Goal: Task Accomplishment & Management: Complete application form

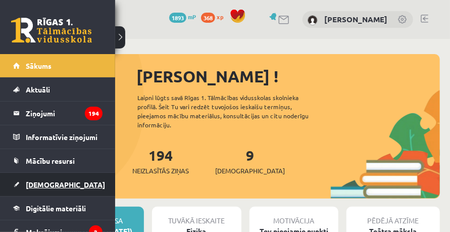
click at [45, 175] on link "[DEMOGRAPHIC_DATA]" at bounding box center [57, 184] width 89 height 23
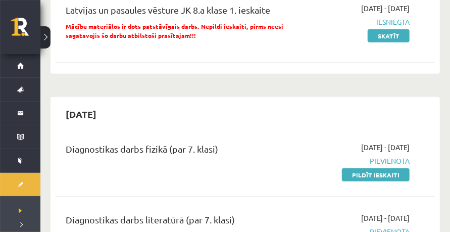
scroll to position [336, 0]
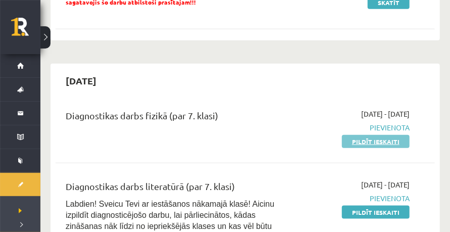
click at [261, 139] on link "Pildīt ieskaiti" at bounding box center [376, 141] width 68 height 13
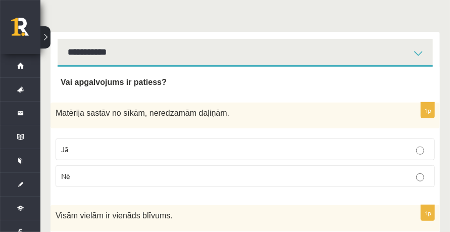
scroll to position [168, 0]
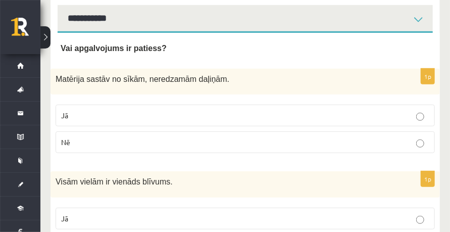
click at [74, 49] on span "Vai apgalvojums ir patiess?" at bounding box center [114, 48] width 106 height 9
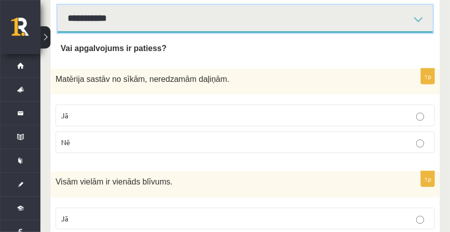
click at [111, 22] on select "**********" at bounding box center [245, 19] width 375 height 28
click at [58, 5] on select "**********" at bounding box center [245, 19] width 375 height 28
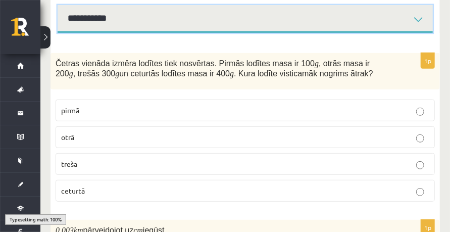
click at [110, 30] on select "**********" at bounding box center [245, 19] width 375 height 28
click at [58, 5] on select "**********" at bounding box center [245, 19] width 375 height 28
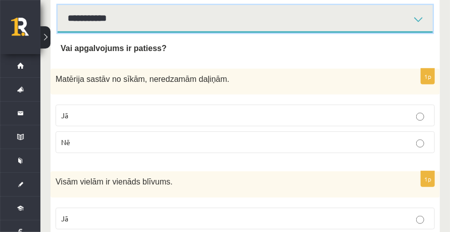
click at [109, 25] on select "**********" at bounding box center [245, 19] width 375 height 28
click at [58, 5] on select "**********" at bounding box center [245, 19] width 375 height 28
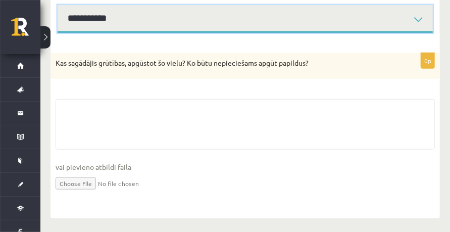
click at [108, 26] on select "**********" at bounding box center [245, 19] width 375 height 28
click at [58, 5] on select "**********" at bounding box center [245, 19] width 375 height 28
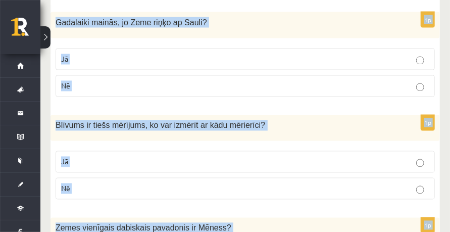
scroll to position [2058, 0]
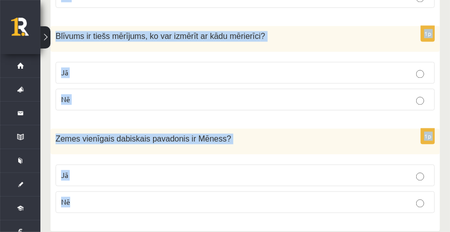
drag, startPoint x: 59, startPoint y: 43, endPoint x: 167, endPoint y: 233, distance: 218.4
copy form "Vai apgalvojums ir patiess? 1p Matērija sastāv no sīkām, neredzamām daļiņām. Jā…"
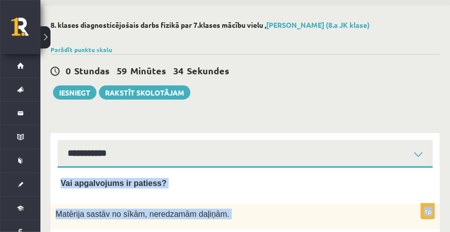
scroll to position [101, 0]
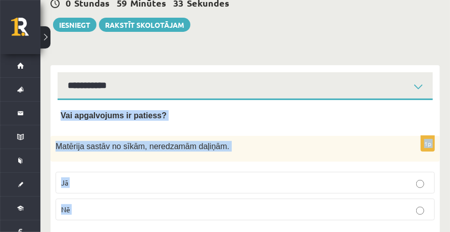
click at [86, 172] on label "Jā" at bounding box center [245, 183] width 379 height 22
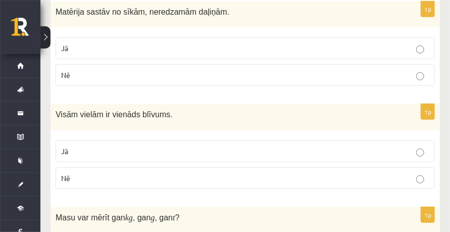
click at [84, 171] on label "Nē" at bounding box center [245, 178] width 379 height 22
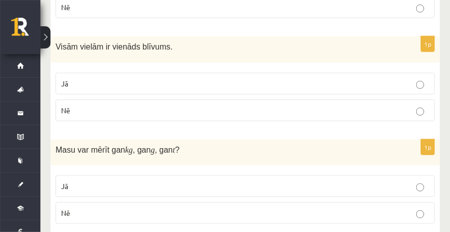
click at [111, 181] on p "Jā" at bounding box center [245, 186] width 368 height 11
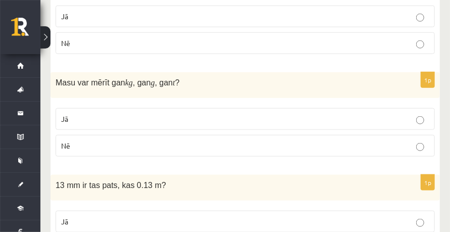
scroll to position [404, 0]
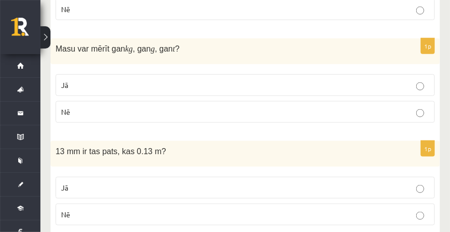
click at [102, 178] on label "Jā" at bounding box center [245, 188] width 379 height 22
click at [105, 210] on p "Nē" at bounding box center [245, 214] width 368 height 11
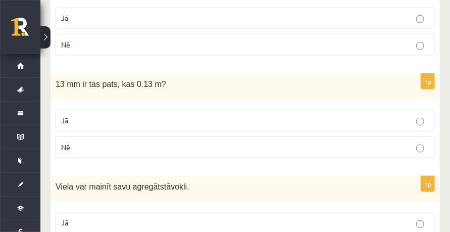
click at [94, 212] on label "Jā" at bounding box center [245, 223] width 379 height 22
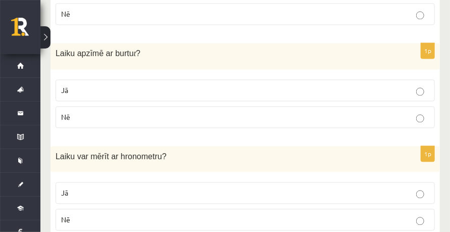
scroll to position [673, 0]
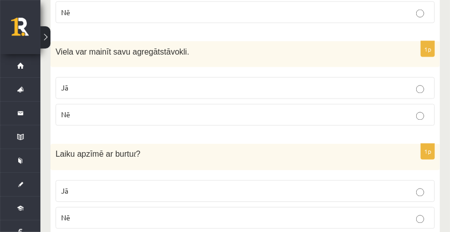
click at [96, 186] on p "Jā" at bounding box center [245, 191] width 368 height 11
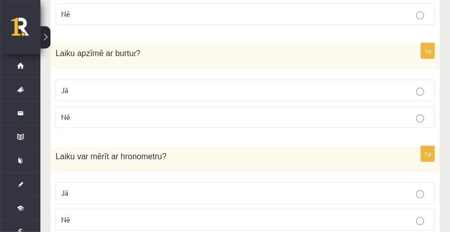
click at [89, 182] on label "Jā" at bounding box center [245, 193] width 379 height 22
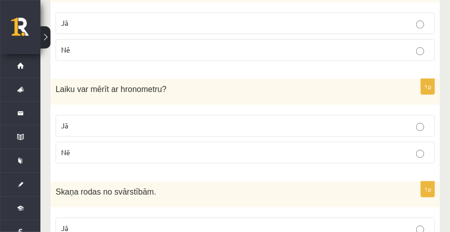
drag, startPoint x: 90, startPoint y: 211, endPoint x: 93, endPoint y: 202, distance: 9.6
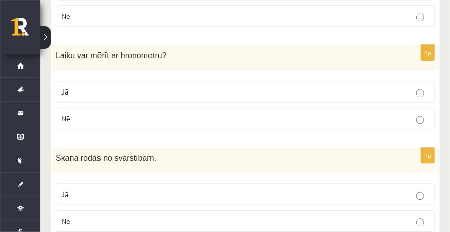
click at [86, 193] on p "Jā" at bounding box center [245, 194] width 368 height 11
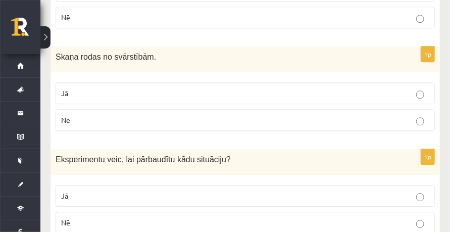
click at [85, 185] on label "Jā" at bounding box center [245, 196] width 379 height 22
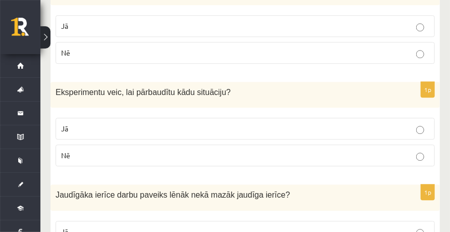
scroll to position [1010, 0]
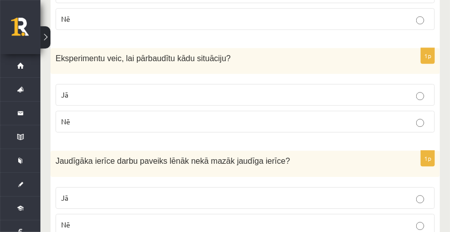
click at [82, 219] on p "Nē" at bounding box center [245, 224] width 368 height 11
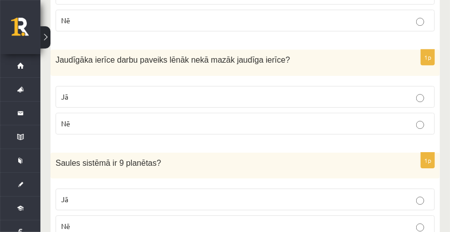
click at [86, 221] on p "Nē" at bounding box center [245, 226] width 368 height 11
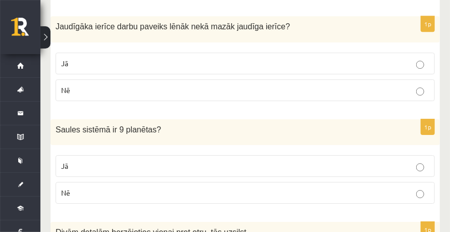
scroll to position [1178, 0]
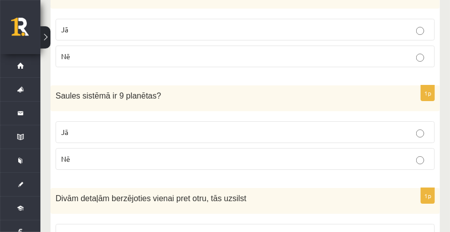
click at [79, 224] on label "Jā" at bounding box center [245, 235] width 379 height 22
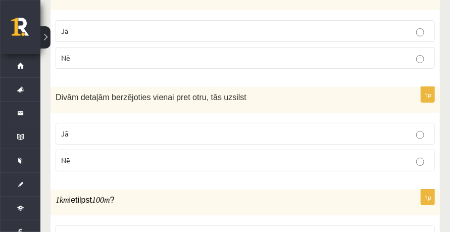
scroll to position [1346, 0]
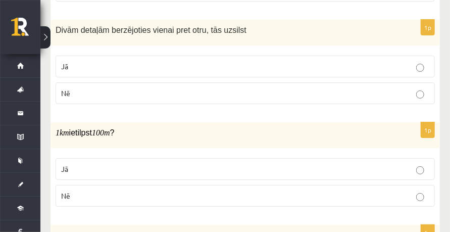
click at [101, 185] on label "Nē" at bounding box center [245, 196] width 379 height 22
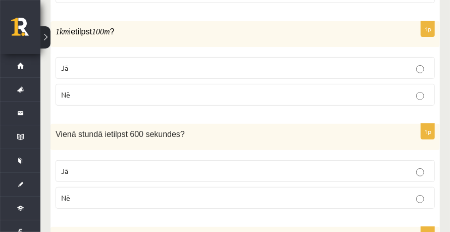
scroll to position [1481, 0]
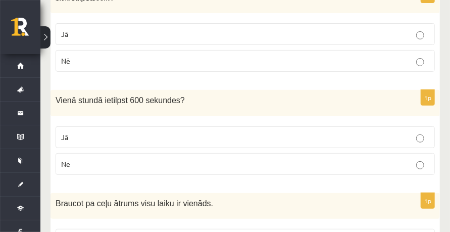
click at [102, 159] on p "Nē" at bounding box center [245, 164] width 368 height 11
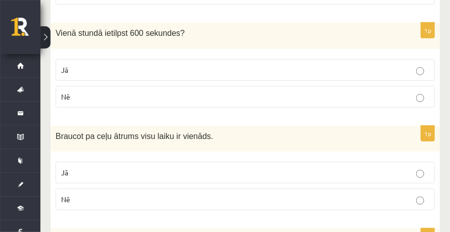
scroll to position [1616, 0]
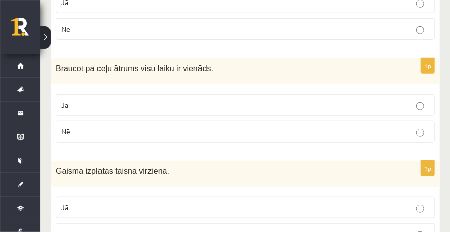
click at [117, 126] on p "Nē" at bounding box center [245, 131] width 368 height 11
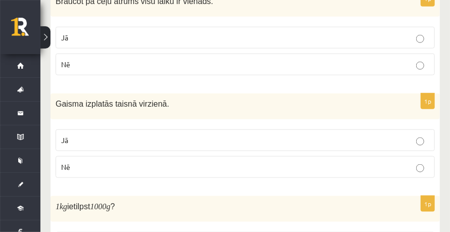
click at [94, 135] on p "Jā" at bounding box center [245, 140] width 368 height 11
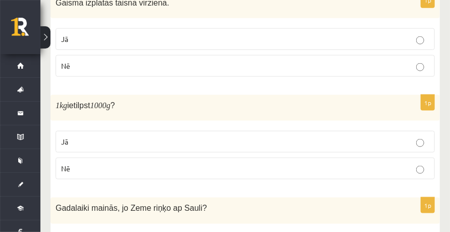
click at [85, 136] on label "Jā" at bounding box center [245, 142] width 379 height 22
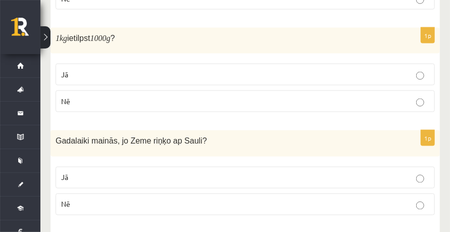
click at [94, 167] on label "Jā" at bounding box center [245, 178] width 379 height 22
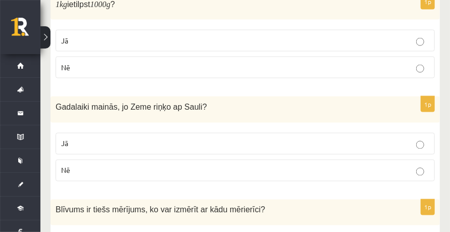
scroll to position [1919, 0]
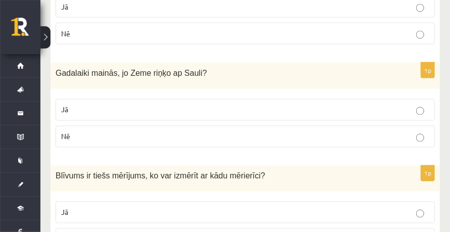
drag, startPoint x: 87, startPoint y: 230, endPoint x: 93, endPoint y: 212, distance: 19.6
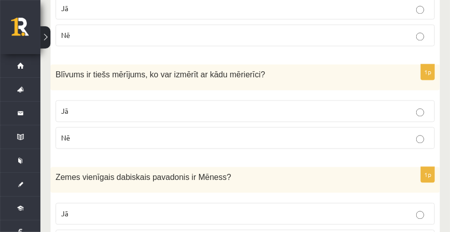
scroll to position [2058, 0]
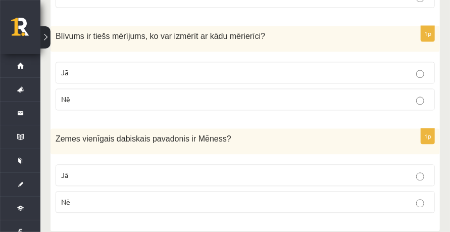
click at [99, 168] on label "Jā" at bounding box center [245, 175] width 379 height 22
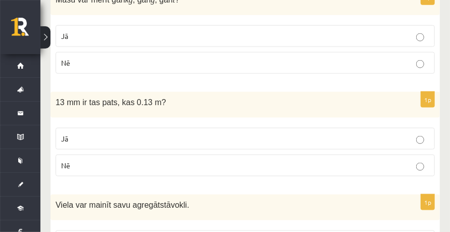
scroll to position [0, 0]
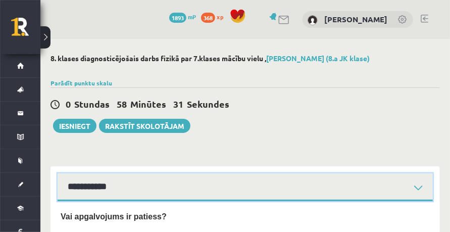
click at [104, 190] on select "**********" at bounding box center [245, 187] width 375 height 28
select select "**********"
click at [58, 173] on select "**********" at bounding box center [245, 187] width 375 height 28
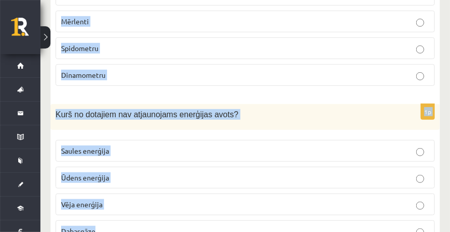
scroll to position [1591, 0]
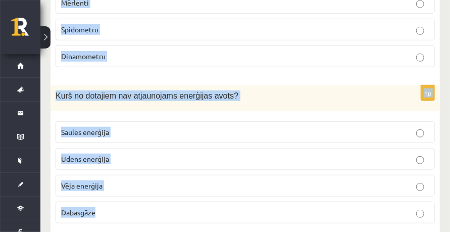
drag, startPoint x: 53, startPoint y: 161, endPoint x: 223, endPoint y: 233, distance: 185.0
copy form "Četras vienāda izmēra lodītes tiek nosvērtas. Pirmās lodītes masa ir 100 g , ot…"
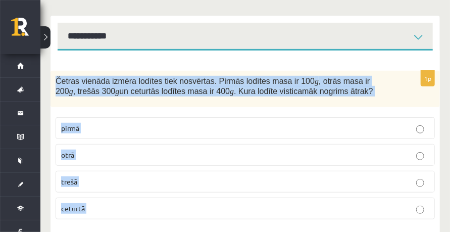
scroll to position [0, 0]
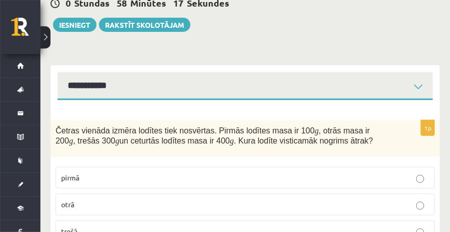
scroll to position [168, 0]
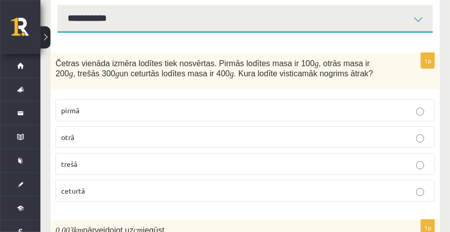
click at [98, 187] on p "ceturtā" at bounding box center [245, 190] width 368 height 11
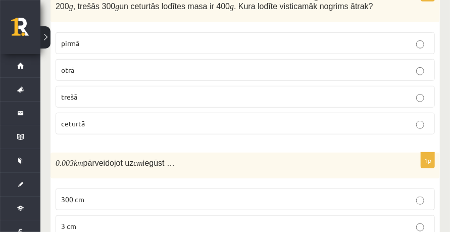
scroll to position [303, 0]
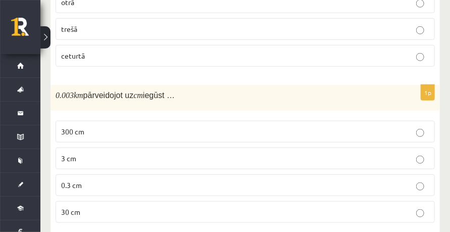
click at [97, 131] on p "300 cm" at bounding box center [245, 131] width 368 height 11
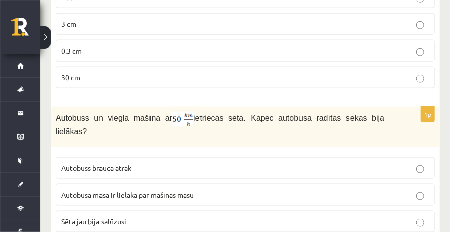
scroll to position [471, 0]
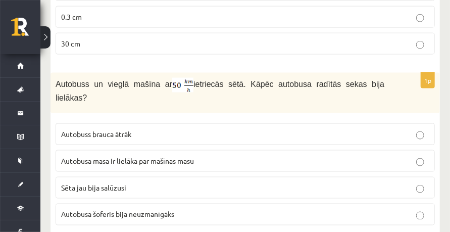
click at [136, 156] on span "Autobusa masa ir lielāka par mašīnas masu" at bounding box center [127, 160] width 133 height 9
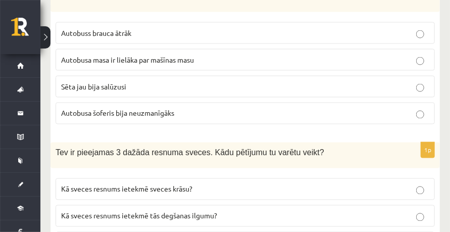
scroll to position [639, 0]
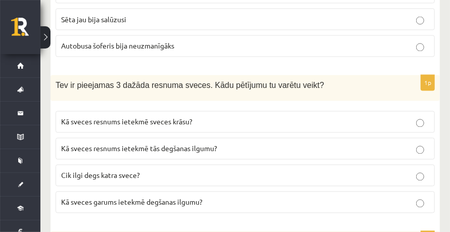
click at [135, 144] on span "Kā sveces resnums ietekmē tās degšanas ilgumu?" at bounding box center [139, 148] width 156 height 9
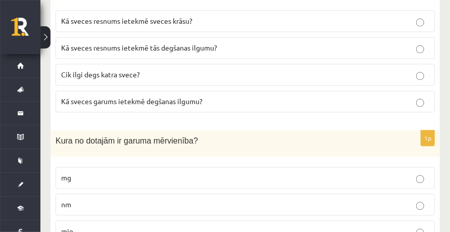
scroll to position [774, 0]
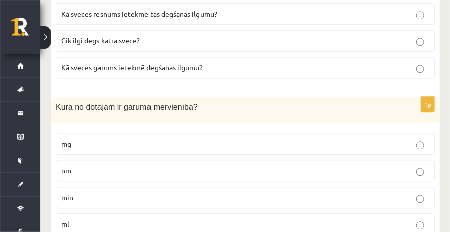
click at [86, 165] on p "nm" at bounding box center [245, 170] width 368 height 11
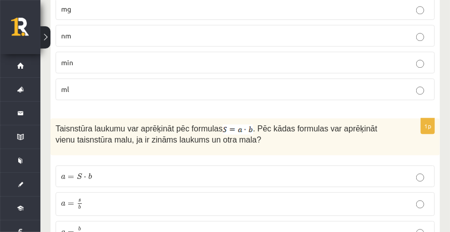
scroll to position [976, 0]
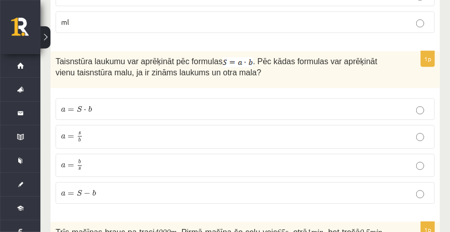
click at [101, 104] on p "a = S ⋅ b a = S ⋅ b" at bounding box center [245, 109] width 368 height 11
click at [96, 130] on p "a = s b a = s b" at bounding box center [245, 136] width 368 height 13
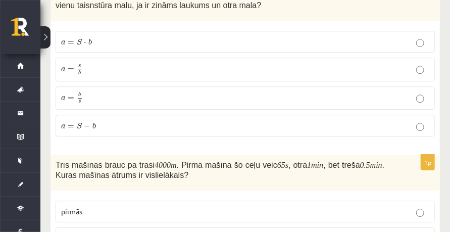
scroll to position [1111, 0]
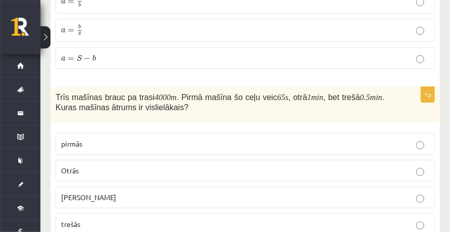
click at [82, 219] on p "trešās" at bounding box center [245, 224] width 368 height 11
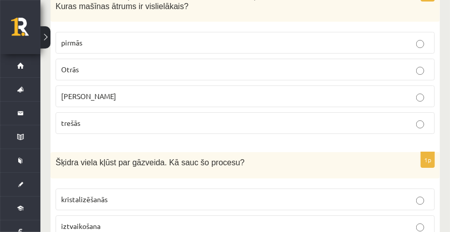
scroll to position [1245, 0]
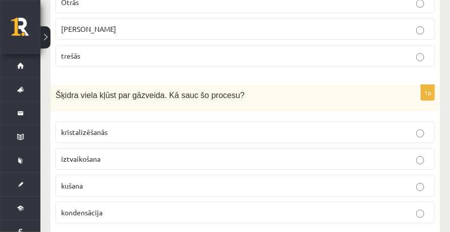
click at [102, 153] on p "iztvaikošana" at bounding box center [245, 158] width 368 height 11
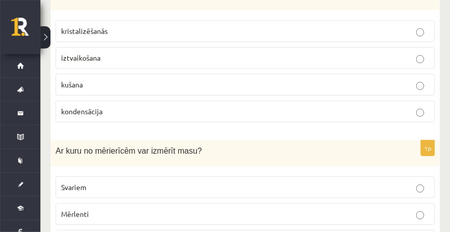
scroll to position [1414, 0]
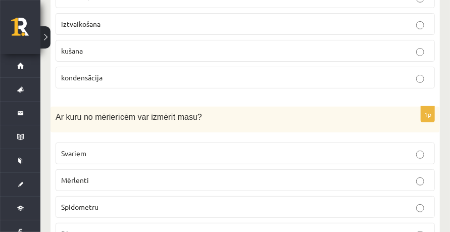
click at [97, 142] on label "Svariem" at bounding box center [245, 153] width 379 height 22
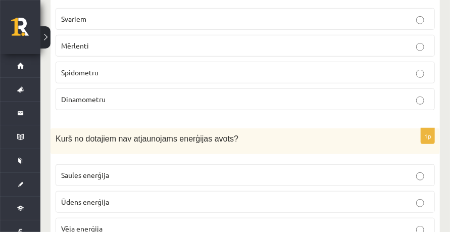
scroll to position [1582, 0]
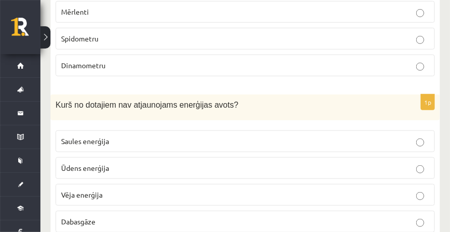
click at [115, 216] on p "Dabasgāze" at bounding box center [245, 221] width 368 height 11
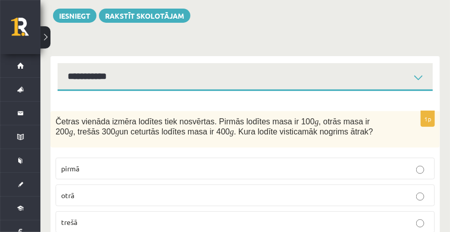
scroll to position [0, 0]
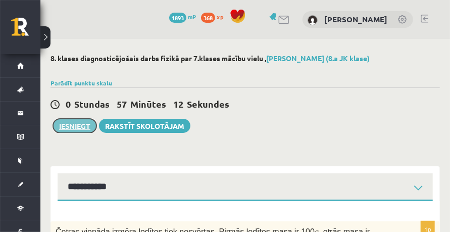
click at [89, 123] on button "Iesniegt" at bounding box center [74, 126] width 43 height 14
click at [85, 129] on button "Iesniegt" at bounding box center [74, 126] width 43 height 14
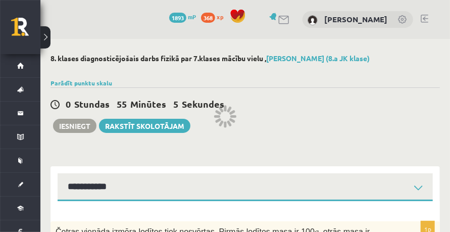
click at [208, 109] on span "5 Sekundes" at bounding box center [200, 104] width 55 height 12
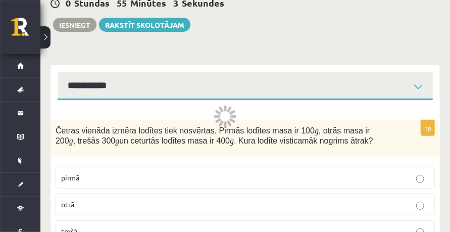
scroll to position [168, 0]
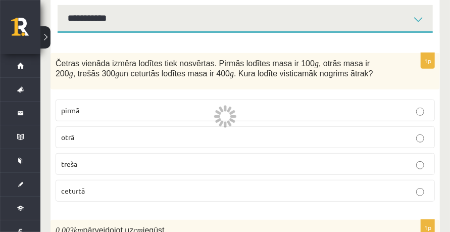
click at [108, 110] on p "pirmā" at bounding box center [245, 110] width 368 height 11
click at [154, 192] on p "ceturtā" at bounding box center [245, 190] width 368 height 11
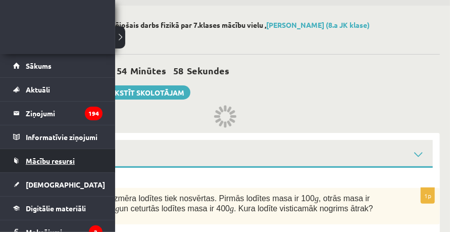
scroll to position [33, 0]
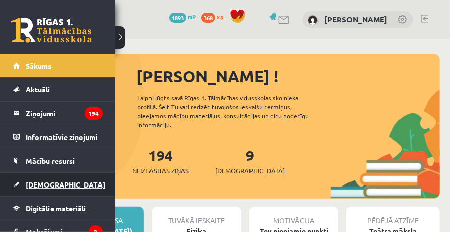
click at [45, 177] on link "[DEMOGRAPHIC_DATA]" at bounding box center [57, 184] width 89 height 23
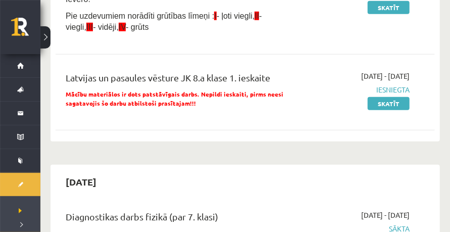
scroll to position [303, 0]
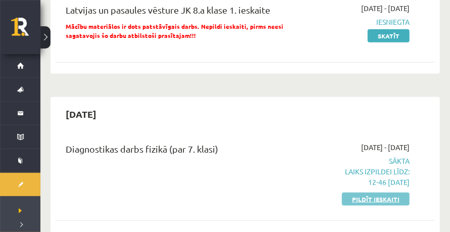
click at [372, 196] on link "Pildīt ieskaiti" at bounding box center [376, 198] width 68 height 13
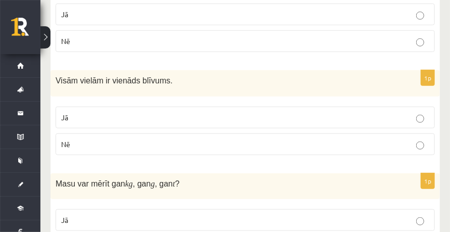
scroll to position [134, 0]
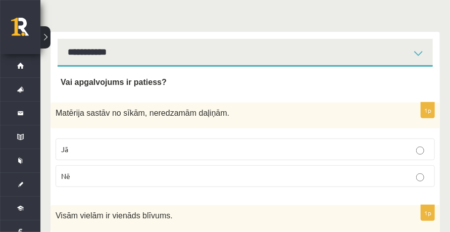
click at [113, 78] on span "Vai apgalvojums ir patiess?" at bounding box center [114, 82] width 106 height 9
click at [128, 80] on span "Vai apgalvojums ir patiess?" at bounding box center [114, 82] width 106 height 9
click at [119, 84] on span "Vai apgalvojums ir patiess?" at bounding box center [114, 82] width 106 height 9
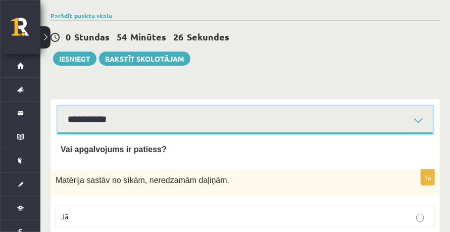
click at [109, 117] on select "**********" at bounding box center [245, 120] width 375 height 28
click at [110, 116] on select "**********" at bounding box center [245, 120] width 375 height 28
click at [58, 106] on select "**********" at bounding box center [245, 120] width 375 height 28
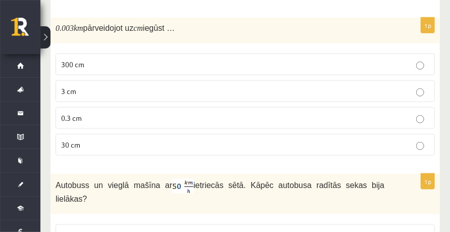
scroll to position [269, 0]
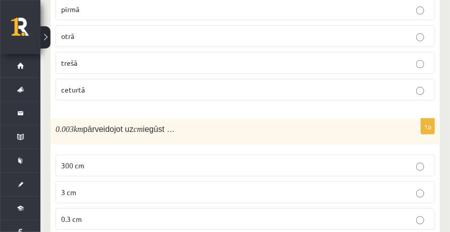
click at [121, 93] on label "ceturtā" at bounding box center [245, 90] width 379 height 22
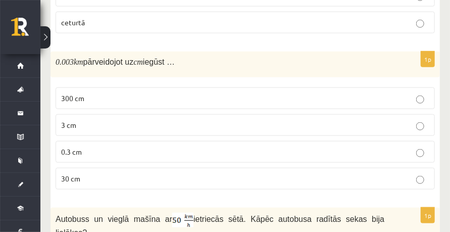
click at [98, 83] on fieldset "300 cm 3 cm 0.3 cm 30 cm" at bounding box center [245, 137] width 379 height 110
click at [108, 93] on p "300 cm" at bounding box center [245, 98] width 368 height 11
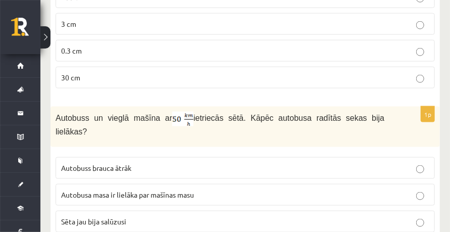
scroll to position [471, 0]
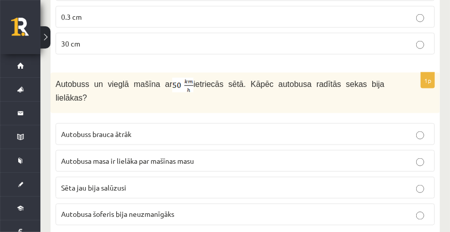
click at [162, 156] on span "Autobusa masa ir lielāka par mašīnas masu" at bounding box center [127, 160] width 133 height 9
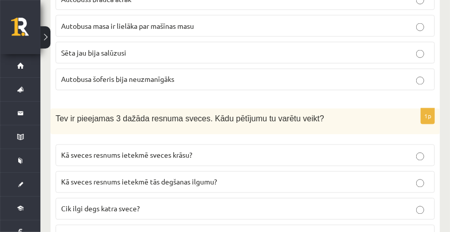
scroll to position [639, 0]
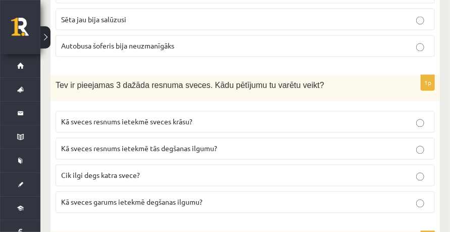
click at [158, 144] on span "Kā sveces resnums ietekmē tās degšanas ilgumu?" at bounding box center [139, 148] width 156 height 9
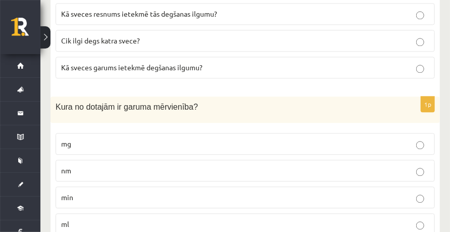
click at [89, 165] on p "nm" at bounding box center [245, 170] width 368 height 11
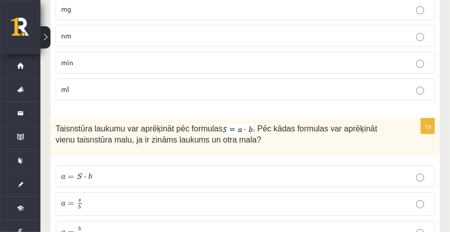
click at [91, 197] on p "a = s b a = s b" at bounding box center [245, 203] width 368 height 13
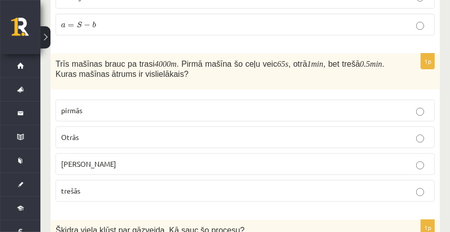
click at [71, 186] on span "trešās" at bounding box center [70, 190] width 19 height 9
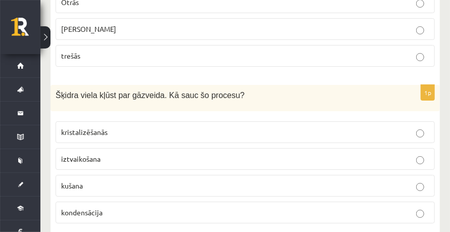
click at [103, 153] on p "iztvaikošana" at bounding box center [245, 158] width 368 height 11
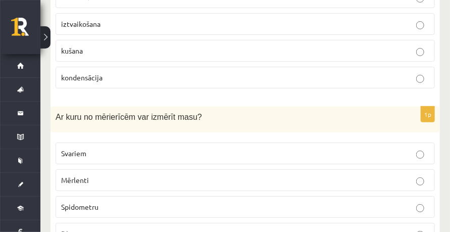
scroll to position [1447, 0]
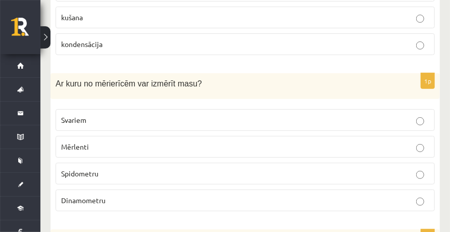
click at [115, 195] on p "Dinamometru" at bounding box center [245, 200] width 368 height 11
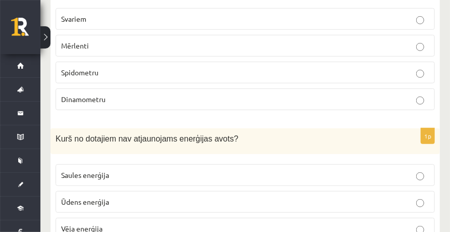
scroll to position [1591, 0]
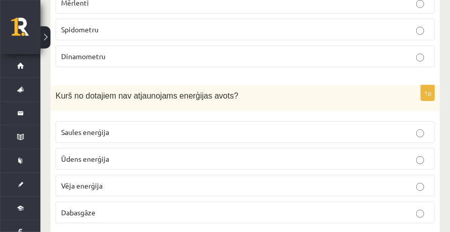
click at [107, 207] on p "Dabasgāze" at bounding box center [245, 212] width 368 height 11
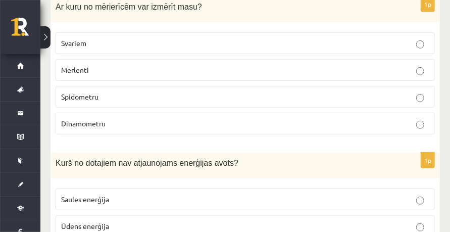
scroll to position [1490, 0]
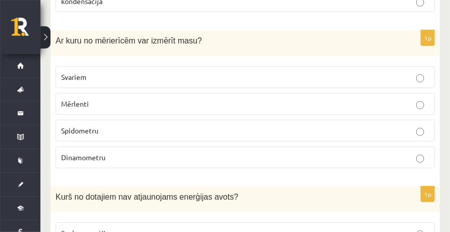
click at [92, 61] on fieldset "Svariem Mērlenti Spidometru Dinamometru" at bounding box center [245, 116] width 379 height 110
click at [102, 72] on p "Svariem" at bounding box center [245, 77] width 368 height 11
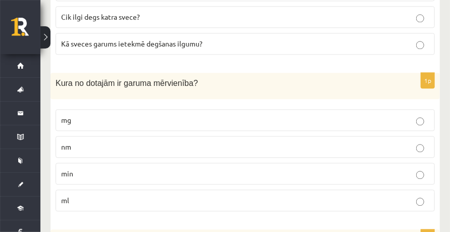
scroll to position [0, 0]
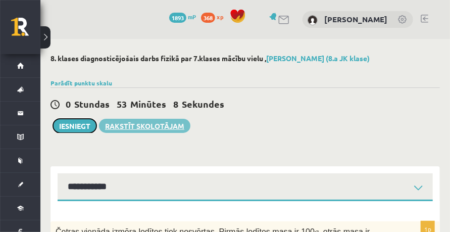
drag, startPoint x: 79, startPoint y: 128, endPoint x: 113, endPoint y: 124, distance: 34.0
click at [79, 127] on button "Iesniegt" at bounding box center [74, 126] width 43 height 14
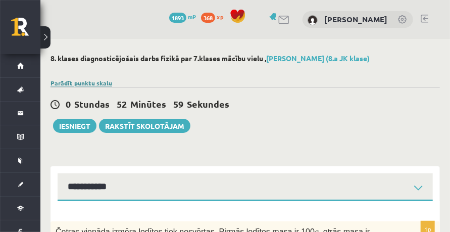
click at [98, 85] on link "Parādīt punktu skalu" at bounding box center [81, 83] width 62 height 8
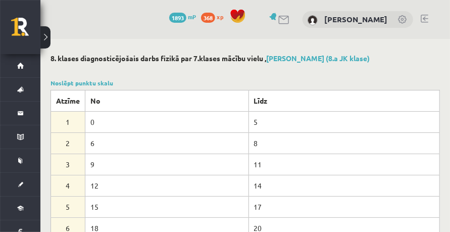
click at [92, 74] on div at bounding box center [244, 71] width 389 height 10
click at [91, 81] on link "Noslēpt punktu skalu" at bounding box center [81, 83] width 63 height 8
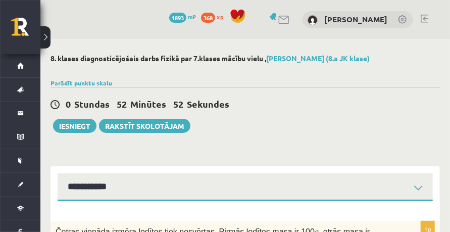
scroll to position [33, 0]
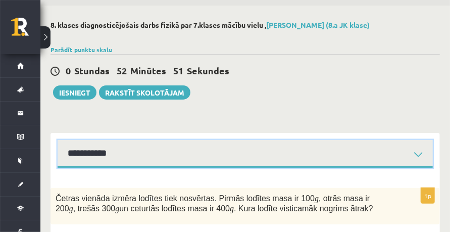
click at [97, 145] on select "**********" at bounding box center [245, 154] width 375 height 28
select select "**********"
click at [58, 140] on select "**********" at bounding box center [245, 154] width 375 height 28
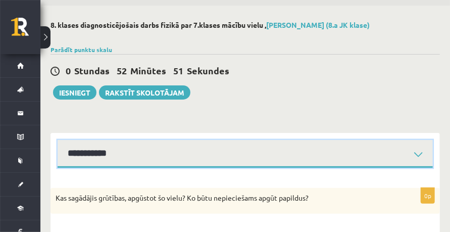
scroll to position [168, 0]
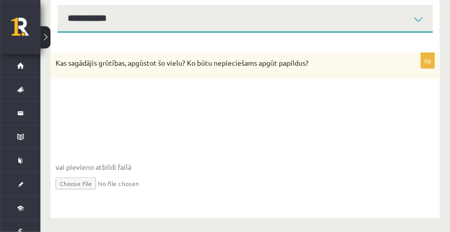
click at [111, 118] on fieldset "vai pievieno atbildi failā Iesniegtā atbilde" at bounding box center [245, 151] width 379 height 104
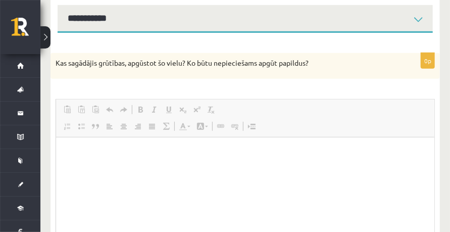
scroll to position [0, 0]
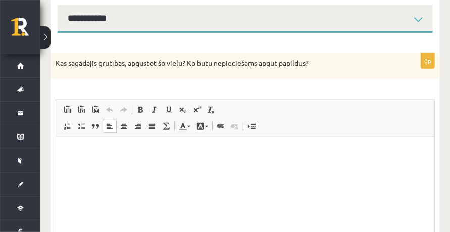
click at [95, 160] on html at bounding box center [245, 152] width 378 height 31
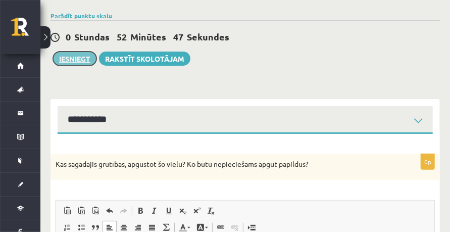
click at [90, 62] on button "Iesniegt" at bounding box center [74, 58] width 43 height 14
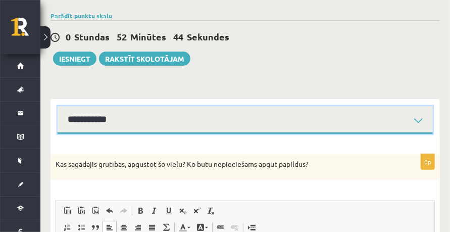
click at [110, 114] on select "**********" at bounding box center [245, 120] width 375 height 28
select select "**********"
click at [58, 106] on select "**********" at bounding box center [245, 120] width 375 height 28
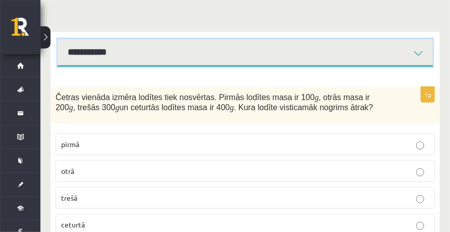
scroll to position [202, 0]
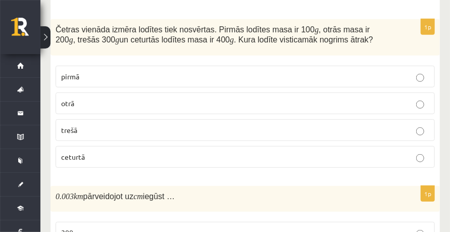
click at [99, 155] on p "ceturtā" at bounding box center [245, 156] width 368 height 11
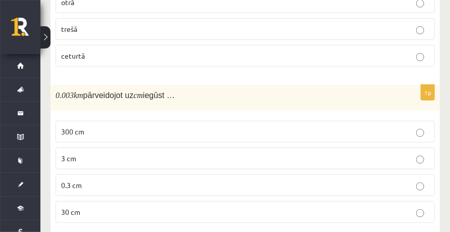
scroll to position [336, 0]
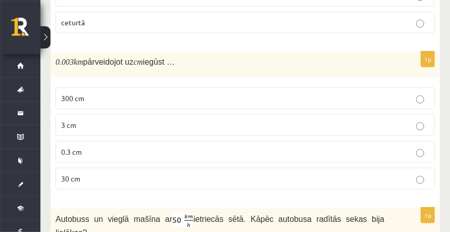
click at [86, 97] on p "300 cm" at bounding box center [245, 98] width 368 height 11
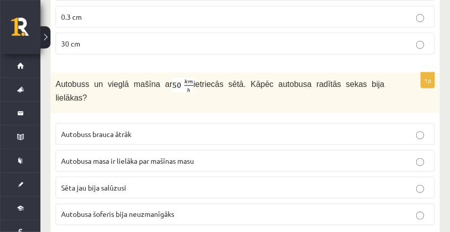
click at [106, 156] on span "Autobusa masa ir lielāka par mašīnas masu" at bounding box center [127, 160] width 133 height 9
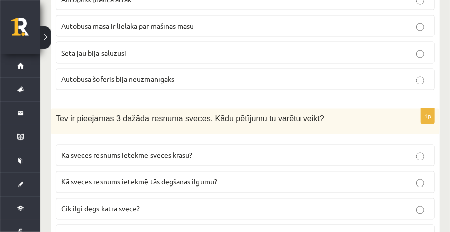
scroll to position [639, 0]
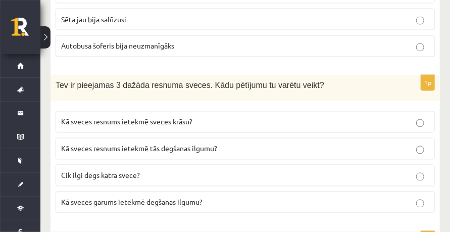
click at [109, 144] on span "Kā sveces resnums ietekmē tās degšanas ilgumu?" at bounding box center [139, 148] width 156 height 9
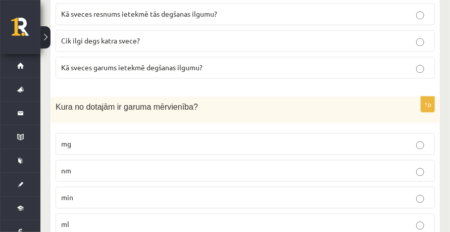
click at [80, 165] on p "nm" at bounding box center [245, 170] width 368 height 11
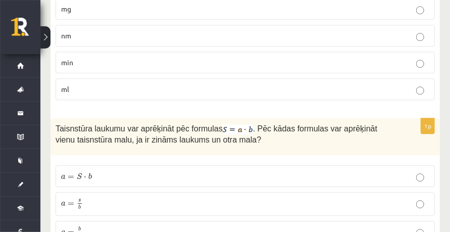
scroll to position [942, 0]
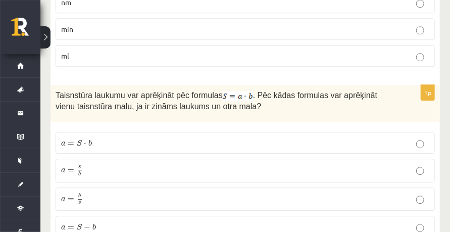
click at [102, 164] on p "a = s b a = s b" at bounding box center [245, 170] width 368 height 13
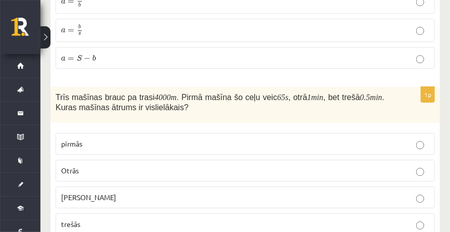
scroll to position [1144, 0]
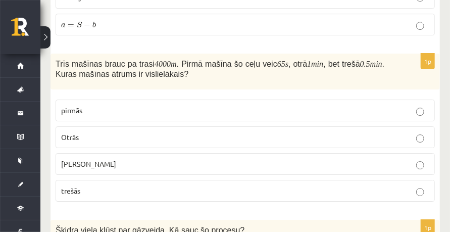
click at [106, 185] on p "trešās" at bounding box center [245, 190] width 368 height 11
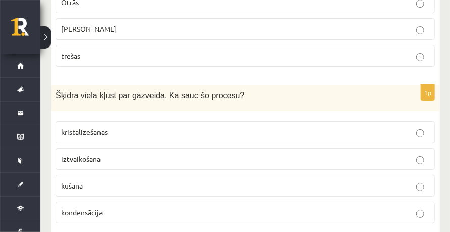
scroll to position [1313, 0]
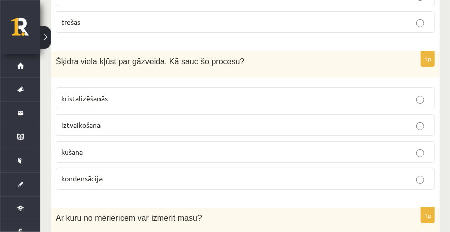
click at [95, 120] on span "iztvaikošana" at bounding box center [80, 124] width 39 height 9
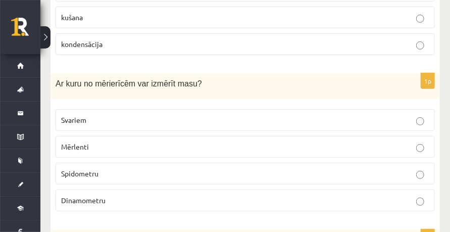
click at [92, 115] on p "Svariem" at bounding box center [245, 120] width 368 height 11
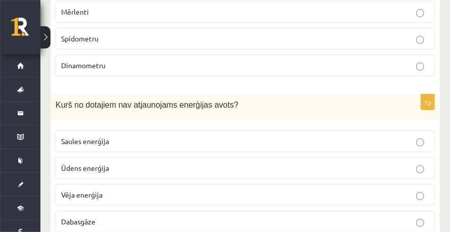
click at [96, 211] on label "Dabasgāze" at bounding box center [245, 222] width 379 height 22
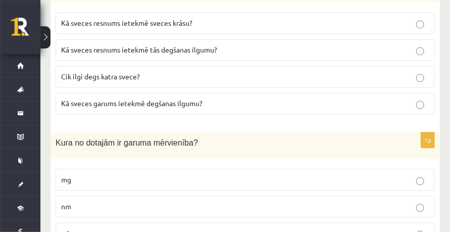
scroll to position [0, 0]
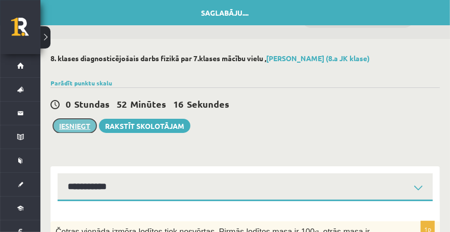
click at [83, 121] on button "Iesniegt" at bounding box center [74, 126] width 43 height 14
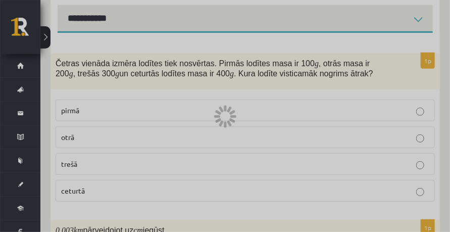
scroll to position [33, 0]
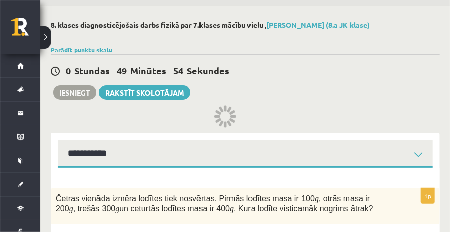
click at [227, 68] on span "54 Sekundes" at bounding box center [203, 71] width 60 height 12
click at [227, 65] on span "54 Sekundes" at bounding box center [203, 71] width 60 height 12
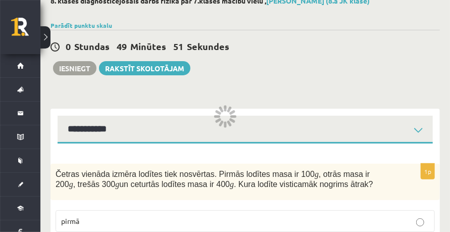
scroll to position [159, 0]
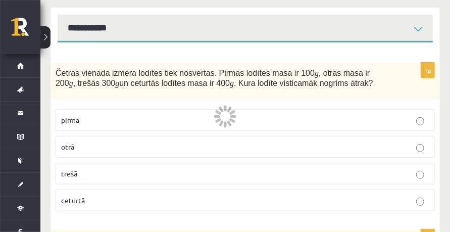
click at [141, 103] on div "1p Četras vienāda izmēra lodītes tiek nosvērtas. Pirmās lodītes masa ir 100 g ,…" at bounding box center [244, 141] width 389 height 157
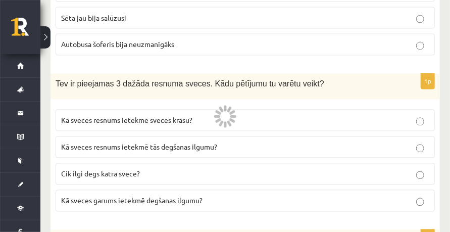
scroll to position [0, 0]
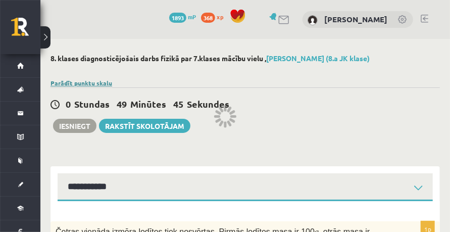
click at [60, 82] on link "Parādīt punktu skalu" at bounding box center [81, 83] width 62 height 8
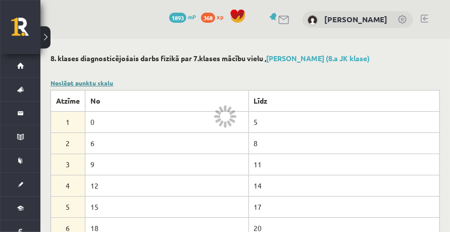
click at [60, 82] on link "Noslēpt punktu skalu" at bounding box center [81, 83] width 63 height 8
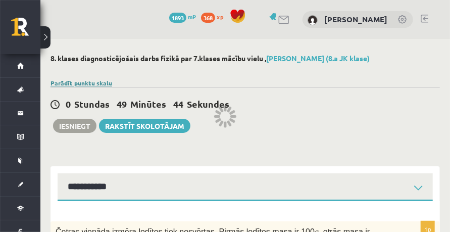
click at [60, 82] on link "Parādīt punktu skalu" at bounding box center [81, 83] width 62 height 8
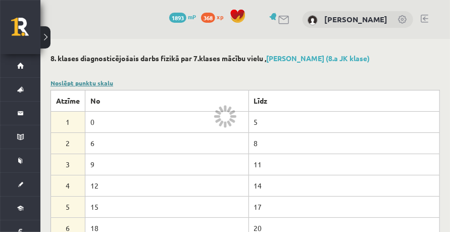
click at [60, 82] on link "Noslēpt punktu skalu" at bounding box center [81, 83] width 63 height 8
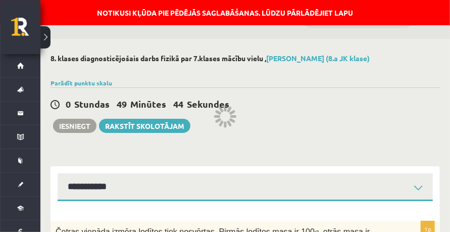
click at [191, 100] on span "Sekundes" at bounding box center [208, 104] width 42 height 12
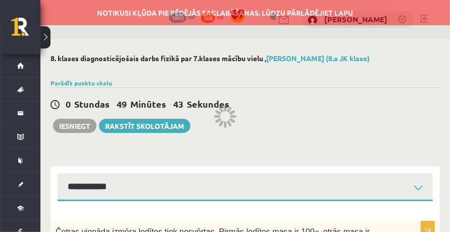
drag, startPoint x: 220, startPoint y: 97, endPoint x: 212, endPoint y: 12, distance: 85.7
click at [212, 12] on div "Notikusi kļūda pie pēdējās saglabāšanas. Lūdzu pārlādējiet lapu" at bounding box center [225, 12] width 450 height 25
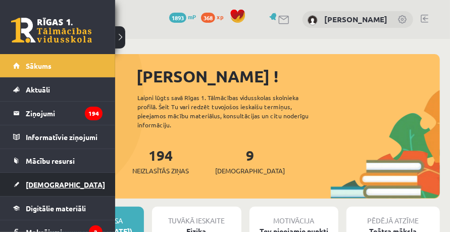
click at [44, 179] on link "[DEMOGRAPHIC_DATA]" at bounding box center [57, 184] width 89 height 23
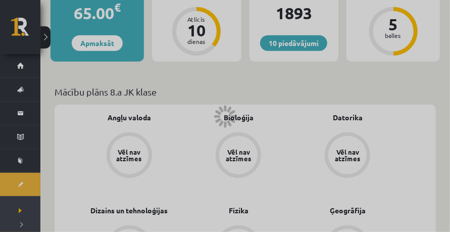
scroll to position [370, 0]
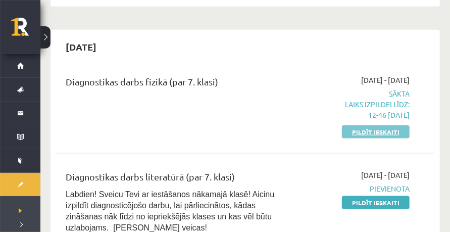
click at [371, 131] on link "Pildīt ieskaiti" at bounding box center [376, 131] width 68 height 13
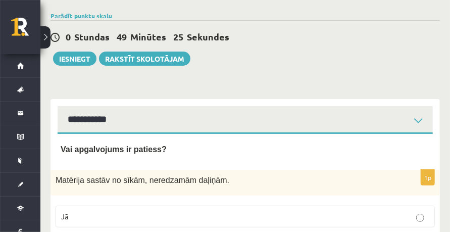
scroll to position [101, 0]
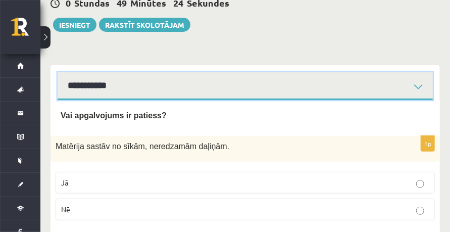
click at [160, 81] on select "**********" at bounding box center [245, 86] width 375 height 28
select select "**********"
click at [58, 72] on select "**********" at bounding box center [245, 86] width 375 height 28
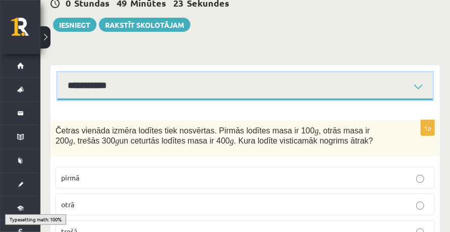
scroll to position [202, 0]
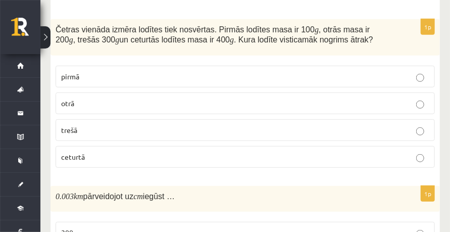
click at [119, 154] on p "ceturtā" at bounding box center [245, 156] width 368 height 11
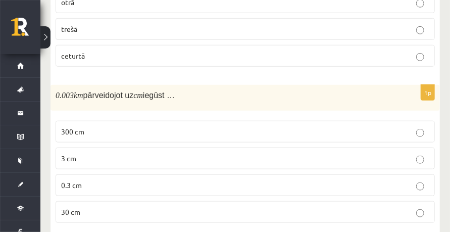
scroll to position [336, 0]
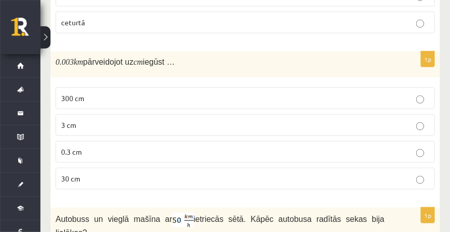
click at [92, 89] on label "300 cm" at bounding box center [245, 98] width 379 height 22
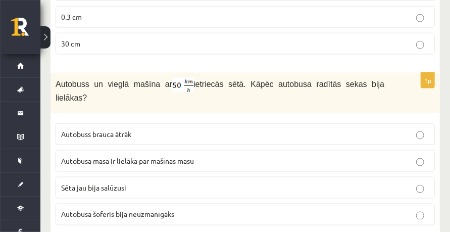
click at [106, 156] on p "Autobusa masa ir lielāka par mašīnas masu" at bounding box center [245, 161] width 368 height 11
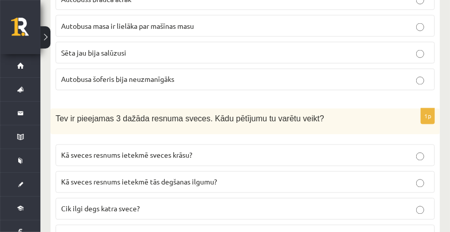
click at [115, 177] on span "Kā sveces resnums ietekmē tās degšanas ilgumu?" at bounding box center [139, 181] width 156 height 9
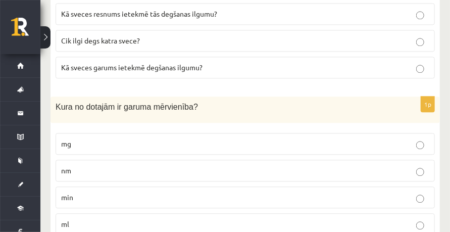
click at [86, 165] on p "nm" at bounding box center [245, 170] width 368 height 11
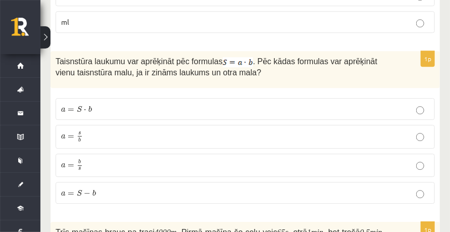
click at [83, 130] on p "a = s b a = s b" at bounding box center [245, 136] width 368 height 13
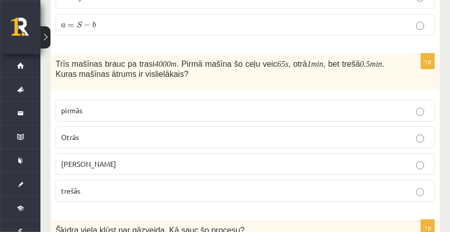
click at [90, 180] on label "trešās" at bounding box center [245, 191] width 379 height 22
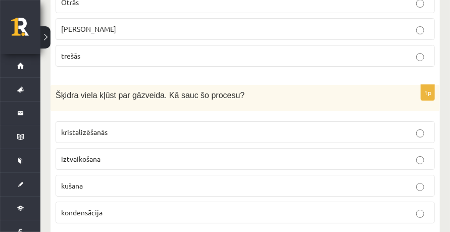
click at [87, 154] on span "iztvaikošana" at bounding box center [80, 158] width 39 height 9
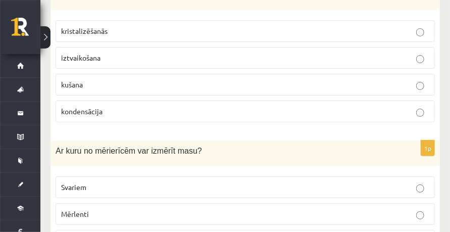
click at [78, 182] on span "Svariem" at bounding box center [73, 186] width 25 height 9
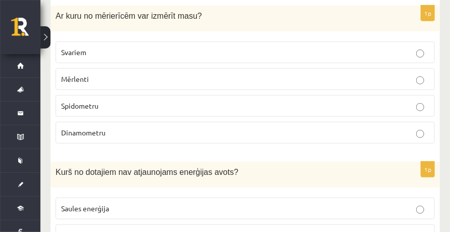
scroll to position [1591, 0]
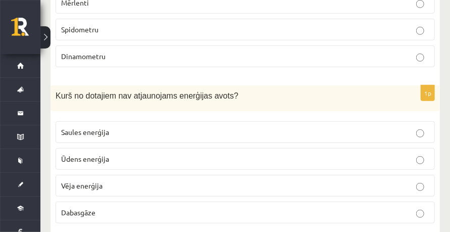
click at [78, 208] on span "Dabasgāze" at bounding box center [78, 212] width 34 height 9
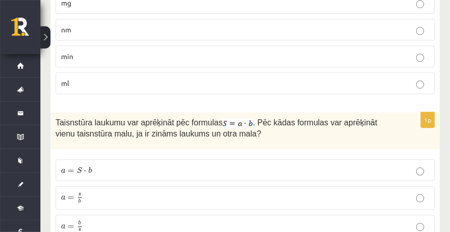
scroll to position [0, 0]
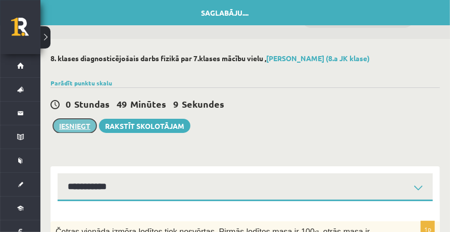
click at [82, 127] on button "Iesniegt" at bounding box center [74, 126] width 43 height 14
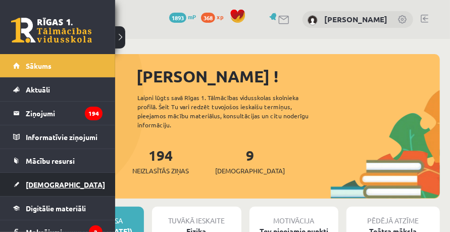
click at [44, 173] on link "[DEMOGRAPHIC_DATA]" at bounding box center [57, 184] width 89 height 23
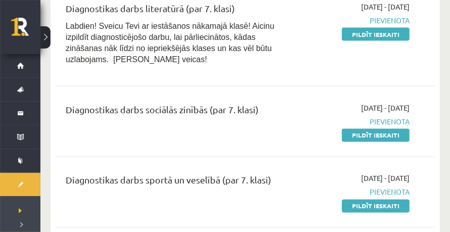
scroll to position [505, 0]
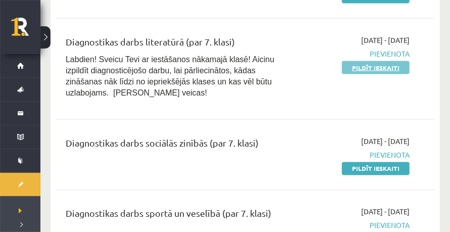
click at [376, 69] on link "Pildīt ieskaiti" at bounding box center [376, 67] width 68 height 13
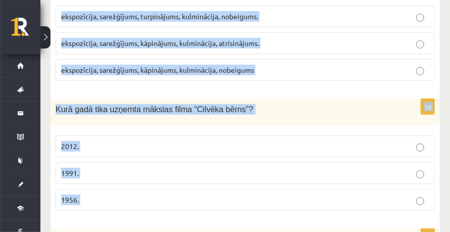
scroll to position [4230, 0]
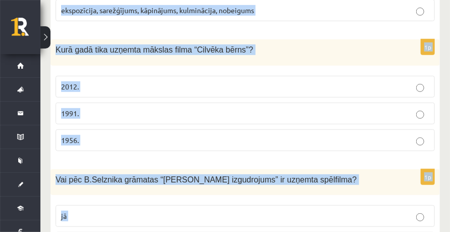
drag, startPoint x: 53, startPoint y: 81, endPoint x: 231, endPoint y: 233, distance: 234.9
copy form "Kuriem saulgriežu svētkiem raksturīga bluķa vilkšana? Ziemassvētkiem; Jāņiem; M…"
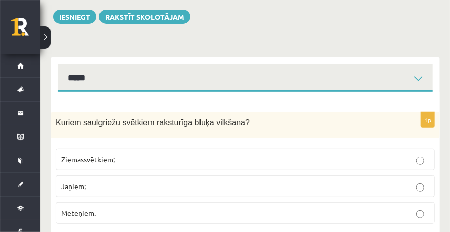
click at [134, 163] on p "Ziemassvētkiem;" at bounding box center [245, 159] width 368 height 11
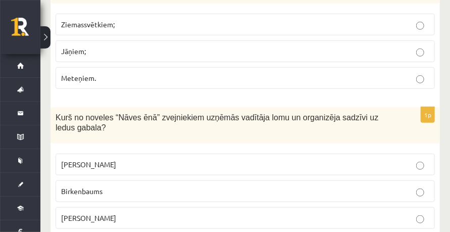
scroll to position [305, 0]
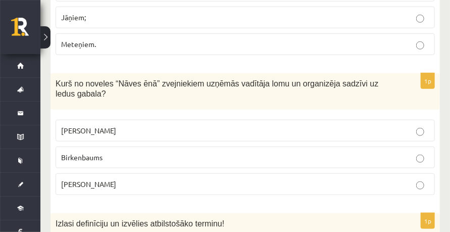
click at [109, 125] on p "Grīntāls" at bounding box center [245, 130] width 368 height 11
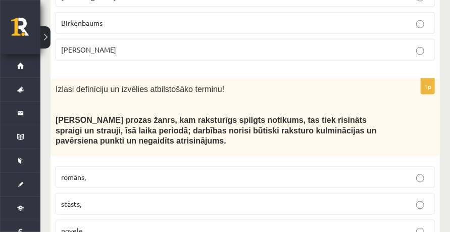
scroll to position [473, 0]
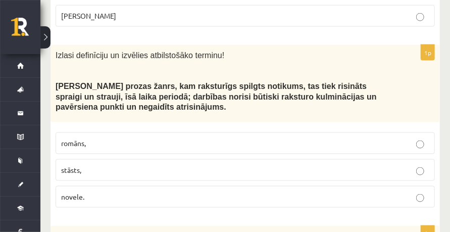
click at [85, 186] on label "novele." at bounding box center [245, 197] width 379 height 22
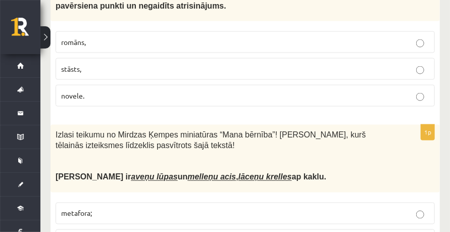
scroll to position [608, 0]
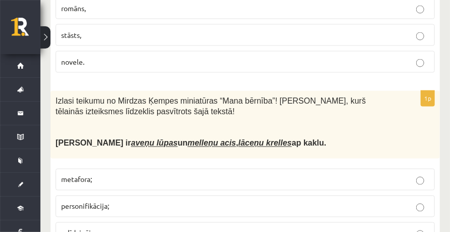
click at [101, 174] on p "metafora;" at bounding box center [245, 179] width 368 height 11
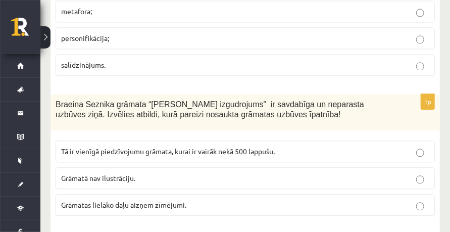
scroll to position [810, 0]
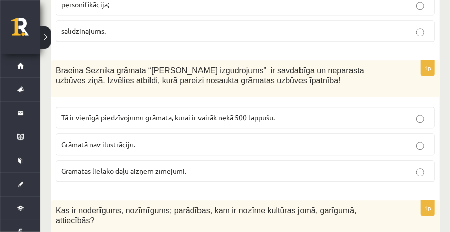
click at [156, 166] on span "Grāmatas lielāko daļu aizņem zīmējumi." at bounding box center [123, 170] width 125 height 9
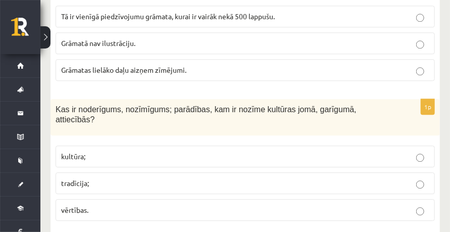
scroll to position [944, 0]
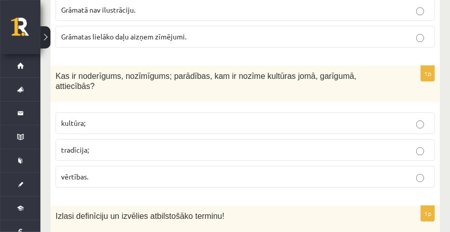
click at [95, 171] on p "vērtības." at bounding box center [245, 176] width 368 height 11
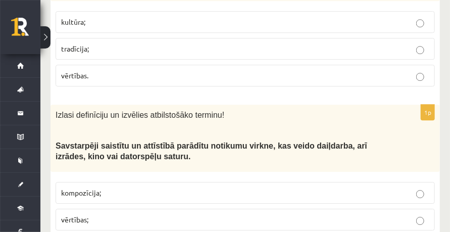
scroll to position [1079, 0]
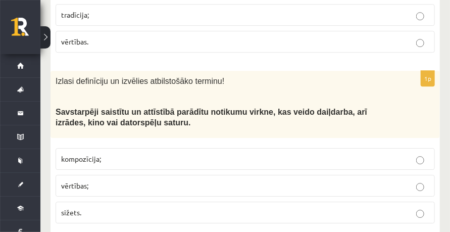
click at [86, 207] on p "sižets." at bounding box center [245, 212] width 368 height 11
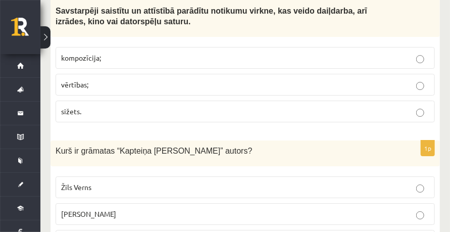
scroll to position [1214, 0]
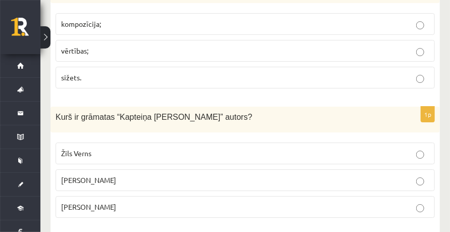
click at [99, 148] on p "Žils Verns" at bounding box center [245, 153] width 368 height 11
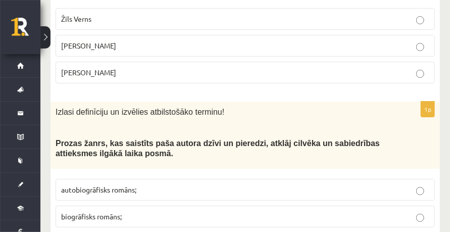
scroll to position [1382, 0]
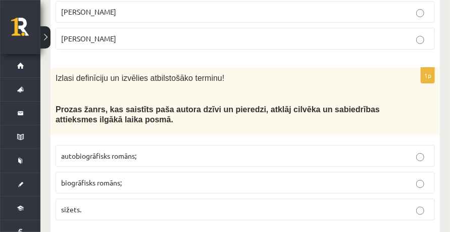
click at [105, 151] on span "autobiogrāfisks romāns;" at bounding box center [98, 155] width 75 height 9
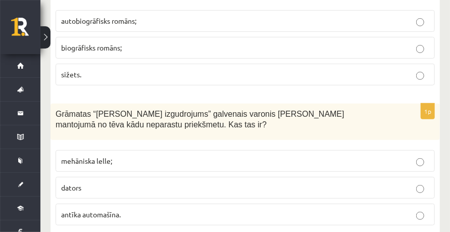
click at [111, 156] on p "mehāniska lelle;" at bounding box center [245, 161] width 368 height 11
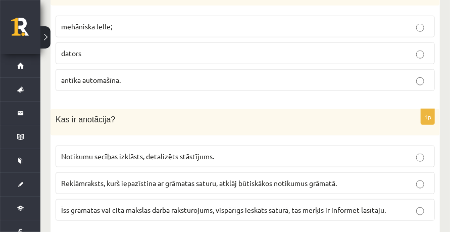
scroll to position [1685, 0]
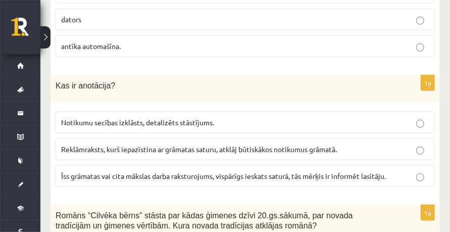
click at [118, 171] on span "Īss grāmatas vai cita mākslas darba raksturojums, vispārīgs ieskats saturā, tās…" at bounding box center [223, 175] width 325 height 9
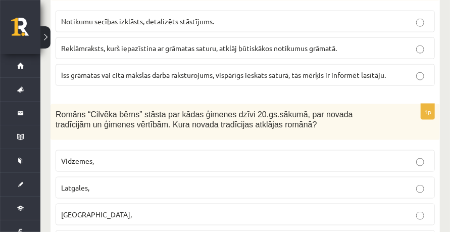
drag, startPoint x: 103, startPoint y: 168, endPoint x: 112, endPoint y: 161, distance: 11.8
click at [105, 182] on p "Latgales," at bounding box center [245, 187] width 368 height 11
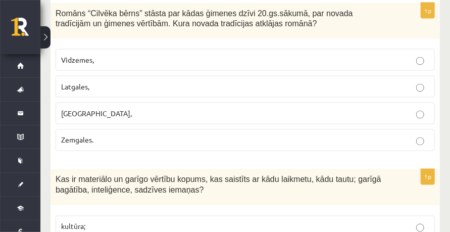
scroll to position [1954, 0]
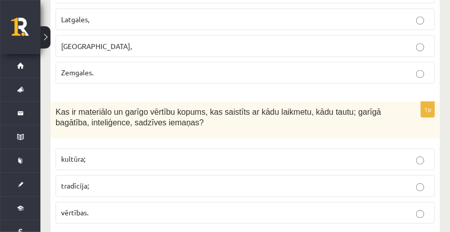
click at [92, 154] on p "kultūra;" at bounding box center [245, 159] width 368 height 11
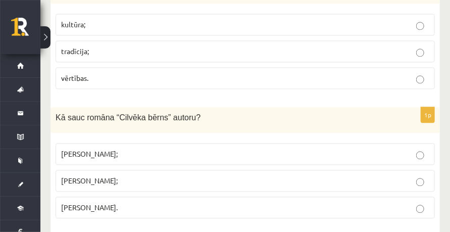
scroll to position [2123, 0]
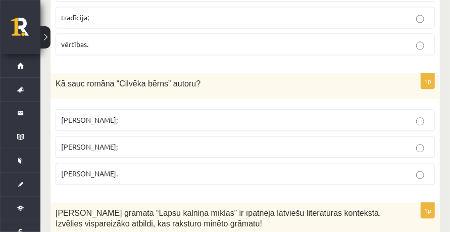
click at [106, 141] on p "Jānis Klīdzējs;" at bounding box center [245, 146] width 368 height 11
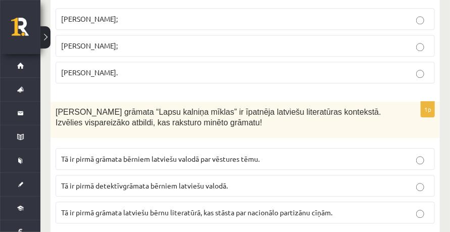
click at [163, 208] on span "Tā ir pirmā grāmata latviešu bērnu literatūrā, kas stāsta par nacionālo partizā…" at bounding box center [196, 212] width 271 height 9
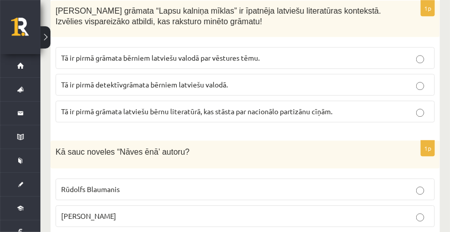
scroll to position [2358, 0]
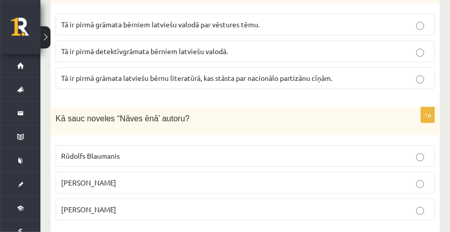
click at [119, 177] on p "Jānis Klīdzējs" at bounding box center [245, 182] width 368 height 11
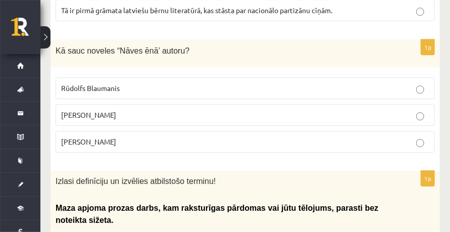
scroll to position [2493, 0]
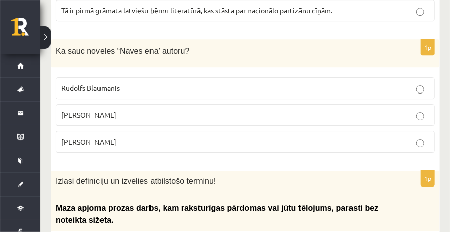
click at [154, 77] on label "Rūdolfs Blaumanis" at bounding box center [245, 88] width 379 height 22
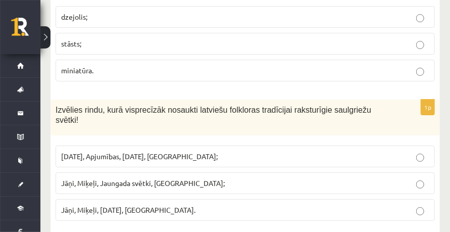
scroll to position [2695, 0]
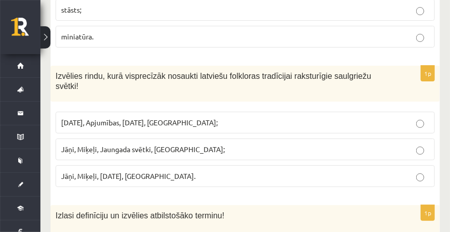
click at [160, 144] on p "Jāņi, Miķeļi, Jaungada svētki, Lieldienas;" at bounding box center [245, 149] width 368 height 11
click at [154, 171] on span "Jāņi, Miķeļi, Ziemassvētki, Lieldienas." at bounding box center [128, 175] width 134 height 9
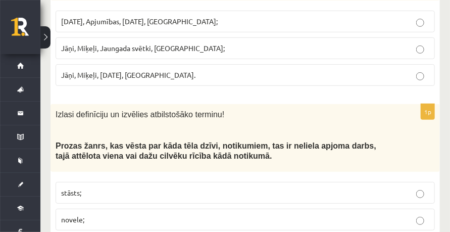
scroll to position [2829, 0]
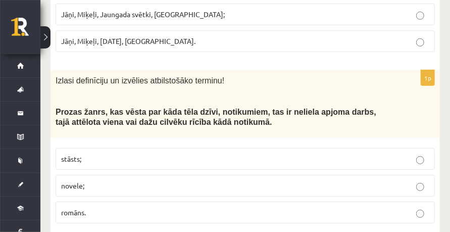
click at [91, 153] on p "stāsts;" at bounding box center [245, 158] width 368 height 11
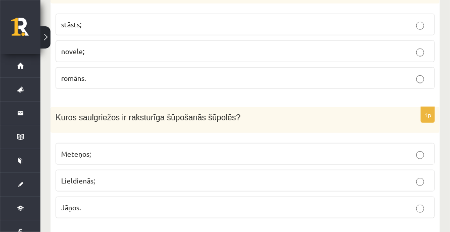
scroll to position [2998, 0]
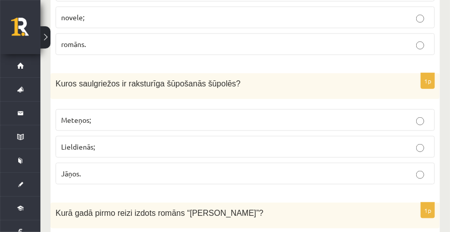
click at [115, 141] on p "Lieldienās;" at bounding box center [245, 146] width 368 height 11
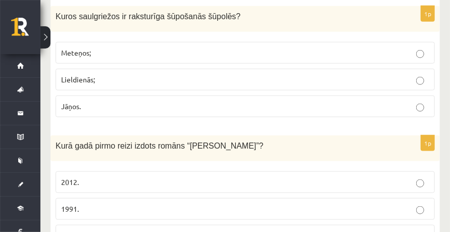
click at [95, 203] on p "1991." at bounding box center [245, 208] width 368 height 11
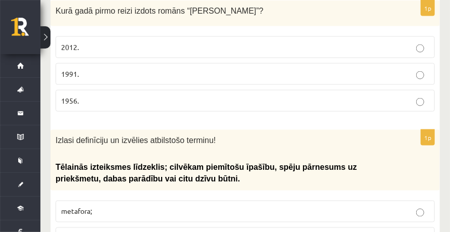
scroll to position [3233, 0]
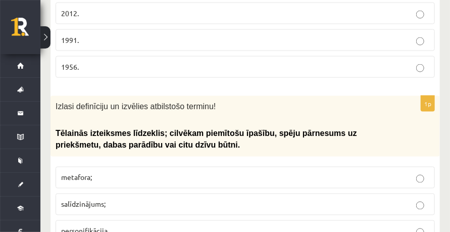
click at [98, 226] on span "personifikācija." at bounding box center [85, 230] width 48 height 9
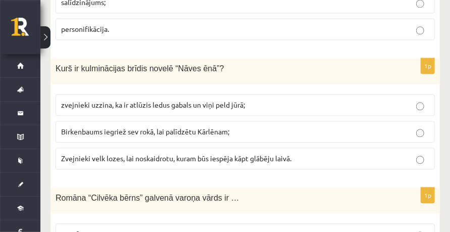
scroll to position [3469, 0]
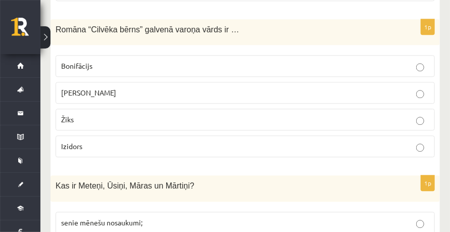
scroll to position [3637, 0]
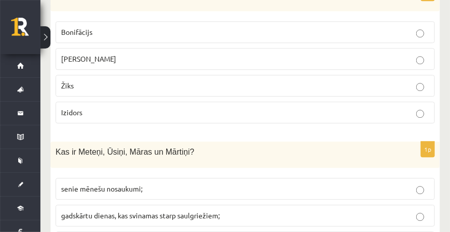
click at [120, 211] on span "gadskārtu dienas, kas svinamas starp saulgriežiem;" at bounding box center [140, 215] width 159 height 9
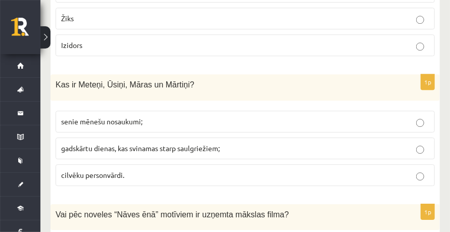
scroll to position [3738, 0]
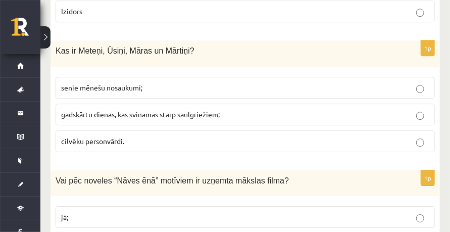
click at [102, 212] on p "jā;" at bounding box center [245, 217] width 368 height 11
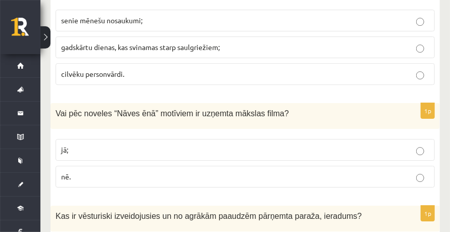
scroll to position [3873, 0]
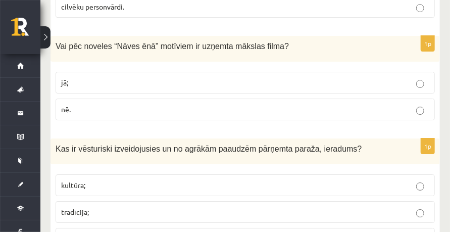
click at [92, 207] on p "tradīcija;" at bounding box center [245, 212] width 368 height 11
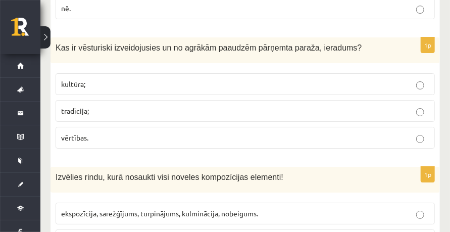
scroll to position [4007, 0]
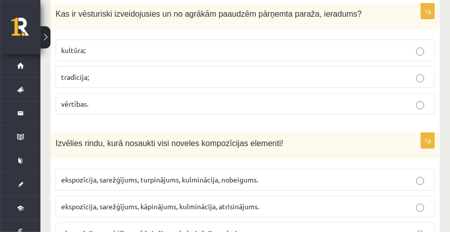
click at [179, 201] on span "ekspozīcija, sarežģījums, kāpinājums, kulminācija, atrisinājums." at bounding box center [160, 205] width 198 height 9
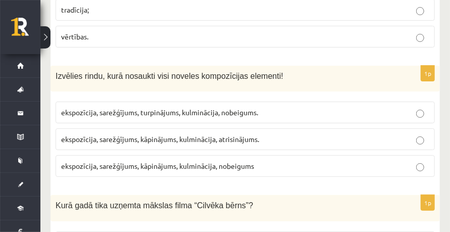
scroll to position [4108, 0]
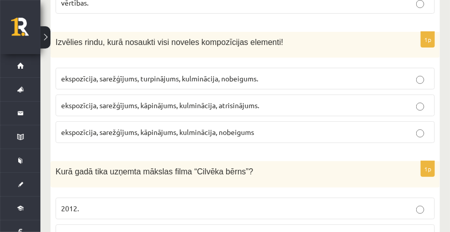
click at [101, 230] on p "1991." at bounding box center [245, 235] width 368 height 11
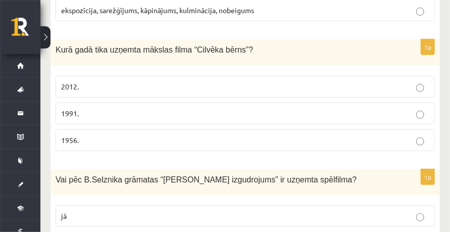
click at [79, 211] on p "jā" at bounding box center [245, 216] width 368 height 11
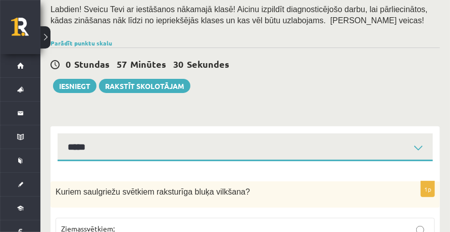
scroll to position [101, 0]
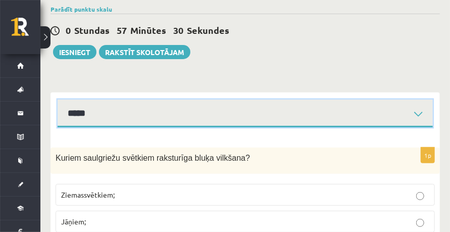
click at [97, 113] on select "**********" at bounding box center [245, 113] width 375 height 28
click at [98, 116] on select "**********" at bounding box center [245, 113] width 375 height 28
click at [58, 99] on select "**********" at bounding box center [245, 113] width 375 height 28
click at [102, 117] on select "**********" at bounding box center [245, 113] width 375 height 28
select select "**********"
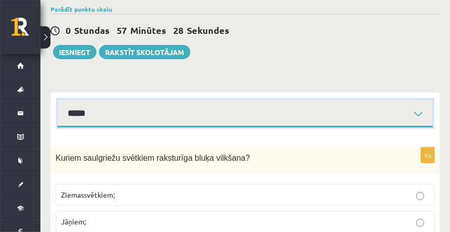
click at [58, 99] on select "**********" at bounding box center [245, 113] width 375 height 28
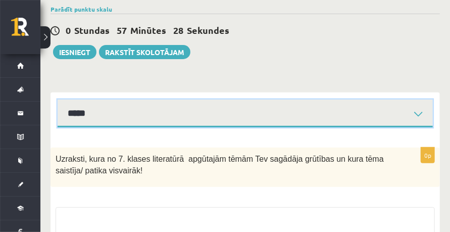
scroll to position [202, 0]
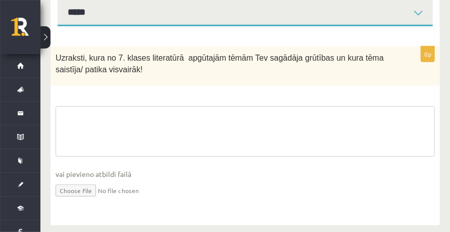
click at [174, 141] on textarea at bounding box center [245, 131] width 379 height 50
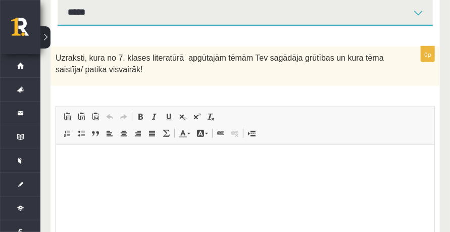
scroll to position [0, 0]
click at [156, 173] on html at bounding box center [245, 159] width 378 height 31
click at [205, 55] on span "Uzraksti, kura no 7. klases literatūrā apgūtajām tēmām Tev sagādāja grūtības un…" at bounding box center [220, 64] width 328 height 20
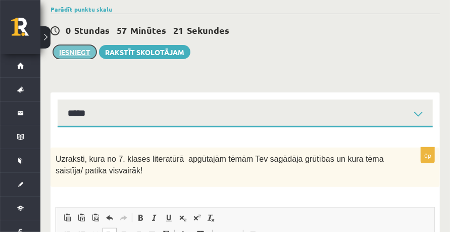
click at [85, 53] on button "Iesniegt" at bounding box center [74, 52] width 43 height 14
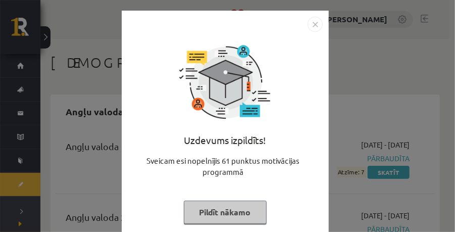
click at [252, 207] on button "Pildīt nākamo" at bounding box center [225, 211] width 83 height 23
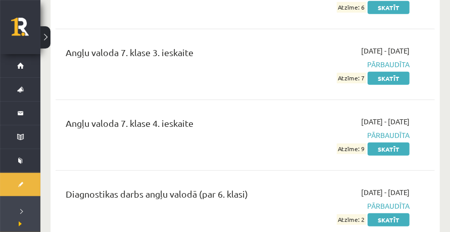
scroll to position [303, 0]
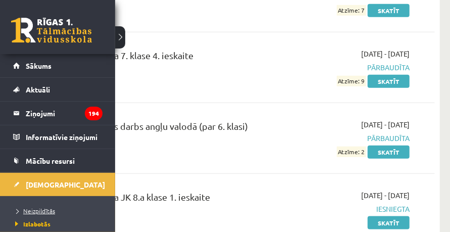
click at [39, 208] on span "Neizpildītās" at bounding box center [34, 211] width 42 height 8
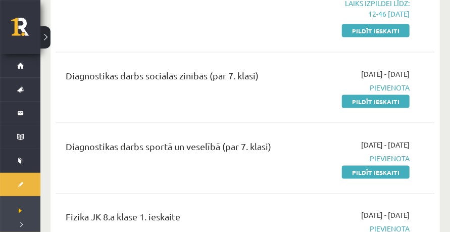
scroll to position [505, 0]
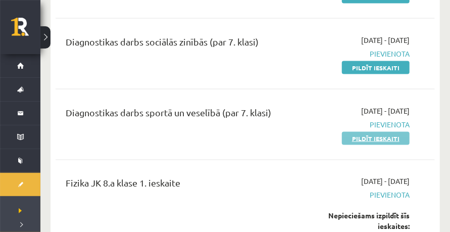
click at [362, 139] on link "Pildīt ieskaiti" at bounding box center [376, 138] width 68 height 13
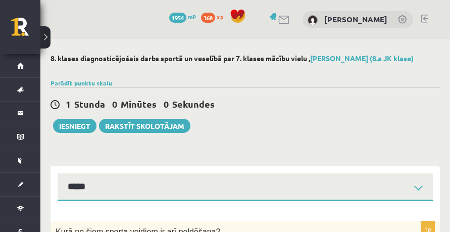
select select "**********"
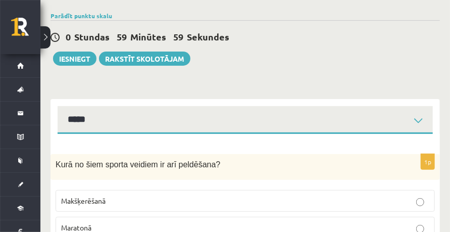
scroll to position [134, 0]
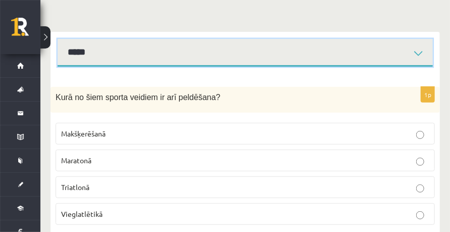
click at [118, 56] on select "**********" at bounding box center [245, 53] width 375 height 28
click at [119, 54] on select "**********" at bounding box center [245, 53] width 375 height 28
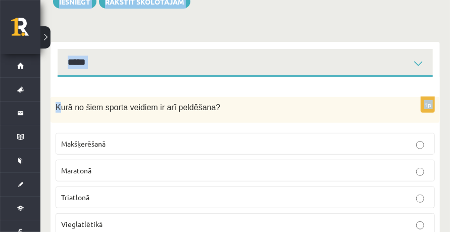
scroll to position [0, 0]
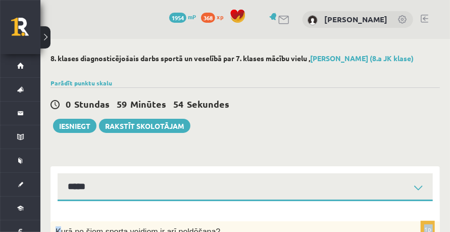
drag, startPoint x: 58, startPoint y: 92, endPoint x: 105, endPoint y: 196, distance: 114.1
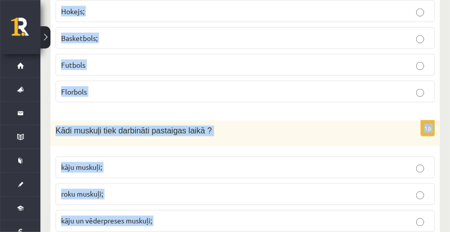
scroll to position [4647, 0]
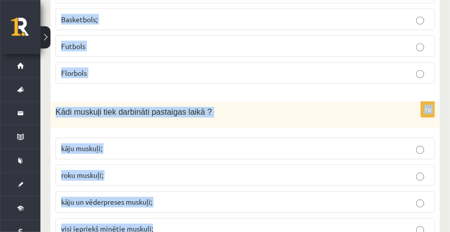
drag, startPoint x: 51, startPoint y: 159, endPoint x: 181, endPoint y: 195, distance: 134.4
copy form "Kurā no šiem sporta veidiem ir arī peldēšana? Makšķerēšanā Maratonā Triatlonā V…"
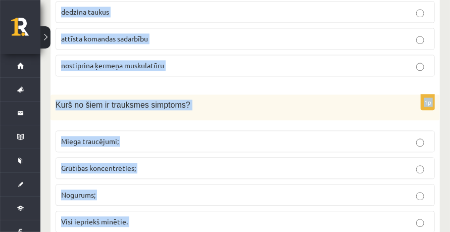
scroll to position [0, 0]
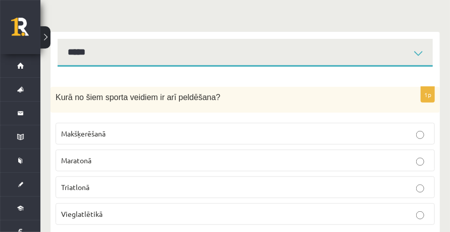
click at [95, 182] on p "Triatlonā" at bounding box center [245, 187] width 368 height 11
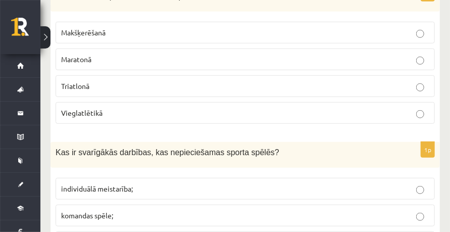
scroll to position [269, 0]
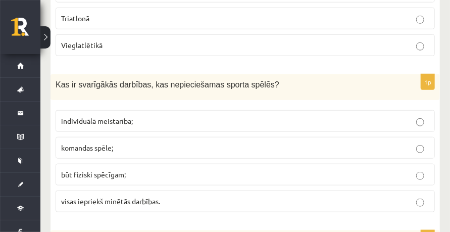
click at [118, 192] on label "visas iepriekš minētās darbības." at bounding box center [245, 201] width 379 height 22
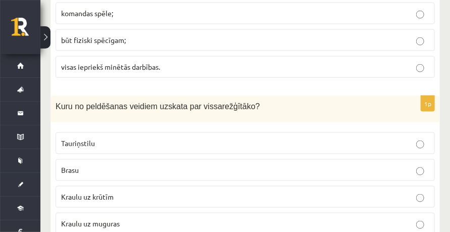
scroll to position [471, 0]
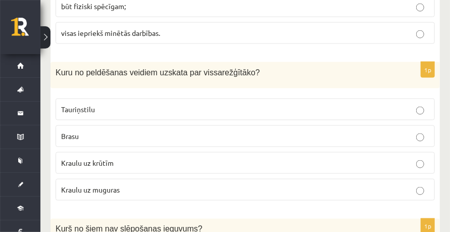
click at [108, 105] on p "Tauriņstilu" at bounding box center [245, 109] width 368 height 11
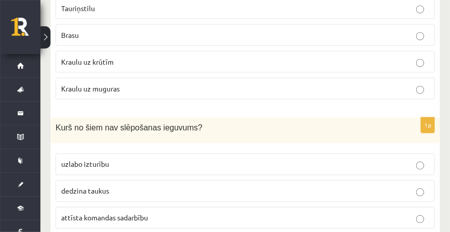
scroll to position [606, 0]
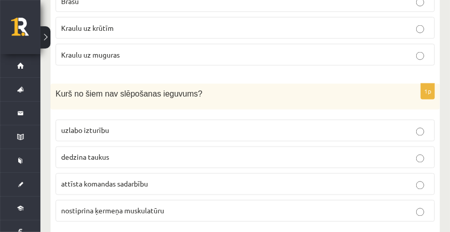
click at [110, 179] on span "attīsta komandas sadarbību" at bounding box center [104, 183] width 87 height 9
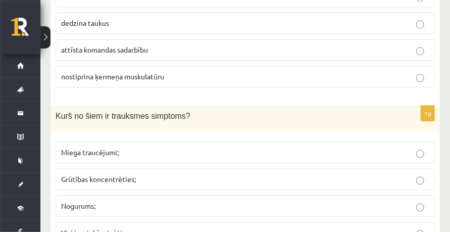
scroll to position [774, 0]
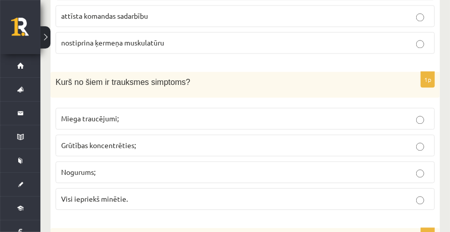
click at [108, 188] on label "Visi iepriekš minētie." at bounding box center [245, 199] width 379 height 22
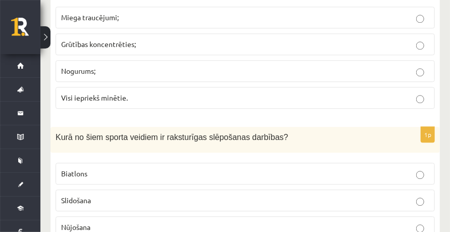
scroll to position [909, 0]
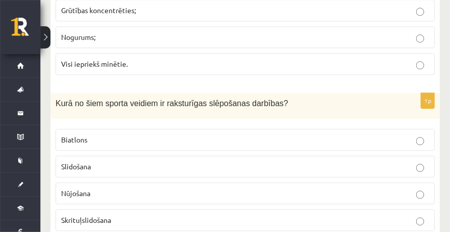
click at [94, 136] on p "Biatlons" at bounding box center [245, 139] width 368 height 11
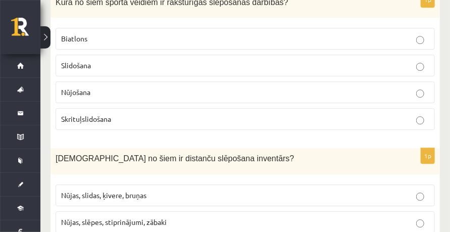
scroll to position [1043, 0]
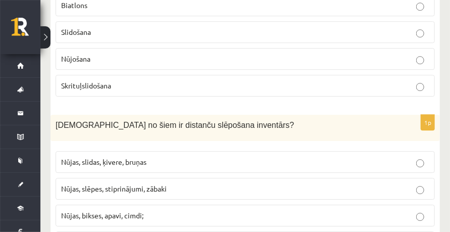
click at [152, 184] on span "Nūjas, slēpes, stiprinājumi, zābaki" at bounding box center [114, 188] width 106 height 9
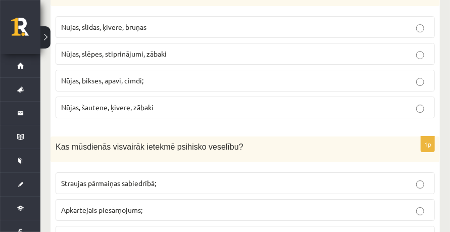
scroll to position [1212, 0]
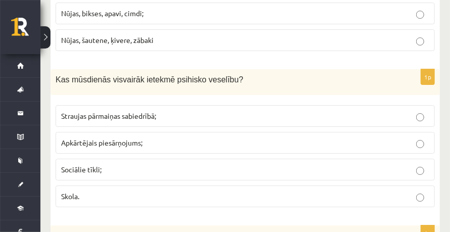
click at [106, 164] on p "Sociālie tīkli;" at bounding box center [245, 169] width 368 height 11
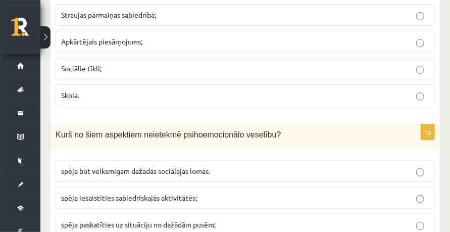
scroll to position [1380, 0]
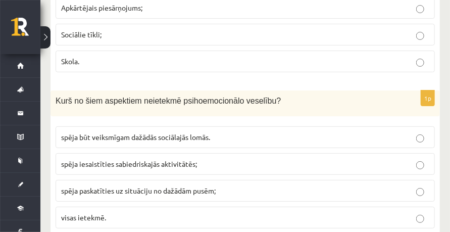
click at [113, 212] on p "visas ietekmē." at bounding box center [245, 217] width 368 height 11
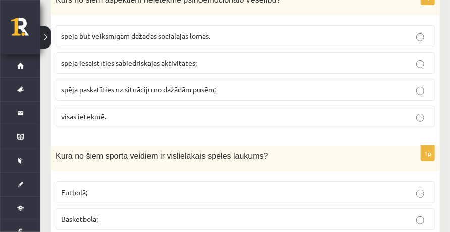
scroll to position [1548, 0]
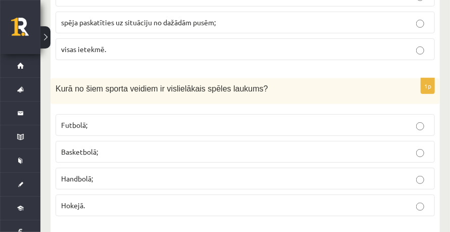
click at [107, 120] on p "Futbolā;" at bounding box center [245, 125] width 368 height 11
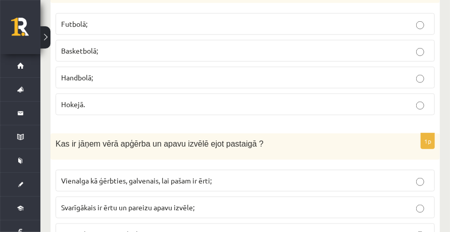
scroll to position [1717, 0]
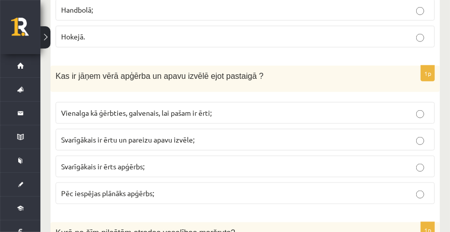
click at [152, 135] on span "Svarīgākais ir ērtu un pareizu apavu izvēle;" at bounding box center [127, 139] width 133 height 9
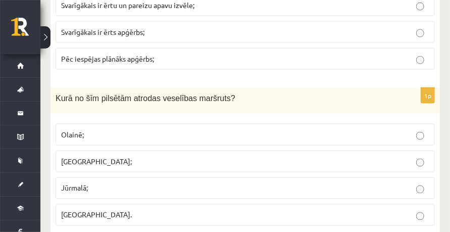
click at [90, 183] on p "Jūrmalā;" at bounding box center [245, 188] width 368 height 11
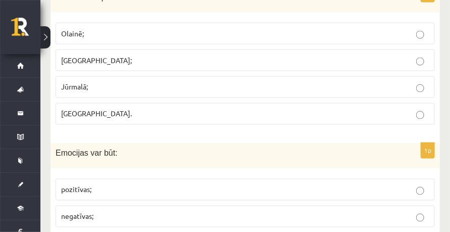
scroll to position [1986, 0]
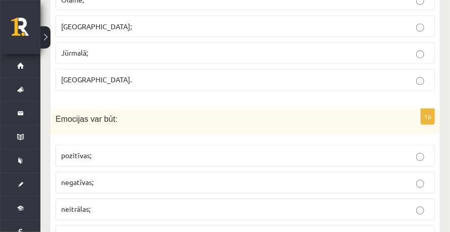
click at [110, 225] on label "visas iepriekš minētās." at bounding box center [245, 236] width 379 height 22
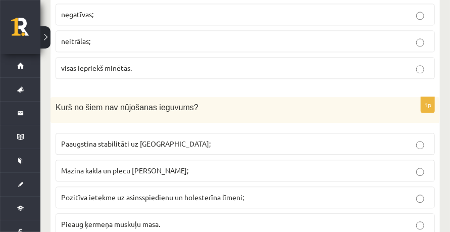
scroll to position [2188, 0]
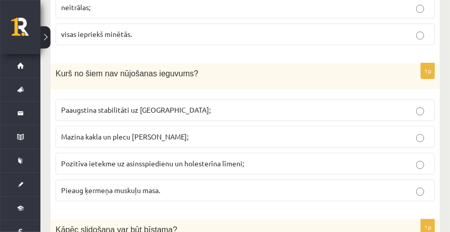
click at [141, 185] on span "Pieaug ķermeņa muskuļu masa." at bounding box center [110, 189] width 99 height 9
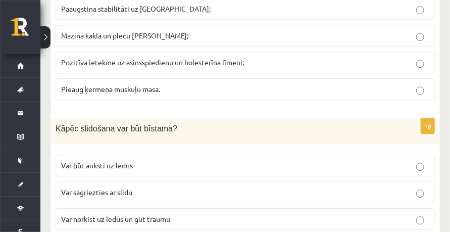
scroll to position [2322, 0]
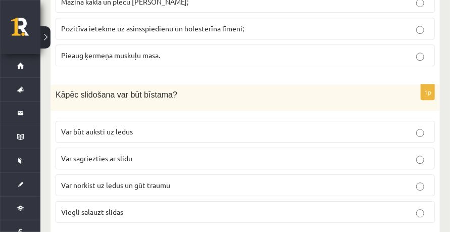
click at [161, 180] on span "Var norkist uz ledus un gūt traumu" at bounding box center [115, 184] width 109 height 9
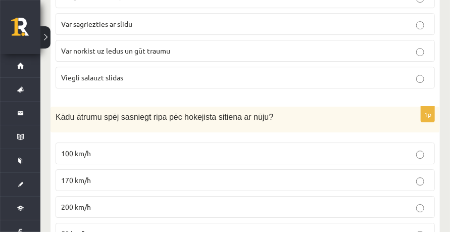
click at [95, 201] on p "200 km/h" at bounding box center [245, 206] width 368 height 11
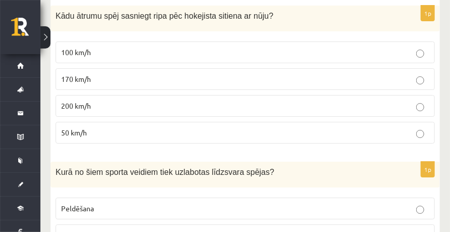
scroll to position [2659, 0]
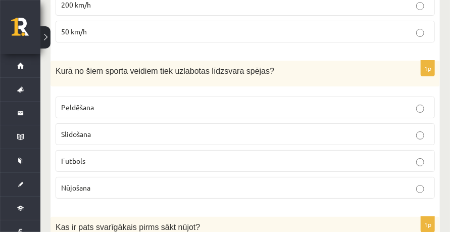
click at [104, 123] on label "Slidošana" at bounding box center [245, 134] width 379 height 22
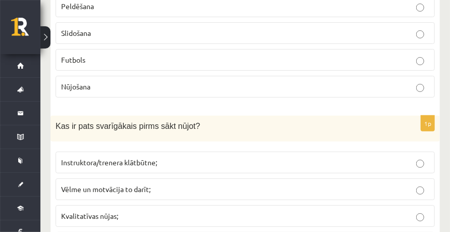
scroll to position [2794, 0]
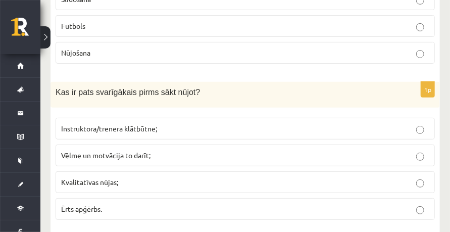
click at [115, 150] on span "Vēlme un motvācija to darīt;" at bounding box center [105, 154] width 89 height 9
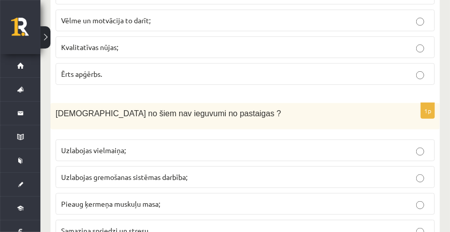
scroll to position [2962, 0]
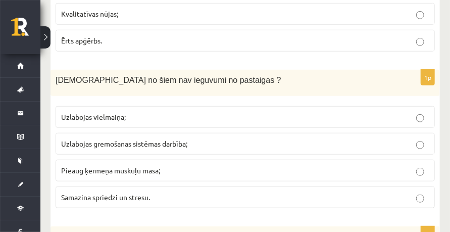
click at [139, 166] on span "Pieaug ķermeņa muskuļu masa;" at bounding box center [110, 170] width 99 height 9
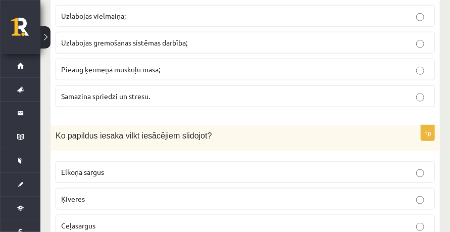
scroll to position [3096, 0]
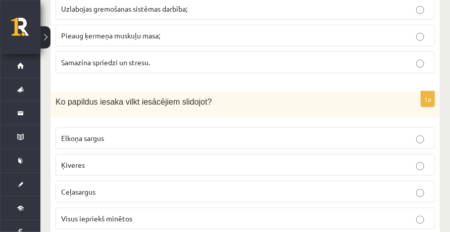
click at [120, 214] on span "Visus iepriekš minētos" at bounding box center [96, 218] width 71 height 9
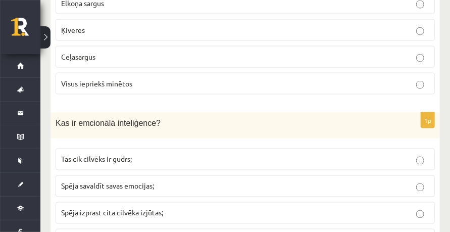
click at [129, 202] on label "Spēja izprast cita cilvēka izjūtas;" at bounding box center [245, 213] width 379 height 22
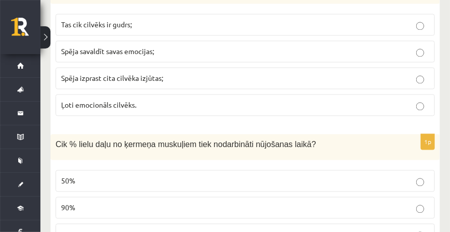
scroll to position [3399, 0]
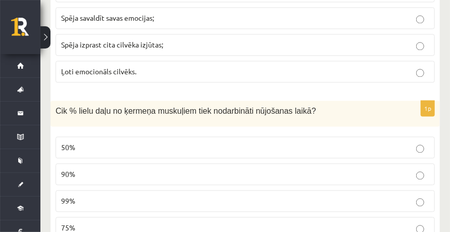
click at [101, 169] on p "90%" at bounding box center [245, 174] width 368 height 11
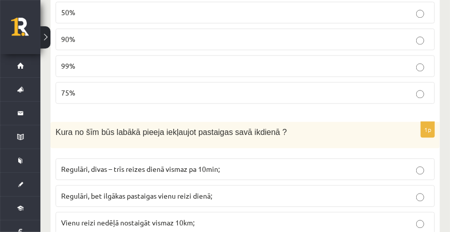
scroll to position [3568, 0]
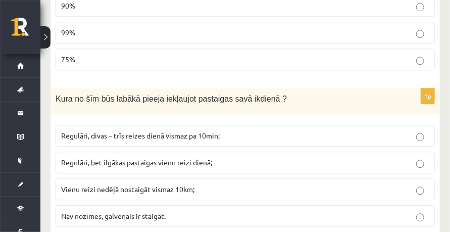
click at [128, 131] on span "Regulāri, divas – trīs reizes dienā vismaz pa 10min;" at bounding box center [140, 135] width 159 height 9
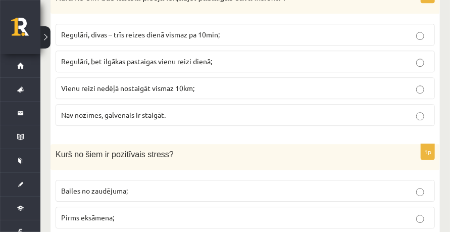
scroll to position [3702, 0]
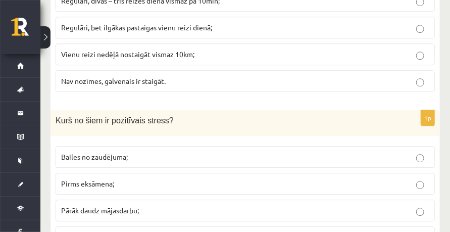
click at [97, 178] on p "Pirms eksāmena;" at bounding box center [245, 183] width 368 height 11
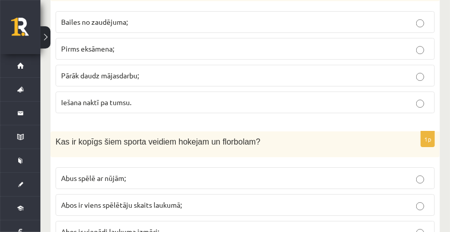
scroll to position [3870, 0]
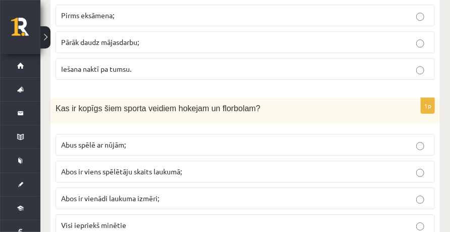
click at [126, 140] on span "Abus spēlē ar nūjām;" at bounding box center [93, 144] width 65 height 9
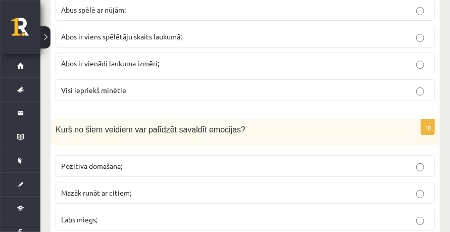
scroll to position [4039, 0]
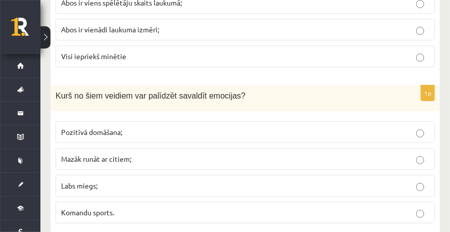
click at [129, 127] on p "Pozitīvā domāšana;" at bounding box center [245, 132] width 368 height 11
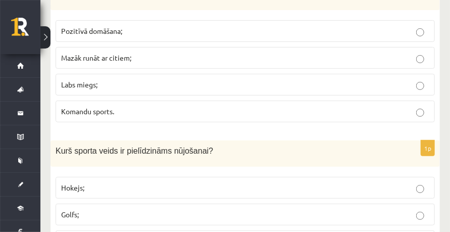
scroll to position [4173, 0]
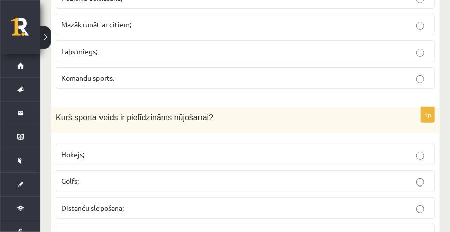
click at [115, 160] on fieldset "Hokejs; Golfs; Distanču slēpošana; Beisbols." at bounding box center [245, 193] width 379 height 110
click at [119, 203] on span "Distanču slēpošana;" at bounding box center [92, 207] width 63 height 9
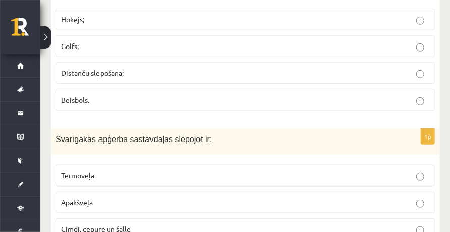
scroll to position [4342, 0]
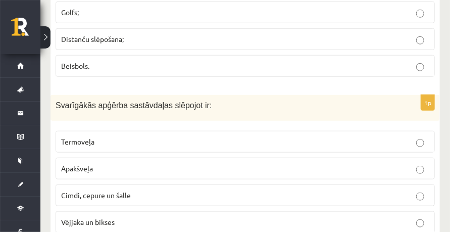
click at [105, 131] on label "Termoveļa" at bounding box center [245, 142] width 379 height 22
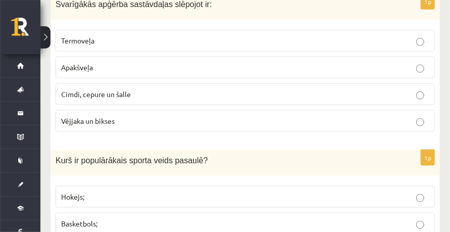
scroll to position [4476, 0]
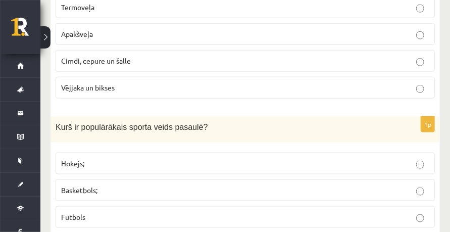
click at [97, 212] on p "Futbols" at bounding box center [245, 217] width 368 height 11
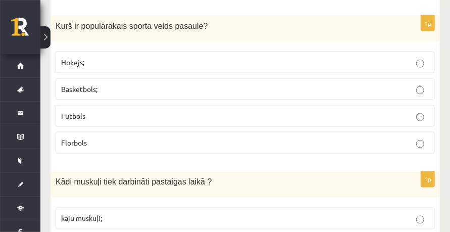
scroll to position [4611, 0]
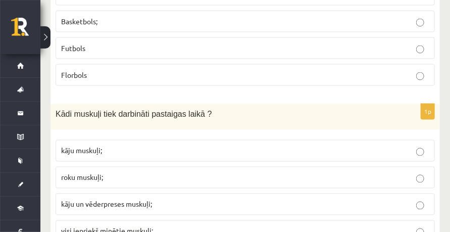
click at [108, 226] on p "visi iepriekš minētie muskuļi;" at bounding box center [245, 231] width 368 height 11
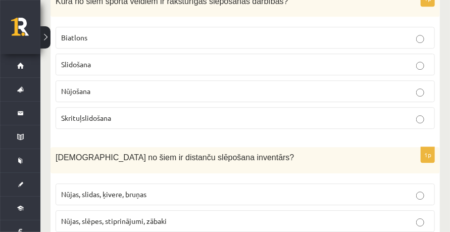
scroll to position [0, 0]
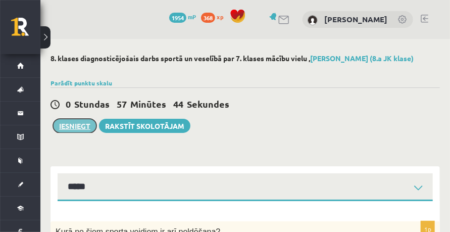
click at [90, 126] on button "Iesniegt" at bounding box center [74, 126] width 43 height 14
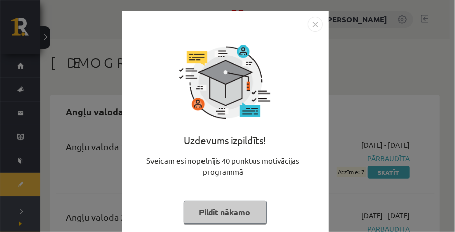
click at [243, 210] on button "Pildīt nākamo" at bounding box center [225, 211] width 83 height 23
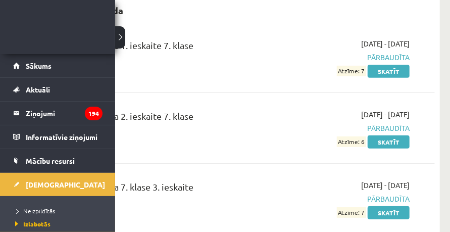
scroll to position [33, 0]
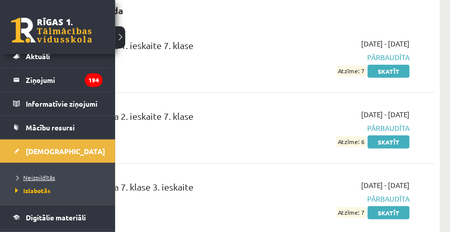
click at [44, 173] on span "Neizpildītās" at bounding box center [34, 177] width 42 height 8
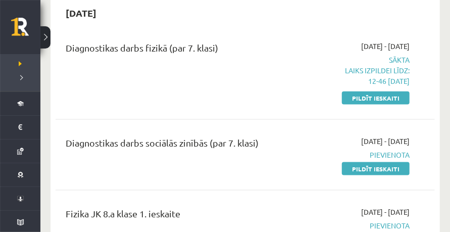
scroll to position [437, 0]
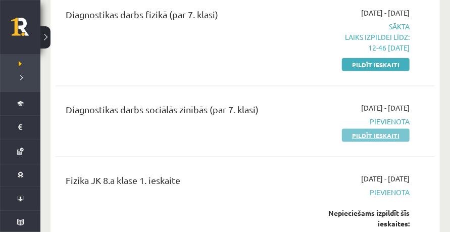
click at [349, 134] on link "Pildīt ieskaiti" at bounding box center [376, 135] width 68 height 13
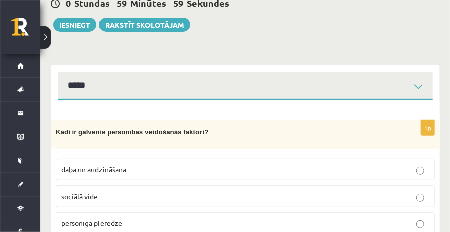
scroll to position [134, 0]
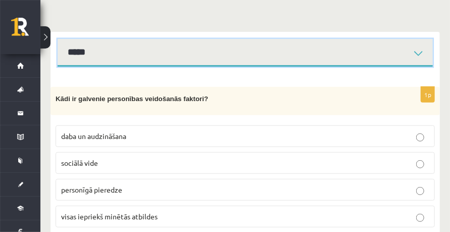
click at [69, 46] on select "*****" at bounding box center [245, 53] width 375 height 28
click at [58, 39] on select "*****" at bounding box center [245, 53] width 375 height 28
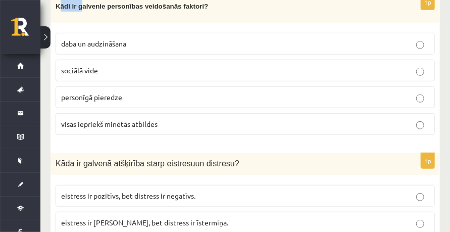
scroll to position [129, 0]
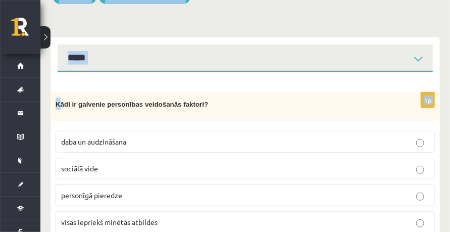
drag, startPoint x: 58, startPoint y: 87, endPoint x: 78, endPoint y: -20, distance: 108.9
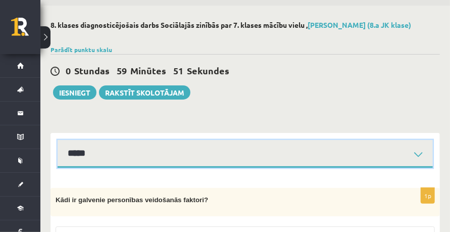
click at [120, 157] on select "*****" at bounding box center [245, 154] width 375 height 28
click at [100, 157] on select "*****" at bounding box center [245, 154] width 375 height 28
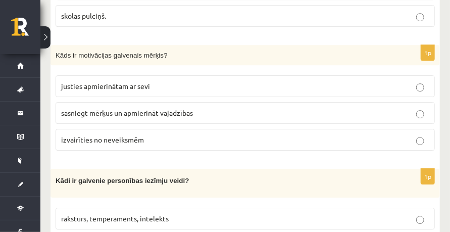
scroll to position [1088, 0]
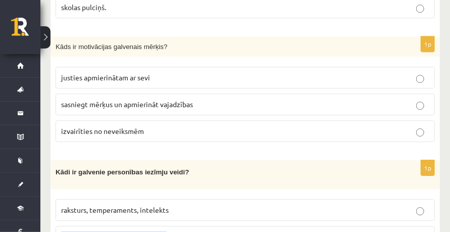
drag, startPoint x: 212, startPoint y: 233, endPoint x: 191, endPoint y: 211, distance: 31.1
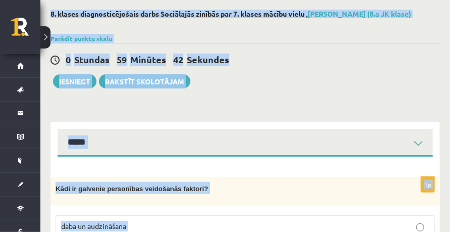
scroll to position [11, 0]
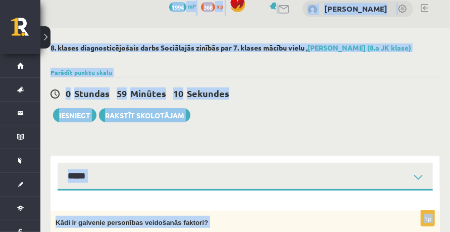
click at [274, 121] on div "0 Stundas 59 Minūtes 10 Sekundes Ieskaite saglabāta! Iesniegt Rakstīt skolotājam" at bounding box center [244, 99] width 389 height 45
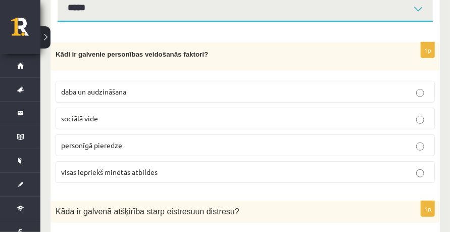
click at [133, 174] on p "visas iepriekš minētās atbildes" at bounding box center [245, 172] width 368 height 11
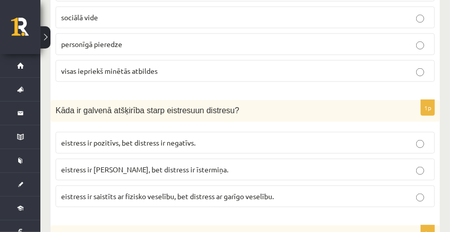
click at [145, 139] on span "eistress ir pozitīvs, bet distress ir negatīvs." at bounding box center [128, 142] width 134 height 9
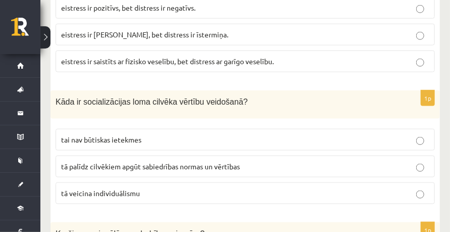
scroll to position [448, 0]
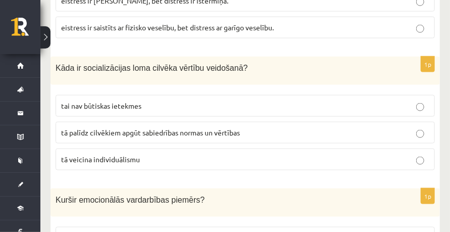
click at [127, 130] on span "tā palīdz cilvēkiem apgūt sabiedrības normas un vērtības" at bounding box center [150, 132] width 179 height 9
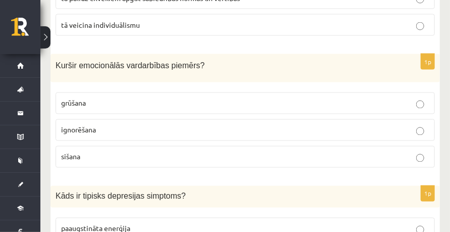
click at [104, 125] on p "ignorēšana" at bounding box center [245, 130] width 368 height 11
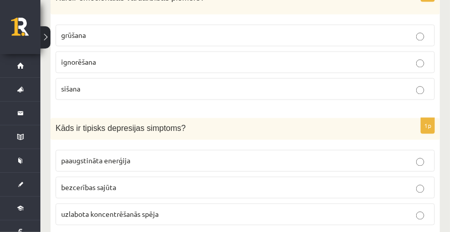
scroll to position [684, 0]
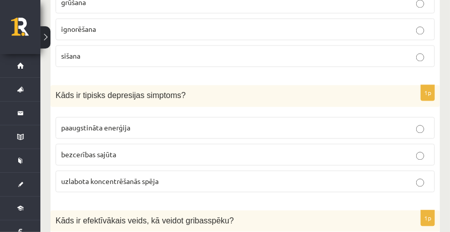
click at [127, 143] on label "bezcerības sajūta" at bounding box center [245, 154] width 379 height 22
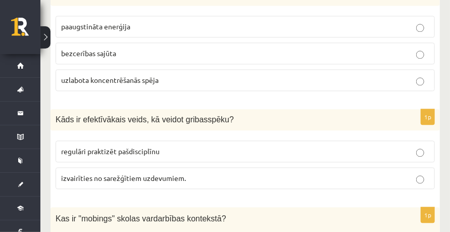
scroll to position [818, 0]
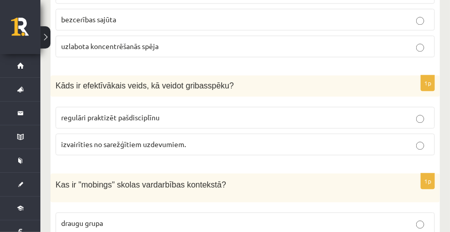
click at [116, 113] on span "regulāri praktizēt pašdisciplīnu" at bounding box center [110, 117] width 98 height 9
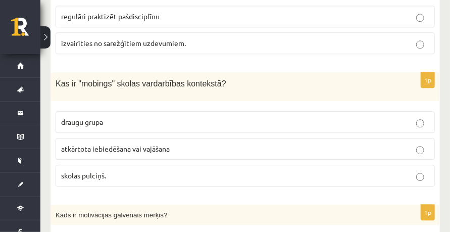
click at [123, 144] on span "atkārtota iebiedēšana vai vajāšana" at bounding box center [115, 148] width 109 height 9
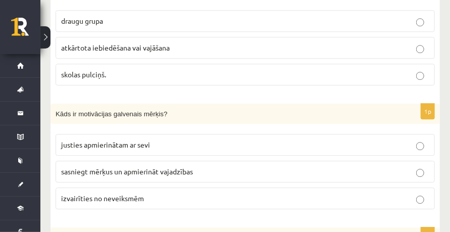
click at [113, 161] on label "sasniegt mērķus un apmierināt vajadzības" at bounding box center [245, 172] width 379 height 22
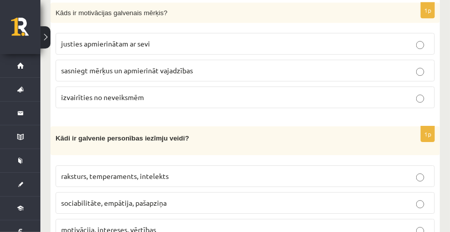
scroll to position [1189, 0]
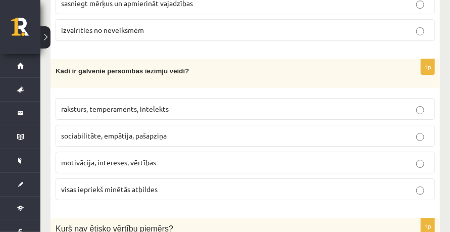
click at [113, 104] on span "raksturs, temperaments, intelekts" at bounding box center [115, 108] width 108 height 9
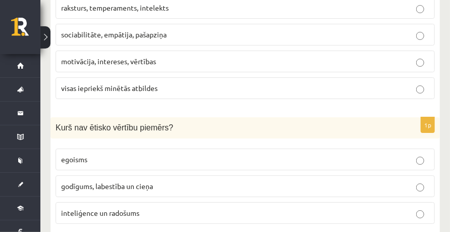
scroll to position [1323, 0]
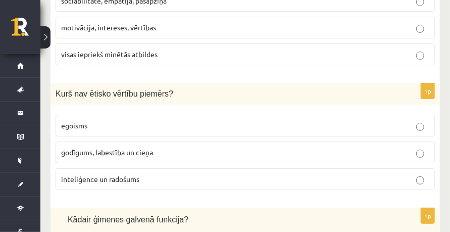
click at [93, 115] on label "egoisms" at bounding box center [245, 126] width 379 height 22
click at [93, 120] on p "egoisms" at bounding box center [245, 125] width 368 height 11
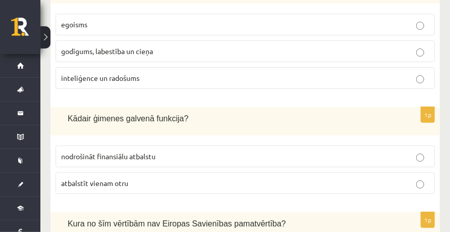
scroll to position [1458, 0]
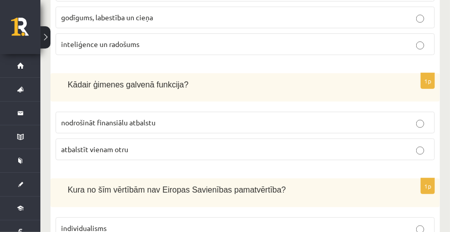
click at [113, 138] on label "atbalstīt vienam otru" at bounding box center [245, 149] width 379 height 22
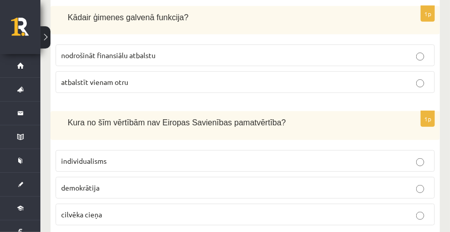
scroll to position [1559, 0]
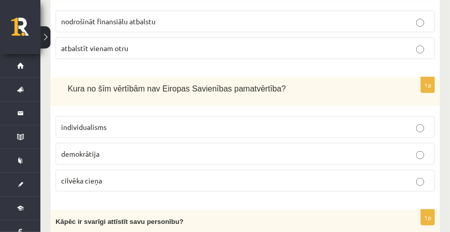
click at [114, 122] on p "individualisms" at bounding box center [245, 127] width 368 height 11
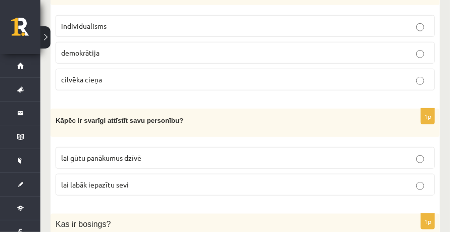
scroll to position [1693, 0]
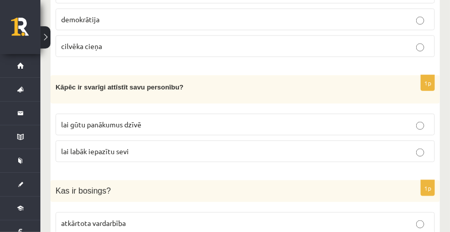
click at [122, 120] on span "lai gūtu panākumus dzīvē" at bounding box center [101, 124] width 80 height 9
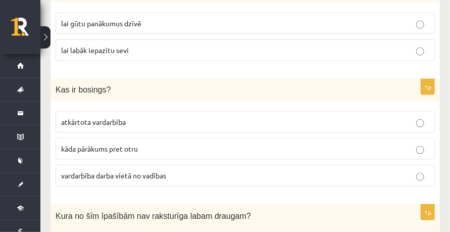
click at [106, 165] on label "vardarbība darba vietā no vadības" at bounding box center [245, 176] width 379 height 22
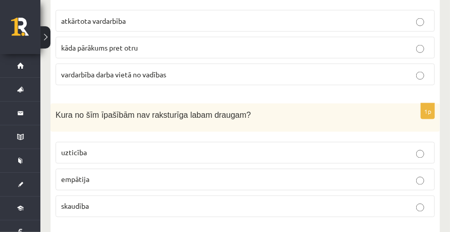
scroll to position [1929, 0]
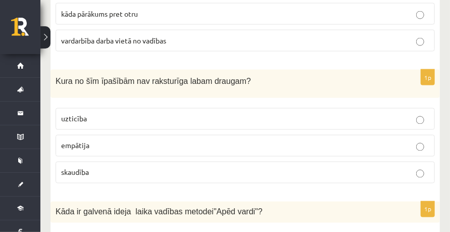
click at [93, 167] on p "skaudība" at bounding box center [245, 172] width 368 height 11
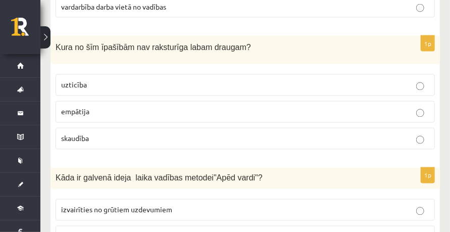
scroll to position [1996, 0]
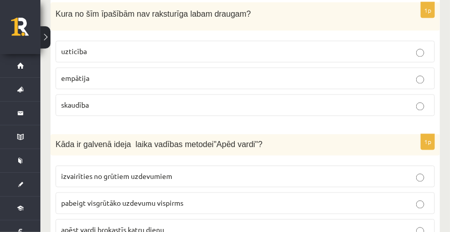
click at [99, 198] on span "pabeigt visgrūtāko uzdevumu vispirms" at bounding box center [122, 202] width 122 height 9
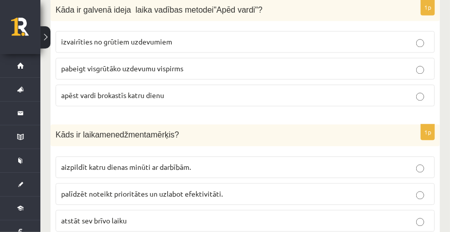
scroll to position [2165, 0]
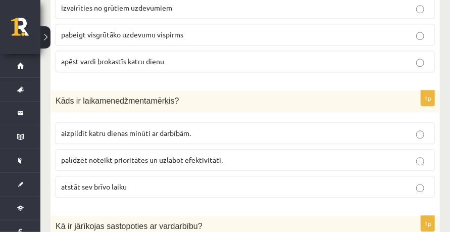
click at [105, 155] on span "palīdzēt noteikt prioritātes un uzlabot efektivitāti." at bounding box center [142, 159] width 162 height 9
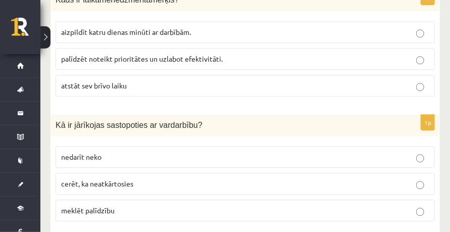
click at [89, 205] on span "meklēt palīdzību" at bounding box center [88, 209] width 54 height 9
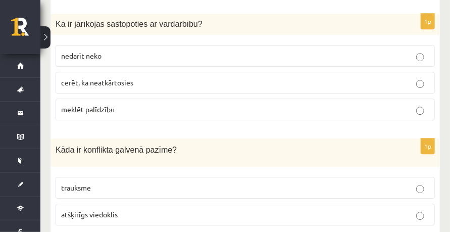
scroll to position [2400, 0]
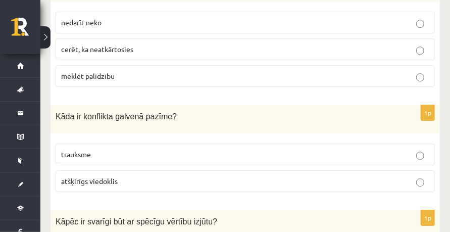
click at [117, 170] on label "atšķirīgs viedoklis" at bounding box center [245, 181] width 379 height 22
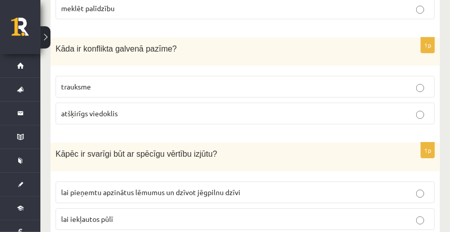
scroll to position [2501, 0]
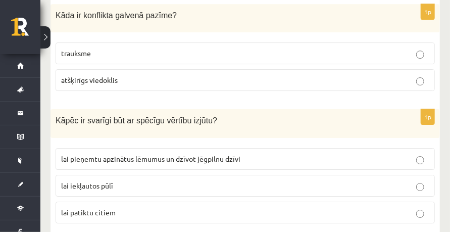
click at [126, 154] on span "lai pieņemtu apzinātus lēmumus un dzīvot jēgpilnu dzīvi" at bounding box center [150, 158] width 179 height 9
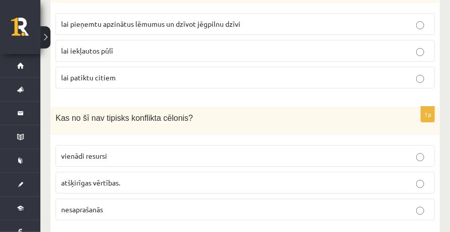
scroll to position [2670, 0]
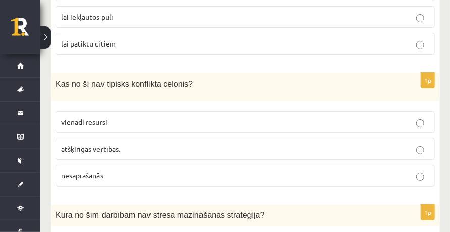
click at [107, 117] on p "vienādi resursi" at bounding box center [245, 122] width 368 height 11
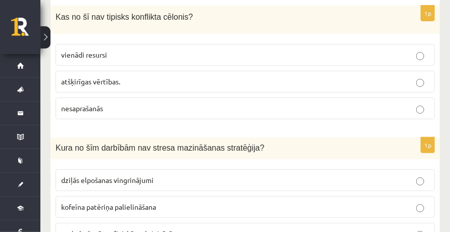
scroll to position [2771, 0]
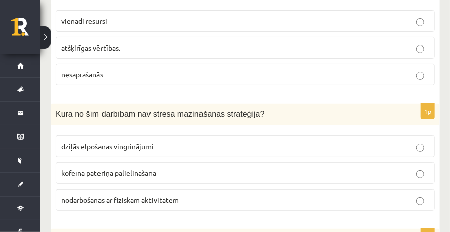
click at [117, 168] on span "kofeīna patēriņa palielināšana" at bounding box center [108, 172] width 95 height 9
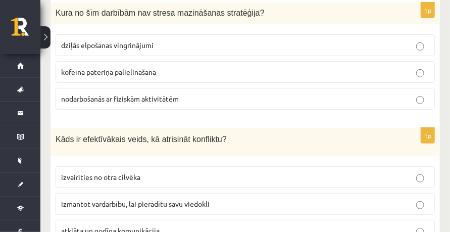
scroll to position [2905, 0]
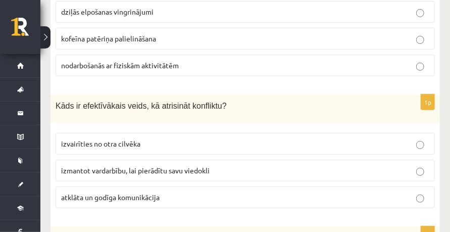
click at [95, 192] on span "atklāta un godīga komunikācija" at bounding box center [110, 196] width 98 height 9
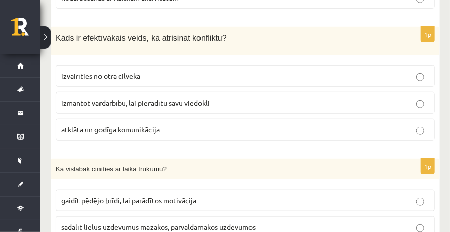
scroll to position [3006, 0]
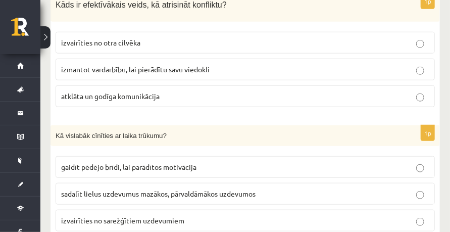
click at [115, 183] on label "sadalīt lielus uzdevumus mazākos, pārvaldāmākos uzdevumos" at bounding box center [245, 194] width 379 height 22
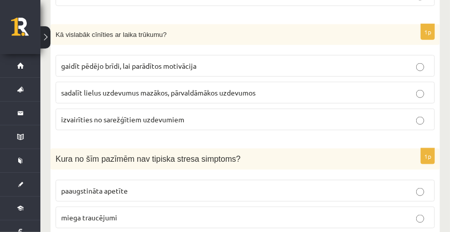
scroll to position [3141, 0]
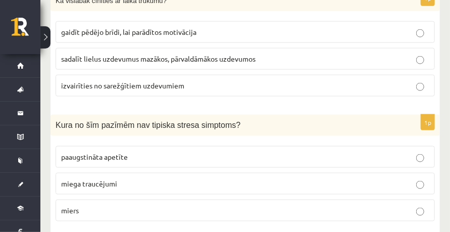
click at [112, 205] on p "miers" at bounding box center [245, 210] width 368 height 11
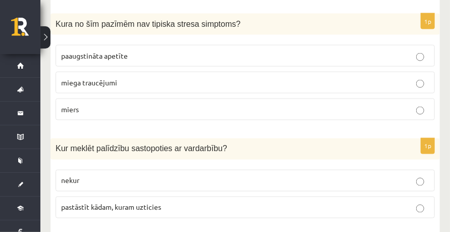
click at [108, 202] on span "pastāstīt kādam, kuram uzticies" at bounding box center [111, 206] width 100 height 9
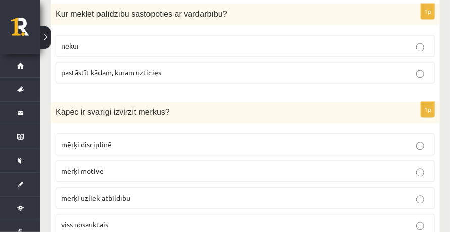
click at [101, 220] on span "viss nosauktais" at bounding box center [84, 224] width 47 height 9
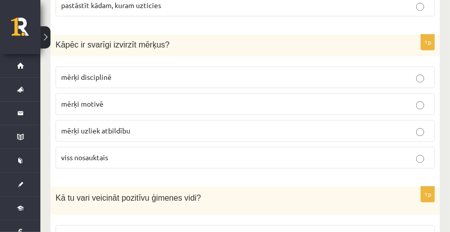
scroll to position [3478, 0]
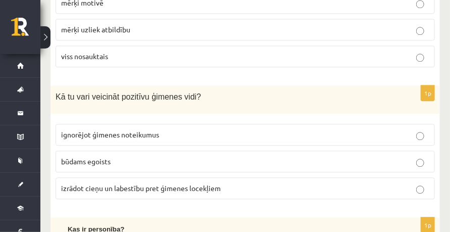
click at [113, 183] on span "izrādot cieņu un labestību pret ģimenes locekļiem" at bounding box center [141, 187] width 160 height 9
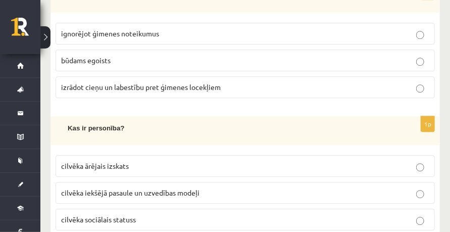
scroll to position [3680, 0]
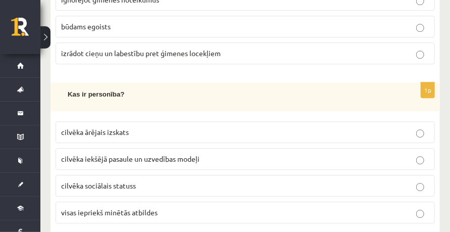
click at [131, 154] on span "cilvēka iekšējā pasaule un uzvedības modeļi" at bounding box center [130, 158] width 138 height 9
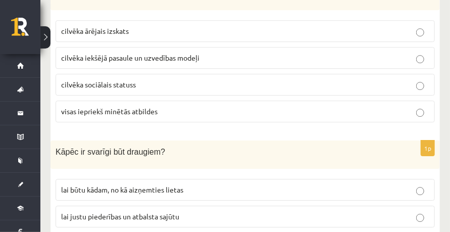
scroll to position [3794, 0]
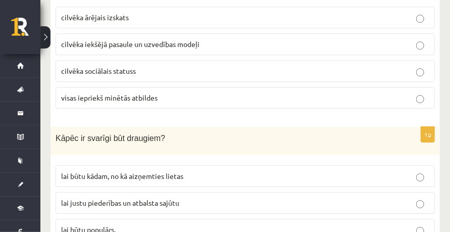
click at [129, 192] on label "lai justu piederības un atbalsta sajūtu" at bounding box center [245, 203] width 379 height 22
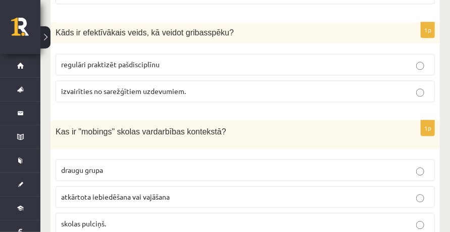
scroll to position [0, 0]
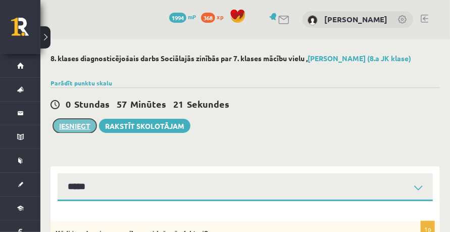
click at [74, 129] on button "Iesniegt" at bounding box center [74, 126] width 43 height 14
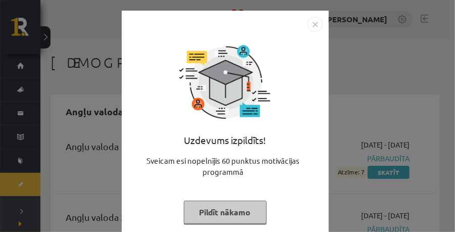
click at [230, 205] on button "Pildīt nākamo" at bounding box center [225, 211] width 83 height 23
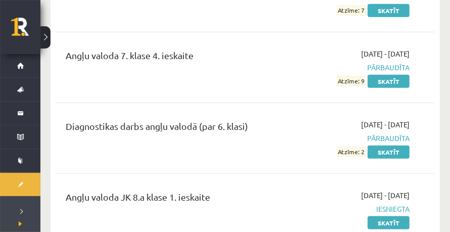
scroll to position [370, 0]
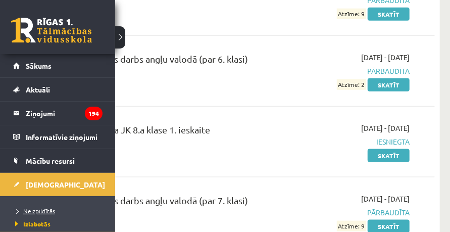
click at [26, 210] on span "Neizpildītās" at bounding box center [34, 211] width 42 height 8
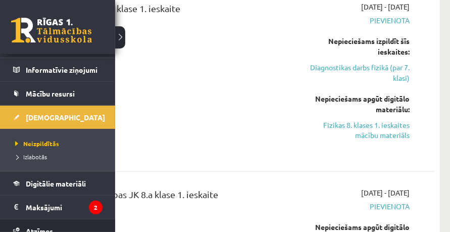
scroll to position [134, 0]
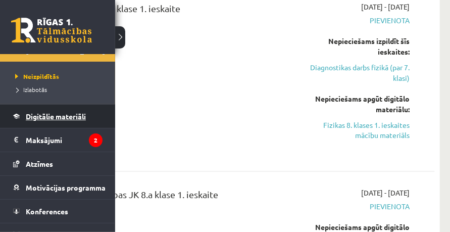
click at [53, 112] on span "Digitālie materiāli" at bounding box center [56, 116] width 60 height 9
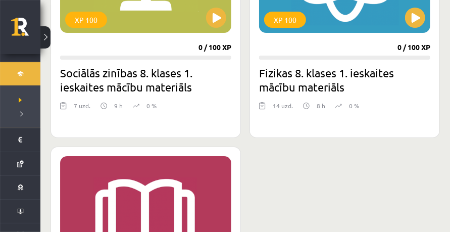
scroll to position [1447, 0]
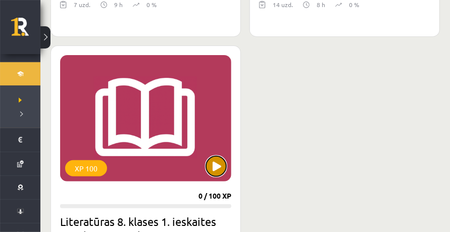
click at [219, 165] on button at bounding box center [216, 166] width 20 height 20
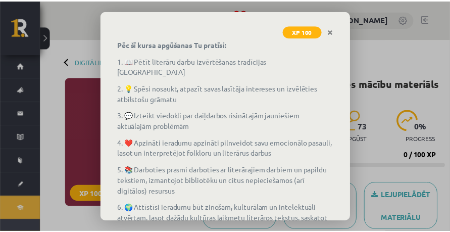
scroll to position [177, 0]
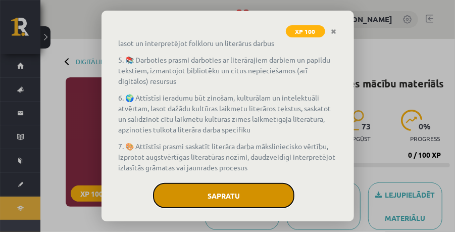
click at [260, 187] on button "Sapratu" at bounding box center [223, 195] width 141 height 25
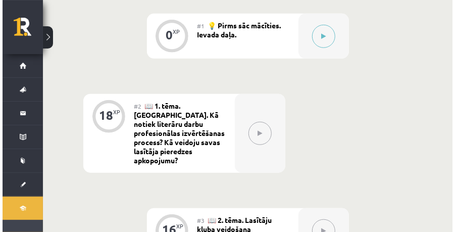
scroll to position [202, 0]
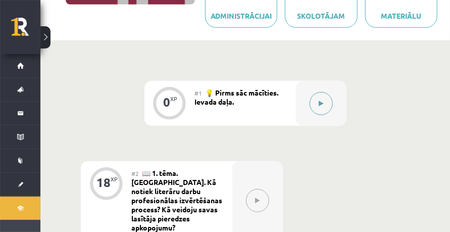
click at [322, 107] on button at bounding box center [320, 103] width 23 height 23
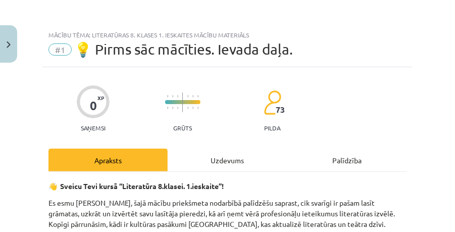
click at [224, 159] on div "Uzdevums" at bounding box center [227, 159] width 119 height 23
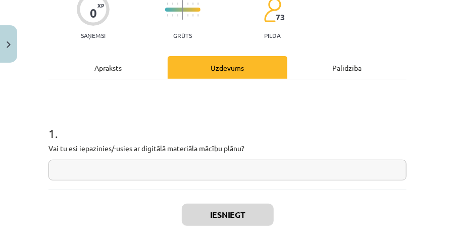
scroll to position [151, 0]
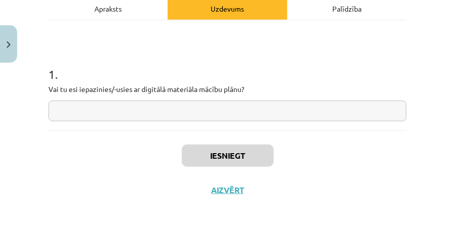
click at [139, 115] on input "text" at bounding box center [227, 110] width 358 height 21
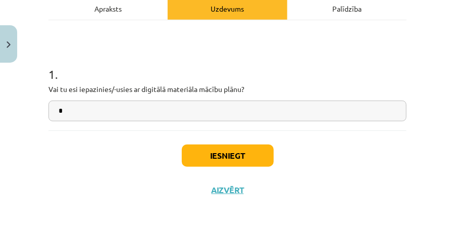
type input "*"
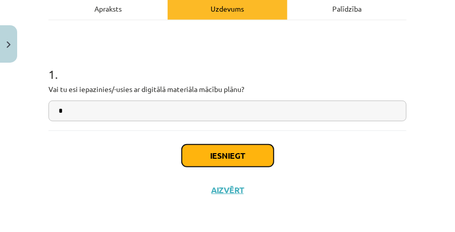
click at [215, 144] on button "Iesniegt" at bounding box center [228, 155] width 92 height 22
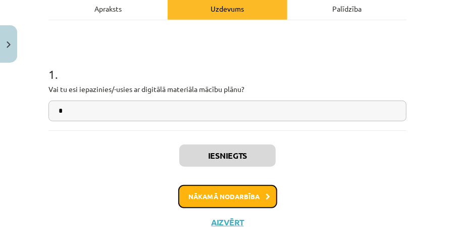
click at [236, 185] on button "Nākamā nodarbība" at bounding box center [227, 196] width 99 height 23
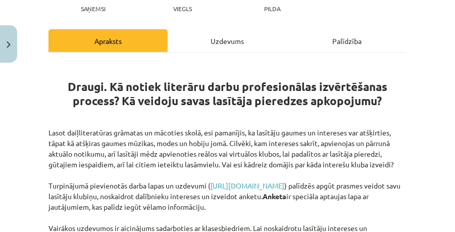
scroll to position [25, 0]
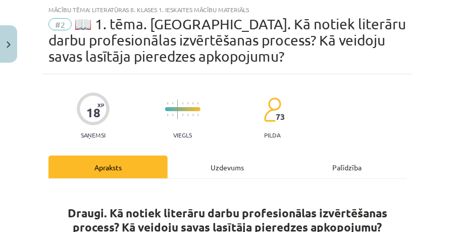
click at [219, 161] on div "Uzdevums" at bounding box center [227, 167] width 119 height 23
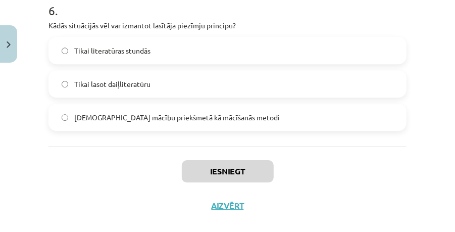
scroll to position [1055, 0]
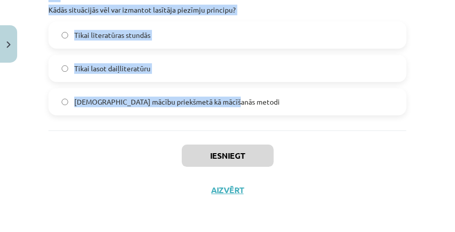
drag, startPoint x: 42, startPoint y: 88, endPoint x: 264, endPoint y: 101, distance: 221.6
copy form "1 . Kāpēc ir noderīgi veidot lasītāja piezīmes? Lai labāk saprastu tekstu un sa…"
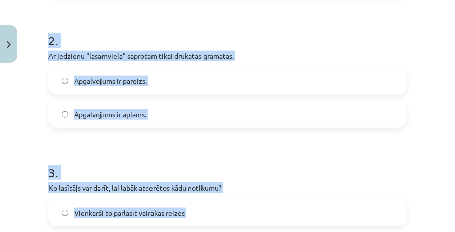
scroll to position [247, 0]
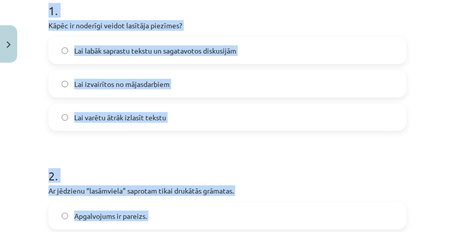
click at [29, 135] on div "Mācību tēma: Literatūras 8. klases 1. ieskaites mācību materiāls #2 📖 1. tēma. …" at bounding box center [227, 116] width 455 height 232
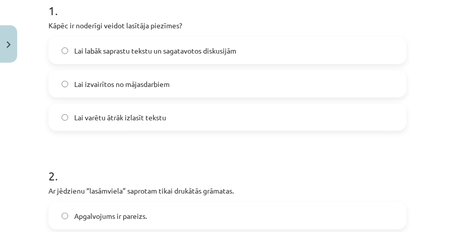
click at [127, 56] on label "Lai labāk saprastu tekstu un sagatavotos diskusijām" at bounding box center [227, 50] width 356 height 25
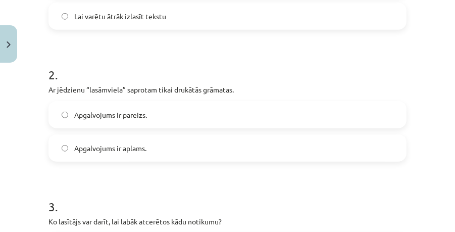
click at [132, 148] on span "Apgalvojums ir aplams." at bounding box center [110, 148] width 72 height 11
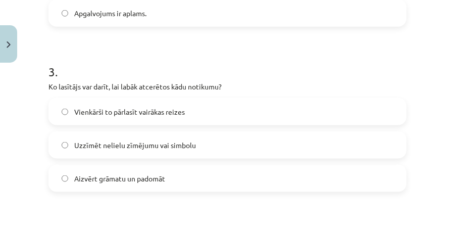
click at [189, 145] on span "Uzzīmēt nelielu zīmējumu vai simbolu" at bounding box center [135, 145] width 122 height 11
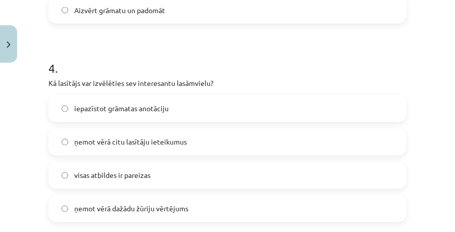
click at [147, 173] on span "visas atbildes ir pareizas" at bounding box center [112, 175] width 76 height 11
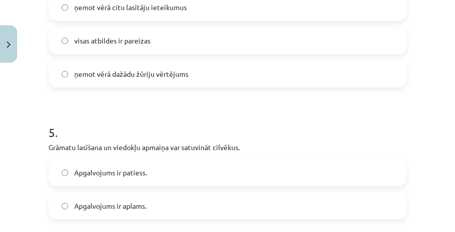
scroll to position [820, 0]
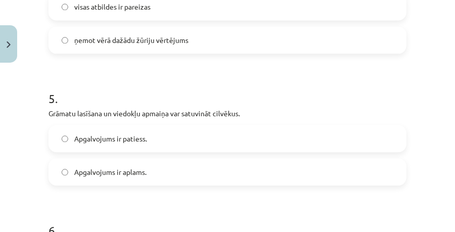
click at [159, 143] on label "Apgalvojums ir patiess." at bounding box center [227, 138] width 356 height 25
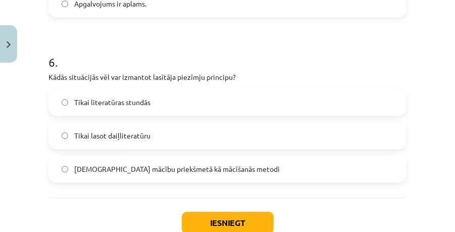
scroll to position [1022, 0]
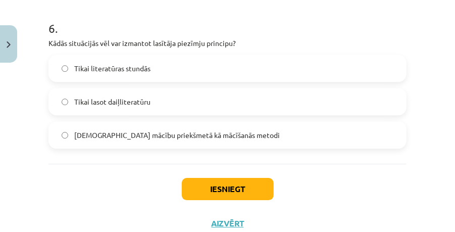
click at [197, 141] on label "Jebkurā mācību priekšmetā kā mācīšanās metodi" at bounding box center [227, 134] width 356 height 25
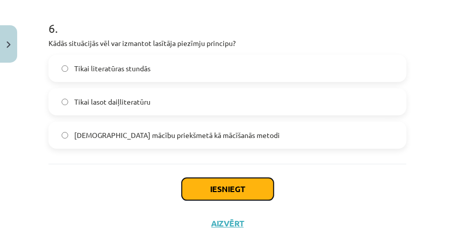
click at [219, 180] on button "Iesniegt" at bounding box center [228, 189] width 92 height 22
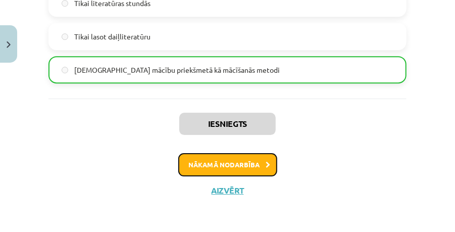
click at [228, 159] on button "Nākamā nodarbība" at bounding box center [227, 164] width 99 height 23
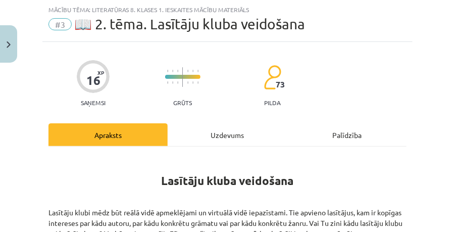
click at [237, 134] on div "Uzdevums" at bounding box center [227, 134] width 119 height 23
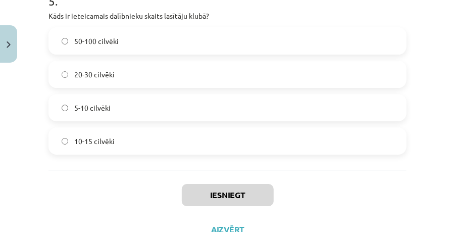
scroll to position [1244, 0]
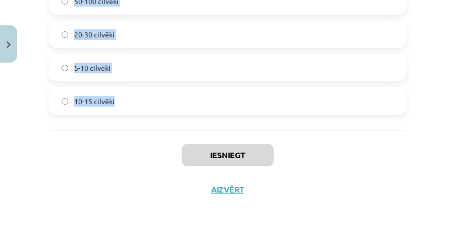
drag, startPoint x: 47, startPoint y: 90, endPoint x: 157, endPoint y: 104, distance: 110.4
copy form "1 . Kāds ir galvenais mērķis lasītāju klubam? Sarunāties par izlasītajām grāmat…"
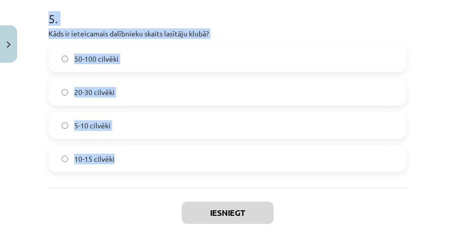
click at [110, 136] on label "5-10 cilvēki" at bounding box center [227, 125] width 356 height 25
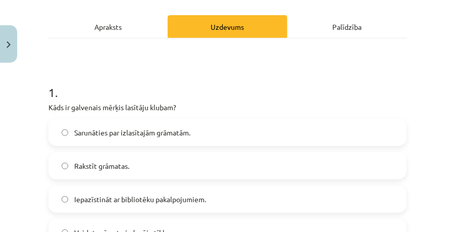
scroll to position [100, 0]
click at [164, 129] on span "Sarunāties par izlasītajām grāmatām." at bounding box center [132, 132] width 116 height 11
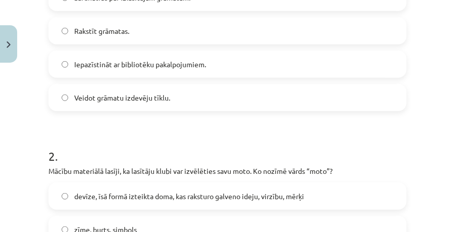
scroll to position [369, 0]
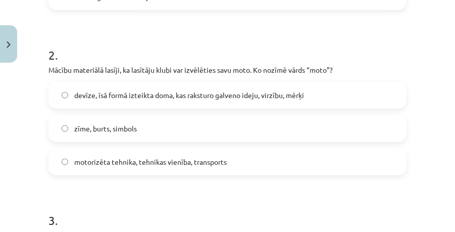
click at [119, 95] on span "devīze, īsā formā izteikta doma, kas raksturo galveno ideju, virzību, mērķi" at bounding box center [189, 95] width 230 height 11
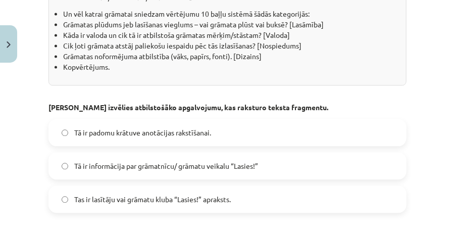
scroll to position [807, 0]
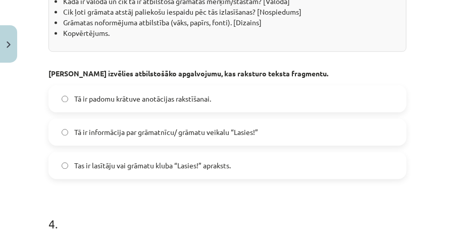
click at [124, 171] on span "Tas ir lasītāju vai grāmatu kluba “Lasies!” apraksts." at bounding box center [152, 165] width 157 height 11
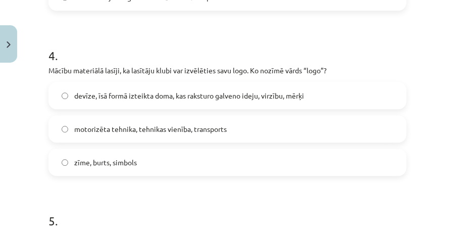
click at [133, 168] on span "zīme, burts, simbols" at bounding box center [105, 162] width 63 height 11
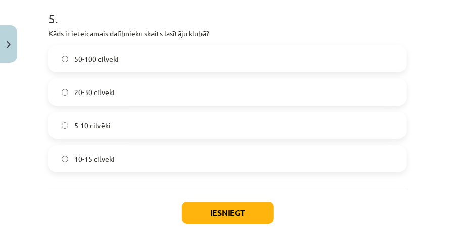
scroll to position [1244, 0]
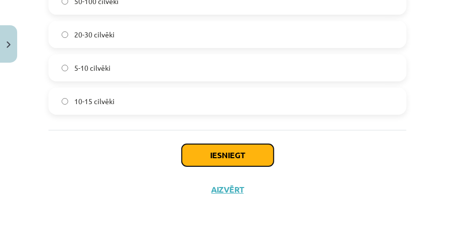
click at [205, 154] on button "Iesniegt" at bounding box center [228, 155] width 92 height 22
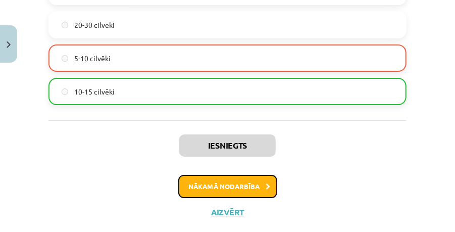
click at [222, 192] on button "Nākamā nodarbība" at bounding box center [227, 186] width 99 height 23
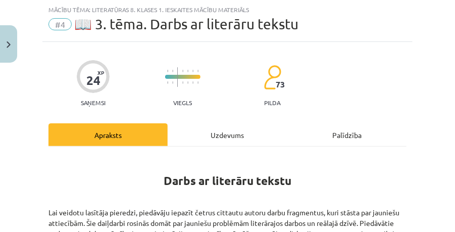
scroll to position [0, 0]
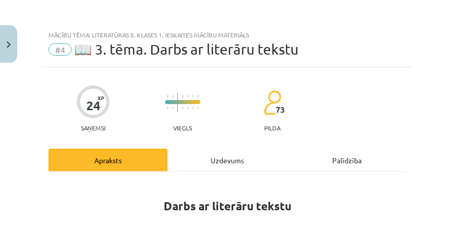
click at [221, 159] on div "Uzdevums" at bounding box center [227, 159] width 119 height 23
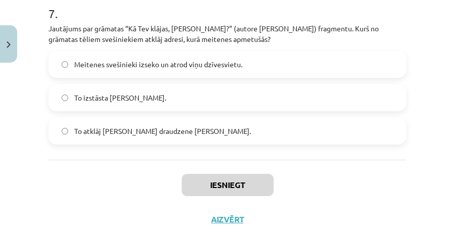
scroll to position [1230, 0]
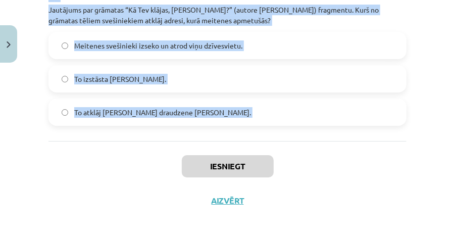
drag, startPoint x: 45, startPoint y: 94, endPoint x: 202, endPoint y: 133, distance: 161.3
copy form "1 . Kāds bija stāstītājas mīļākais apģērba gabals bērnībā? Cepure ar zilu pušķi…"
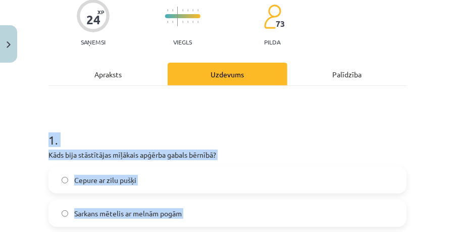
click at [11, 175] on div "Mācību tēma: Literatūras 8. klases 1. ieskaites mācību materiāls #4 📖 3. tēma. …" at bounding box center [227, 116] width 455 height 232
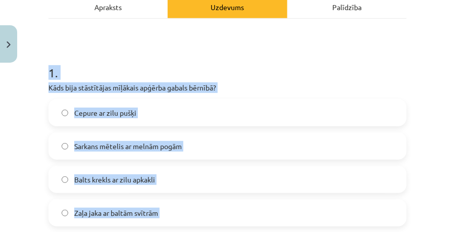
click at [124, 108] on span "Cepure ar zilu pušķi" at bounding box center [105, 113] width 62 height 11
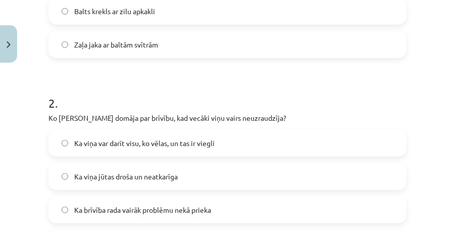
scroll to position [355, 0]
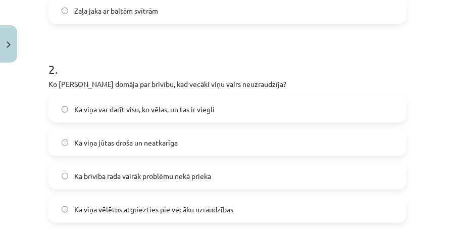
click at [140, 179] on span "Ka brīvība rada vairāk problēmu nekā prieka" at bounding box center [142, 176] width 137 height 11
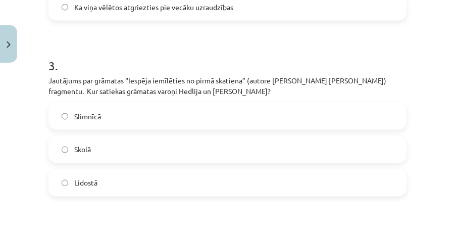
scroll to position [624, 0]
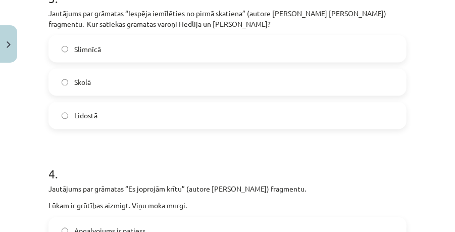
click at [127, 112] on label "Lidostā" at bounding box center [227, 115] width 356 height 25
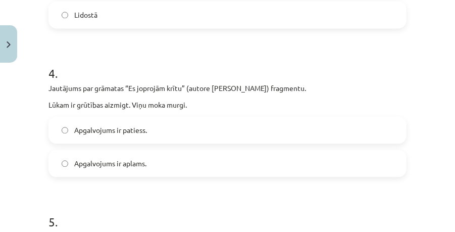
click at [159, 128] on label "Apgalvojums ir patiess." at bounding box center [227, 129] width 356 height 25
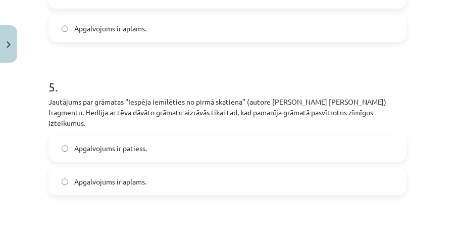
click at [156, 137] on label "Apgalvojums ir patiess." at bounding box center [227, 147] width 356 height 25
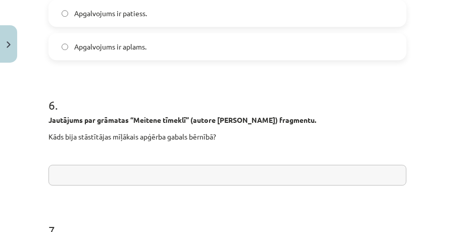
scroll to position [1028, 0]
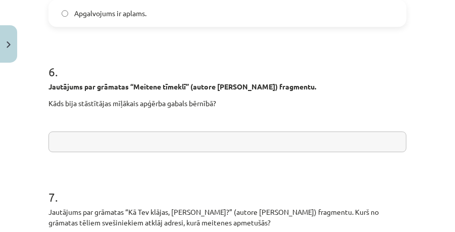
click at [153, 132] on input "text" at bounding box center [227, 141] width 358 height 21
type input "*"
click at [170, 131] on input "**********" at bounding box center [227, 141] width 358 height 21
drag, startPoint x: 191, startPoint y: 129, endPoint x: 296, endPoint y: 183, distance: 117.9
click at [226, 135] on input "**********" at bounding box center [227, 141] width 358 height 21
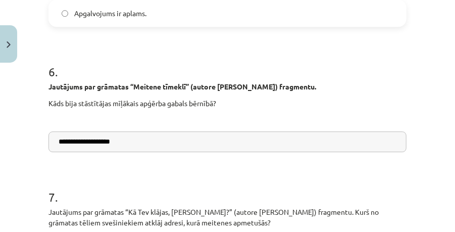
type input "**********"
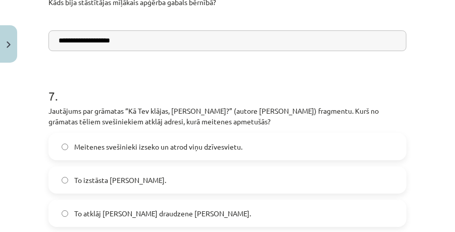
scroll to position [1163, 0]
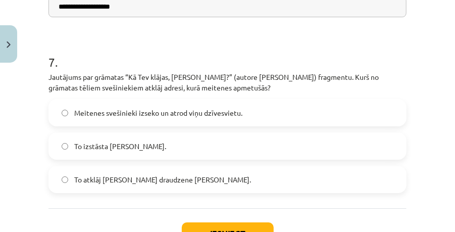
click at [136, 174] on span "To atklāj Annas draudzene Rita." at bounding box center [162, 179] width 177 height 11
click at [217, 222] on button "Iesniegt" at bounding box center [228, 233] width 92 height 22
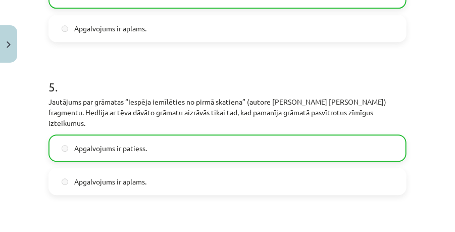
scroll to position [1028, 0]
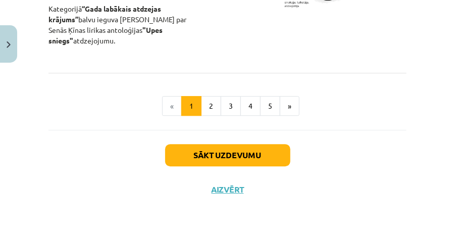
scroll to position [25, 0]
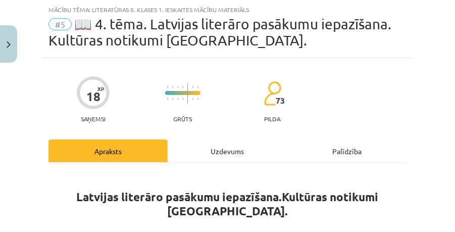
click at [222, 146] on div "Uzdevums" at bounding box center [227, 150] width 119 height 23
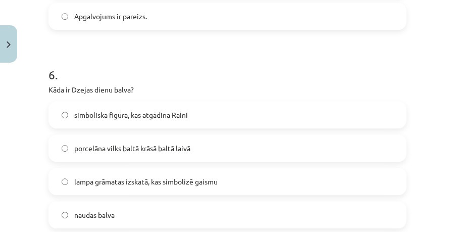
scroll to position [1106, 0]
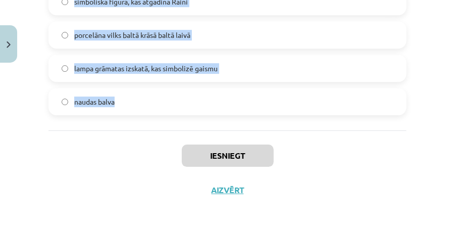
drag, startPoint x: 32, startPoint y: 96, endPoint x: 203, endPoint y: 125, distance: 173.1
click at [203, 125] on div "Mācību tēma: Literatūras 8. klases 1. ieskaites mācību materiāls #5 📖 4. tēma. …" at bounding box center [227, 116] width 455 height 232
copy form "1 . Kāds ir Bērnu, jauniešu un vecāku žūrijas mērķis? atrast talantīgus rakstni…"
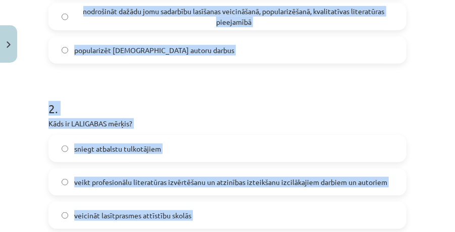
scroll to position [197, 0]
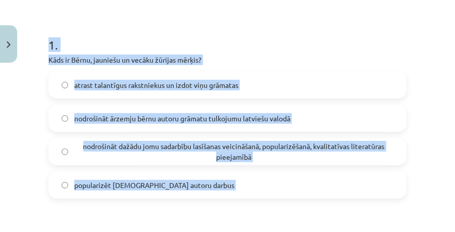
drag, startPoint x: 1, startPoint y: 124, endPoint x: 21, endPoint y: 121, distance: 20.4
click at [1, 124] on div "Mācību tēma: Literatūras 8. klases 1. ieskaites mācību materiāls #5 📖 4. tēma. …" at bounding box center [227, 116] width 455 height 232
click at [135, 121] on span "nodrošināt ārzemju bērnu autoru grāmatu tulkojumu latviešu valodā" at bounding box center [182, 118] width 216 height 11
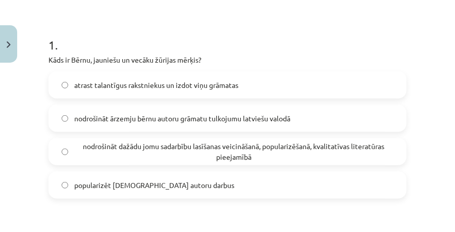
click at [162, 146] on span "nodrošināt dažādu jomu sadarbību lasīšanas veicināšanā, popularizēšanā, kvalita…" at bounding box center [233, 151] width 319 height 21
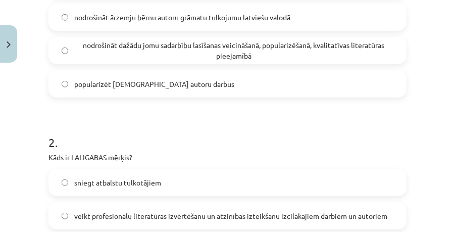
scroll to position [332, 0]
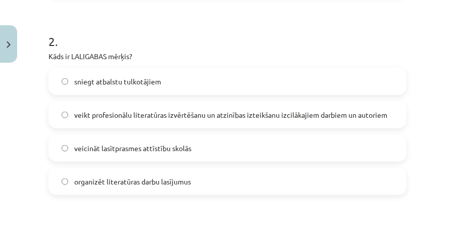
click at [186, 114] on span "veikt profesionālu literatūras izvērtēšanu un atzinības izteikšanu izcilākajiem…" at bounding box center [230, 115] width 313 height 11
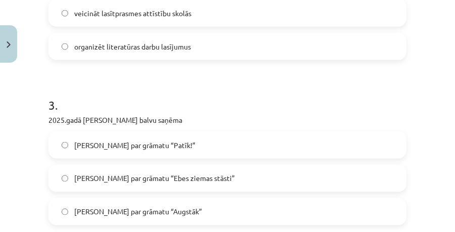
scroll to position [567, 0]
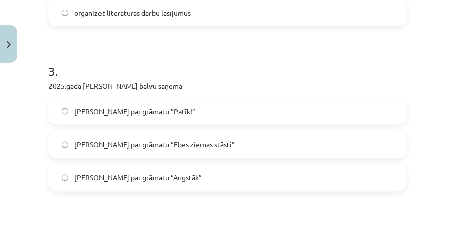
click at [138, 113] on span "Krišjānis Zeļģe par grāmatu “Patīk!”" at bounding box center [134, 111] width 121 height 11
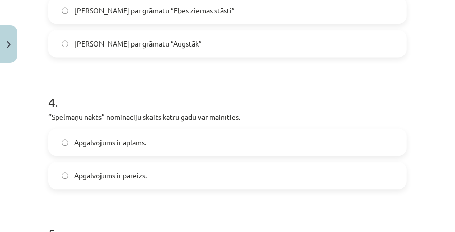
click at [156, 133] on label "Apgalvojums ir aplams." at bounding box center [227, 141] width 356 height 25
click at [149, 177] on label "Apgalvojums ir pareizs." at bounding box center [227, 175] width 356 height 25
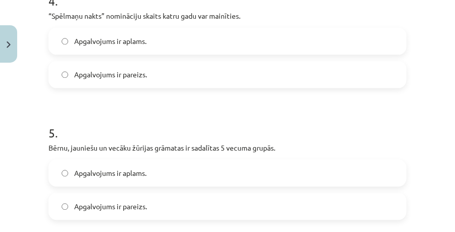
click at [136, 201] on label "Apgalvojums ir pareizs." at bounding box center [227, 205] width 356 height 25
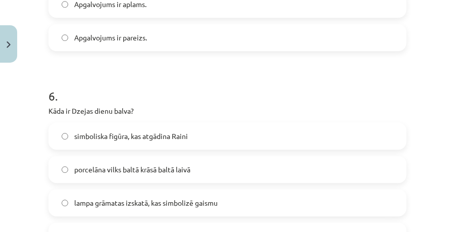
scroll to position [1039, 0]
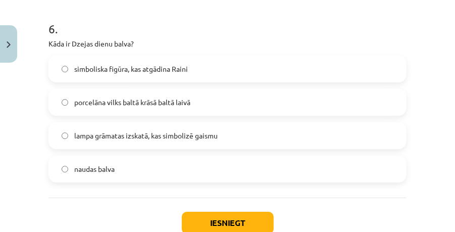
click at [184, 67] on span "simboliska figūra, kas atgādina Raini" at bounding box center [131, 69] width 114 height 11
click at [231, 213] on button "Iesniegt" at bounding box center [228, 223] width 92 height 22
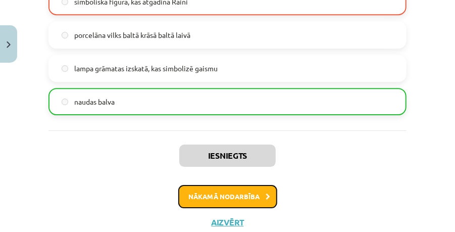
click at [223, 191] on button "Nākamā nodarbība" at bounding box center [227, 196] width 99 height 23
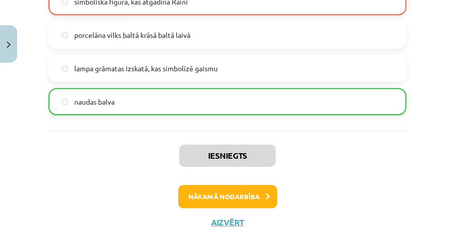
scroll to position [25, 0]
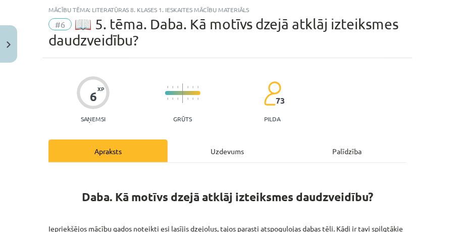
click at [226, 145] on div "Uzdevums" at bounding box center [227, 150] width 119 height 23
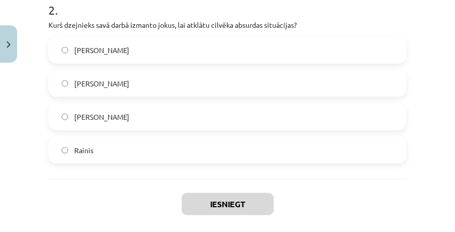
scroll to position [479, 0]
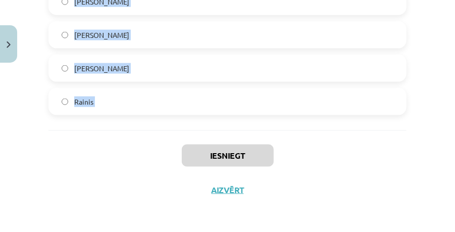
drag, startPoint x: 44, startPoint y: 134, endPoint x: 180, endPoint y: 141, distance: 135.5
copy form "1 . Kuru dabas elementu Imants Ziedonis izmanto, lai aprakstītu rudenīgo noskaņ…"
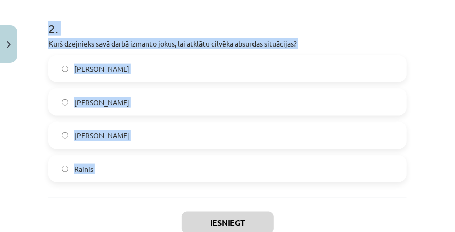
click at [120, 128] on label "Jānis Baltvilks" at bounding box center [227, 135] width 356 height 25
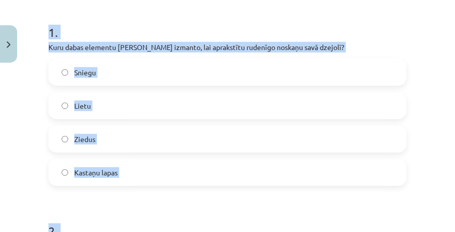
scroll to position [378, 0]
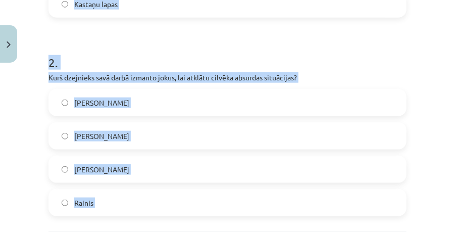
click at [110, 11] on label "Kastaņu lapas" at bounding box center [227, 3] width 356 height 25
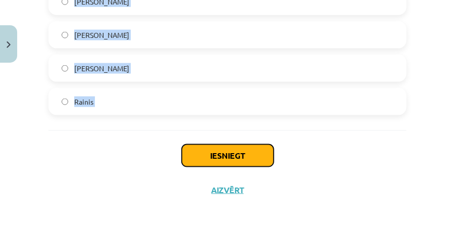
click at [196, 154] on button "Iesniegt" at bounding box center [228, 155] width 92 height 22
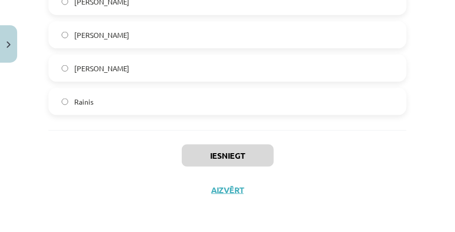
click at [127, 168] on div "Iesniegt Aizvērt" at bounding box center [227, 165] width 358 height 71
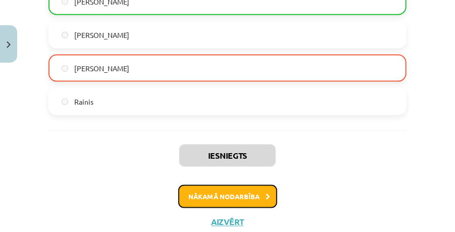
click at [215, 195] on button "Nākamā nodarbība" at bounding box center [227, 196] width 99 height 23
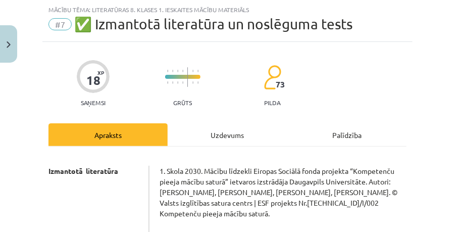
click at [217, 130] on div "Uzdevums" at bounding box center [227, 134] width 119 height 23
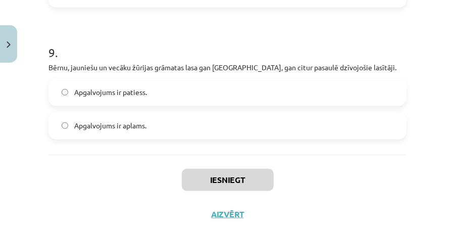
scroll to position [1563, 0]
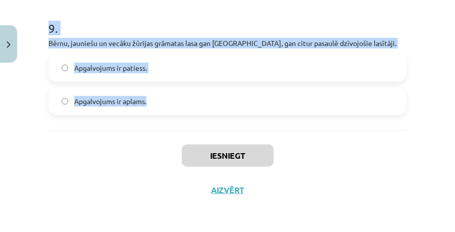
drag, startPoint x: 45, startPoint y: 73, endPoint x: 175, endPoint y: 126, distance: 140.4
copy form "1 . 2024.gada Dzejas dienās balvu saņēma Roberts Vilsons Marts Pujāts Ivars Šte…"
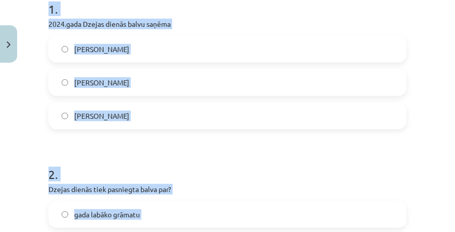
scroll to position [149, 0]
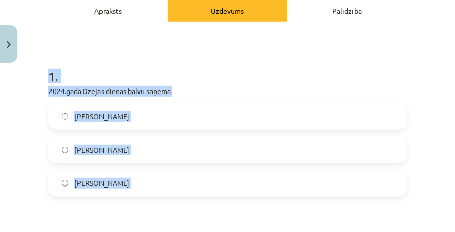
click at [130, 171] on label "Ivars Šteinbergs" at bounding box center [227, 182] width 356 height 25
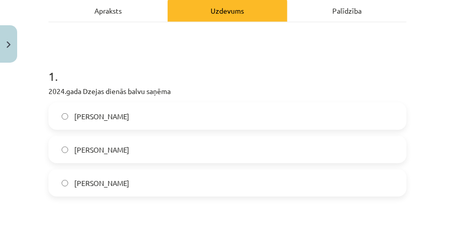
scroll to position [284, 0]
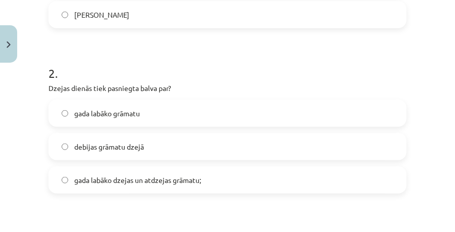
click at [151, 182] on span "gada labāko dzejas un atdzejas grāmatu;" at bounding box center [137, 180] width 127 height 11
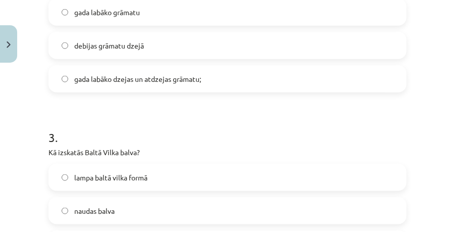
scroll to position [486, 0]
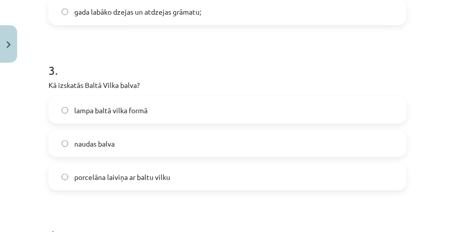
click at [124, 173] on span "porcelāna laiviņa ar baltu vilku" at bounding box center [122, 177] width 96 height 11
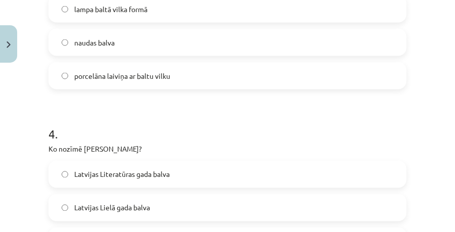
scroll to position [654, 0]
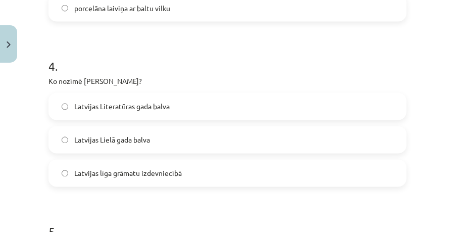
click at [148, 110] on span "Latvijas Literatūras gada balva" at bounding box center [121, 106] width 95 height 11
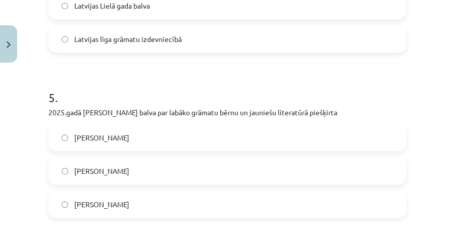
scroll to position [822, 0]
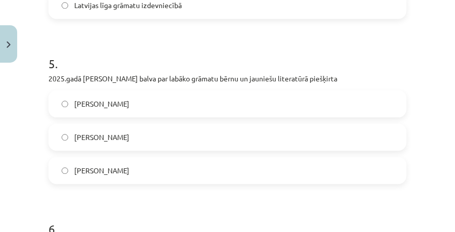
click at [123, 101] on span "Krišjānim Zeļģim" at bounding box center [101, 103] width 55 height 11
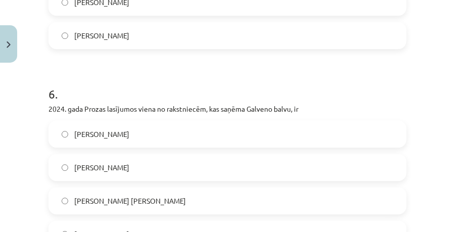
scroll to position [991, 0]
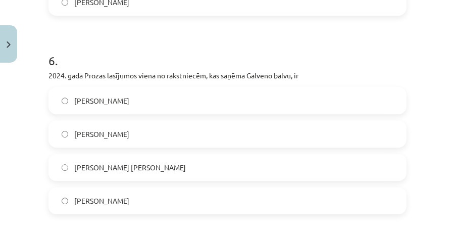
click at [114, 104] on label "Ieva Lapiņa" at bounding box center [227, 100] width 356 height 25
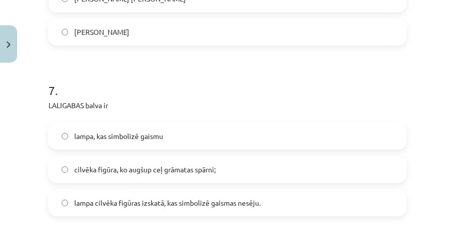
scroll to position [1193, 0]
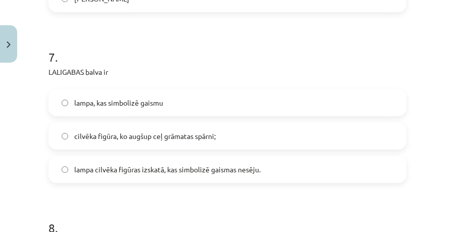
click at [134, 99] on span "lampa, kas simbolizē gaismu" at bounding box center [118, 102] width 89 height 11
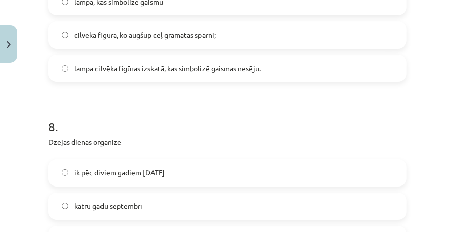
scroll to position [1226, 0]
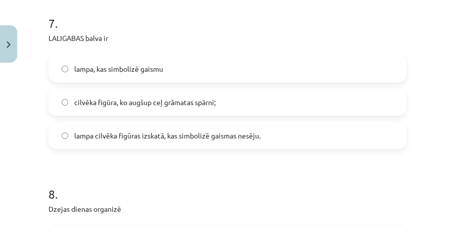
click at [157, 139] on span "lampa cilvēka figūras izskatā, kas simbolizē gaismas nesēju." at bounding box center [167, 135] width 186 height 11
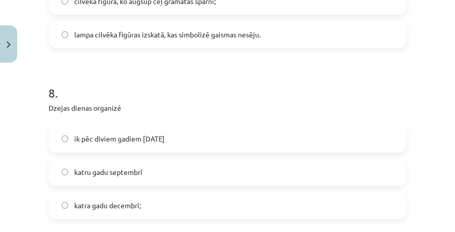
scroll to position [1361, 0]
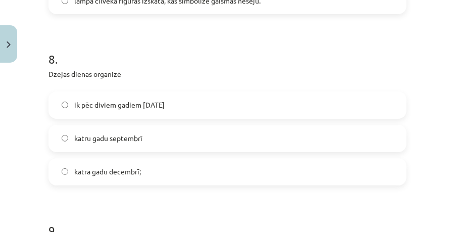
click at [134, 139] on span "katru gadu septembrī" at bounding box center [108, 138] width 68 height 11
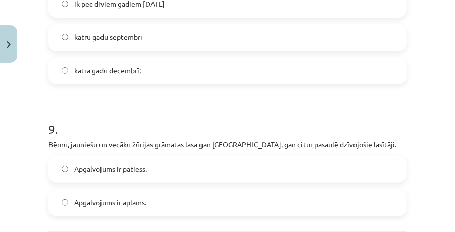
scroll to position [1529, 0]
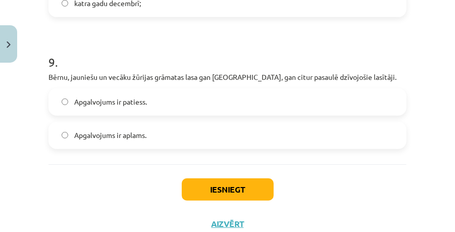
drag, startPoint x: 153, startPoint y: 104, endPoint x: 156, endPoint y: 109, distance: 6.1
click at [153, 103] on label "Apgalvojums ir patiess." at bounding box center [227, 101] width 356 height 25
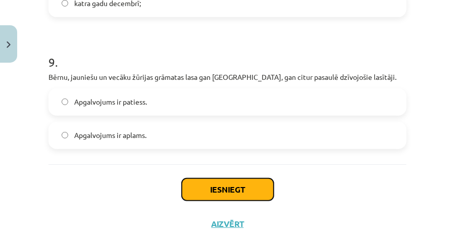
click at [212, 183] on button "Iesniegt" at bounding box center [228, 189] width 92 height 22
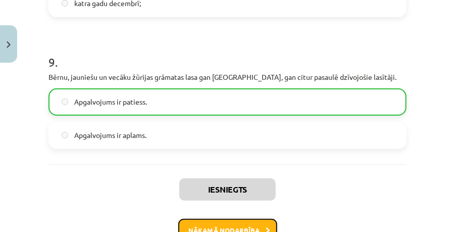
click at [221, 219] on button "Nākamā nodarbība" at bounding box center [227, 230] width 99 height 23
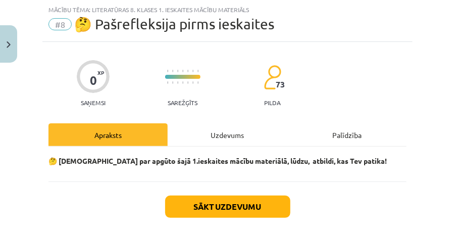
click at [236, 133] on div "Uzdevums" at bounding box center [227, 134] width 119 height 23
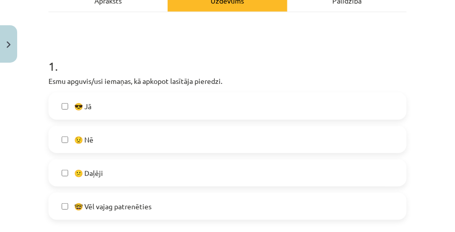
scroll to position [227, 0]
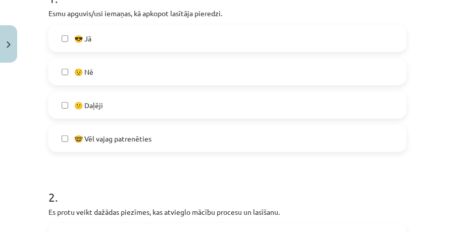
click at [134, 107] on label "😕 Daļēji" at bounding box center [227, 104] width 356 height 25
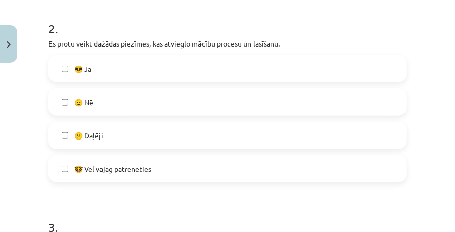
click at [117, 135] on label "😕 Daļēji" at bounding box center [227, 135] width 356 height 25
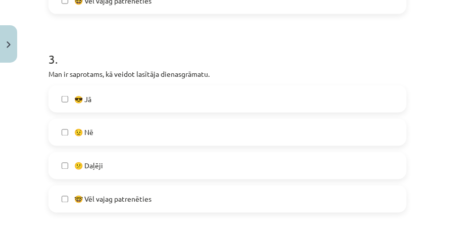
click at [114, 153] on label "😕 Daļēji" at bounding box center [227, 165] width 356 height 25
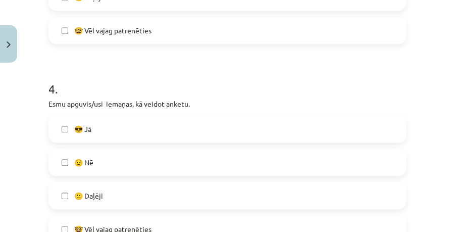
click at [117, 163] on label "😟 Nē" at bounding box center [227, 161] width 356 height 25
drag, startPoint x: 101, startPoint y: 190, endPoint x: 102, endPoint y: 185, distance: 5.1
click at [102, 190] on span "😕 Daļēji" at bounding box center [88, 195] width 29 height 11
click at [108, 160] on label "😟 Nē" at bounding box center [227, 161] width 356 height 25
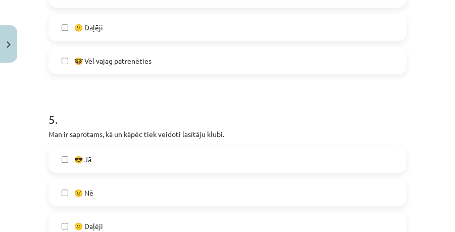
click at [108, 217] on label "😕 Daļēji" at bounding box center [227, 225] width 356 height 25
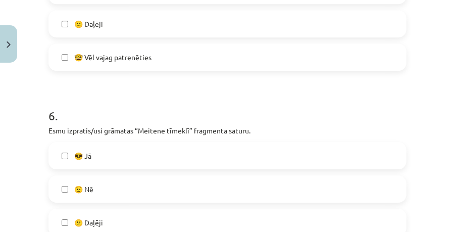
click at [106, 214] on label "😕 Daļēji" at bounding box center [227, 222] width 356 height 25
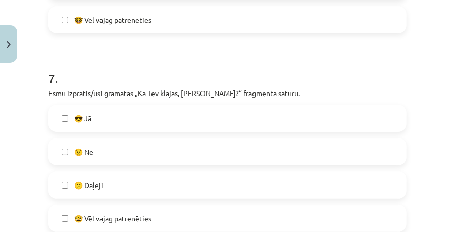
click at [114, 185] on label "😕 Daļēji" at bounding box center [227, 184] width 356 height 25
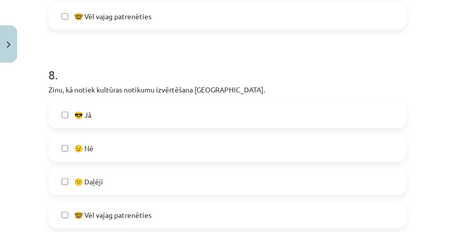
click at [113, 183] on label "😕 Daļēji" at bounding box center [227, 181] width 356 height 25
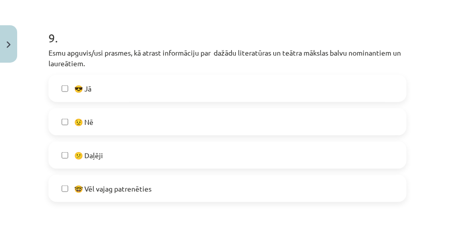
click at [108, 146] on label "😕 Daļēji" at bounding box center [227, 154] width 356 height 25
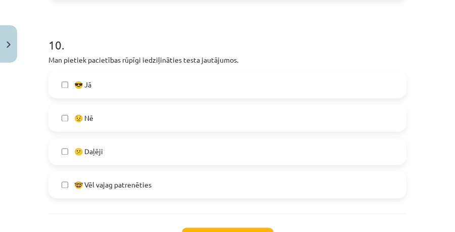
click at [111, 150] on label "😕 Daļēji" at bounding box center [227, 151] width 356 height 25
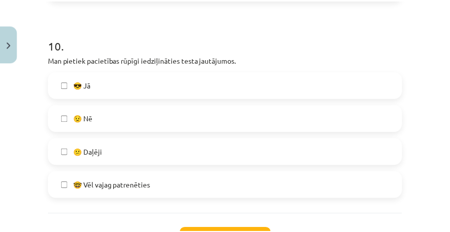
scroll to position [2060, 0]
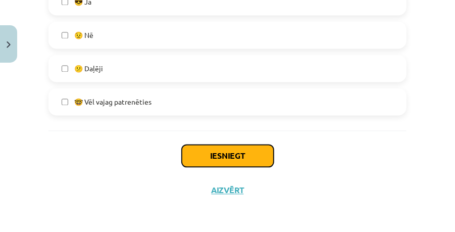
click at [205, 154] on button "Iesniegt" at bounding box center [228, 155] width 92 height 22
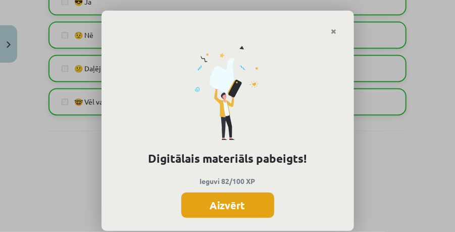
click at [209, 196] on button "Aizvērt" at bounding box center [227, 204] width 93 height 25
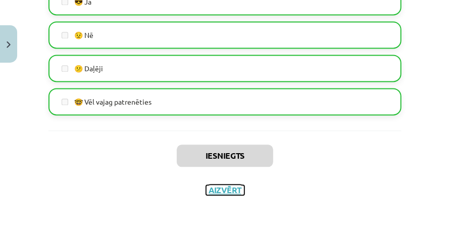
click at [221, 190] on button "Aizvērt" at bounding box center [225, 190] width 38 height 10
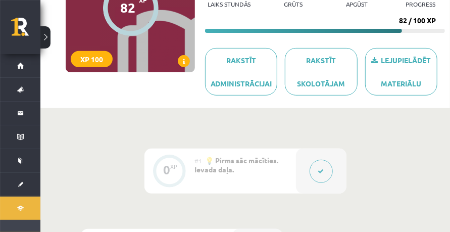
scroll to position [0, 0]
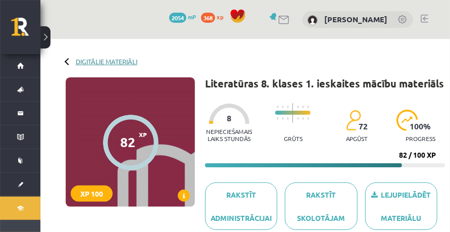
click at [101, 59] on link "Digitālie materiāli" at bounding box center [107, 62] width 62 height 8
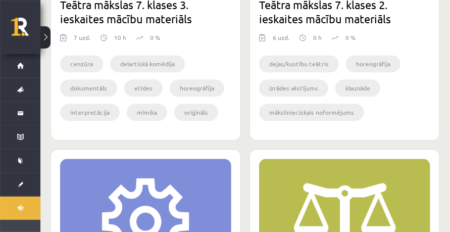
scroll to position [875, 0]
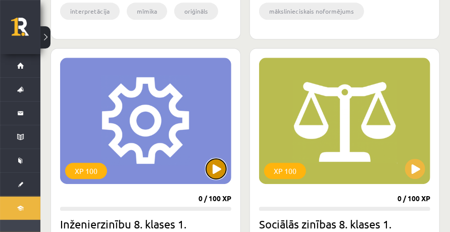
click at [213, 172] on button at bounding box center [216, 169] width 20 height 20
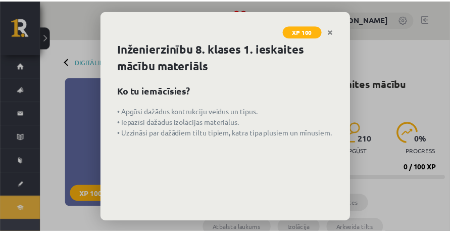
scroll to position [67, 0]
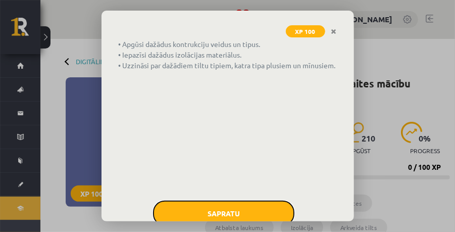
click at [239, 207] on button "Sapratu" at bounding box center [223, 212] width 141 height 25
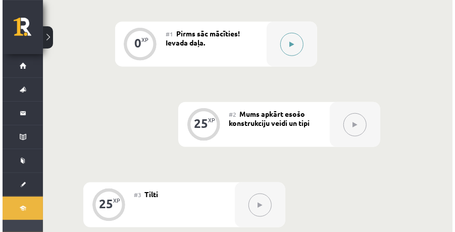
scroll to position [336, 0]
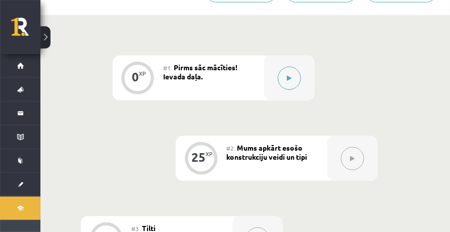
click at [287, 83] on button at bounding box center [289, 78] width 23 height 23
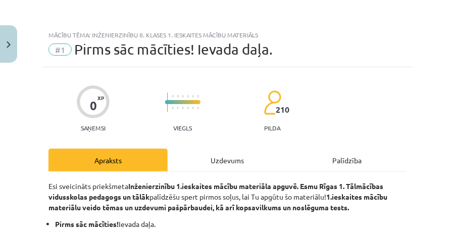
click at [223, 166] on div "Uzdevums" at bounding box center [227, 159] width 119 height 23
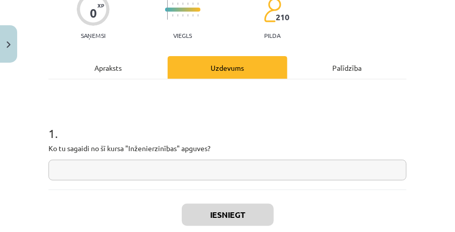
scroll to position [151, 0]
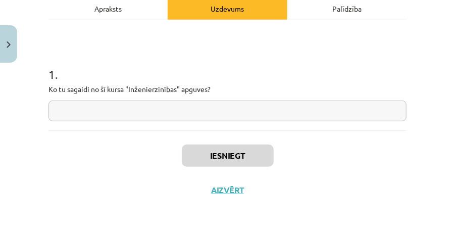
click at [130, 109] on input "text" at bounding box center [227, 110] width 358 height 21
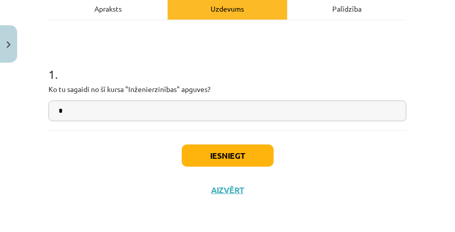
type input "*"
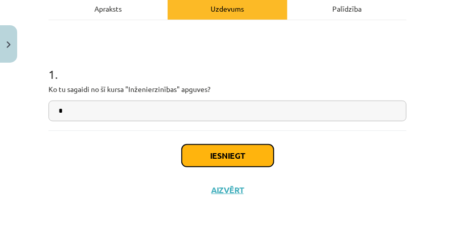
click at [210, 164] on button "Iesniegt" at bounding box center [228, 155] width 92 height 22
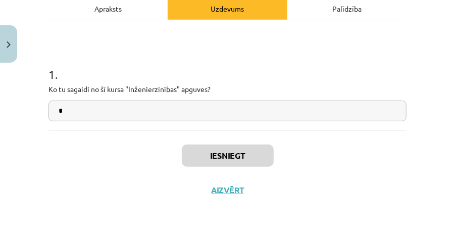
scroll to position [359, 0]
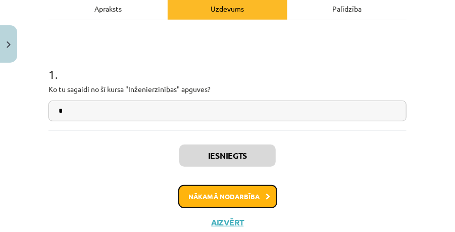
click at [248, 190] on button "Nākamā nodarbība" at bounding box center [227, 196] width 99 height 23
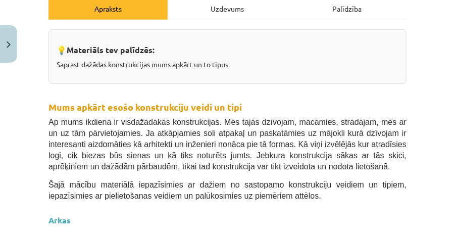
scroll to position [25, 0]
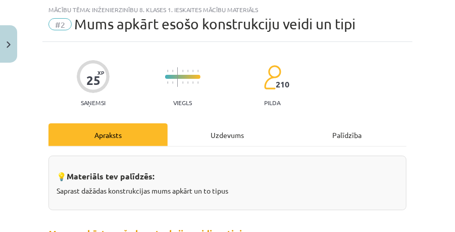
click at [228, 134] on div "Uzdevums" at bounding box center [227, 134] width 119 height 23
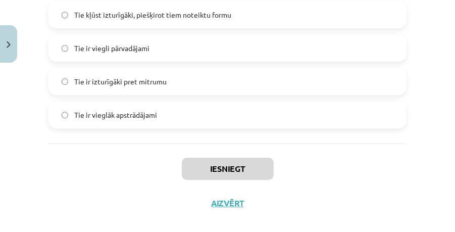
scroll to position [1058, 0]
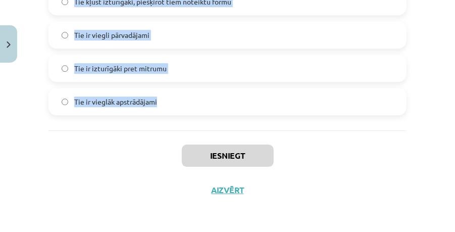
drag, startPoint x: 33, startPoint y: 49, endPoint x: 180, endPoint y: 128, distance: 166.9
click at [180, 128] on div "Mācību tēma: Inženierzinību 8. klases 1. ieskaites mācību materiāls #2 Mums apk…" at bounding box center [227, 116] width 455 height 232
copy form "1 . Kas ietekmē objekta stabilitāti? Objekta krāsa Objekta svars Objekta masas …"
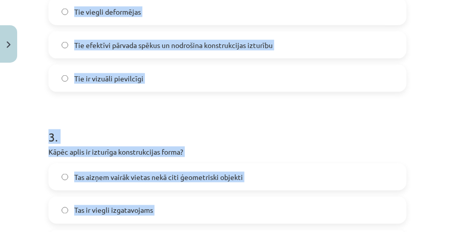
click at [10, 125] on div "Mācību tēma: Inženierzinību 8. klases 1. ieskaites mācību materiāls #2 Mums apk…" at bounding box center [227, 116] width 455 height 232
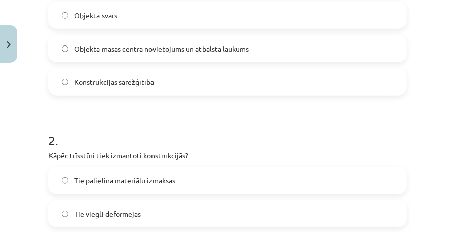
scroll to position [250, 0]
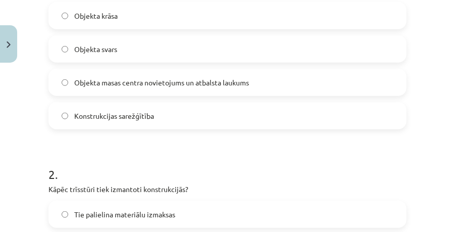
click at [125, 87] on label "Objekta masas centra novietojums un atbalsta laukums" at bounding box center [227, 82] width 356 height 25
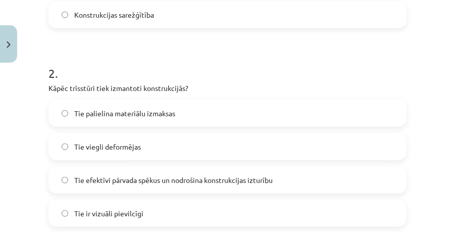
scroll to position [385, 0]
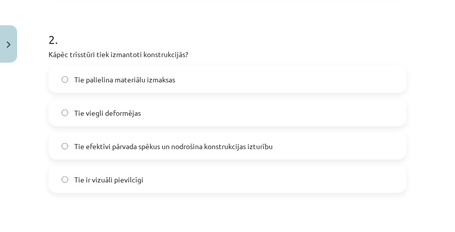
click at [141, 147] on span "Tie efektīvi pārvada spēkus un nodrošina konstrukcijas izturību" at bounding box center [173, 146] width 198 height 11
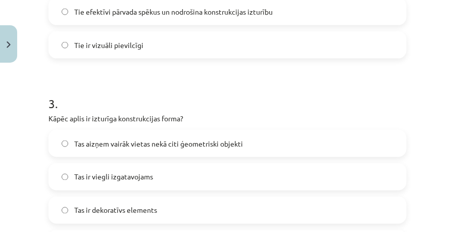
scroll to position [553, 0]
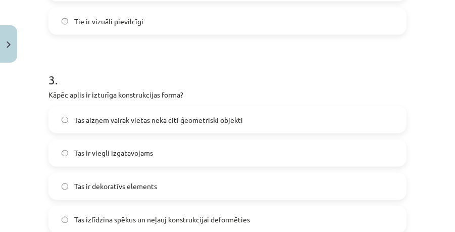
click at [24, 128] on div "Mācību tēma: Inženierzinību 8. klases 1. ieskaites mācību materiāls #2 Mums apk…" at bounding box center [227, 116] width 455 height 232
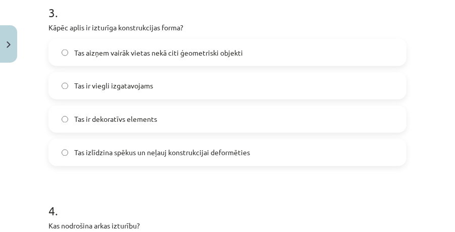
click at [134, 150] on span "Tas izlīdzina spēkus un neļauj konstrukcijai deformēties" at bounding box center [162, 152] width 176 height 11
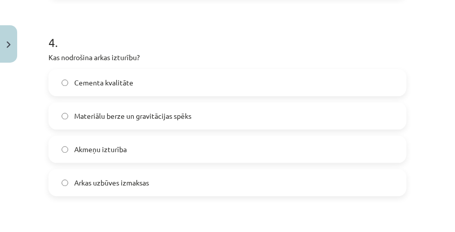
click at [127, 112] on span "Materiālu berze un gravitācijas spēks" at bounding box center [132, 116] width 117 height 11
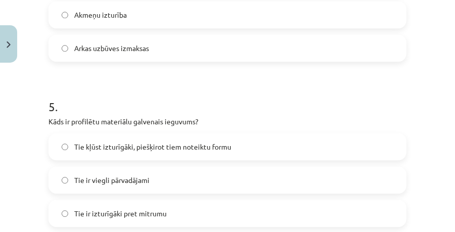
scroll to position [980, 0]
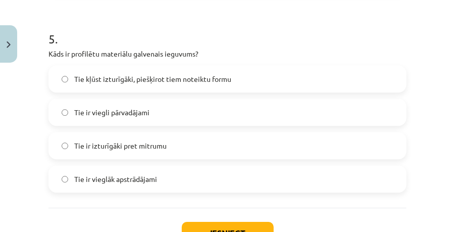
click at [135, 85] on label "Tie kļūst izturīgāki, piešķirot tiem noteiktu formu" at bounding box center [227, 78] width 356 height 25
click at [218, 228] on button "Iesniegt" at bounding box center [228, 233] width 92 height 22
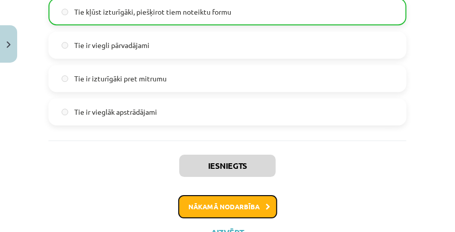
click at [237, 212] on button "Nākamā nodarbība" at bounding box center [227, 206] width 99 height 23
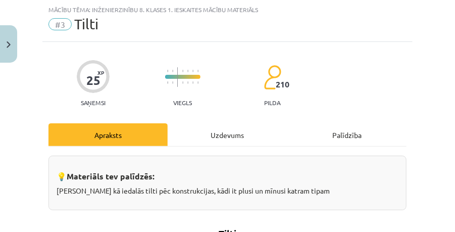
click at [236, 129] on div "Uzdevums" at bounding box center [227, 134] width 119 height 23
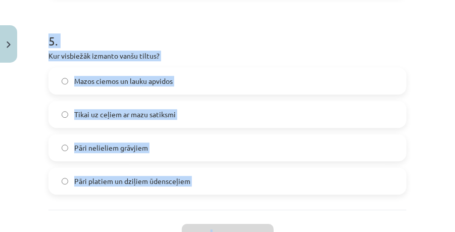
scroll to position [1036, 0]
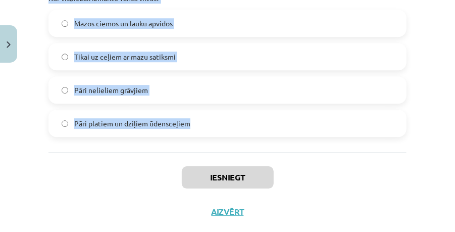
drag, startPoint x: 36, startPoint y: 84, endPoint x: 203, endPoint y: 138, distance: 175.2
click at [203, 138] on div "Mācību tēma: Inženierzinību 8. klases 1. ieskaites mācību materiāls #3 Tilti 25…" at bounding box center [227, 116] width 455 height 232
copy form "7 . Lore ip dolor si ametc adipi elitseddo? Eiu tempo incid utlaboreet dolor Ma…"
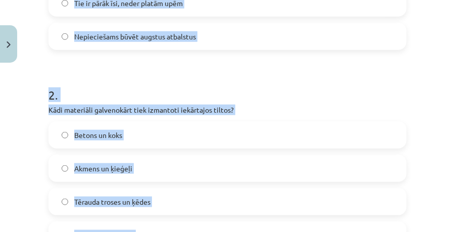
scroll to position [161, 0]
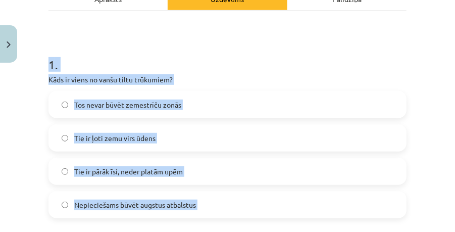
click at [35, 154] on div "Mācību tēma: Inženierzinību 8. klases 1. ieskaites mācību materiāls #3 Tilti 25…" at bounding box center [227, 116] width 455 height 232
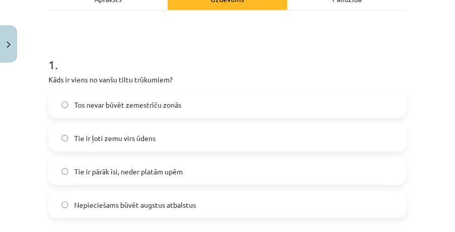
click at [133, 192] on label "Nepieciešams būvēt augstus atbalstus" at bounding box center [227, 204] width 356 height 25
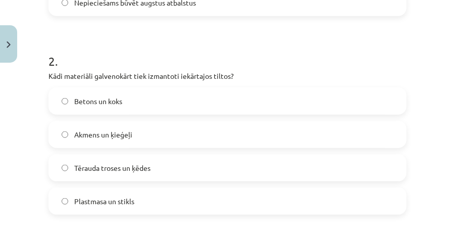
click at [130, 167] on span "Tērauda troses un ķēdes" at bounding box center [112, 168] width 76 height 11
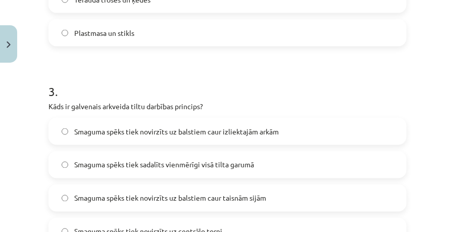
scroll to position [565, 0]
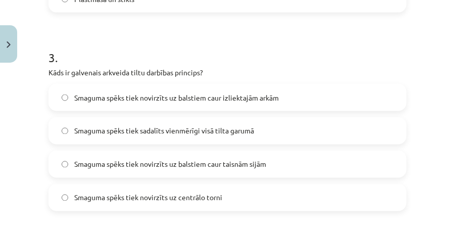
click at [227, 89] on label "Smaguma spēks tiek novirzīts uz balstiem caur izliektajām arkām" at bounding box center [227, 97] width 356 height 25
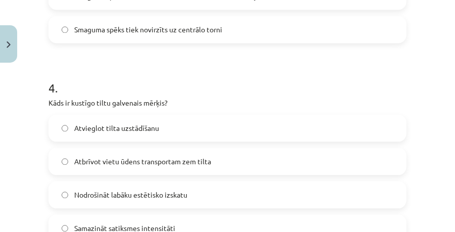
scroll to position [801, 0]
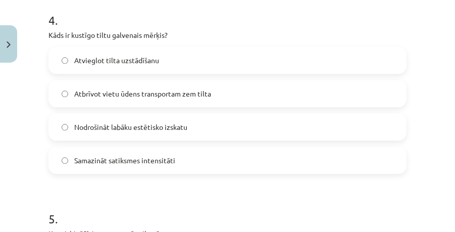
click at [223, 92] on label "Atbrīvot vietu ūdens transportam zem tilta" at bounding box center [227, 93] width 356 height 25
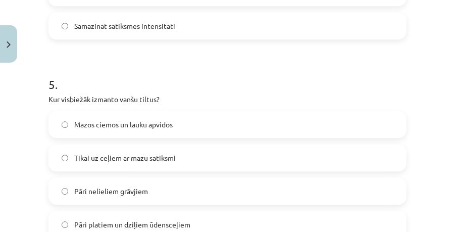
scroll to position [969, 0]
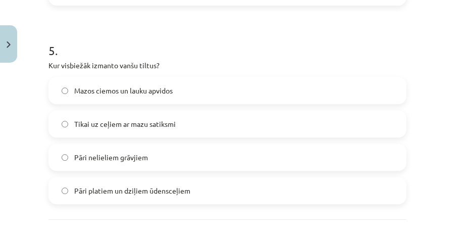
click at [183, 171] on div "Mazos ciemos un lauku apvidos Tikai uz ceļiem ar mazu satiksmi Pāri nelieliem g…" at bounding box center [227, 140] width 358 height 127
click at [183, 184] on label "Pāri platiem un dziļiem ūdensceļiem" at bounding box center [227, 190] width 356 height 25
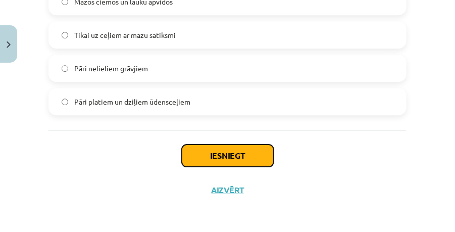
click at [202, 159] on button "Iesniegt" at bounding box center [228, 155] width 92 height 22
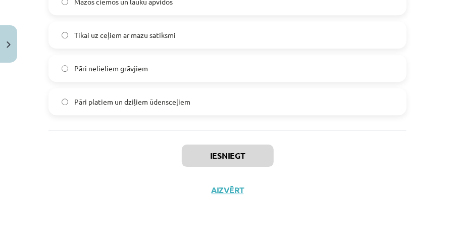
scroll to position [1105, 0]
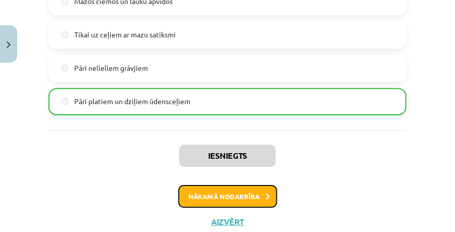
click at [201, 191] on button "Nākamā nodarbība" at bounding box center [227, 196] width 99 height 23
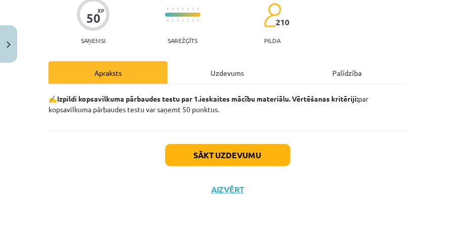
scroll to position [25, 0]
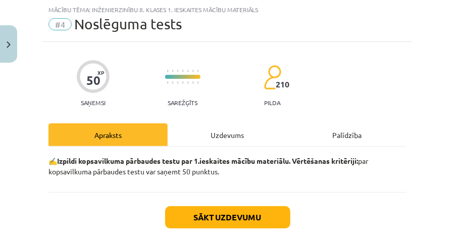
drag, startPoint x: 218, startPoint y: 145, endPoint x: 217, endPoint y: 136, distance: 8.7
click at [218, 142] on div "Uzdevums" at bounding box center [227, 134] width 119 height 23
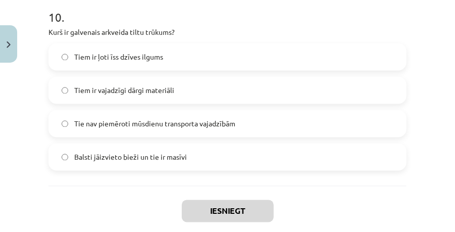
scroll to position [2050, 0]
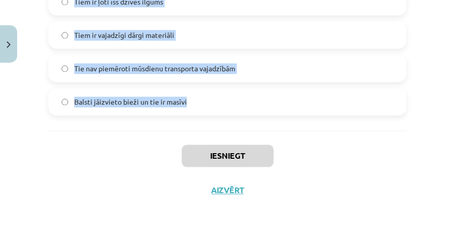
drag, startPoint x: 47, startPoint y: 81, endPoint x: 199, endPoint y: 115, distance: 155.7
copy form "4 . Loremip dolorsi ametconse adipi el.. Se doeiu temporinci utlab Etdolorema a…"
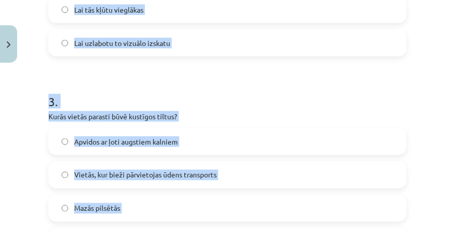
scroll to position [0, 0]
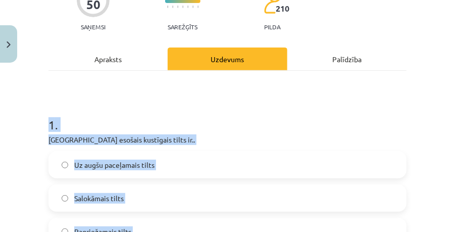
click at [29, 139] on div "Mācību tēma: Inženierzinību 8. klases 1. ieskaites mācību materiāls #4 Noslēgum…" at bounding box center [227, 116] width 455 height 232
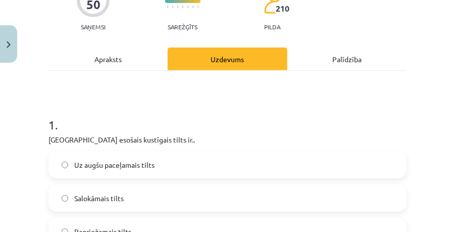
scroll to position [168, 0]
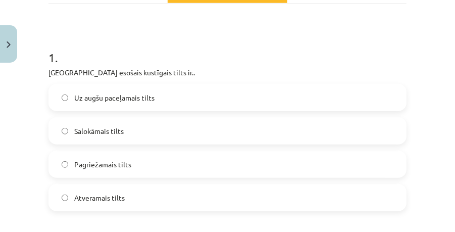
click at [124, 166] on span "Pagriežamais tilts" at bounding box center [102, 164] width 57 height 11
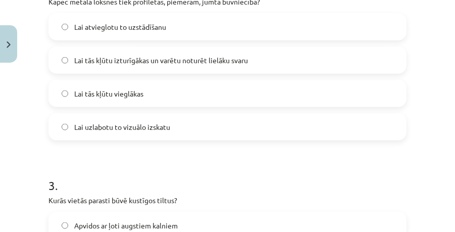
scroll to position [404, 0]
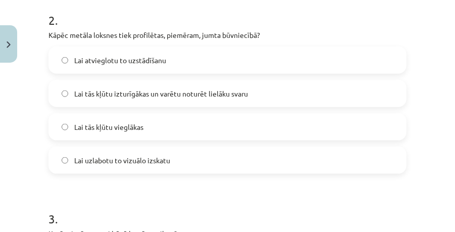
click at [143, 95] on span "Lai tās kļūtu izturīgākas un varētu noturēt lielāku svaru" at bounding box center [161, 93] width 174 height 11
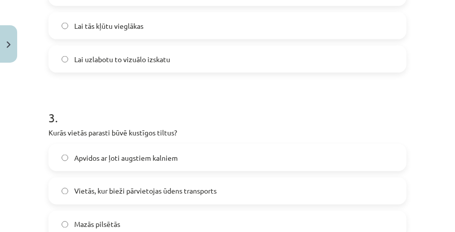
scroll to position [538, 0]
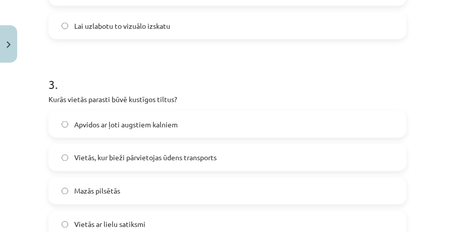
click at [149, 142] on div "Apvidos ar ļoti augstiem kalniem Vietās, kur bieži pārvietojas ūdens transports…" at bounding box center [227, 174] width 358 height 127
click at [148, 149] on label "Vietās, kur bieži pārvietojas ūdens transports" at bounding box center [227, 157] width 356 height 25
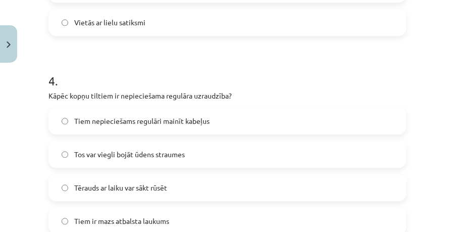
scroll to position [774, 0]
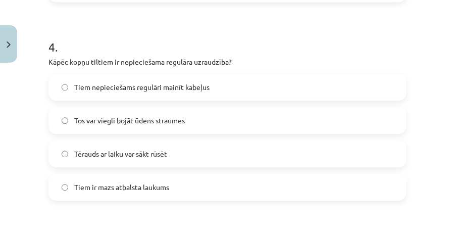
click at [126, 150] on span "Tērauds ar laiku var sākt rūsēt" at bounding box center [120, 153] width 93 height 11
drag, startPoint x: 126, startPoint y: 150, endPoint x: 113, endPoint y: 182, distance: 34.7
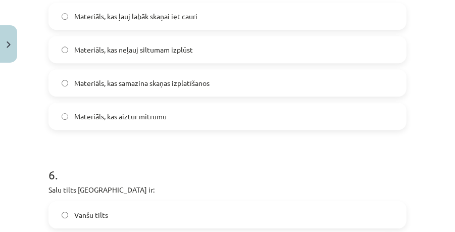
scroll to position [976, 0]
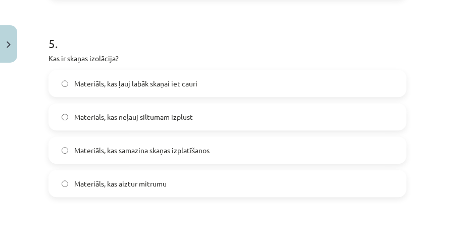
click at [154, 149] on span "Materiāls, kas samazina skaņas izplatīšanos" at bounding box center [141, 150] width 135 height 11
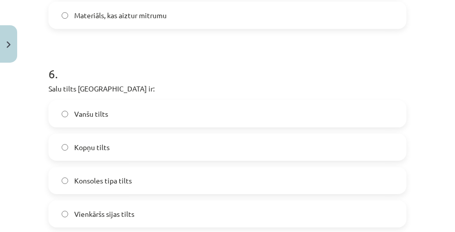
click at [109, 139] on label "Kopņu tilts" at bounding box center [227, 146] width 356 height 25
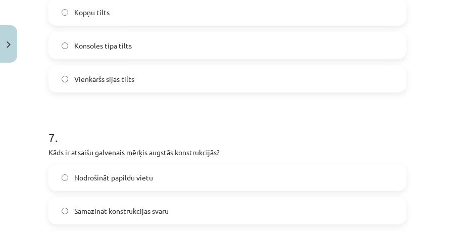
scroll to position [1346, 0]
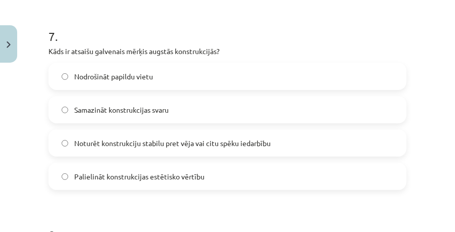
click at [123, 140] on span "Noturēt konstrukciju stabilu pret vēja vai citu spēku iedarbību" at bounding box center [172, 143] width 196 height 11
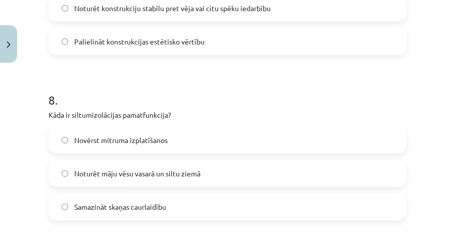
scroll to position [1582, 0]
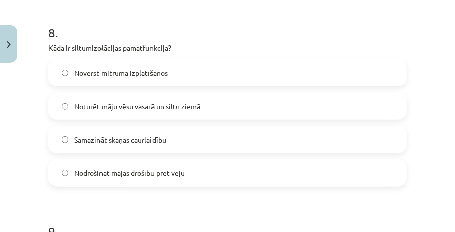
click at [143, 108] on span "Noturēt māju vēsu vasarā un siltu ziemā" at bounding box center [137, 106] width 126 height 11
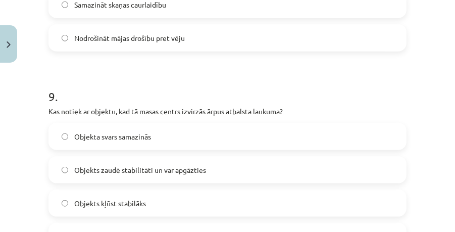
scroll to position [1750, 0]
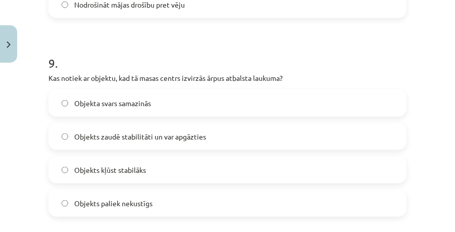
click at [146, 130] on label "Objekts zaudē stabilitāti un var apgāzties" at bounding box center [227, 136] width 356 height 25
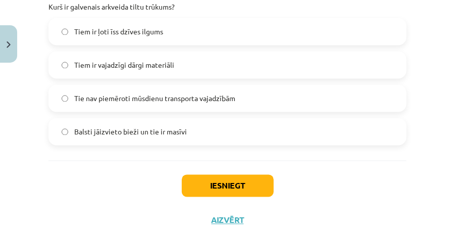
scroll to position [1986, 0]
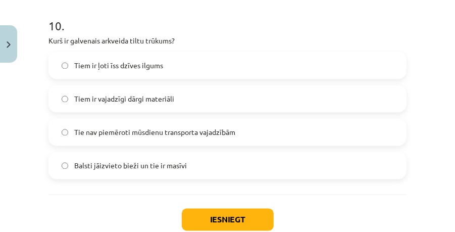
click at [132, 159] on label "Balsti jāizvieto bieži un tie ir masīvi" at bounding box center [227, 165] width 356 height 25
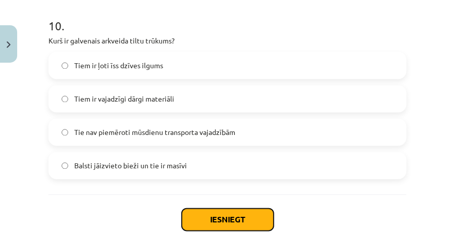
drag, startPoint x: 222, startPoint y: 224, endPoint x: 223, endPoint y: 218, distance: 6.1
click at [222, 224] on button "Iesniegt" at bounding box center [228, 220] width 92 height 22
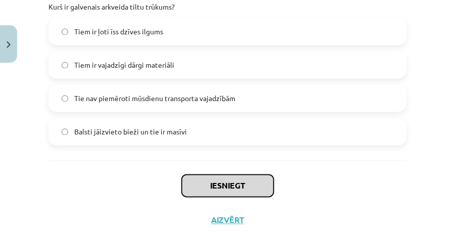
scroll to position [2050, 0]
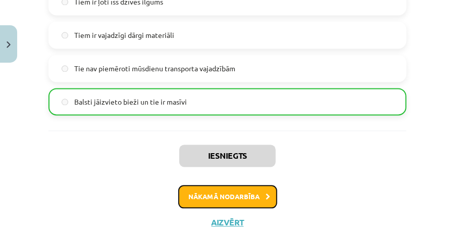
click at [226, 198] on button "Nākamā nodarbība" at bounding box center [227, 196] width 99 height 23
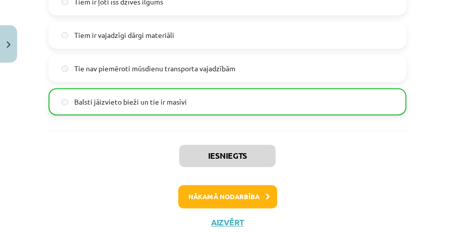
scroll to position [25, 0]
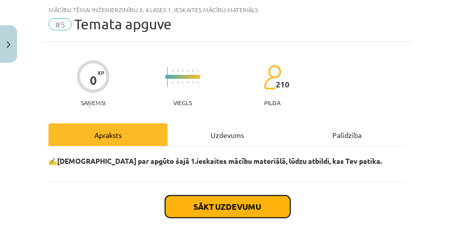
click at [223, 205] on button "Sākt uzdevumu" at bounding box center [227, 206] width 125 height 22
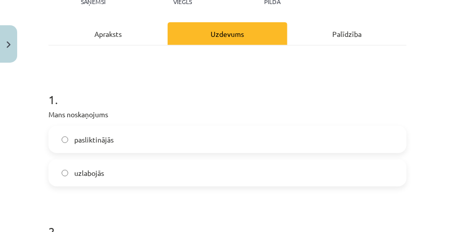
scroll to position [160, 0]
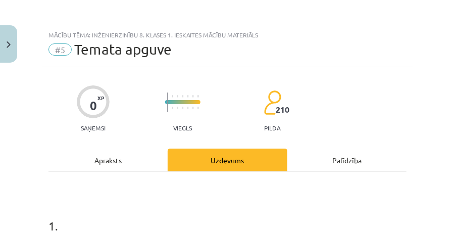
scroll to position [160, 0]
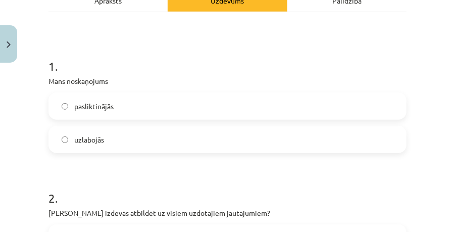
click at [124, 130] on label "uzlabojās" at bounding box center [227, 139] width 356 height 25
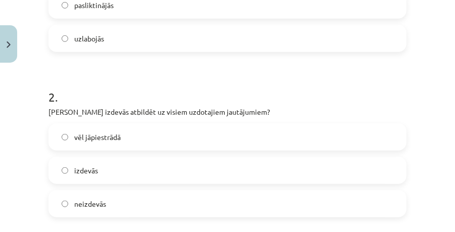
scroll to position [294, 0]
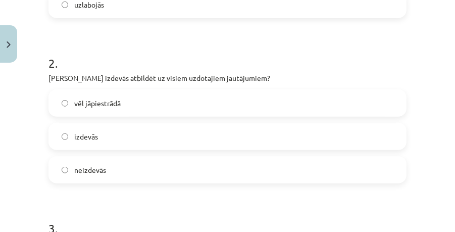
click at [133, 106] on label "vēl jāpiestrādā" at bounding box center [227, 102] width 356 height 25
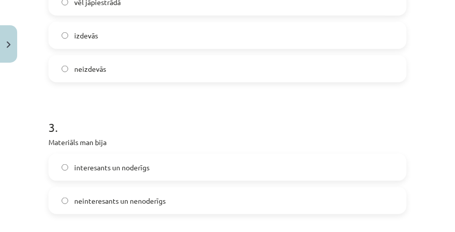
scroll to position [429, 0]
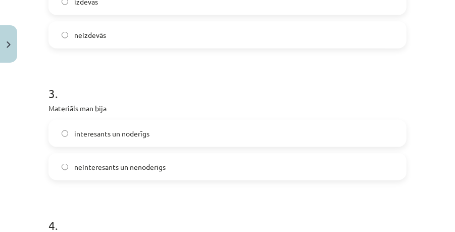
click at [162, 134] on label "interesants un noderīgs" at bounding box center [227, 133] width 356 height 25
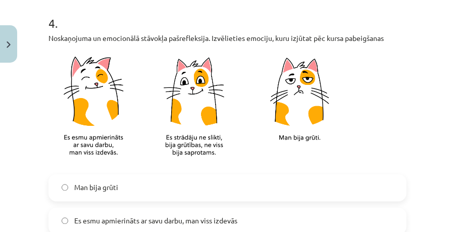
scroll to position [732, 0]
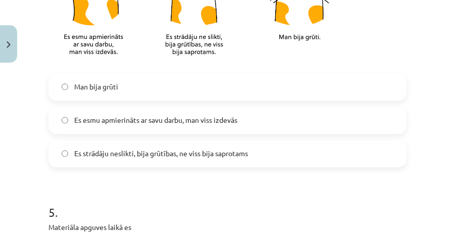
click at [156, 148] on span "Es strādāju neslikti, bija grūtības, ne viss bija saprotams" at bounding box center [161, 153] width 174 height 11
drag, startPoint x: 156, startPoint y: 147, endPoint x: 140, endPoint y: 154, distance: 17.0
click at [140, 154] on span "Es strādāju neslikti, bija grūtības, ne viss bija saprotams" at bounding box center [161, 153] width 174 height 11
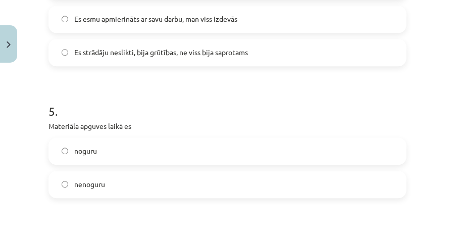
scroll to position [866, 0]
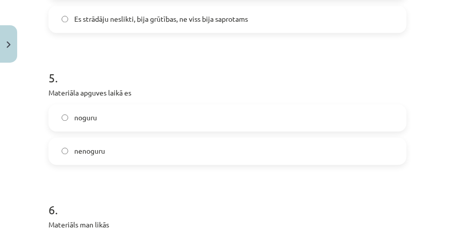
click at [111, 147] on label "nenoguru" at bounding box center [227, 150] width 356 height 25
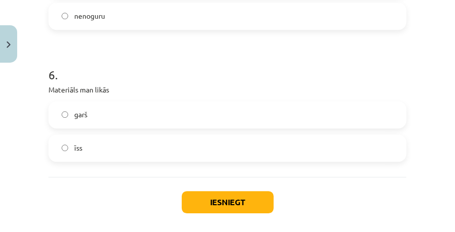
click at [93, 108] on label "garš" at bounding box center [227, 114] width 356 height 25
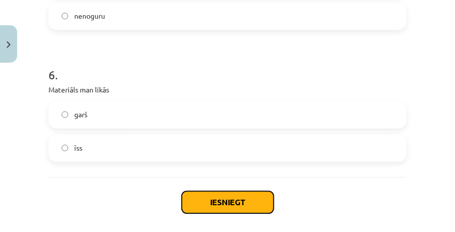
click at [225, 211] on button "Iesniegt" at bounding box center [228, 202] width 92 height 22
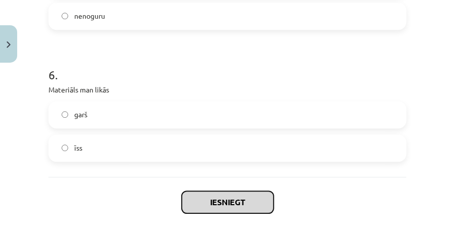
scroll to position [1035, 0]
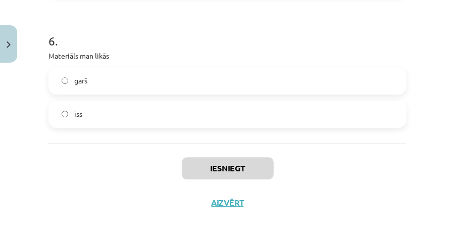
click at [106, 108] on label "īss" at bounding box center [227, 113] width 356 height 25
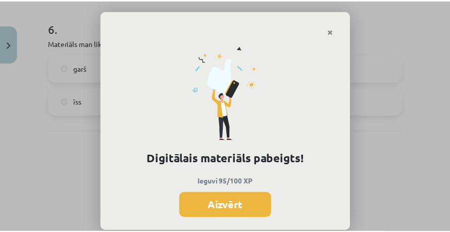
scroll to position [336, 0]
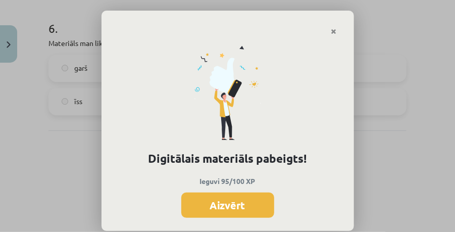
click at [222, 203] on button "Aizvērt" at bounding box center [227, 204] width 93 height 25
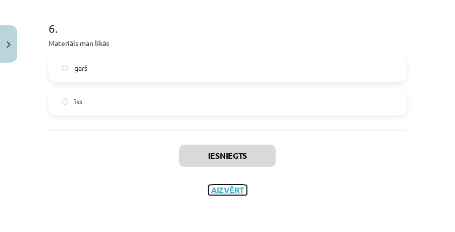
click at [232, 192] on button "Aizvērt" at bounding box center [228, 190] width 38 height 10
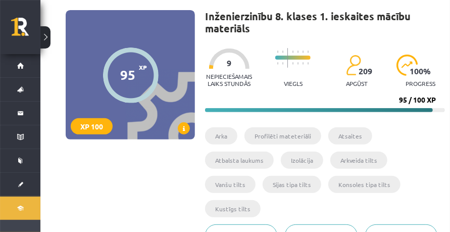
scroll to position [0, 0]
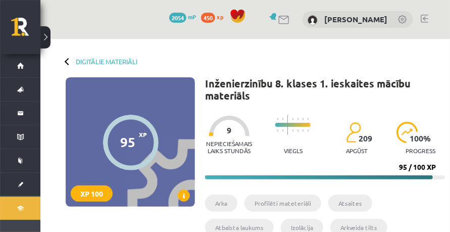
click at [106, 66] on div "Digitālie materiāli 95 XP XP 100 95 / 100 XP Inženierzinību 8. klases 1. ieskai…" at bounding box center [244, 195] width 409 height 313
click at [112, 59] on link "Digitālie materiāli" at bounding box center [107, 62] width 62 height 8
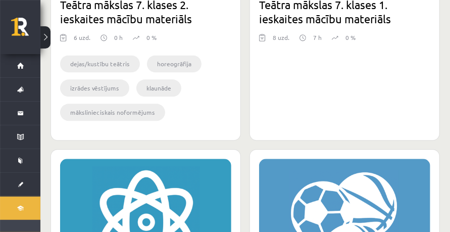
scroll to position [875, 0]
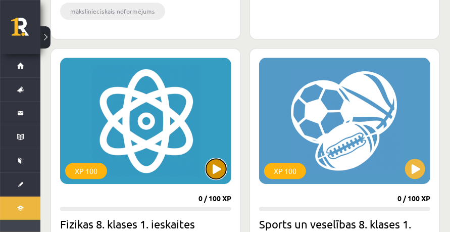
click at [214, 169] on button at bounding box center [216, 169] width 20 height 20
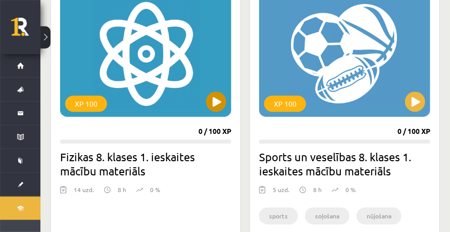
scroll to position [909, 0]
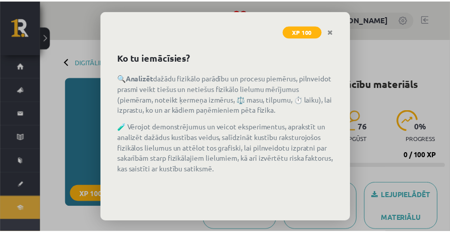
scroll to position [95, 0]
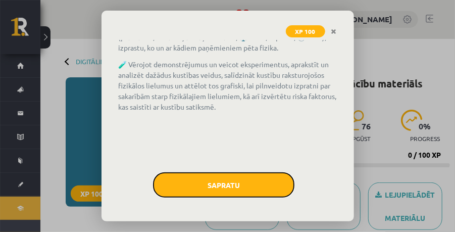
click at [229, 175] on button "Sapratu" at bounding box center [223, 184] width 141 height 25
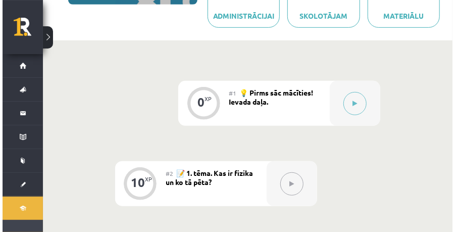
scroll to position [134, 0]
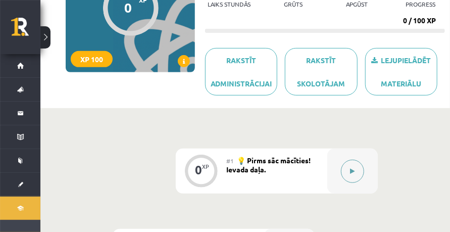
click at [358, 163] on button at bounding box center [352, 171] width 23 height 23
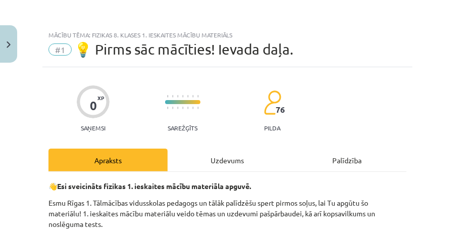
click at [228, 156] on div "Uzdevums" at bounding box center [227, 159] width 119 height 23
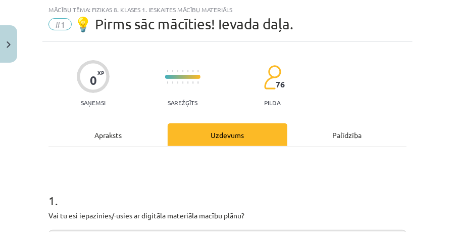
scroll to position [154, 0]
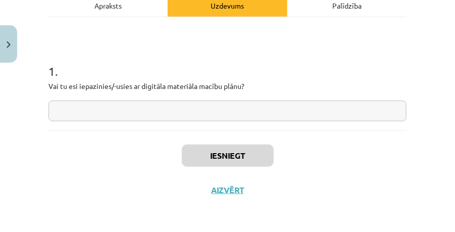
click at [104, 115] on input "text" at bounding box center [227, 110] width 358 height 21
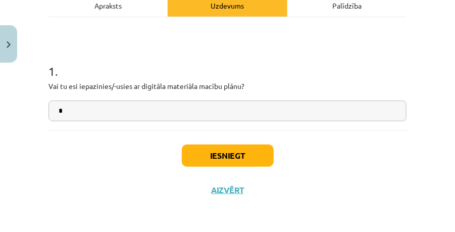
type input "*"
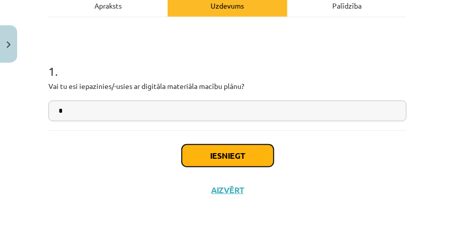
click at [183, 144] on button "Iesniegt" at bounding box center [228, 155] width 92 height 22
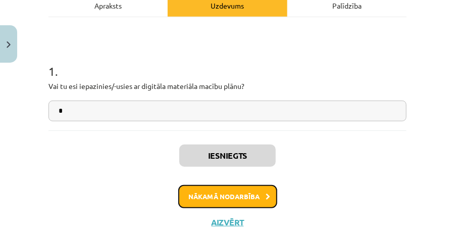
click at [216, 197] on button "Nākamā nodarbība" at bounding box center [227, 196] width 99 height 23
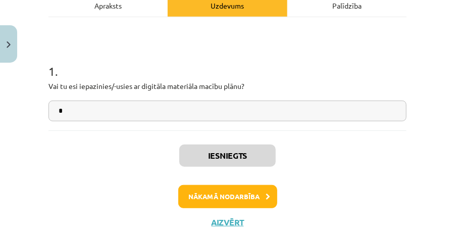
scroll to position [25, 0]
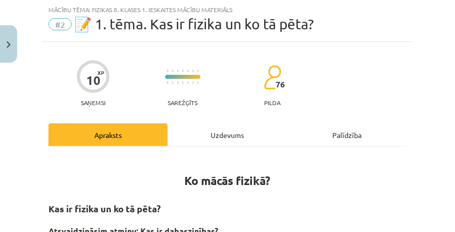
click at [215, 139] on div "Uzdevums" at bounding box center [227, 134] width 119 height 23
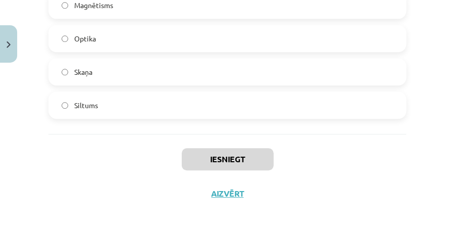
scroll to position [924, 0]
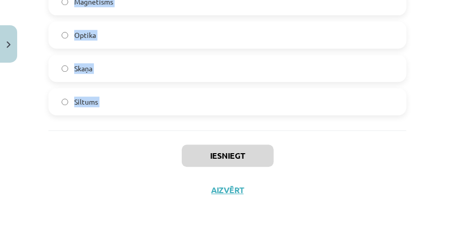
drag, startPoint x: 36, startPoint y: 67, endPoint x: 174, endPoint y: 139, distance: 155.8
click at [174, 139] on div "Mācību tēma: Fizikas 8. klases 1. ieskaites mācību materiāls #2 📝 1. tēma. Kas …" at bounding box center [227, 116] width 455 height 232
copy form "1 . Ar kuru dabaszinātņu nozari ir saistīts Dmitrija Mendeļejeva atklājums par …"
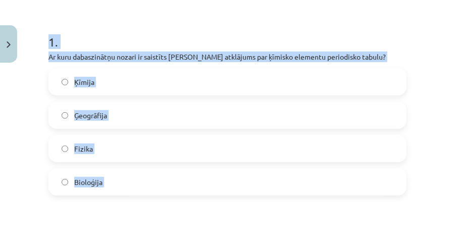
click at [108, 73] on label "Ķīmija" at bounding box center [227, 81] width 356 height 25
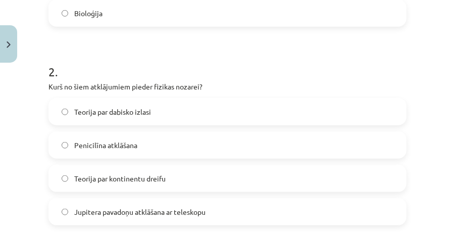
scroll to position [386, 0]
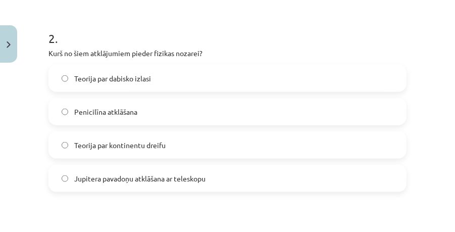
click at [114, 176] on span "Jupitera pavadoņu atklāšana ar teleskopu" at bounding box center [139, 178] width 131 height 11
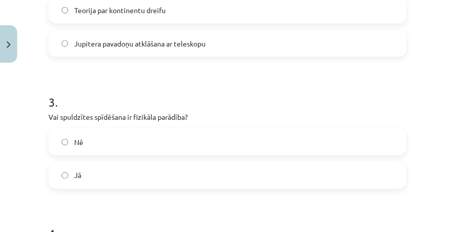
click at [102, 167] on label "Jā" at bounding box center [227, 175] width 356 height 25
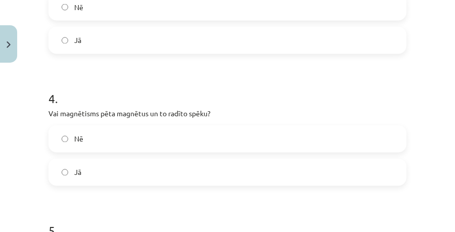
click at [107, 165] on label "Jā" at bounding box center [227, 172] width 356 height 25
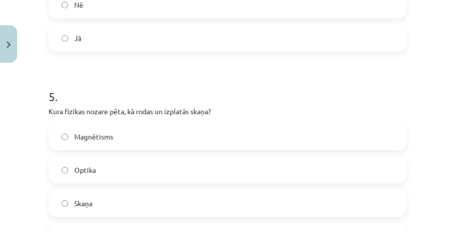
scroll to position [857, 0]
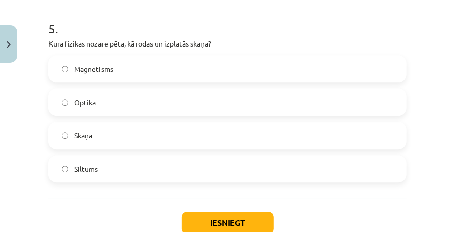
click at [106, 166] on label "Siltums" at bounding box center [227, 168] width 356 height 25
click at [110, 127] on label "Skaņa" at bounding box center [227, 135] width 356 height 25
click at [213, 226] on button "Iesniegt" at bounding box center [228, 223] width 92 height 22
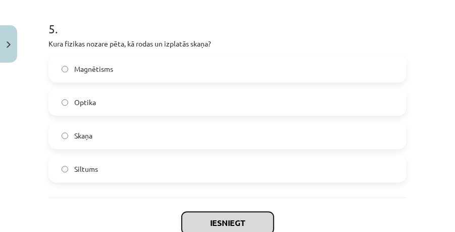
scroll to position [924, 0]
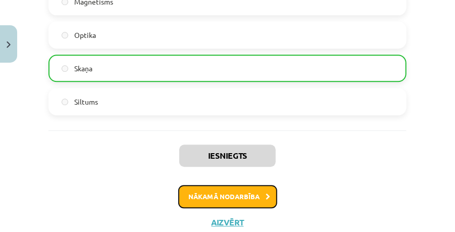
click at [239, 185] on button "Nākamā nodarbība" at bounding box center [227, 196] width 99 height 23
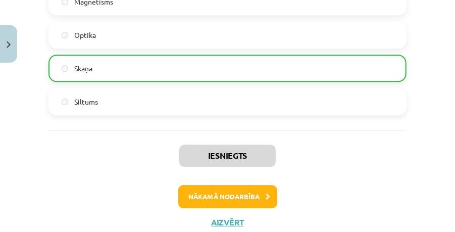
scroll to position [25, 0]
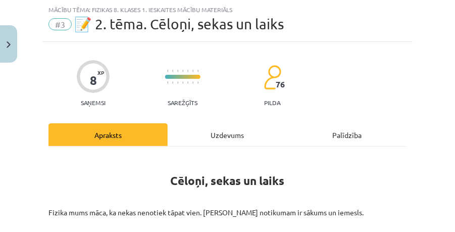
click at [222, 145] on div "Uzdevums" at bounding box center [227, 134] width 119 height 23
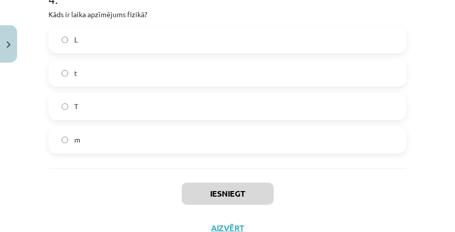
scroll to position [793, 0]
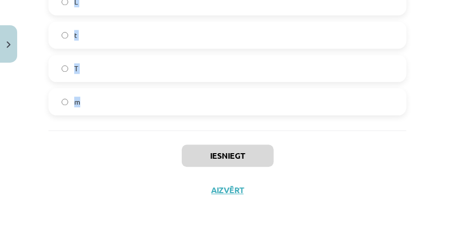
drag, startPoint x: 47, startPoint y: 57, endPoint x: 142, endPoint y: 111, distance: 109.0
copy form "1 . Kas ir cēlonis situācijā, kurā istaba kļūst gaiša? Nokrīt koks. Bumba iekrī…"
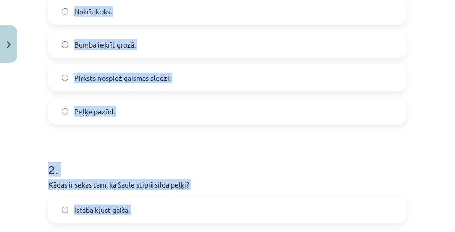
scroll to position [221, 0]
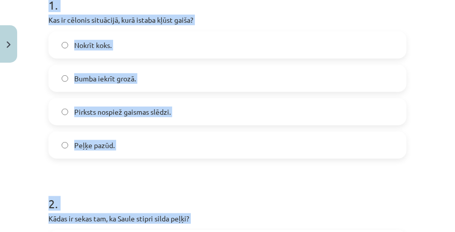
click at [124, 77] on span "Bumba iekrīt grozā." at bounding box center [105, 78] width 62 height 11
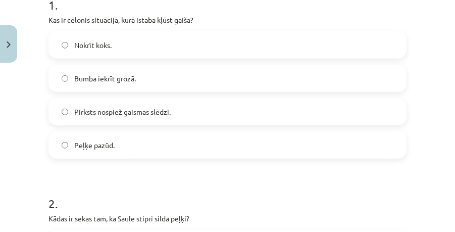
click at [120, 100] on label "Pirksts nospiež gaismas slēdzi." at bounding box center [227, 111] width 356 height 25
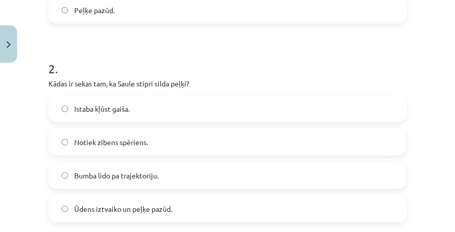
scroll to position [389, 0]
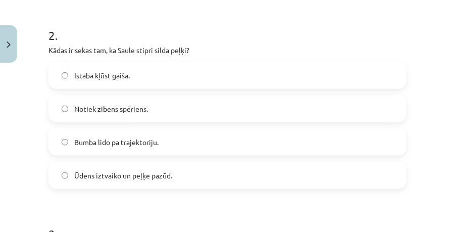
click at [109, 170] on span "Ūdens iztvaiko un peļķe pazūd." at bounding box center [123, 175] width 98 height 11
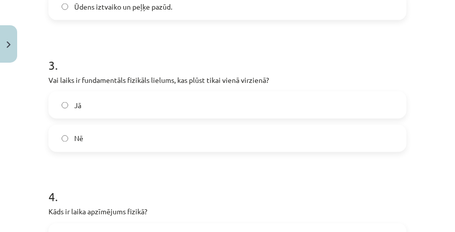
click at [109, 108] on label "Jā" at bounding box center [227, 104] width 356 height 25
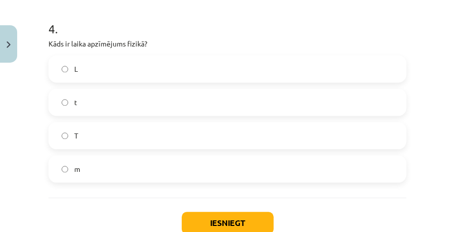
click at [88, 98] on label "t" at bounding box center [227, 101] width 356 height 25
click at [207, 214] on button "Iesniegt" at bounding box center [228, 223] width 92 height 22
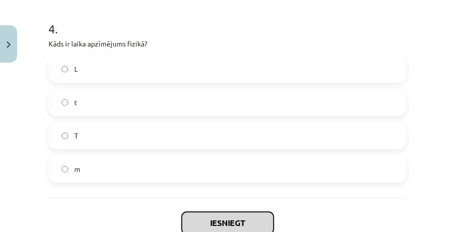
scroll to position [793, 0]
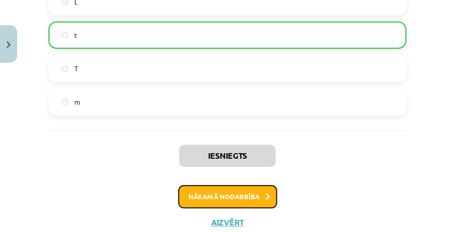
click at [229, 192] on button "Nākamā nodarbība" at bounding box center [227, 196] width 99 height 23
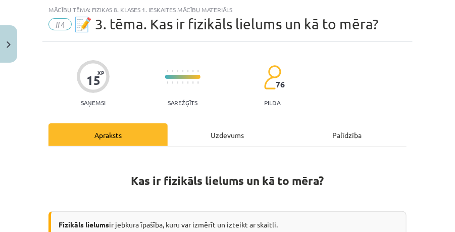
click at [225, 129] on div "Uzdevums" at bounding box center [227, 134] width 119 height 23
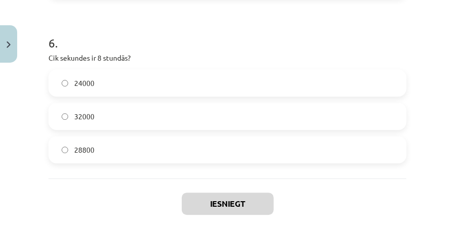
scroll to position [1023, 0]
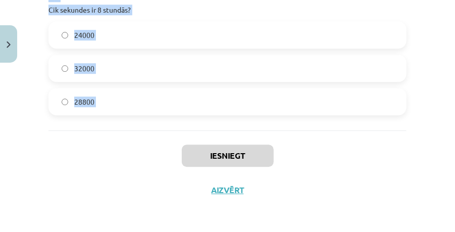
drag, startPoint x: 47, startPoint y: 86, endPoint x: 154, endPoint y: 143, distance: 122.0
copy form "1 . Akvārija tilpums ir 0,125 m³. Cik litru ūdens tajā ietilpst? 125 1250 12,5 …"
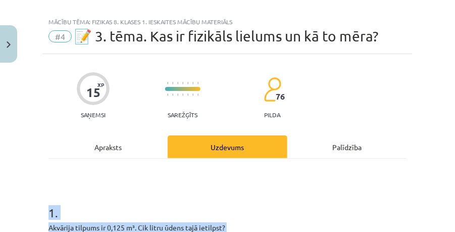
scroll to position [114, 0]
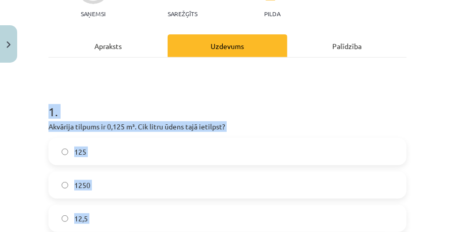
click at [88, 105] on h1 "1 ." at bounding box center [227, 102] width 358 height 31
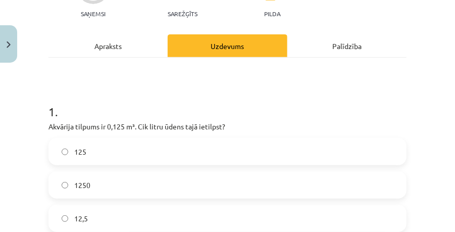
scroll to position [148, 0]
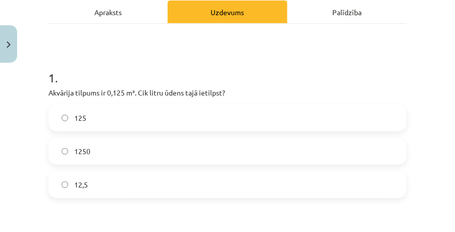
click at [146, 123] on label "125" at bounding box center [227, 117] width 356 height 25
click at [151, 171] on div "12,5" at bounding box center [227, 184] width 358 height 27
click at [127, 189] on label "12,5" at bounding box center [227, 184] width 356 height 25
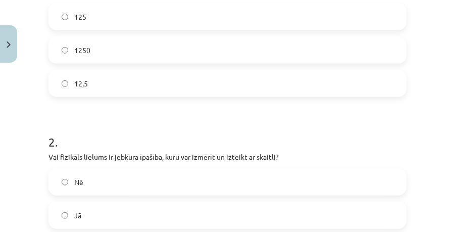
scroll to position [283, 0]
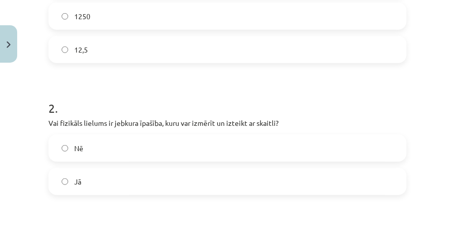
click at [123, 171] on label "Jā" at bounding box center [227, 181] width 356 height 25
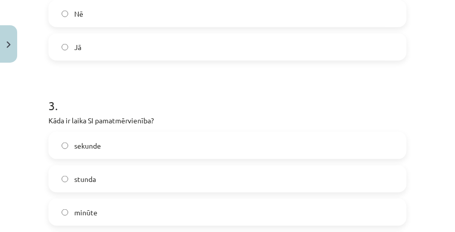
scroll to position [451, 0]
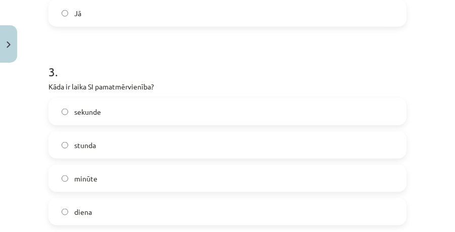
click at [140, 107] on label "sekunde" at bounding box center [227, 111] width 356 height 25
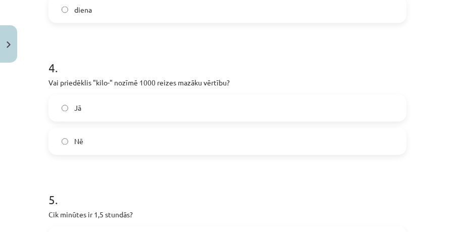
scroll to position [788, 0]
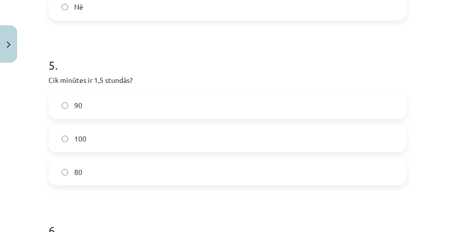
click at [123, 107] on label "90" at bounding box center [227, 104] width 356 height 25
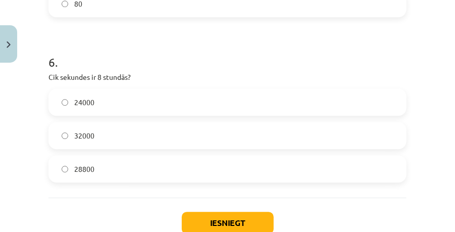
drag, startPoint x: 121, startPoint y: 172, endPoint x: 125, endPoint y: 166, distance: 7.6
click at [121, 170] on label "28800" at bounding box center [227, 168] width 356 height 25
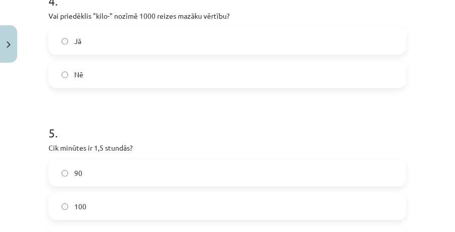
scroll to position [653, 0]
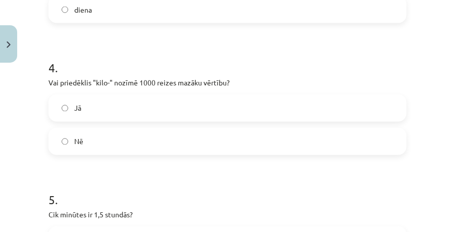
click at [124, 138] on label "Nē" at bounding box center [227, 141] width 356 height 25
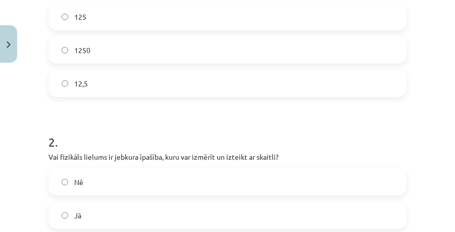
scroll to position [182, 0]
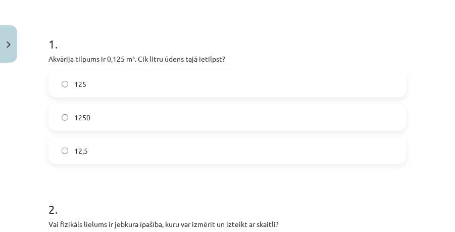
click at [119, 86] on label "125" at bounding box center [227, 83] width 356 height 25
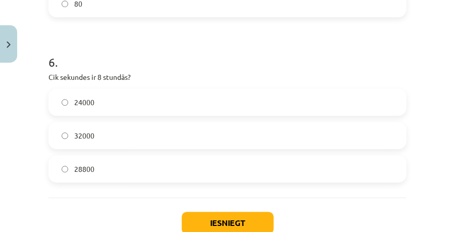
scroll to position [1023, 0]
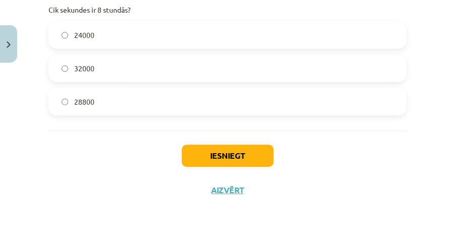
click at [212, 141] on div "Iesniegt Aizvērt" at bounding box center [227, 165] width 358 height 71
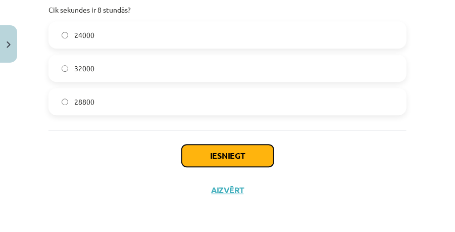
click at [210, 149] on button "Iesniegt" at bounding box center [228, 155] width 92 height 22
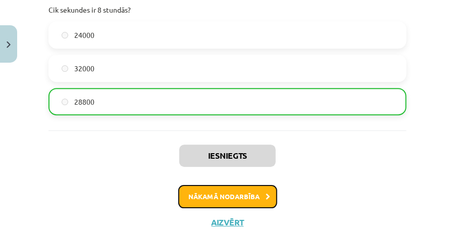
click at [232, 205] on button "Nākamā nodarbība" at bounding box center [227, 196] width 99 height 23
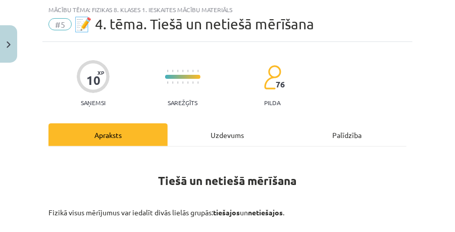
click at [230, 129] on div "Uzdevums" at bounding box center [227, 134] width 119 height 23
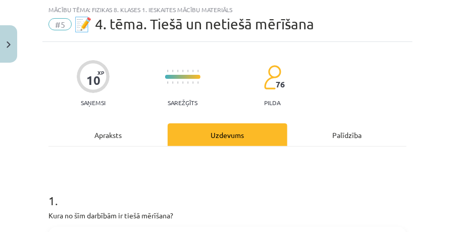
scroll to position [92, 0]
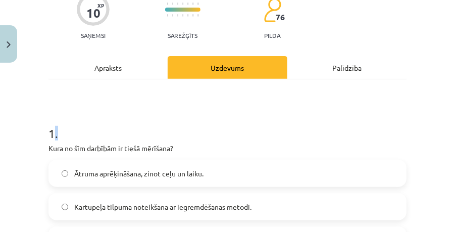
drag, startPoint x: 53, startPoint y: 113, endPoint x: 62, endPoint y: 114, distance: 9.1
click at [62, 114] on h1 "1 ." at bounding box center [227, 124] width 358 height 31
drag, startPoint x: 62, startPoint y: 114, endPoint x: 42, endPoint y: 115, distance: 20.2
click at [42, 115] on div "Mācību tēma: Fizikas 8. klases 1. ieskaites mācību materiāls #5 📝 4. tēma. Tieš…" at bounding box center [227, 116] width 455 height 232
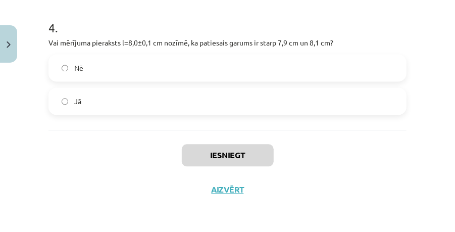
scroll to position [737, 0]
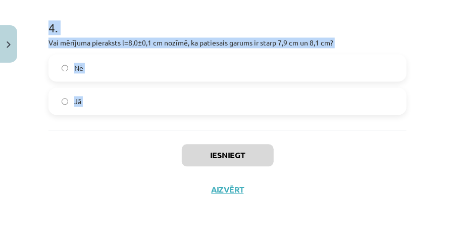
drag, startPoint x: 42, startPoint y: 115, endPoint x: 163, endPoint y: 141, distance: 124.1
click at [163, 141] on div "Mācību tēma: Fizikas 8. klases 1. ieskaites mācību materiāls #5 📝 4. tēma. Tieš…" at bounding box center [227, 116] width 455 height 232
copy form "1 . Kura no šīm darbībām ir tiešā mērīšana? Ātruma aprēķināšana, zinot ceļu un …"
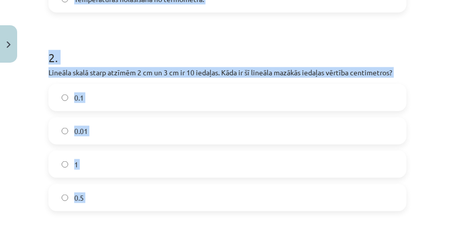
scroll to position [198, 0]
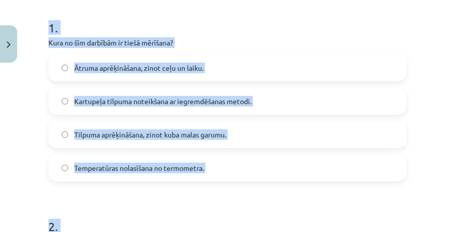
click at [25, 124] on div "Mācību tēma: Fizikas 8. klases 1. ieskaites mācību materiāls #5 📝 4. tēma. Tieš…" at bounding box center [227, 116] width 455 height 232
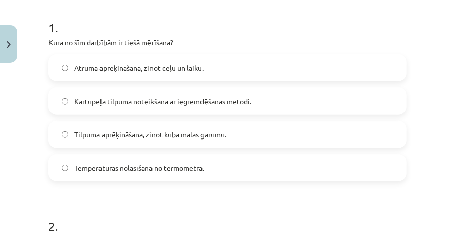
drag, startPoint x: 132, startPoint y: 148, endPoint x: 132, endPoint y: 157, distance: 8.1
click at [132, 150] on div "Ātruma aprēķināšana, zinot ceļu un laiku. Kartupeļa tilpuma noteikšana ar iegre…" at bounding box center [227, 117] width 358 height 127
click at [132, 157] on label "Temperatūras nolasīšana no termometra." at bounding box center [227, 167] width 356 height 25
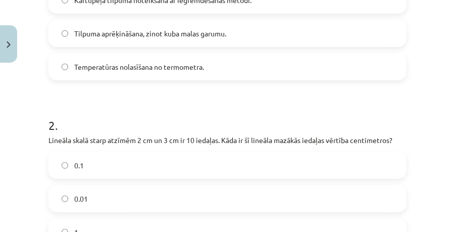
scroll to position [367, 0]
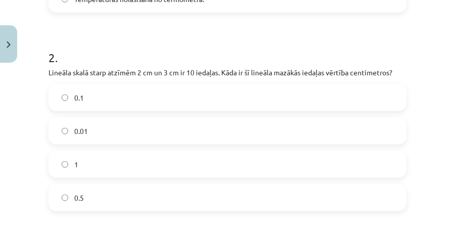
click at [88, 106] on label "0.1" at bounding box center [227, 97] width 356 height 25
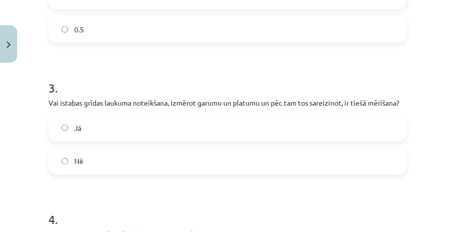
click at [92, 174] on label "Nē" at bounding box center [227, 160] width 356 height 25
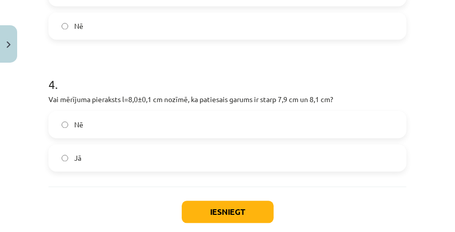
click at [109, 171] on label "Jā" at bounding box center [227, 157] width 356 height 25
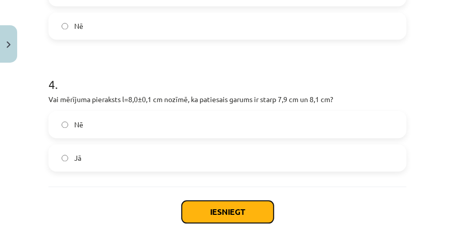
click at [193, 217] on button "Iesniegt" at bounding box center [228, 212] width 92 height 22
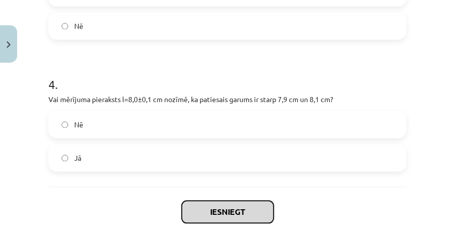
scroll to position [737, 0]
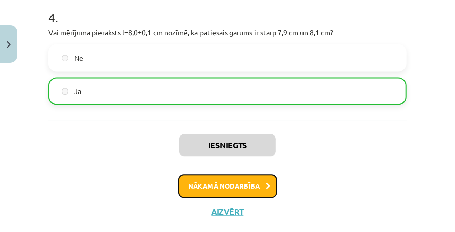
click at [228, 187] on button "Nākamā nodarbība" at bounding box center [227, 185] width 99 height 23
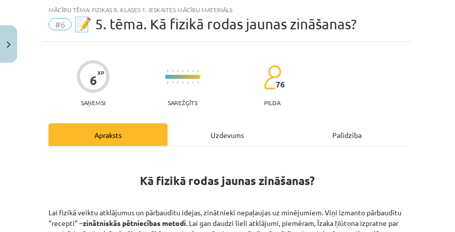
click at [232, 137] on div "Uzdevums" at bounding box center [227, 134] width 119 height 23
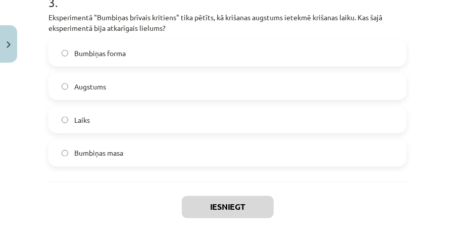
scroll to position [605, 0]
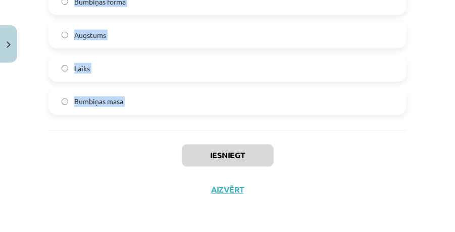
drag, startPoint x: 33, startPoint y: 77, endPoint x: 149, endPoint y: 139, distance: 131.9
click at [149, 139] on div "Mācību tēma: Fizikas 8. klases 1. ieskaites mācību materiāls #6 📝 5. tēma. Kā f…" at bounding box center [227, 116] width 455 height 232
copy form "1 . Kā sauc lielumu, ko pētnieks apzināti maina eksperimentā? Mērāmais lielums …"
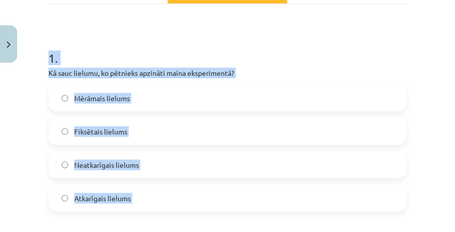
click at [114, 153] on label "Neatkarīgais lielums" at bounding box center [227, 164] width 356 height 25
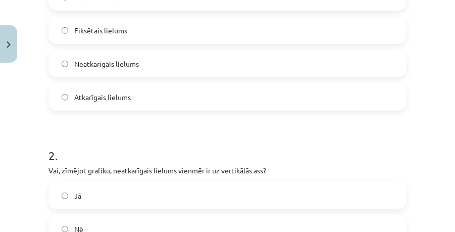
scroll to position [336, 0]
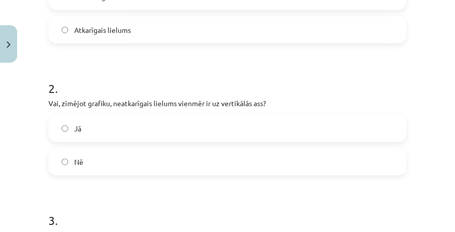
click at [115, 154] on label "Nē" at bounding box center [227, 161] width 356 height 25
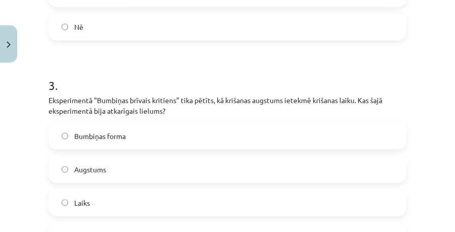
click at [100, 200] on label "Laiks" at bounding box center [227, 202] width 356 height 25
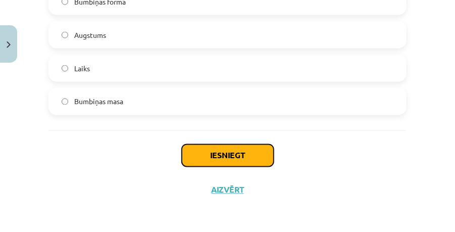
click at [202, 152] on button "Iesniegt" at bounding box center [228, 155] width 92 height 22
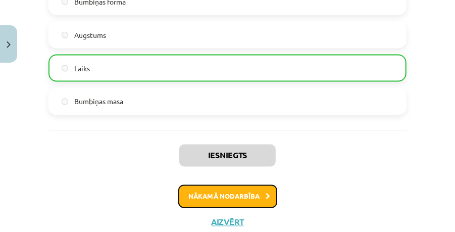
click at [235, 187] on button "Nākamā nodarbība" at bounding box center [227, 196] width 99 height 23
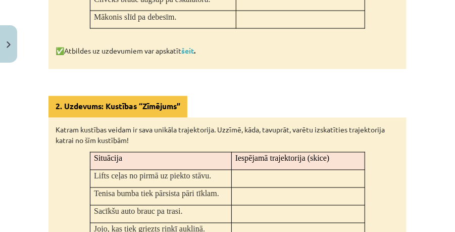
scroll to position [25, 0]
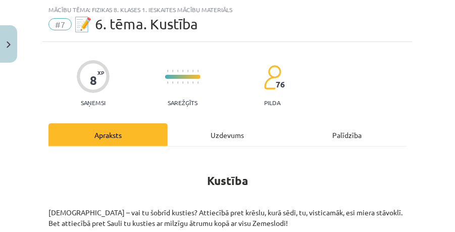
click at [226, 142] on div "Uzdevums" at bounding box center [227, 134] width 119 height 23
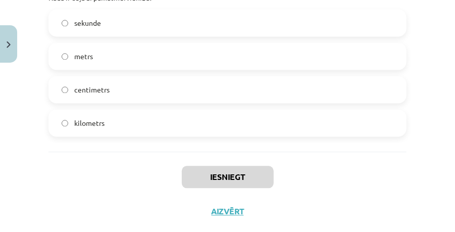
scroll to position [726, 0]
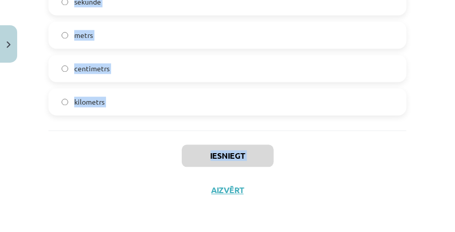
drag, startPoint x: 48, startPoint y: 124, endPoint x: 146, endPoint y: 169, distance: 107.5
copy div "1 . Kā sauc līniju, pa kuru ķermenis kustas? Ātrums Trajektorija Atskaites ķerm…"
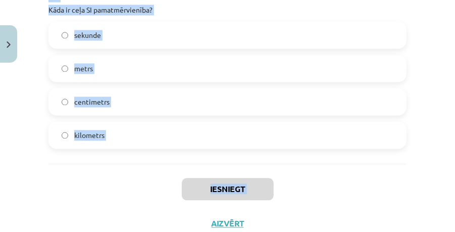
click at [86, 68] on span "metrs" at bounding box center [83, 68] width 19 height 11
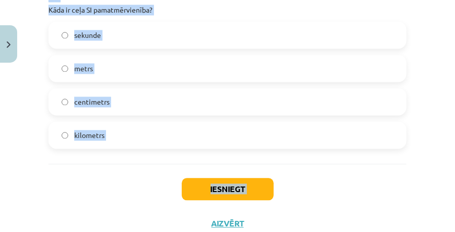
scroll to position [558, 0]
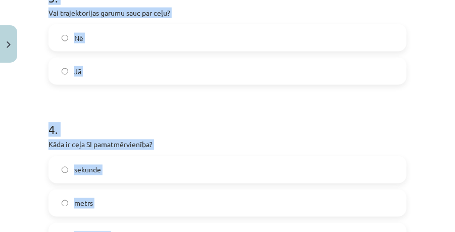
click at [99, 76] on label "Jā" at bounding box center [227, 71] width 356 height 25
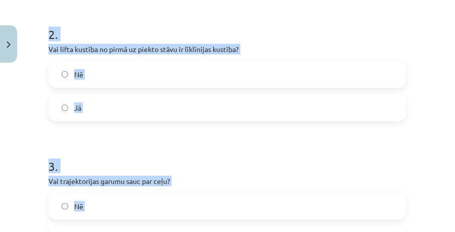
click at [98, 77] on label "Nē" at bounding box center [227, 74] width 356 height 25
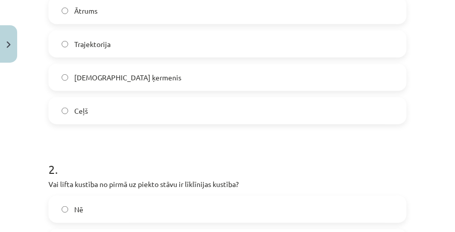
scroll to position [154, 0]
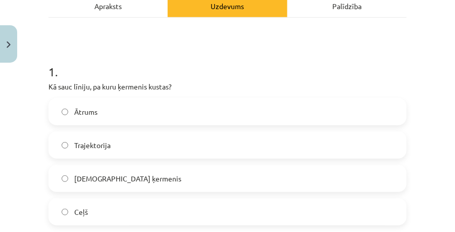
click at [103, 138] on label "Trajektorija" at bounding box center [227, 144] width 356 height 25
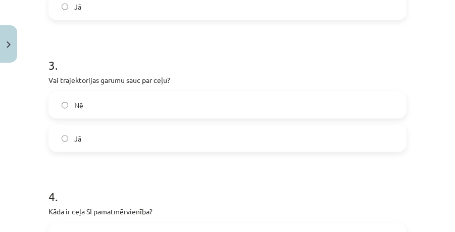
scroll to position [693, 0]
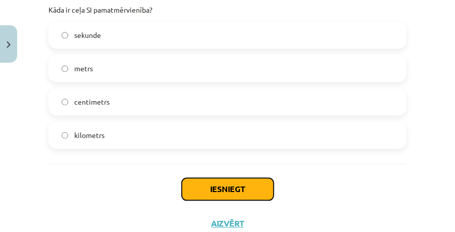
click at [234, 191] on button "Iesniegt" at bounding box center [228, 189] width 92 height 22
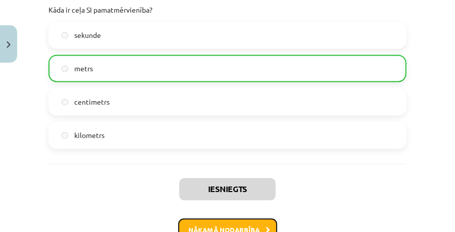
click at [227, 220] on button "Nākamā nodarbība" at bounding box center [227, 229] width 99 height 23
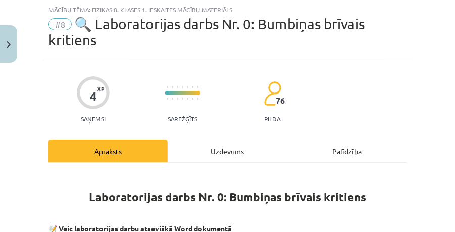
click at [227, 150] on div "Uzdevums" at bounding box center [227, 150] width 119 height 23
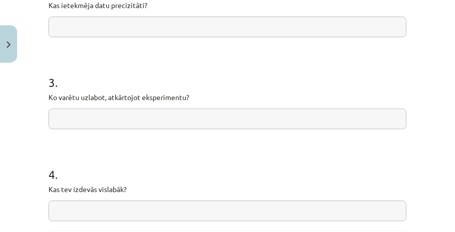
scroll to position [443, 0]
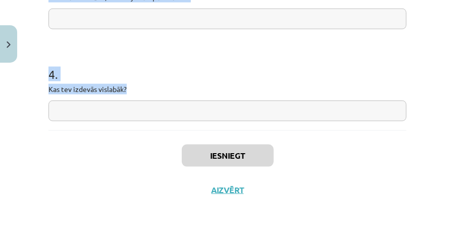
drag, startPoint x: 35, startPoint y: 70, endPoint x: 160, endPoint y: 128, distance: 137.3
click at [160, 128] on div "Mācību tēma: Fizikas 8. klases 1. ieskaites mācību materiāls #8 🔍 Laboratorijas…" at bounding box center [227, 116] width 455 height 232
copy form "1 . Vai hipotēze apstiprinājās? 2 . Kas ietekmēja datu precizitāti? 3 . Ko varē…"
click at [112, 105] on input "text" at bounding box center [227, 110] width 358 height 21
click at [93, 105] on input "text" at bounding box center [227, 110] width 358 height 21
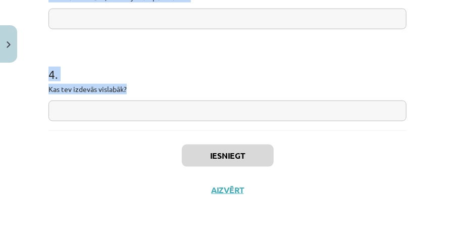
click at [77, 112] on input "text" at bounding box center [227, 110] width 358 height 21
click at [82, 95] on div "4 . Kas tev izdevās vislabāk?" at bounding box center [227, 85] width 358 height 72
click at [150, 91] on p "Kas tev izdevās vislabāk?" at bounding box center [227, 89] width 358 height 11
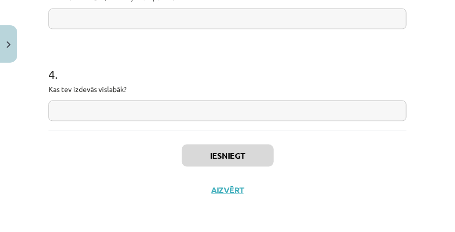
click at [133, 91] on p "Kas tev izdevās vislabāk?" at bounding box center [227, 89] width 358 height 11
click at [87, 110] on input "text" at bounding box center [227, 110] width 358 height 21
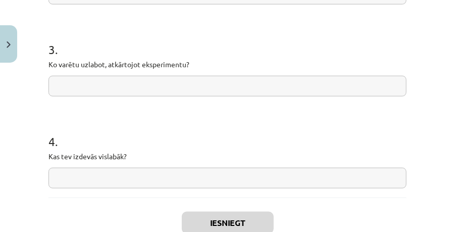
click at [86, 108] on form "1 . Vai hipotēze apstiprinājās? 2 . Kas ietekmēja datu precizitāti? 3 . Ko varē…" at bounding box center [227, 14] width 358 height 347
click at [38, 111] on div "Mācību tēma: Fizikas 8. klases 1. ieskaites mācību materiāls #8 🔍 Laboratorijas…" at bounding box center [227, 116] width 455 height 232
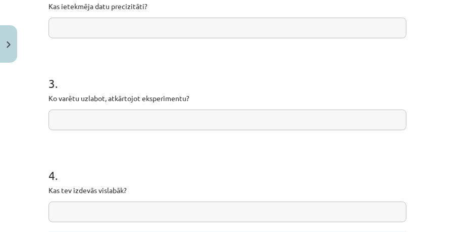
scroll to position [410, 0]
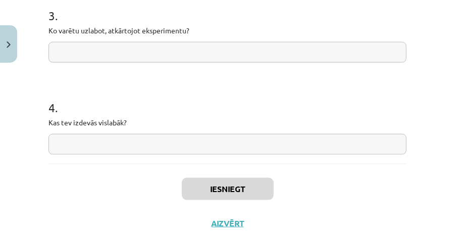
click at [95, 143] on input "text" at bounding box center [227, 144] width 358 height 21
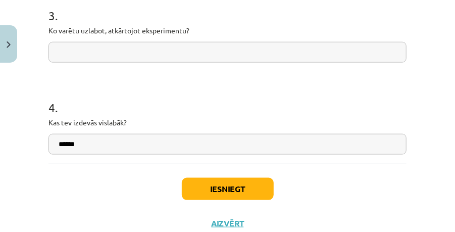
type input "******"
click at [14, 100] on div "Mācību tēma: Fizikas 8. klases 1. ieskaites mācību materiāls #8 🔍 Laboratorijas…" at bounding box center [227, 116] width 455 height 232
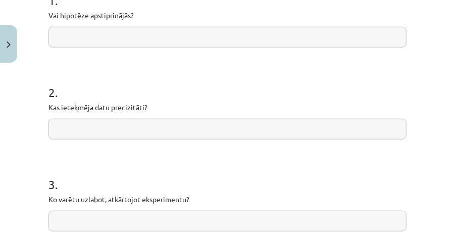
scroll to position [174, 0]
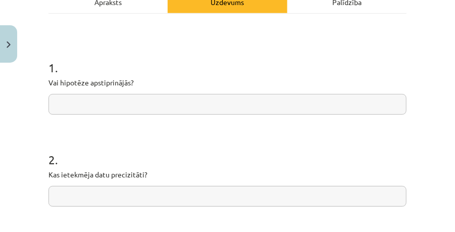
click at [117, 131] on form "1 . Vai hipotēze apstiprinājās? 2 . Kas ietekmēja datu precizitāti? 3 . Ko varē…" at bounding box center [227, 216] width 358 height 347
click at [109, 118] on form "1 . Vai hipotēze apstiprinājās? 2 . Kas ietekmēja datu precizitāti? 3 . Ko varē…" at bounding box center [227, 216] width 358 height 347
click at [75, 107] on input "text" at bounding box center [227, 104] width 358 height 21
type input "*****"
click at [77, 208] on form "1 . Vai hipotēze apstiprinājās? ***** 2 . Kas ietekmēja datu precizitāti? 3 . K…" at bounding box center [227, 216] width 358 height 347
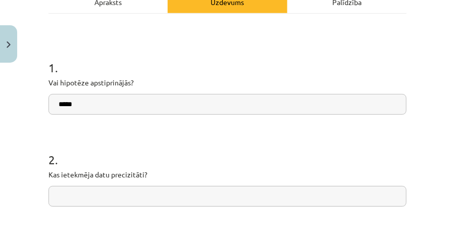
scroll to position [208, 0]
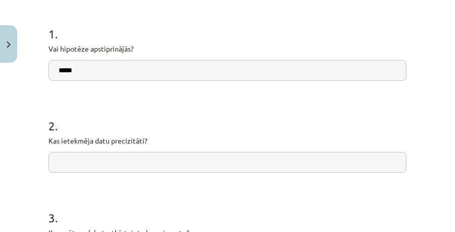
click at [89, 174] on form "1 . Vai hipotēze apstiprinājās? ***** 2 . Kas ietekmēja datu precizitāti? 3 . K…" at bounding box center [227, 182] width 358 height 347
click at [78, 162] on input "text" at bounding box center [227, 162] width 358 height 21
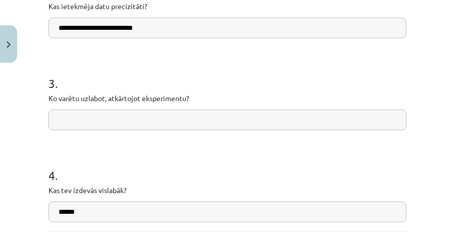
type input "**********"
click at [95, 151] on h1 "4 ." at bounding box center [227, 165] width 358 height 31
click at [88, 128] on input "text" at bounding box center [227, 120] width 358 height 21
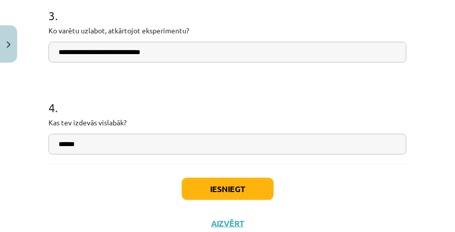
type input "**********"
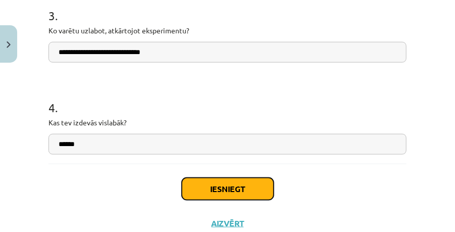
click at [219, 191] on button "Iesniegt" at bounding box center [228, 189] width 92 height 22
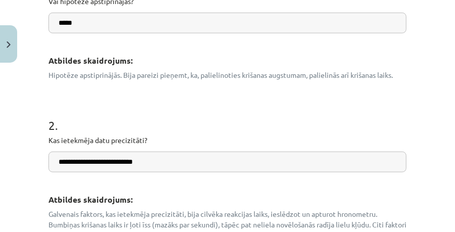
scroll to position [222, 0]
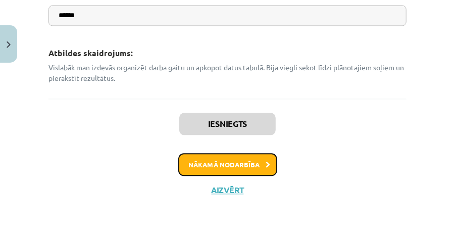
click at [224, 157] on button "Nākamā nodarbība" at bounding box center [227, 164] width 99 height 23
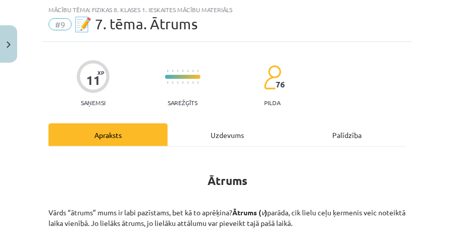
click at [231, 125] on div "Uzdevums" at bounding box center [227, 134] width 119 height 23
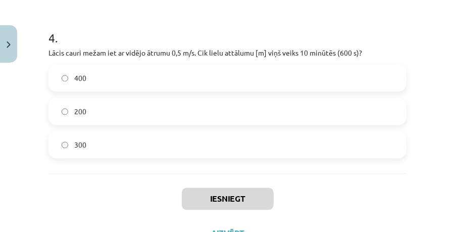
scroll to position [703, 0]
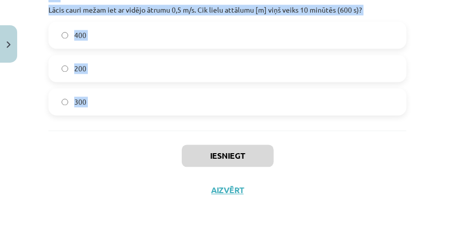
drag, startPoint x: 43, startPoint y: 93, endPoint x: 145, endPoint y: 149, distance: 116.6
click at [145, 149] on div "Mācību tēma: Fizikas 8. klases 1. ieskaites mācību materiāls #9 📝 7. tēma. Ātru…" at bounding box center [227, 116] width 455 height 232
copy form "1 . Attālums starp divām pilsētām ir 36 km (36000 m). Cik ilgs laiks [s] nepiec…"
click at [114, 149] on div "Iesniegt Aizvērt" at bounding box center [227, 165] width 358 height 71
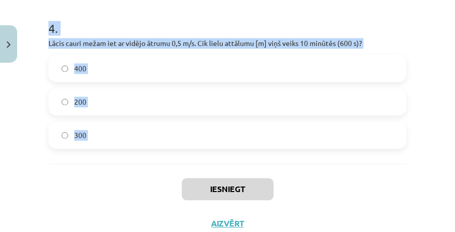
click at [38, 92] on div "Mācību tēma: Fizikas 8. klases 1. ieskaites mācību materiāls #9 📝 7. tēma. Ātru…" at bounding box center [227, 116] width 455 height 232
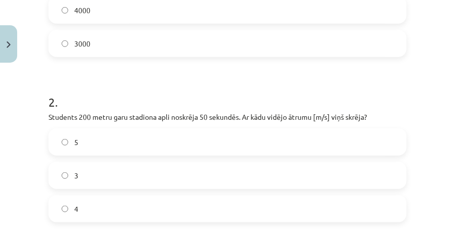
scroll to position [165, 0]
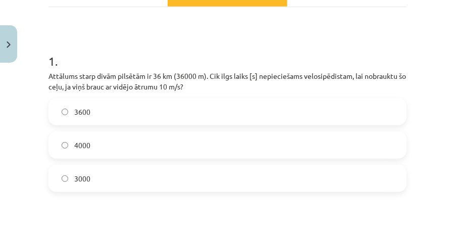
click at [97, 107] on label "3600" at bounding box center [227, 111] width 356 height 25
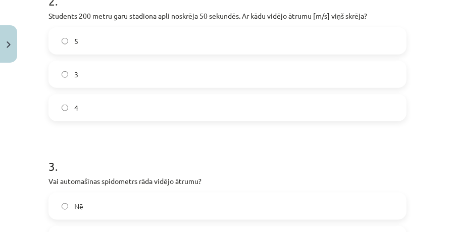
scroll to position [367, 0]
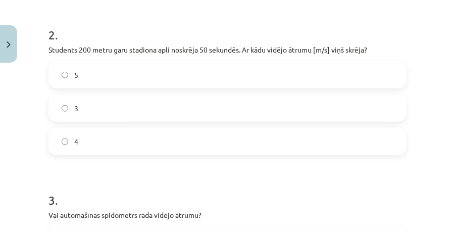
click at [102, 148] on label "4" at bounding box center [227, 141] width 356 height 25
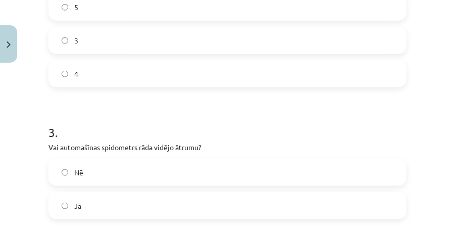
scroll to position [468, 0]
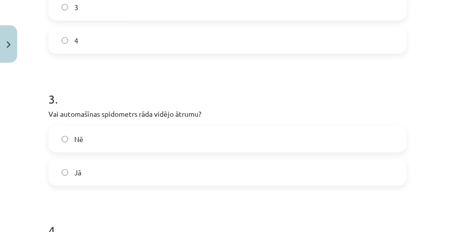
click at [86, 151] on div "Nē Jā" at bounding box center [227, 155] width 358 height 61
click at [86, 151] on div "Nē" at bounding box center [227, 138] width 358 height 27
click at [119, 134] on label "Nē" at bounding box center [227, 138] width 356 height 25
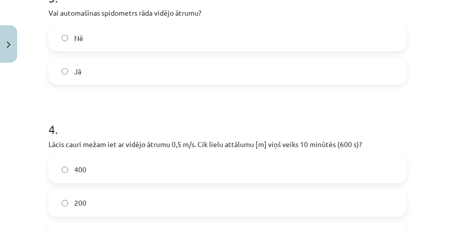
scroll to position [636, 0]
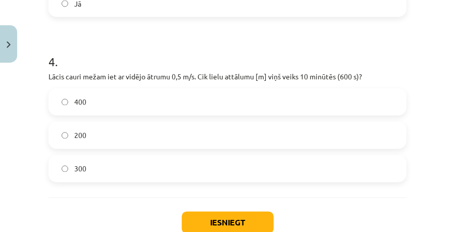
click at [91, 170] on label "300" at bounding box center [227, 168] width 356 height 25
click at [213, 221] on button "Iesniegt" at bounding box center [228, 223] width 92 height 22
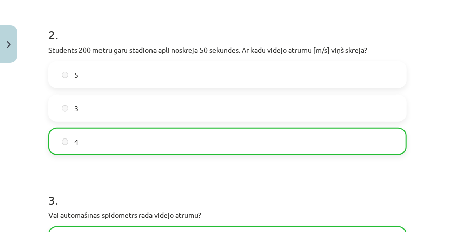
scroll to position [232, 0]
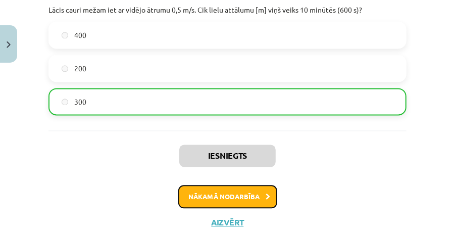
click at [216, 197] on button "Nākamā nodarbība" at bounding box center [227, 196] width 99 height 23
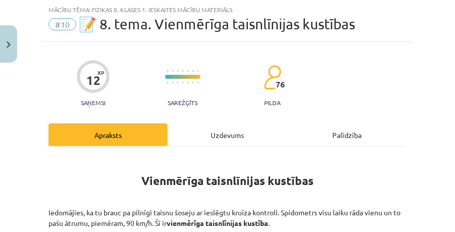
click at [229, 136] on div "Uzdevums" at bounding box center [227, 134] width 119 height 23
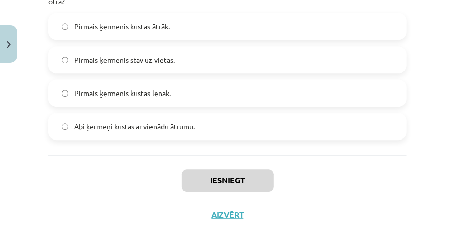
scroll to position [868, 0]
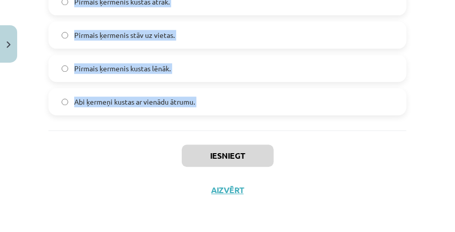
drag, startPoint x: 73, startPoint y: 124, endPoint x: 200, endPoint y: 132, distance: 128.0
copy form "1 . Izmantojot to pašu grafiku, aprēķini zaķa ātrumu [m/s], ja tas 10 sekundēs …"
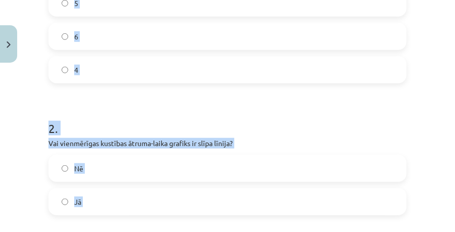
scroll to position [128, 0]
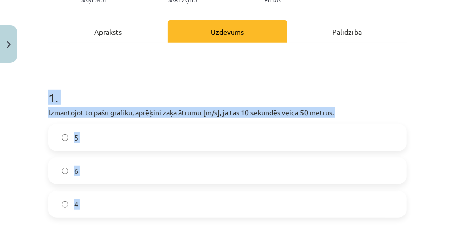
click at [23, 108] on div "Mācību tēma: Fizikas 8. klases 1. ieskaites mācību materiāls #10 📝 8. tema. Vie…" at bounding box center [227, 116] width 455 height 232
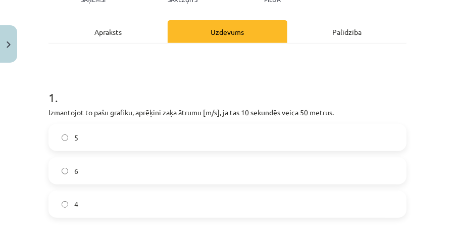
scroll to position [162, 0]
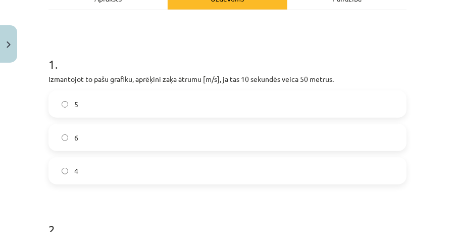
click at [126, 100] on label "5" at bounding box center [227, 103] width 356 height 25
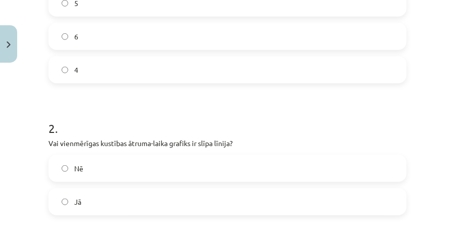
click at [124, 192] on label "Jā" at bounding box center [227, 201] width 356 height 25
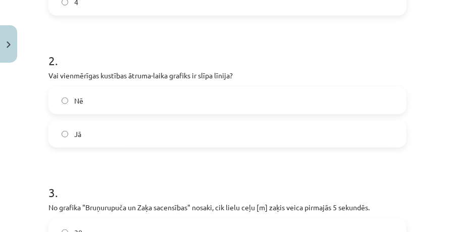
click at [96, 99] on label "Nē" at bounding box center [227, 100] width 356 height 25
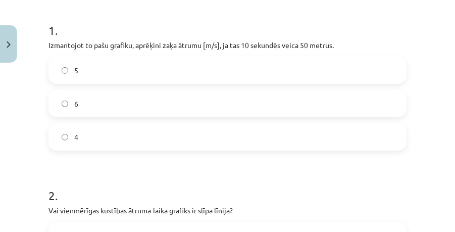
scroll to position [397, 0]
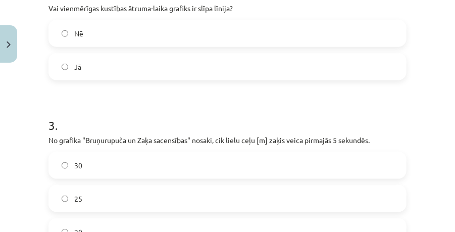
click at [82, 165] on label "30" at bounding box center [227, 164] width 356 height 25
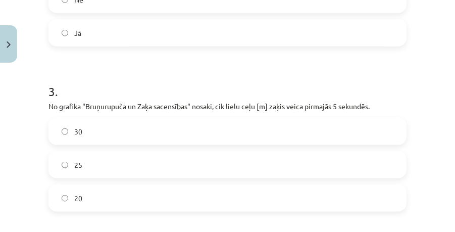
click at [78, 160] on span "25" at bounding box center [78, 165] width 8 height 11
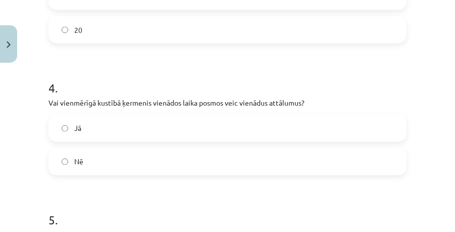
scroll to position [633, 0]
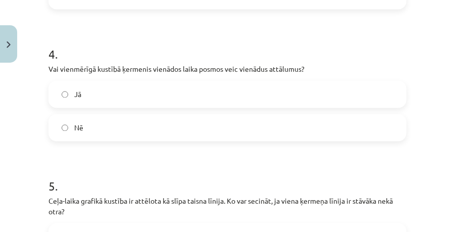
click at [100, 96] on label "Jā" at bounding box center [227, 94] width 356 height 25
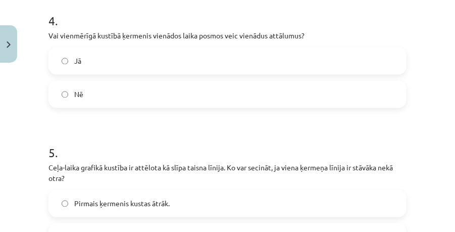
click at [87, 96] on label "Nē" at bounding box center [227, 94] width 356 height 25
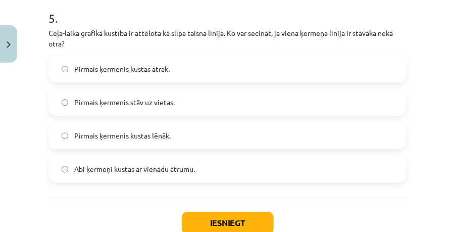
click at [97, 70] on span "Pirmais ķermenis kustas ātrāk." at bounding box center [121, 69] width 95 height 11
click at [251, 223] on button "Iesniegt" at bounding box center [228, 223] width 92 height 22
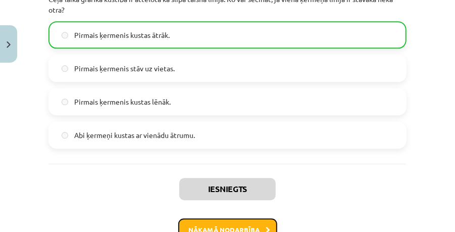
click at [243, 225] on button "Nākamā nodarbība" at bounding box center [227, 229] width 99 height 23
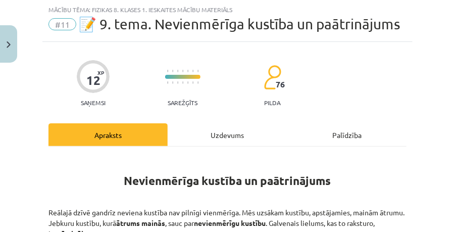
click at [251, 128] on div "Uzdevums" at bounding box center [227, 134] width 119 height 23
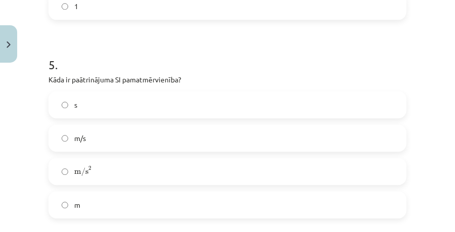
scroll to position [946, 0]
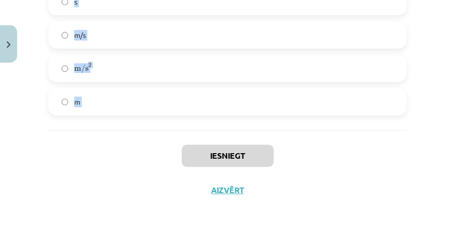
copy form "1 . Vai kustība ir vienmērīga, ja paātrinājums ir lielāks par nulli (a>0 )? Jā …"
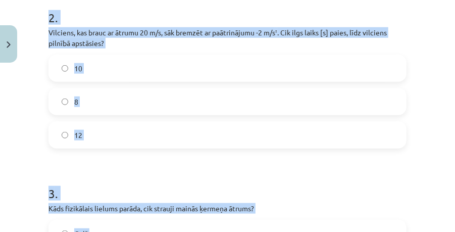
scroll to position [239, 0]
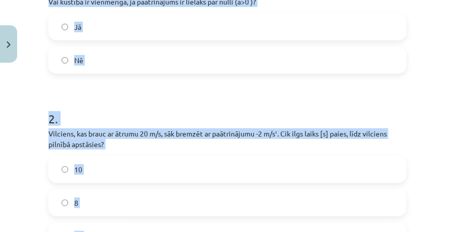
click at [34, 135] on div "Mācību tēma: Fizikas 8. klases 1. ieskaites mācību materiāls #11 📝 9. tema. Nev…" at bounding box center [227, 116] width 455 height 232
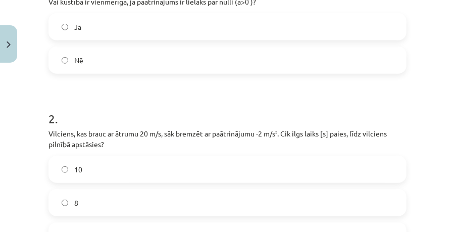
click at [129, 65] on label "Nē" at bounding box center [227, 59] width 356 height 25
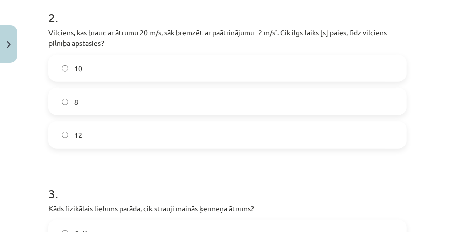
click at [90, 68] on label "10" at bounding box center [227, 68] width 356 height 25
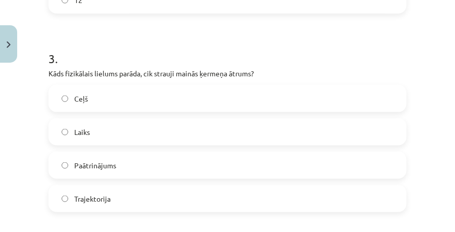
click at [120, 160] on label "Paātrinājums" at bounding box center [227, 164] width 356 height 25
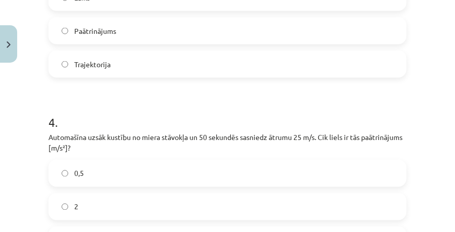
scroll to position [677, 0]
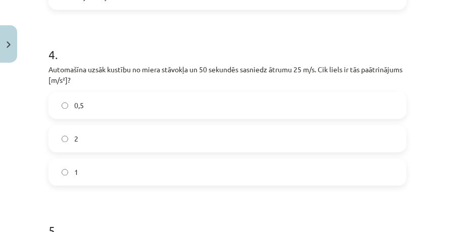
click at [136, 103] on label "0,5" at bounding box center [227, 105] width 356 height 25
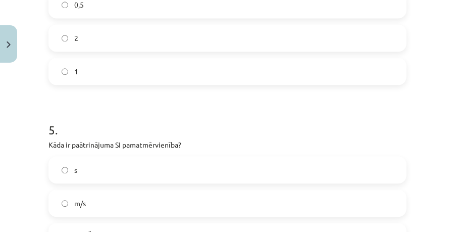
scroll to position [879, 0]
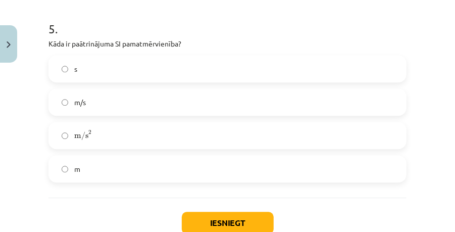
click at [132, 127] on label "m/s 2 m/s 2" at bounding box center [227, 135] width 356 height 25
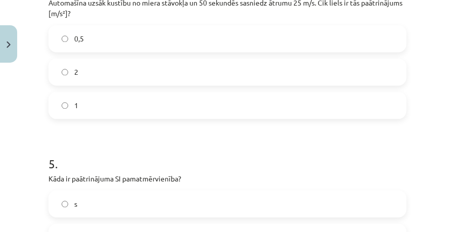
scroll to position [946, 0]
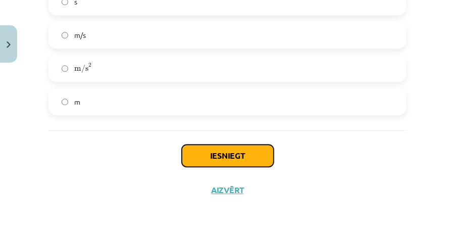
click at [233, 147] on button "Iesniegt" at bounding box center [228, 155] width 92 height 22
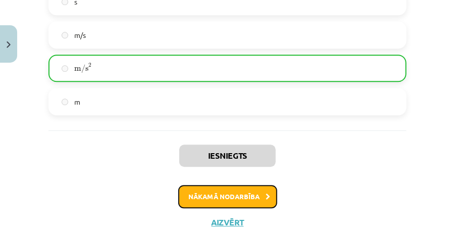
click at [238, 186] on button "Nākamā nodarbība" at bounding box center [227, 196] width 99 height 23
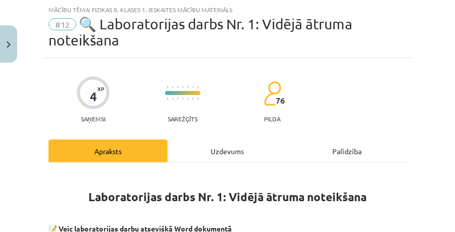
click at [221, 141] on div "Uzdevums" at bounding box center [227, 150] width 119 height 23
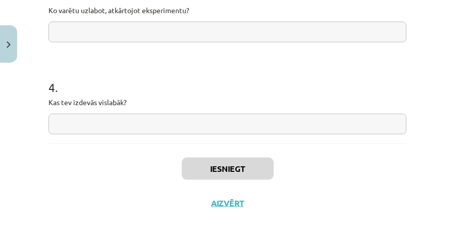
scroll to position [443, 0]
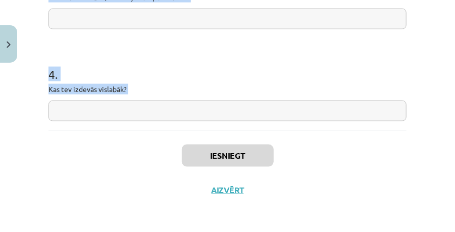
drag, startPoint x: 33, startPoint y: 104, endPoint x: 149, endPoint y: 137, distance: 121.3
click at [149, 137] on div "Mācību tēma: Fizikas 8. klases 1. ieskaites mācību materiāls #12 🔍 Laboratorija…" at bounding box center [227, 116] width 455 height 232
click at [130, 157] on div "Iesniegt Aizvērt" at bounding box center [227, 165] width 358 height 71
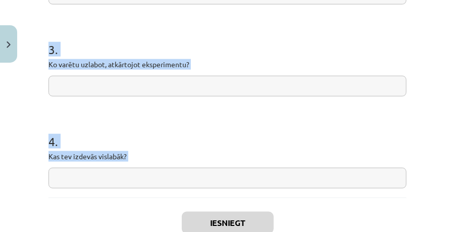
click at [11, 155] on div "Mācību tēma: Fizikas 8. klases 1. ieskaites mācību materiāls #12 🔍 Laboratorija…" at bounding box center [227, 116] width 455 height 232
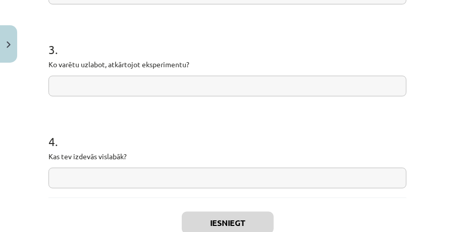
click at [96, 172] on input "text" at bounding box center [227, 178] width 358 height 21
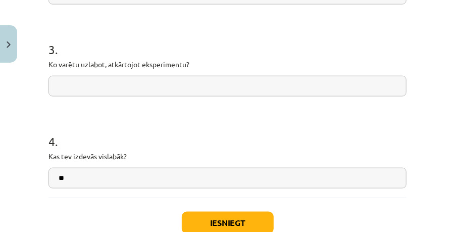
type input "*"
type input "*******"
click at [21, 97] on div "Mācību tēma: Fizikas 8. klases 1. ieskaites mācību materiāls #12 🔍 Laboratorija…" at bounding box center [227, 116] width 455 height 232
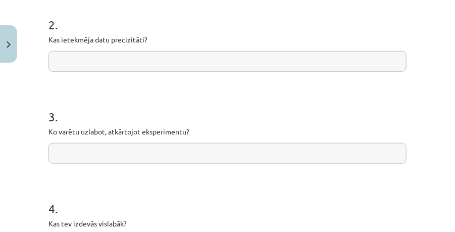
scroll to position [443, 0]
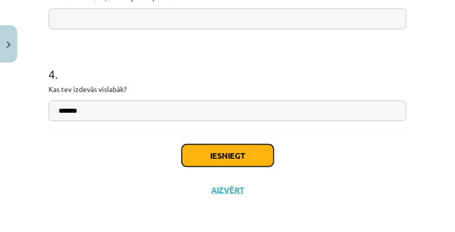
click at [243, 159] on button "Iesniegt" at bounding box center [228, 155] width 92 height 22
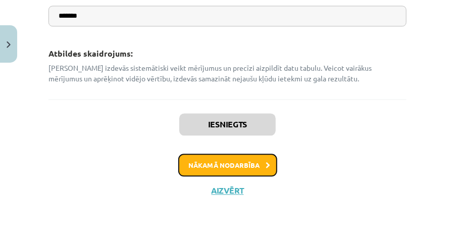
click at [239, 159] on button "Nākamā nodarbība" at bounding box center [227, 164] width 99 height 23
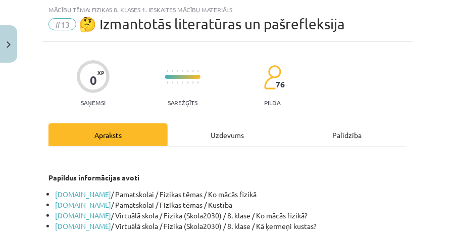
click at [203, 125] on div "Uzdevums" at bounding box center [227, 134] width 119 height 23
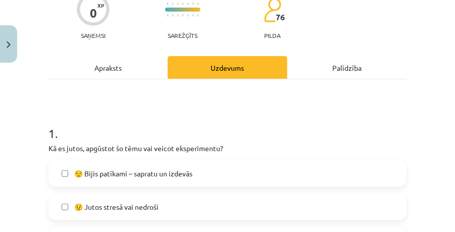
scroll to position [126, 0]
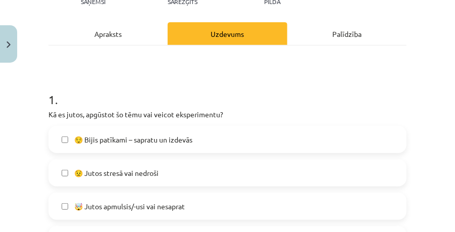
click at [171, 201] on span "🤯 Jutos apmulsis/-usi vai nesaprat" at bounding box center [129, 206] width 111 height 11
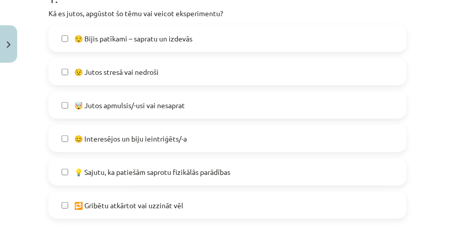
click at [176, 109] on span "🤯 Jutos apmulsis/-usi vai nesaprat" at bounding box center [129, 105] width 111 height 11
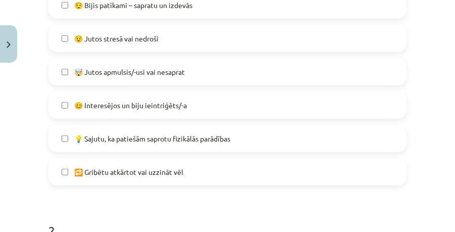
click at [175, 138] on span "💡 Sajutu, ka patiešām saprotu fizikālās parādības" at bounding box center [152, 138] width 156 height 11
click at [215, 135] on span "💡 Sajutu, ka patiešām saprotu fizikālās parādības" at bounding box center [152, 138] width 156 height 11
click at [192, 138] on span "💡 Sajutu, ka patiešām saprotu fizikālās parādības" at bounding box center [152, 138] width 156 height 11
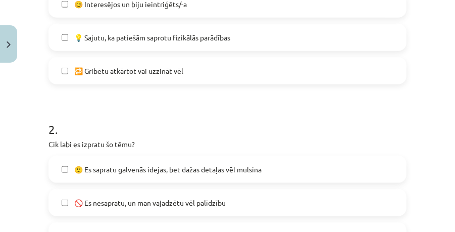
scroll to position [395, 0]
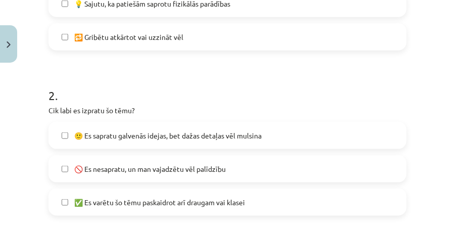
click at [196, 136] on span "🙂 Es sapratu galvenās idejas, bet dažas detaļas vēl mulsina" at bounding box center [167, 135] width 187 height 11
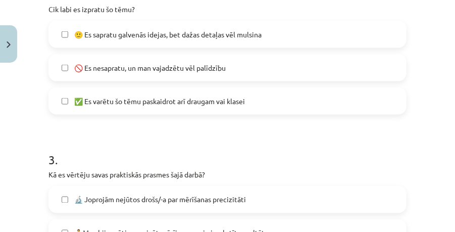
scroll to position [631, 0]
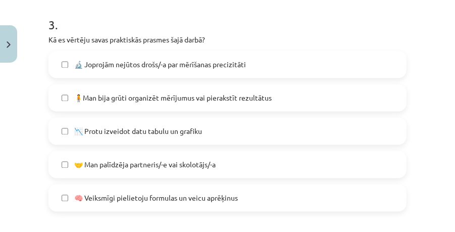
drag, startPoint x: 203, startPoint y: 138, endPoint x: 276, endPoint y: 164, distance: 76.5
click at [276, 164] on label "🤝 Man palīdzēja partneris/-e vai skolotājs/-a" at bounding box center [227, 164] width 356 height 25
click at [253, 163] on label "🤝 Man palīdzēja partneris/-e vai skolotājs/-a" at bounding box center [227, 164] width 356 height 25
click at [224, 191] on label "🧠 Veiksmīgi pielietoju formulas un veicu aprēķinus" at bounding box center [227, 197] width 356 height 25
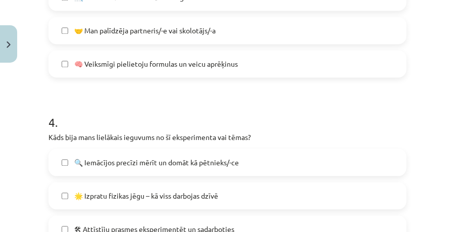
scroll to position [833, 0]
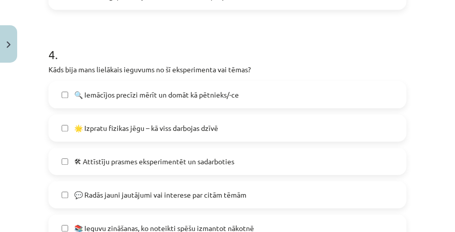
click at [156, 118] on label "🌟 Izpratu fizikas jēgu – kā viss darbojas dzīvē" at bounding box center [227, 127] width 356 height 25
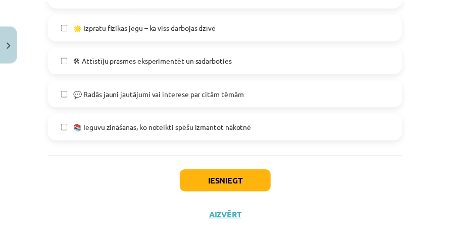
scroll to position [959, 0]
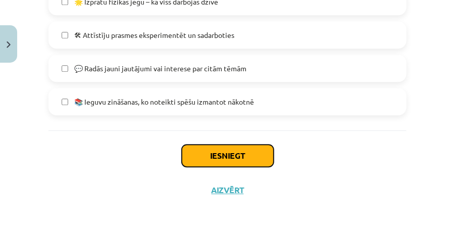
click at [245, 151] on button "Iesniegt" at bounding box center [228, 155] width 92 height 22
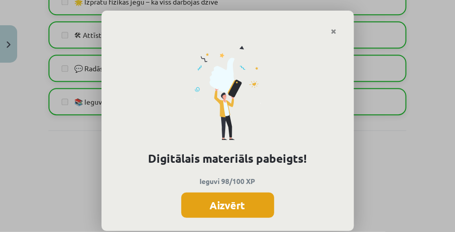
click at [245, 201] on button "Aizvērt" at bounding box center [227, 204] width 93 height 25
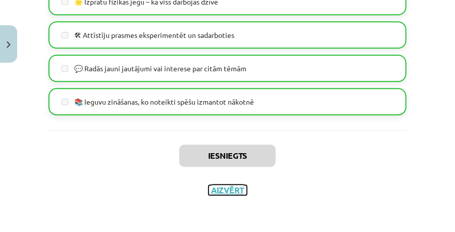
click at [241, 193] on button "Aizvērt" at bounding box center [228, 190] width 38 height 10
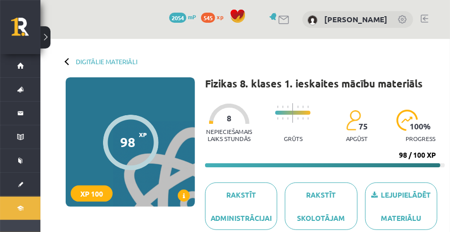
click at [110, 56] on div "Digitālie materiāli 98 XP XP 100 98 / 100 XP Fizikas 8. klases 1. ieskaites māc…" at bounding box center [244, 140] width 409 height 203
click at [111, 63] on link "Digitālie materiāli" at bounding box center [107, 62] width 62 height 8
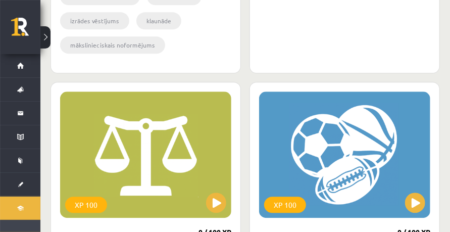
scroll to position [942, 0]
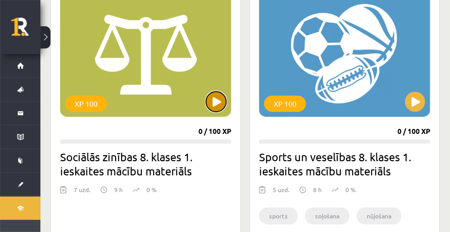
click at [211, 106] on button at bounding box center [216, 101] width 20 height 20
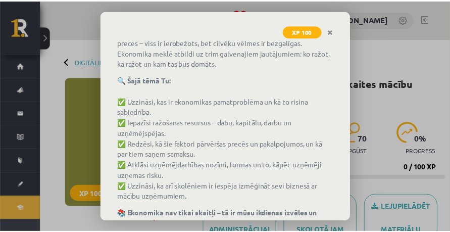
scroll to position [179, 0]
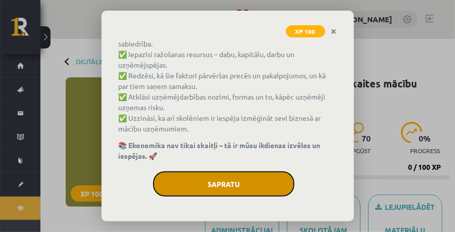
click at [259, 178] on button "Sapratu" at bounding box center [223, 183] width 141 height 25
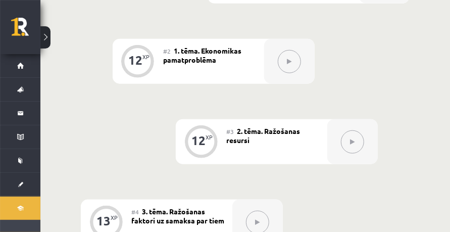
scroll to position [471, 0]
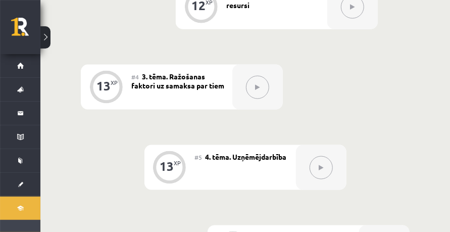
drag, startPoint x: 266, startPoint y: 176, endPoint x: 277, endPoint y: 166, distance: 15.4
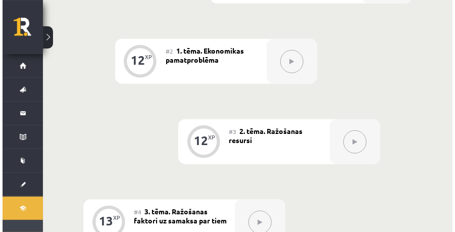
scroll to position [202, 0]
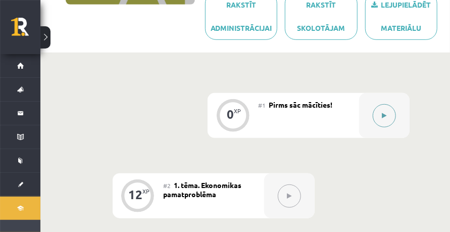
click at [385, 107] on button at bounding box center [384, 115] width 23 height 23
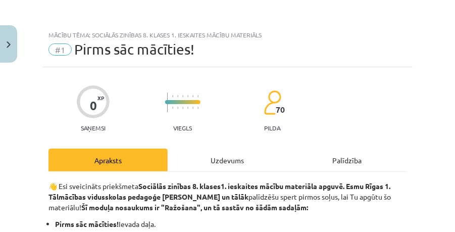
click at [218, 161] on div "Uzdevums" at bounding box center [227, 159] width 119 height 23
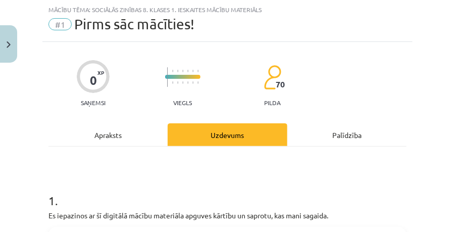
scroll to position [160, 0]
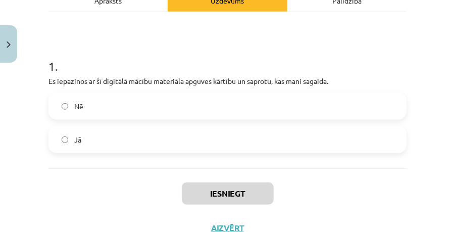
drag, startPoint x: 37, startPoint y: 51, endPoint x: 41, endPoint y: 57, distance: 6.5
click at [41, 57] on div "Mācību tēma: Sociālās zinības 8. klases 1. ieskaites mācību materiāls #1 Pirms …" at bounding box center [227, 116] width 455 height 232
click at [114, 128] on label "Jā" at bounding box center [227, 139] width 356 height 25
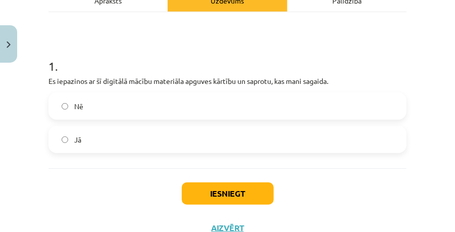
click at [197, 171] on div "Iesniegt Aizvērt" at bounding box center [227, 203] width 358 height 71
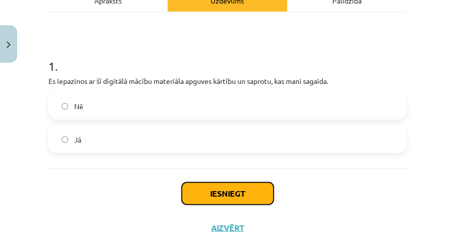
click at [208, 186] on button "Iesniegt" at bounding box center [228, 193] width 92 height 22
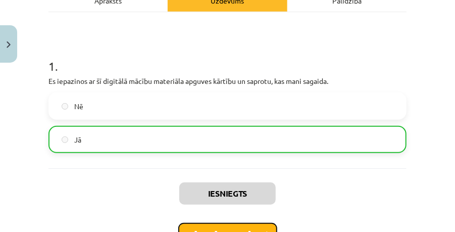
click at [224, 224] on button "Nākamā nodarbība" at bounding box center [227, 234] width 99 height 23
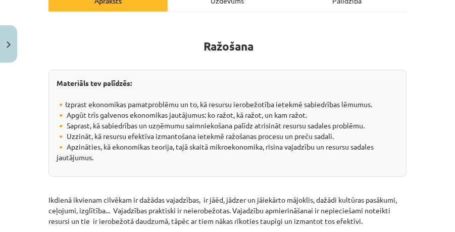
scroll to position [25, 0]
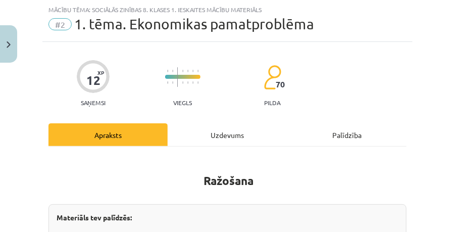
click at [227, 140] on div "Uzdevums" at bounding box center [227, 134] width 119 height 23
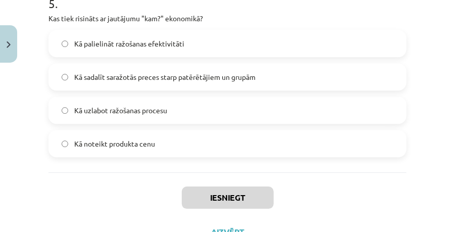
scroll to position [1058, 0]
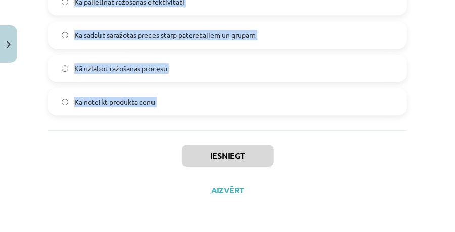
drag, startPoint x: 40, startPoint y: 29, endPoint x: 178, endPoint y: 134, distance: 172.9
click at [178, 134] on div "Mācību tēma: Sociālās zinības 8. klases 1. ieskaites mācību materiāls #2 1. tēm…" at bounding box center [227, 116] width 455 height 232
copy form "4 . Lorem ip dolorsi ametcons adipisci elitsedd eiusmodte? Inc utlaboreetd magn…"
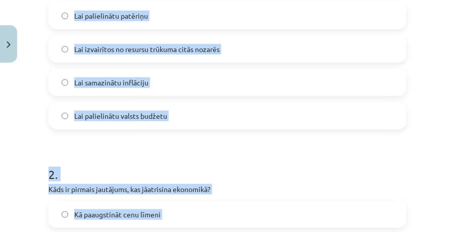
scroll to position [216, 0]
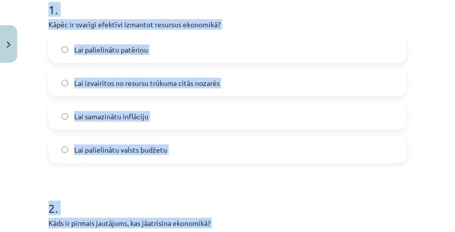
click at [175, 79] on span "Lai izvairītos no resursu trūkuma citās nozarēs" at bounding box center [146, 83] width 145 height 11
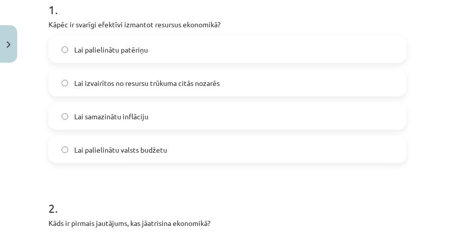
scroll to position [317, 0]
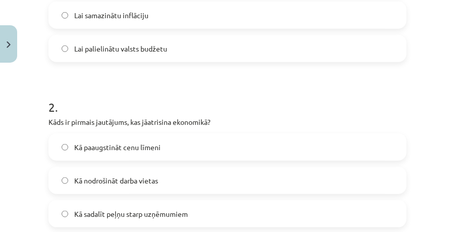
click at [135, 185] on label "Kā nodrošināt darba vietas" at bounding box center [227, 180] width 356 height 25
click at [130, 211] on span "Kā sadalīt peļņu starp uzņēmumiem" at bounding box center [131, 214] width 114 height 11
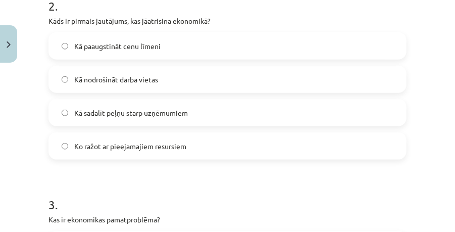
click at [119, 152] on label "Ko ražot ar pieejamajiem resursiem" at bounding box center [227, 145] width 356 height 25
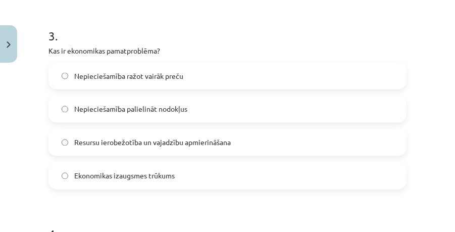
click at [121, 141] on span "Resursu ierobežotība un vajadzību apmierināšana" at bounding box center [152, 142] width 157 height 11
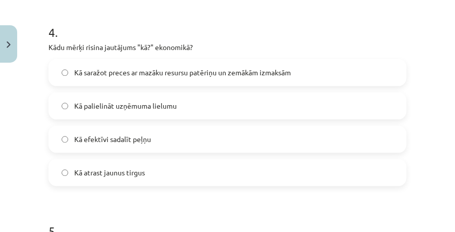
click at [121, 69] on span "Kā saražot preces ar mazāku resursu patēriņu un zemākām izmaksām" at bounding box center [182, 72] width 217 height 11
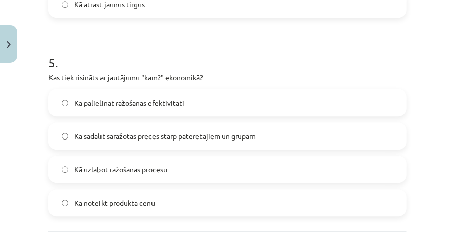
scroll to position [991, 0]
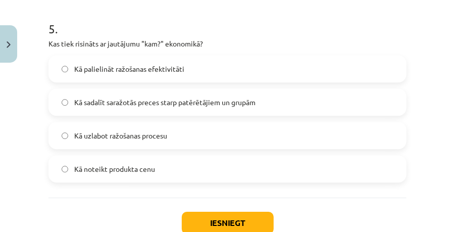
click at [133, 102] on span "Kā sadalīt saražotās preces starp patērētājiem un grupām" at bounding box center [164, 102] width 181 height 11
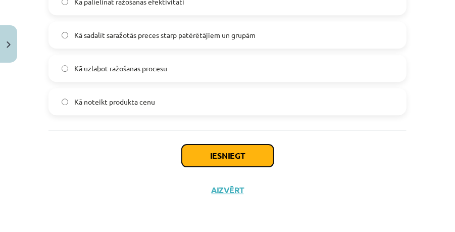
click at [215, 152] on button "Iesniegt" at bounding box center [228, 155] width 92 height 22
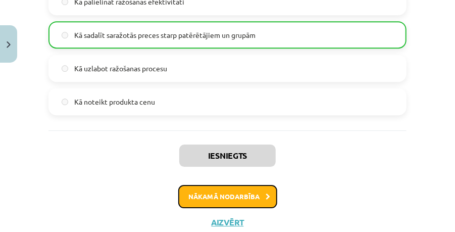
click at [212, 195] on button "Nākamā nodarbība" at bounding box center [227, 196] width 99 height 23
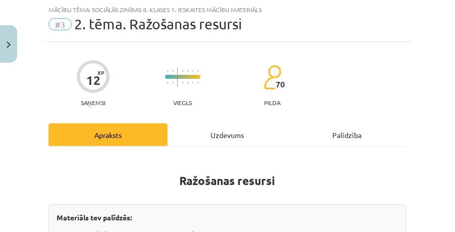
click at [225, 132] on div "Uzdevums" at bounding box center [227, 134] width 119 height 23
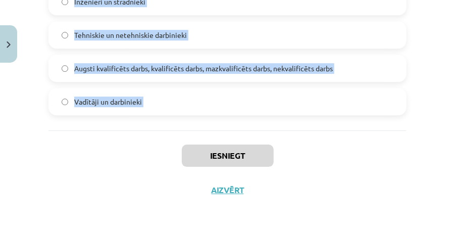
drag, startPoint x: 37, startPoint y: 80, endPoint x: 171, endPoint y: 146, distance: 149.3
click at [171, 146] on div "Mācību tēma: Sociālās zinības 8. klases 1. ieskaites mācību materiāls #3 2. tēm…" at bounding box center [227, 116] width 455 height 232
copy form "1 . Kāds ir galvenais kapitāla resursu uzdevums ražošanā? Pārvaldīt dabas resur…"
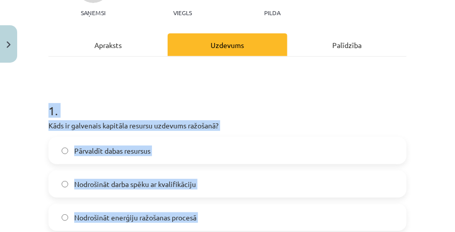
scroll to position [183, 0]
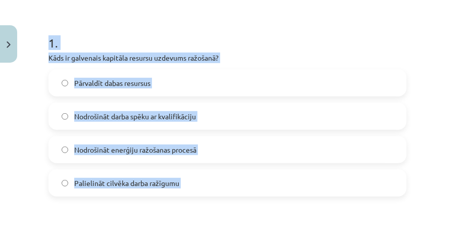
click at [160, 176] on label "Palielināt cilvēka darba ražīgumu" at bounding box center [227, 182] width 356 height 25
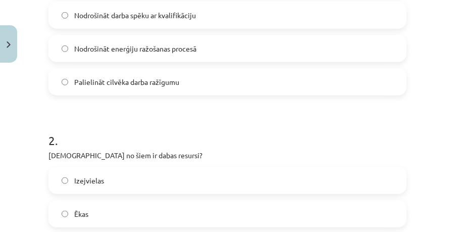
scroll to position [385, 0]
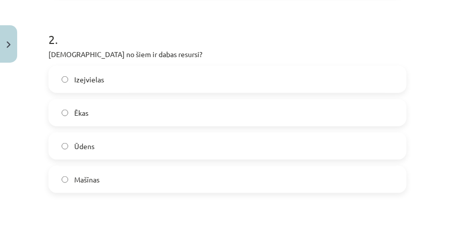
click at [118, 72] on label "Izejvielas" at bounding box center [227, 79] width 356 height 25
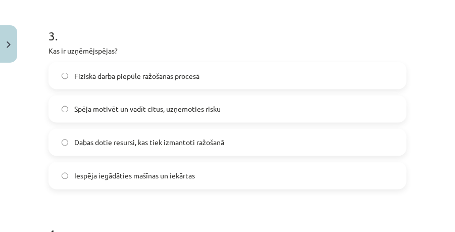
click at [126, 111] on span "Spēja motivēt un vadīt citus, uzņemoties risku" at bounding box center [147, 109] width 146 height 11
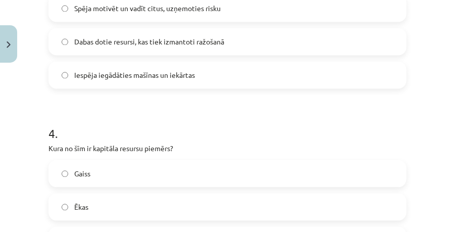
scroll to position [755, 0]
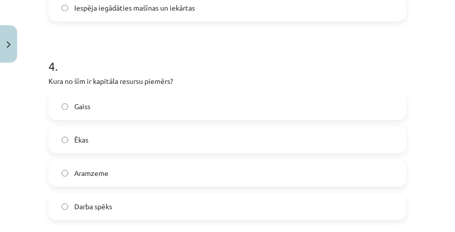
click at [129, 131] on label "Ēkas" at bounding box center [227, 139] width 356 height 25
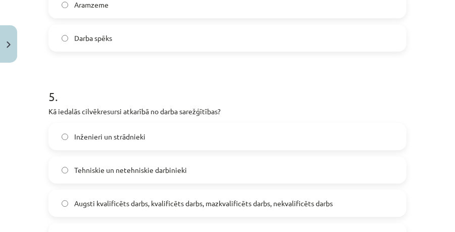
scroll to position [991, 0]
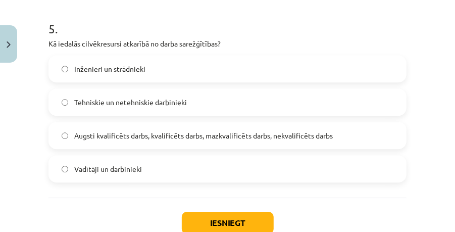
click at [135, 132] on span "Augsti kvalificēts darbs, kvalificēts darbs, mazkvalificēts darbs, nekvalificēt…" at bounding box center [203, 135] width 259 height 11
click at [222, 226] on button "Iesniegt" at bounding box center [228, 223] width 92 height 22
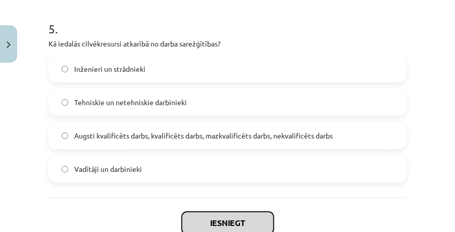
scroll to position [1058, 0]
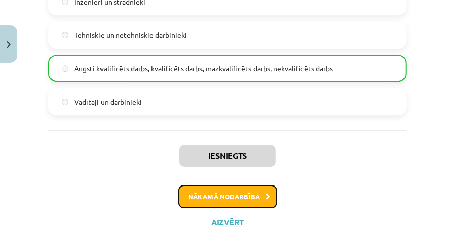
click at [228, 190] on button "Nākamā nodarbība" at bounding box center [227, 196] width 99 height 23
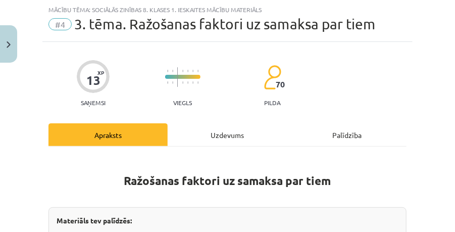
click at [224, 133] on div "Uzdevums" at bounding box center [227, 134] width 119 height 23
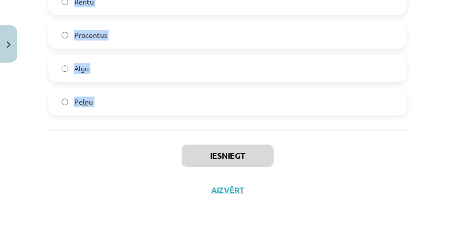
drag, startPoint x: 47, startPoint y: 70, endPoint x: 137, endPoint y: 142, distance: 115.7
copy form "1 . Kura no sekojošām iespējām ir piemērota uzņēmējdarbībai kā ražošanas faktor…"
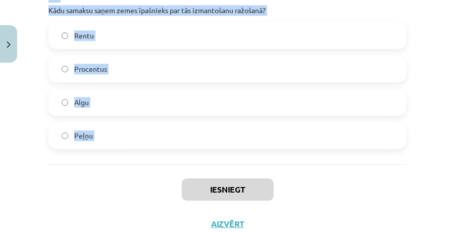
click at [106, 41] on label "Rentu" at bounding box center [227, 35] width 356 height 25
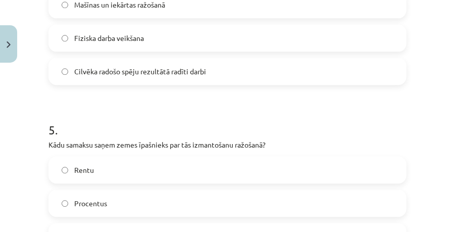
scroll to position [822, 0]
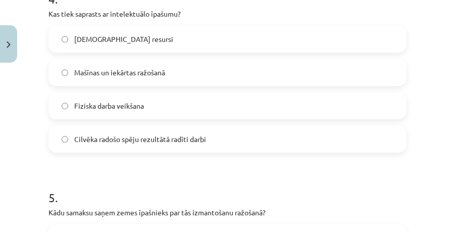
click at [141, 131] on label "Cilvēka radošo spēju rezultātā radīti darbi" at bounding box center [227, 138] width 356 height 25
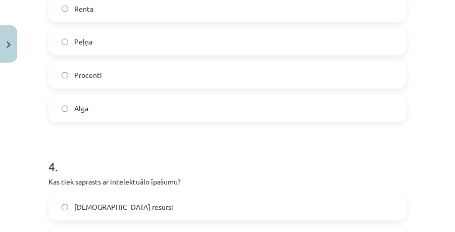
scroll to position [620, 0]
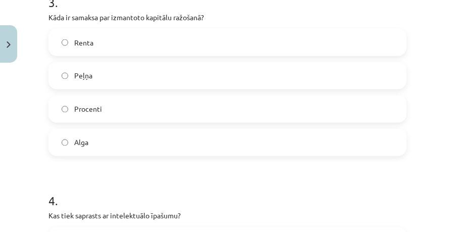
click at [125, 111] on label "Procenti" at bounding box center [227, 108] width 356 height 25
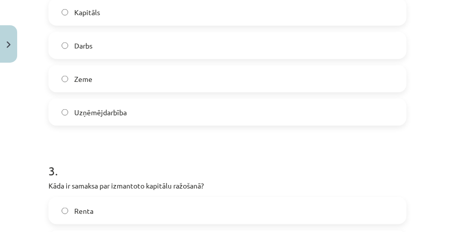
scroll to position [385, 0]
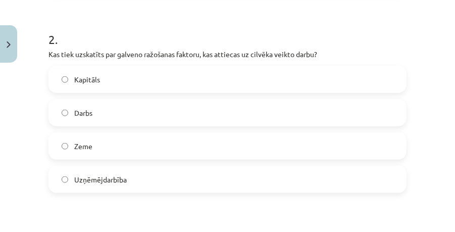
click at [109, 106] on label "Darbs" at bounding box center [227, 112] width 356 height 25
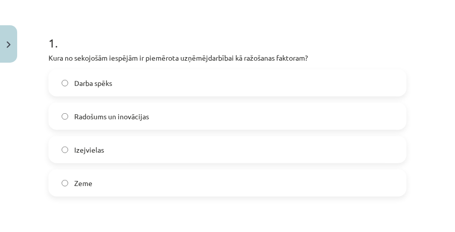
click at [119, 112] on span "Radošums un inovācijas" at bounding box center [111, 116] width 75 height 11
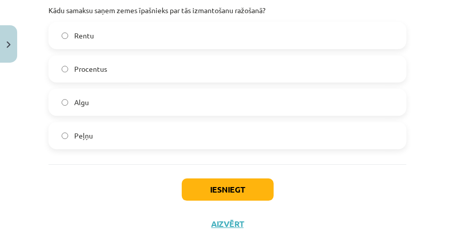
scroll to position [1058, 0]
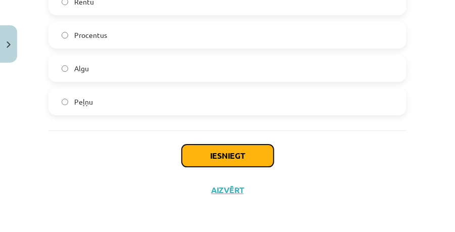
click at [230, 157] on button "Iesniegt" at bounding box center [228, 155] width 92 height 22
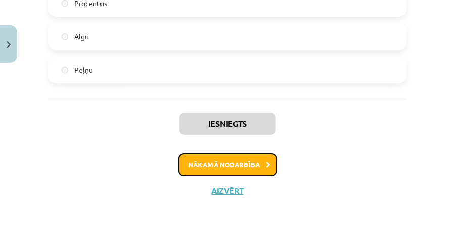
click at [202, 161] on button "Nākamā nodarbība" at bounding box center [227, 164] width 99 height 23
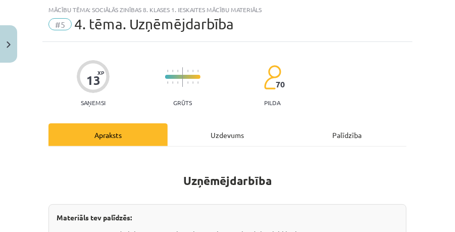
click at [199, 129] on div "Uzdevums" at bounding box center [227, 134] width 119 height 23
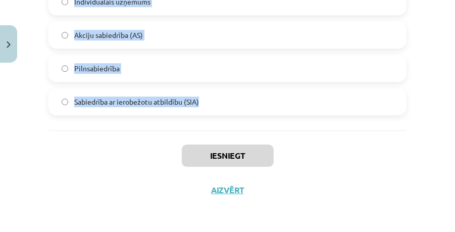
drag, startPoint x: 35, startPoint y: 106, endPoint x: 222, endPoint y: 115, distance: 187.1
click at [222, 115] on div "Mācību tēma: Sociālās zinības 8. klases 1. ieskaites mācību materiāls #5 4. tēm…" at bounding box center [227, 116] width 455 height 232
copy form "1 . Kāds ir minimālais pamatkapitāls, kas nepieciešams, lai dibinātu akciju sab…"
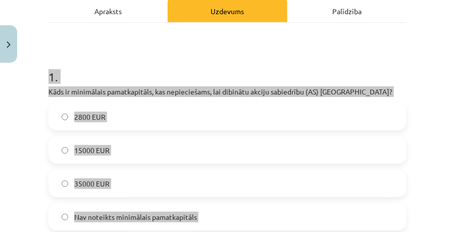
scroll to position [48, 0]
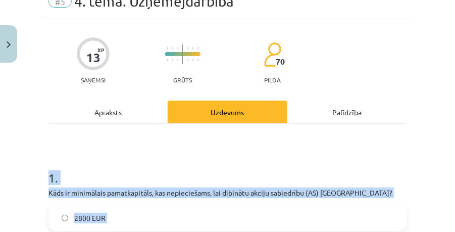
click at [5, 129] on div "Mācību tēma: Sociālās zinības 8. klases 1. ieskaites mācību materiāls #5 4. tēm…" at bounding box center [227, 116] width 455 height 232
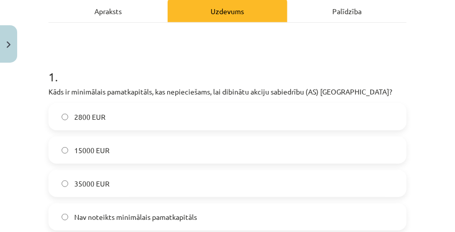
scroll to position [250, 0]
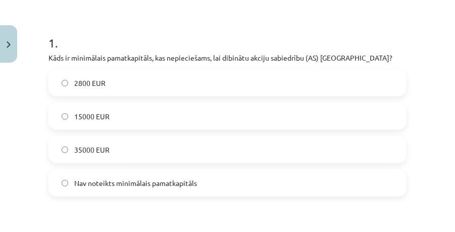
click at [118, 139] on label "35000 EUR" at bounding box center [227, 149] width 356 height 25
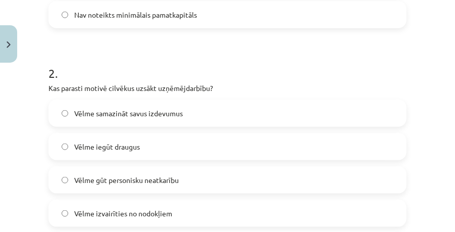
scroll to position [385, 0]
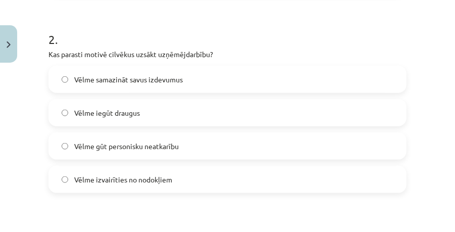
click at [150, 148] on span "Vēlme gūt personisku neatkarību" at bounding box center [126, 146] width 105 height 11
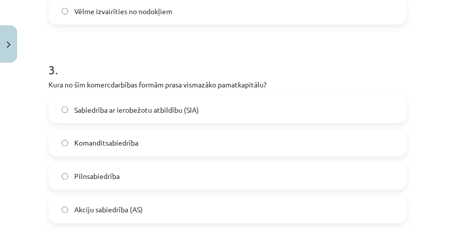
scroll to position [587, 0]
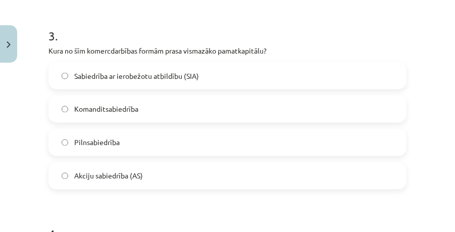
click at [152, 73] on span "Sabiedrība ar ierobežotu atbildību (SIA)" at bounding box center [136, 76] width 125 height 11
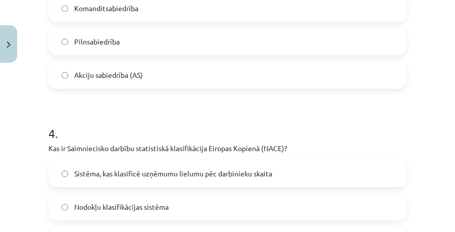
scroll to position [755, 0]
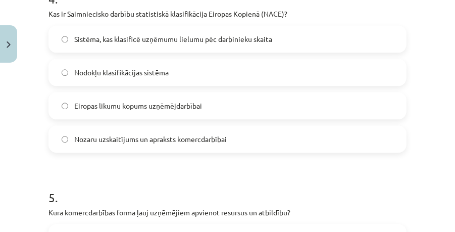
click at [181, 141] on span "Nozaru uzskaitījums un apraksts komercdarbībai" at bounding box center [150, 139] width 152 height 11
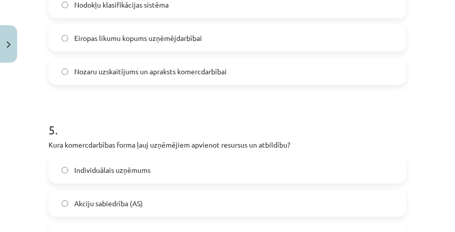
scroll to position [957, 0]
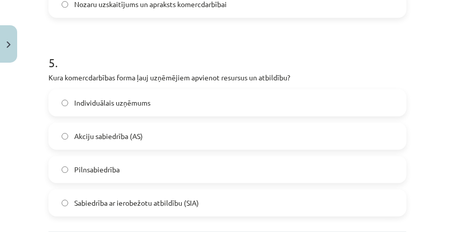
click at [167, 202] on span "Sabiedrība ar ierobežotu atbildību (SIA)" at bounding box center [136, 202] width 125 height 11
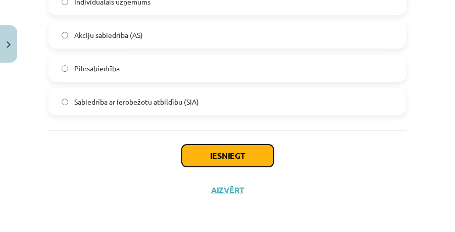
click at [210, 145] on button "Iesniegt" at bounding box center [228, 155] width 92 height 22
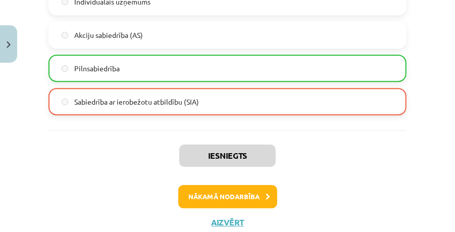
click at [210, 181] on div "Iesniegts Nākamā nodarbība Aizvērt" at bounding box center [227, 181] width 358 height 103
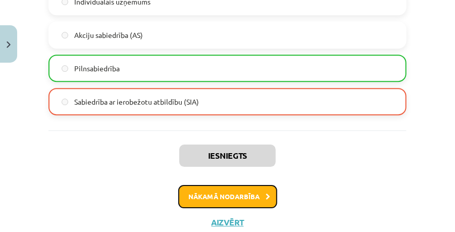
click at [212, 187] on button "Nākamā nodarbība" at bounding box center [227, 196] width 99 height 23
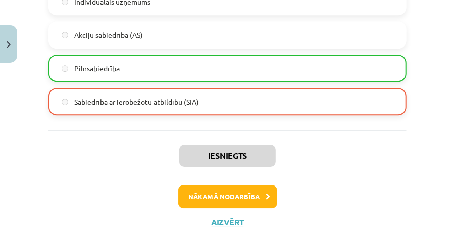
scroll to position [25, 0]
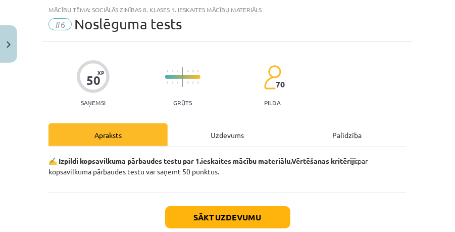
click at [206, 143] on div "Uzdevums" at bounding box center [227, 134] width 119 height 23
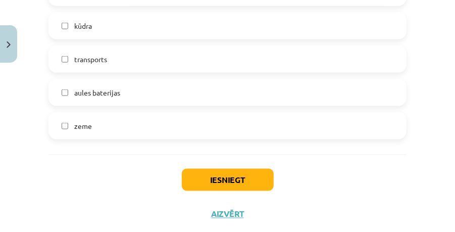
scroll to position [3228, 0]
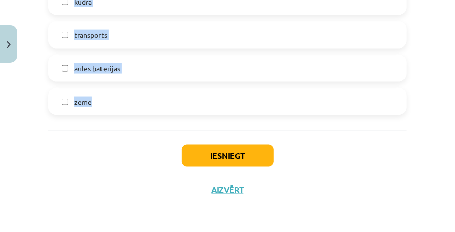
drag, startPoint x: 49, startPoint y: 48, endPoint x: 150, endPoint y: 117, distance: 122.4
copy form "**********"
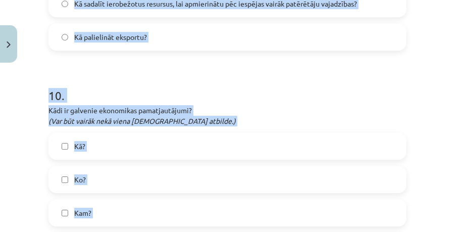
scroll to position [0, 0]
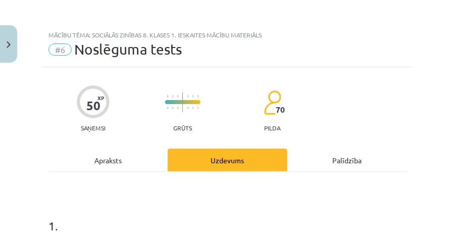
click at [39, 151] on div "**********" at bounding box center [227, 116] width 455 height 232
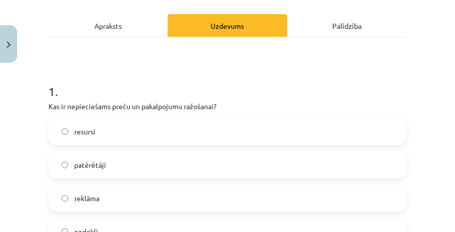
scroll to position [202, 0]
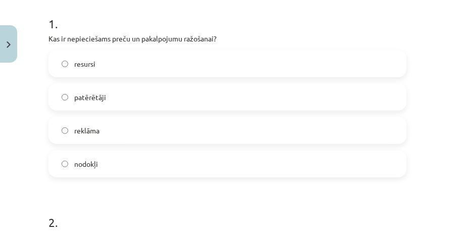
click at [112, 70] on label "resursi" at bounding box center [227, 63] width 356 height 25
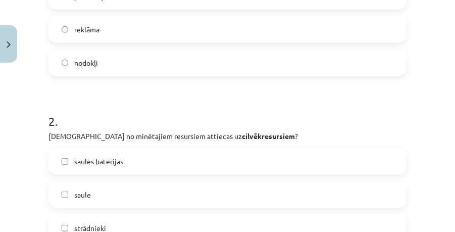
scroll to position [370, 0]
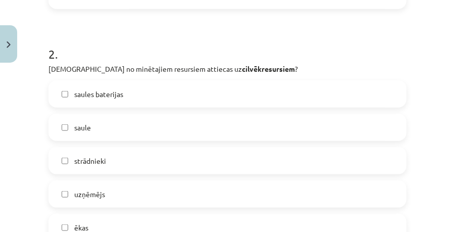
click at [111, 99] on label "saules baterijas" at bounding box center [227, 93] width 356 height 25
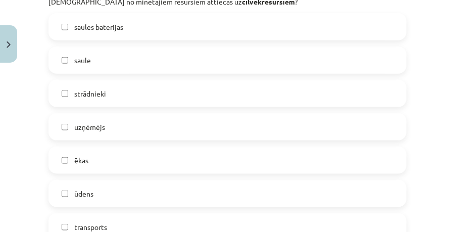
click at [108, 33] on label "saules baterijas" at bounding box center [227, 26] width 356 height 25
click at [104, 50] on label "saule" at bounding box center [227, 59] width 356 height 25
click at [116, 61] on label "saule" at bounding box center [227, 59] width 356 height 25
click at [111, 90] on label "strādnieki" at bounding box center [227, 93] width 356 height 25
click at [109, 120] on label "uzņēmējs" at bounding box center [227, 126] width 356 height 25
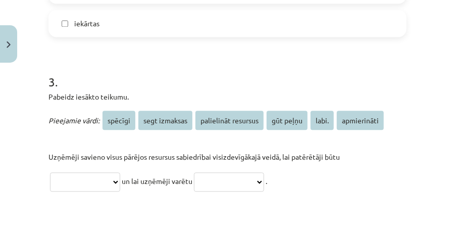
scroll to position [841, 0]
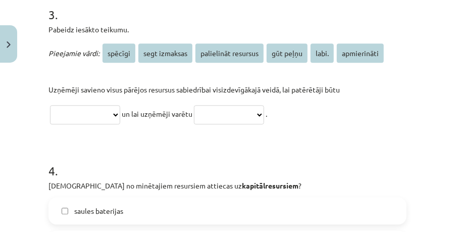
click at [86, 91] on span "Uzņēmēji savieno visus pārējos resursus sabiedrībai visizdevīgākajā veidā, lai …" at bounding box center [193, 89] width 291 height 9
click at [159, 75] on div "**********" at bounding box center [227, 83] width 358 height 85
click at [85, 73] on div "**********" at bounding box center [227, 83] width 358 height 85
click at [81, 52] on span "Pieejamie vārdi:" at bounding box center [73, 52] width 51 height 9
click at [124, 48] on span "spēcīgi" at bounding box center [118, 52] width 33 height 19
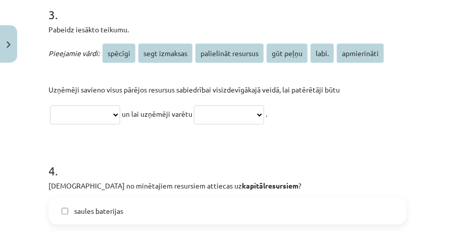
click at [120, 114] on select "**********" at bounding box center [85, 114] width 70 height 19
click at [360, 88] on p "**********" at bounding box center [227, 101] width 358 height 48
click at [93, 116] on select "**********" at bounding box center [85, 114] width 70 height 19
click at [99, 116] on select "**********" at bounding box center [85, 114] width 70 height 19
select select "**********"
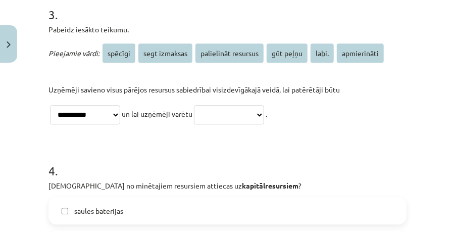
click at [50, 105] on select "**********" at bounding box center [85, 114] width 70 height 19
click at [222, 111] on select "**********" at bounding box center [229, 114] width 70 height 19
select select "*********"
click at [205, 105] on select "**********" at bounding box center [229, 114] width 70 height 19
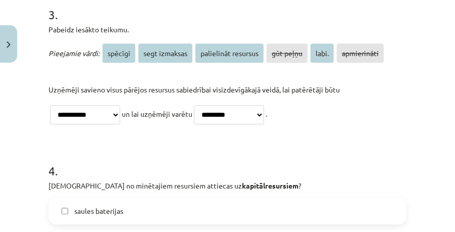
click at [296, 111] on p "**********" at bounding box center [227, 101] width 358 height 48
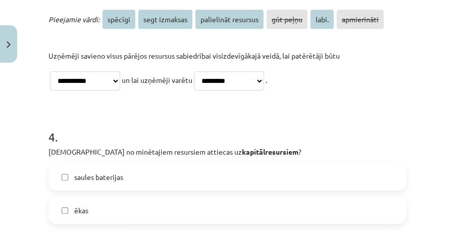
scroll to position [942, 0]
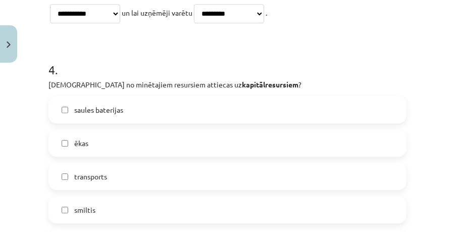
click at [112, 110] on span "saules baterijas" at bounding box center [98, 110] width 49 height 11
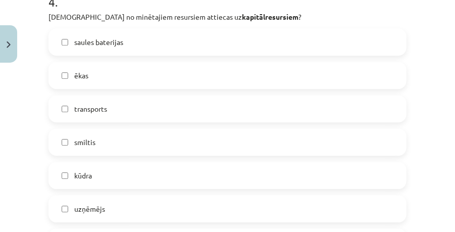
click at [99, 79] on label "ēkas" at bounding box center [227, 75] width 356 height 25
click at [132, 113] on label "transports" at bounding box center [227, 108] width 356 height 25
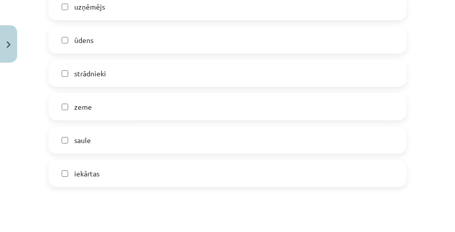
click at [97, 168] on span "iekārtas" at bounding box center [86, 173] width 25 height 11
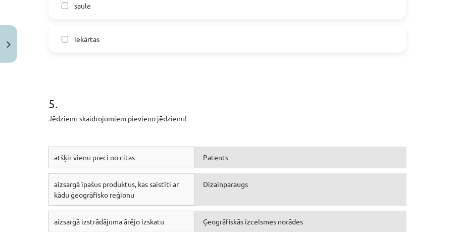
scroll to position [1414, 0]
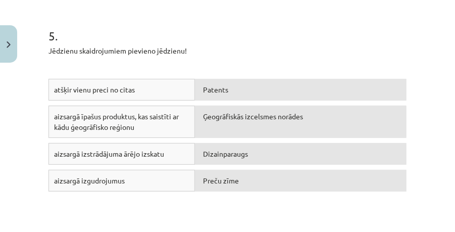
drag, startPoint x: 257, startPoint y: 148, endPoint x: 180, endPoint y: 197, distance: 91.5
click at [180, 197] on div "atšķir vienu preci no citas Patents aizsargā īpašus produktus, kas saistīti ar …" at bounding box center [227, 154] width 358 height 151
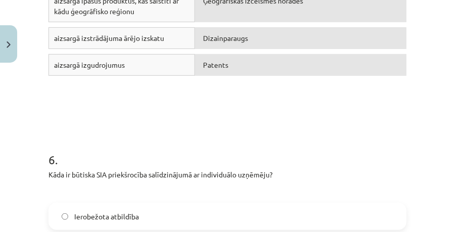
scroll to position [1596, 0]
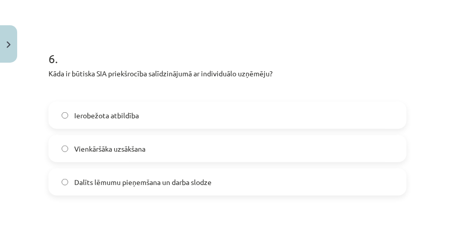
click at [134, 108] on label "Ierobežota atbildība" at bounding box center [227, 114] width 356 height 25
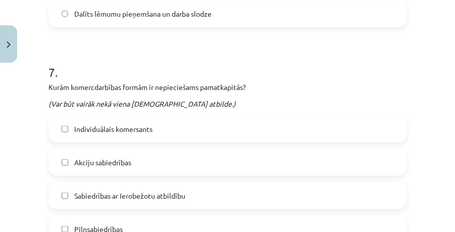
scroll to position [1866, 0]
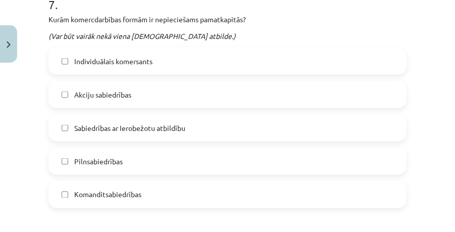
click at [133, 97] on label "Akciju sabiedrības" at bounding box center [227, 94] width 356 height 25
click at [135, 131] on span "Sabiedrības ar Ierobežotu atbildību" at bounding box center [129, 128] width 111 height 11
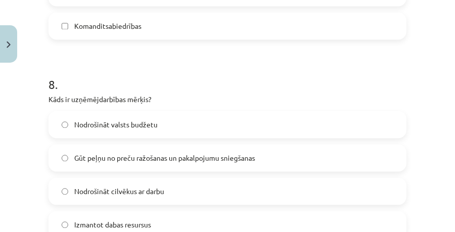
scroll to position [1911, 0]
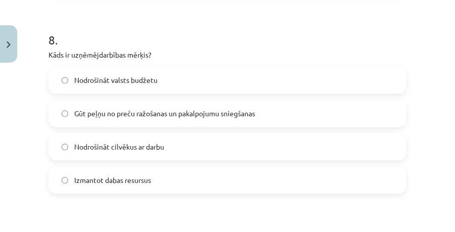
click at [125, 114] on span "Gūt peļņu no preču ražošanas un pakalpojumu sniegšanas" at bounding box center [164, 113] width 181 height 11
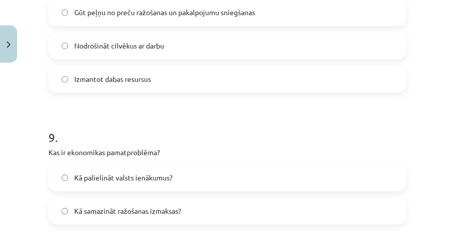
scroll to position [2248, 0]
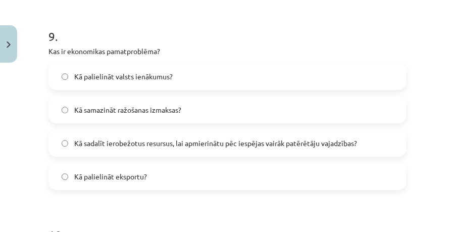
click at [134, 147] on span "Kā sadalīt ierobežotus resursus, lai apmierinātu pēc iespējas vairāk patērētāju…" at bounding box center [215, 143] width 283 height 11
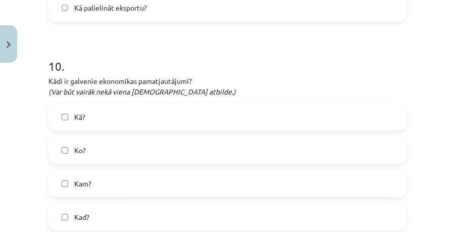
scroll to position [2517, 0]
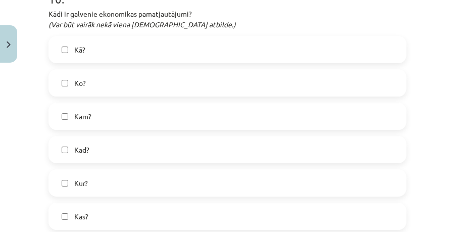
click at [105, 58] on label "Kā?" at bounding box center [227, 49] width 356 height 25
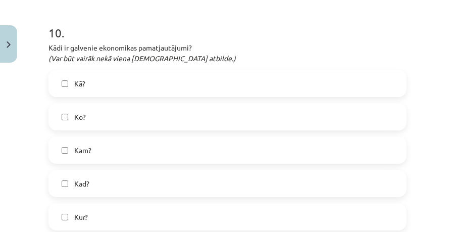
click at [98, 83] on label "Kā?" at bounding box center [227, 83] width 356 height 25
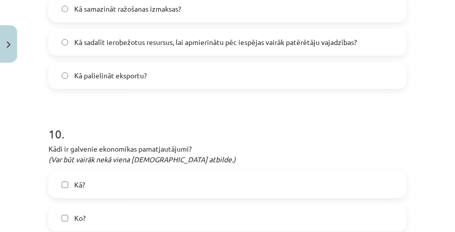
scroll to position [2315, 0]
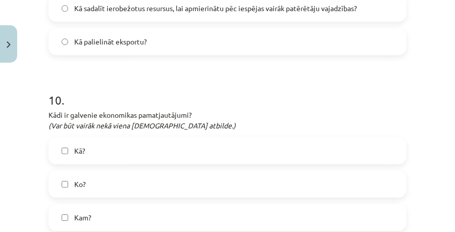
click at [125, 154] on label "Kā?" at bounding box center [227, 150] width 356 height 25
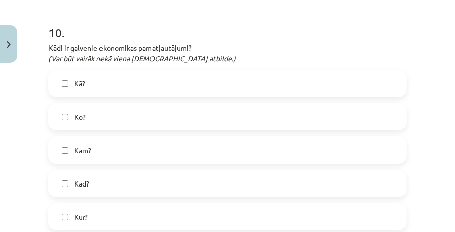
click at [98, 120] on label "Ko?" at bounding box center [227, 116] width 356 height 25
click at [114, 156] on label "Kam?" at bounding box center [227, 149] width 356 height 25
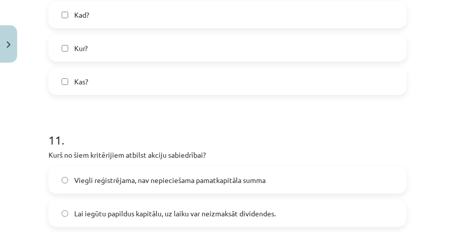
scroll to position [2719, 0]
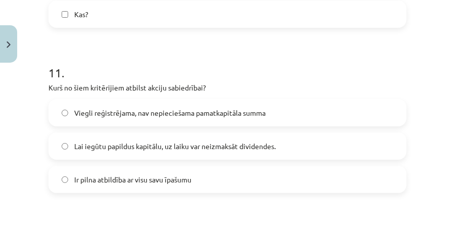
click at [140, 142] on span "Lai iegūtu papildus kapitālu, uz laiku var neizmaksāt dividendes." at bounding box center [174, 146] width 201 height 11
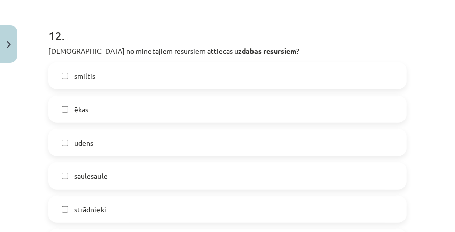
scroll to position [2955, 0]
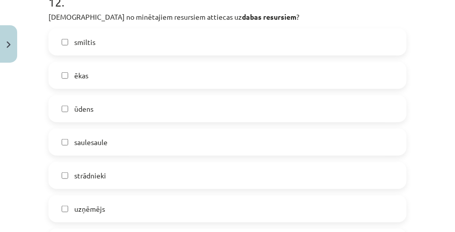
click at [116, 46] on label "smiltis" at bounding box center [227, 41] width 356 height 25
click at [107, 109] on label "ūdens" at bounding box center [227, 108] width 356 height 25
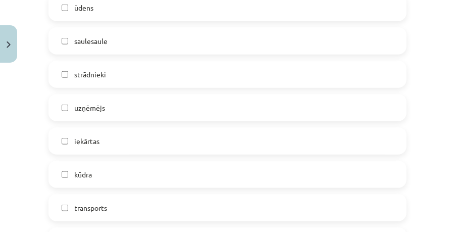
scroll to position [2988, 0]
click at [107, 108] on span "saulesaule" at bounding box center [90, 109] width 33 height 11
click at [124, 175] on label "kūdra" at bounding box center [227, 174] width 356 height 25
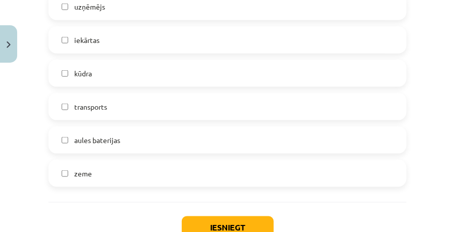
click at [101, 177] on label "zeme" at bounding box center [227, 173] width 356 height 25
click at [192, 218] on button "Iesniegt" at bounding box center [228, 227] width 92 height 22
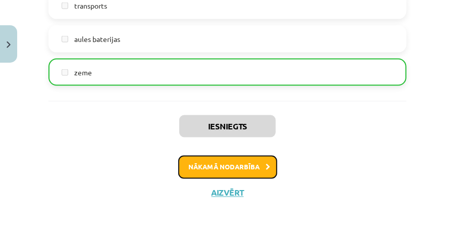
click at [235, 158] on button "Nākamā nodarbība" at bounding box center [227, 167] width 99 height 23
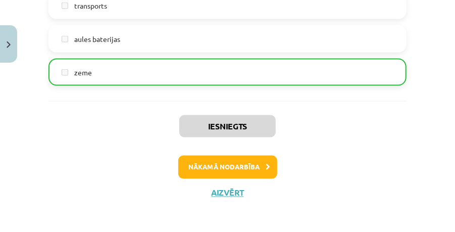
scroll to position [25, 0]
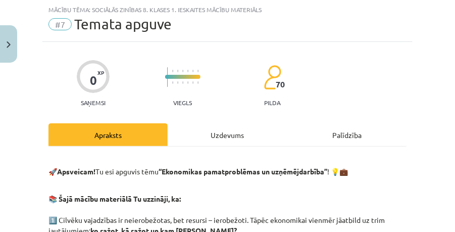
click at [220, 137] on div "Uzdevums" at bounding box center [227, 134] width 119 height 23
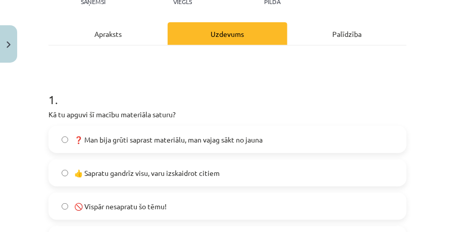
click at [177, 170] on span "👍 Sapratu gandrīz visu, varu izskaidrot citiem" at bounding box center [146, 173] width 145 height 11
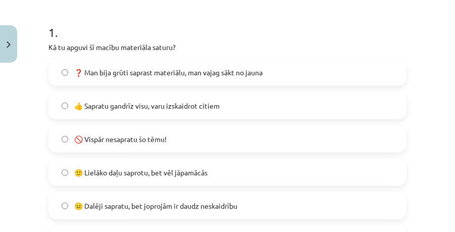
scroll to position [227, 0]
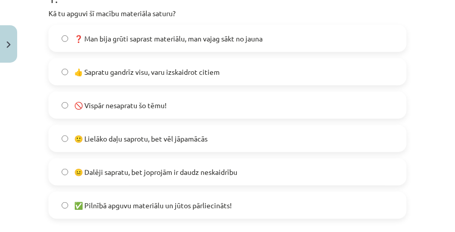
click at [165, 71] on span "👍 Sapratu gandrīz visu, varu izskaidrot citiem" at bounding box center [146, 72] width 145 height 11
click at [184, 139] on span "🙂 Lielāko daļu saprotu, bet vēl jāpamācās" at bounding box center [140, 138] width 133 height 11
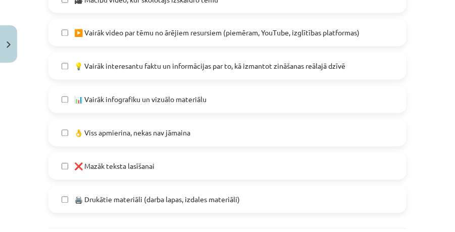
scroll to position [762, 0]
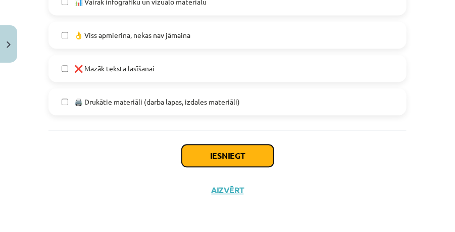
click at [206, 155] on button "Iesniegt" at bounding box center [228, 155] width 92 height 22
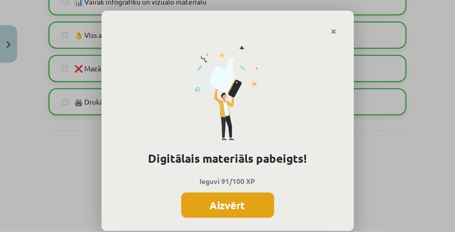
click at [204, 203] on button "Aizvērt" at bounding box center [227, 204] width 93 height 25
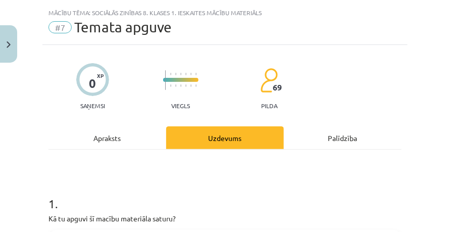
scroll to position [0, 0]
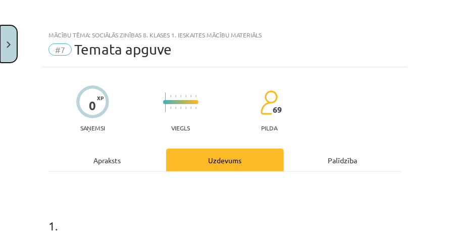
click at [13, 47] on button "Close" at bounding box center [8, 43] width 17 height 37
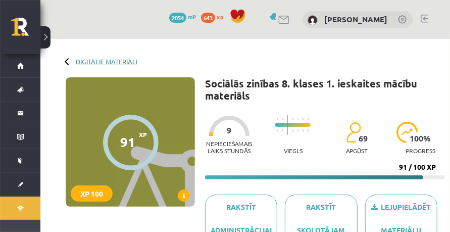
click at [84, 64] on link "Digitālie materiāli" at bounding box center [107, 62] width 62 height 8
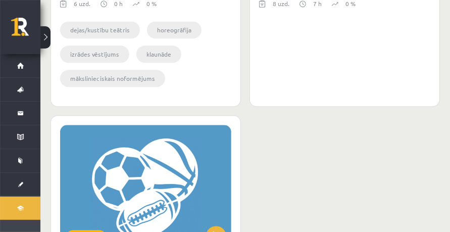
scroll to position [909, 0]
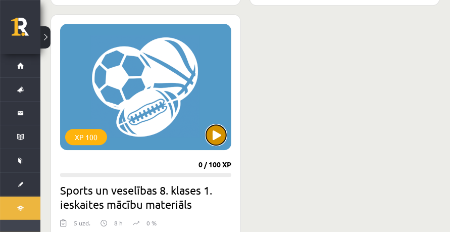
click at [213, 130] on button at bounding box center [216, 135] width 20 height 20
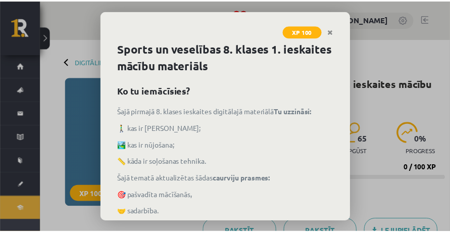
scroll to position [95, 0]
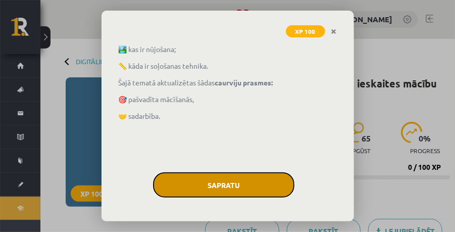
click at [230, 176] on button "Sapratu" at bounding box center [223, 184] width 141 height 25
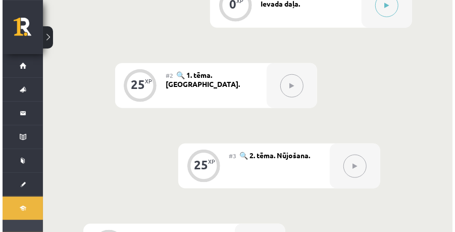
scroll to position [269, 0]
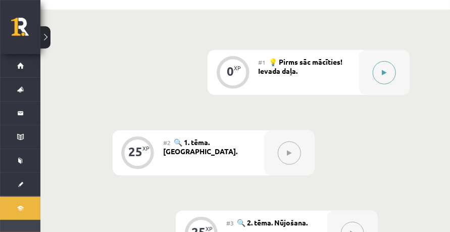
click at [380, 74] on button at bounding box center [384, 72] width 23 height 23
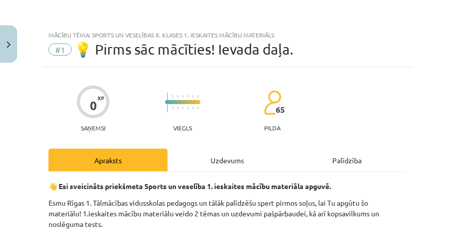
click at [215, 154] on div "Uzdevums" at bounding box center [227, 159] width 119 height 23
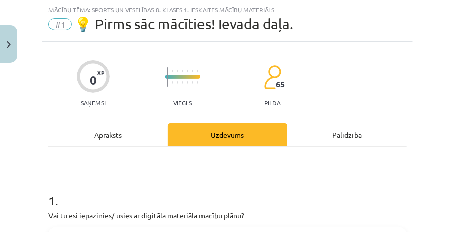
scroll to position [160, 0]
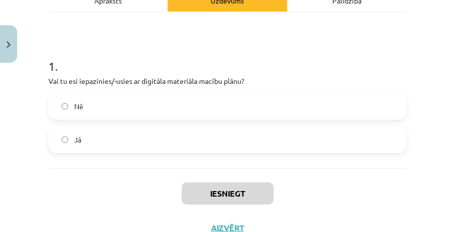
click at [90, 106] on label "Nē" at bounding box center [227, 105] width 356 height 25
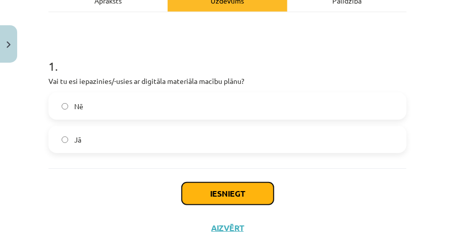
click at [234, 202] on button "Iesniegt" at bounding box center [228, 193] width 92 height 22
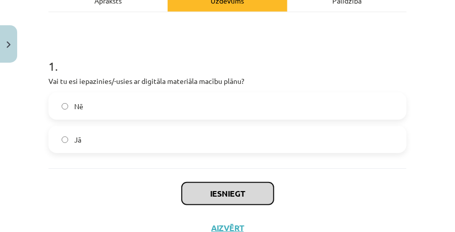
scroll to position [197, 0]
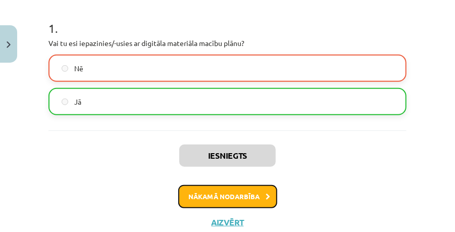
click at [229, 189] on button "Nākamā nodarbība" at bounding box center [227, 196] width 99 height 23
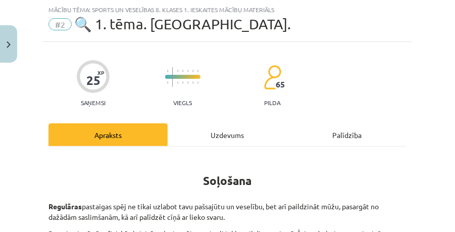
click at [219, 125] on div "Uzdevums" at bounding box center [227, 134] width 119 height 23
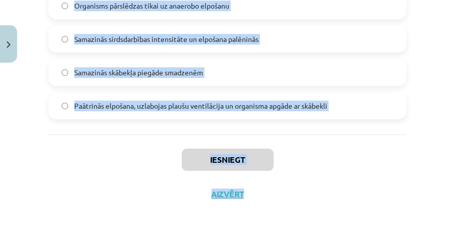
scroll to position [1068, 0]
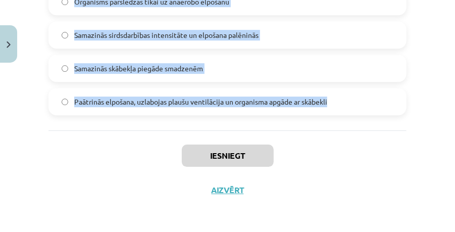
drag, startPoint x: 44, startPoint y: 23, endPoint x: 347, endPoint y: 116, distance: 316.7
copy form "0 . Lorem ipsumdolo sitametco adi elitsedd eiu tempori utlaboreet dolorema aliq…"
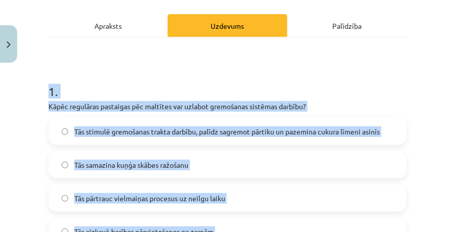
scroll to position [168, 0]
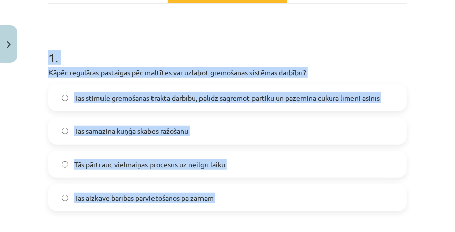
click at [169, 93] on span "Tās stimulē gremošanas trakta darbību, palīdz sagremot pārtiku un pazemina cuku…" at bounding box center [226, 97] width 305 height 11
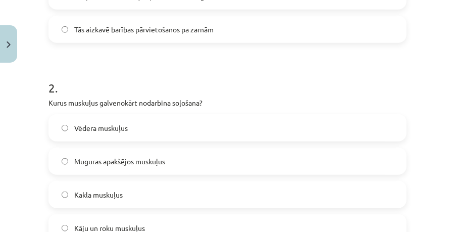
scroll to position [404, 0]
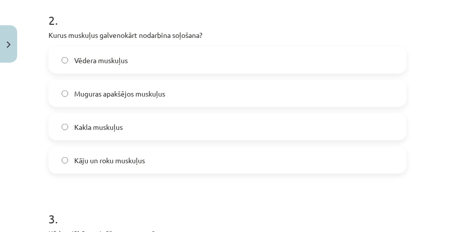
click at [119, 153] on label "Kāju un roku muskuļus" at bounding box center [227, 159] width 356 height 25
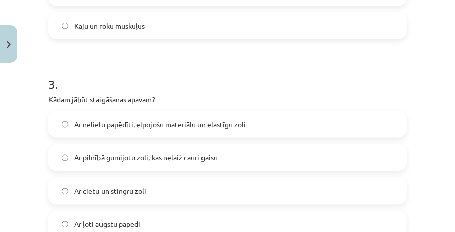
scroll to position [572, 0]
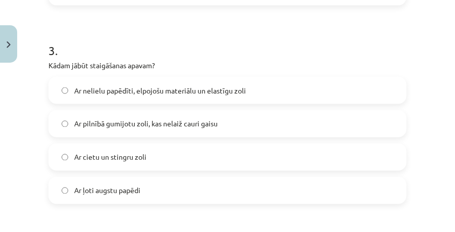
click at [130, 89] on span "Ar nelielu papēdīti, elpojošu materiālu un elastīgu zoli" at bounding box center [160, 90] width 172 height 11
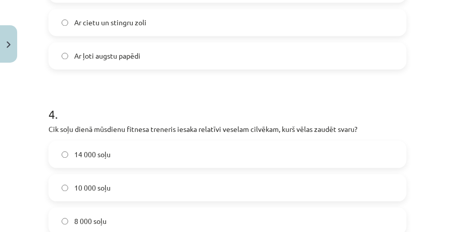
scroll to position [808, 0]
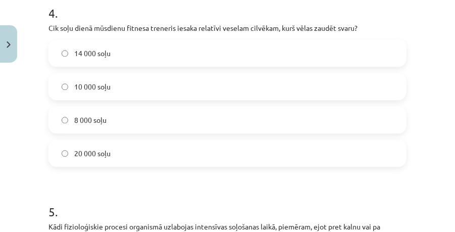
click at [113, 91] on label "10 000 soļu" at bounding box center [227, 86] width 356 height 25
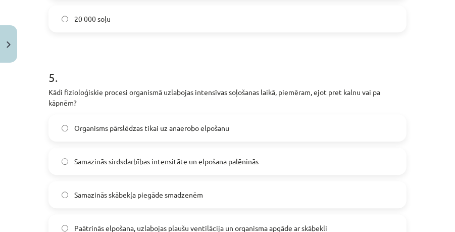
scroll to position [1010, 0]
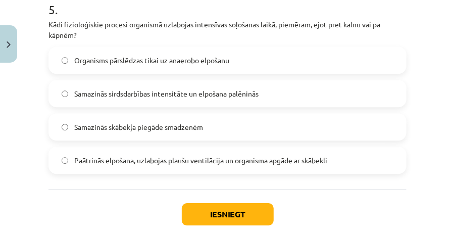
click at [117, 156] on span "Paātrinās elpošana, uzlabojas plaušu ventilācija un organisma apgāde ar skābekli" at bounding box center [200, 160] width 253 height 11
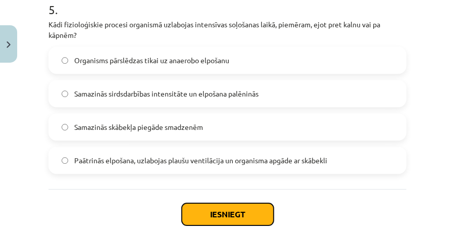
click at [192, 210] on button "Iesniegt" at bounding box center [228, 214] width 92 height 22
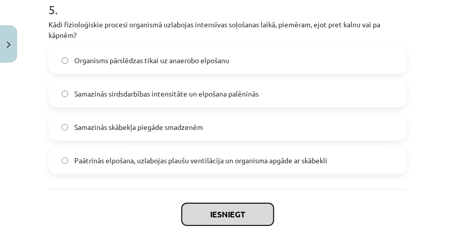
scroll to position [1043, 0]
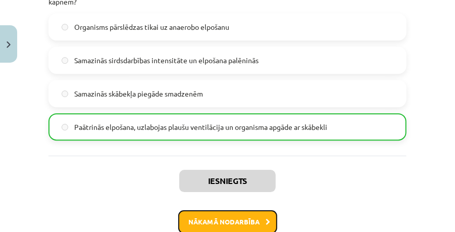
click at [213, 210] on button "Nākamā nodarbība" at bounding box center [227, 221] width 99 height 23
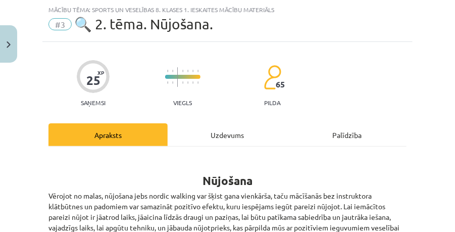
click at [213, 134] on div "Uzdevums" at bounding box center [227, 134] width 119 height 23
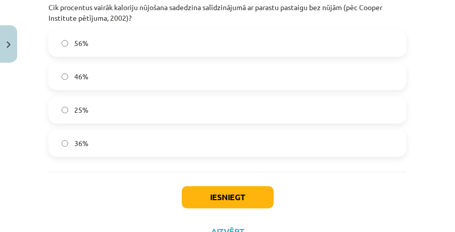
scroll to position [985, 0]
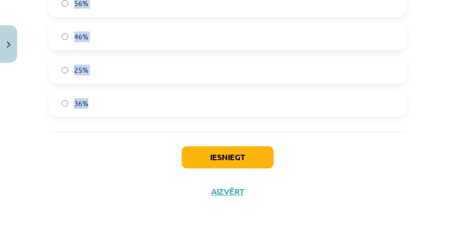
drag, startPoint x: 44, startPoint y: 65, endPoint x: 160, endPoint y: 121, distance: 128.7
click at [160, 121] on div "Mācību tēma: Sports un veselības 8. klases 1. ieskaites mācību materiāls #3 🔍 2…" at bounding box center [227, 116] width 455 height 232
copy form "0 . Lorem ip dolorsi ametcons adipiscin elits? Doe temporinci utlabor etdolorem…"
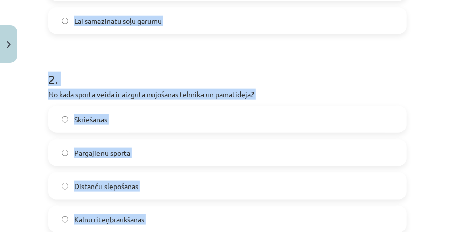
scroll to position [210, 0]
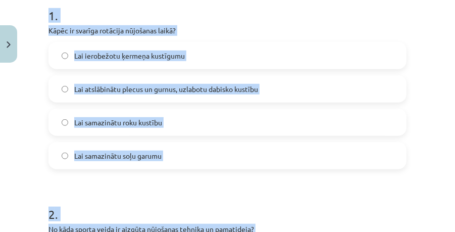
click at [39, 127] on div "Mācību tēma: Sports un veselības 8. klases 1. ieskaites mācību materiāls #3 🔍 2…" at bounding box center [227, 116] width 455 height 232
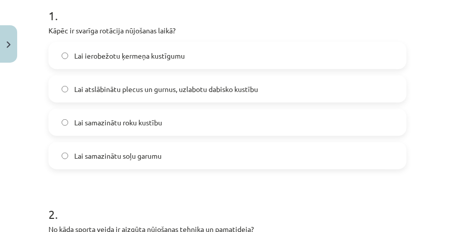
click at [143, 88] on span "Lai atslābinātu plecus un gurnus, uzlabotu dabisko kustību" at bounding box center [166, 89] width 184 height 11
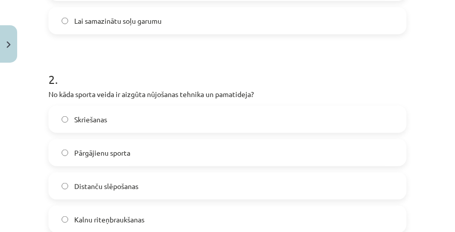
scroll to position [412, 0]
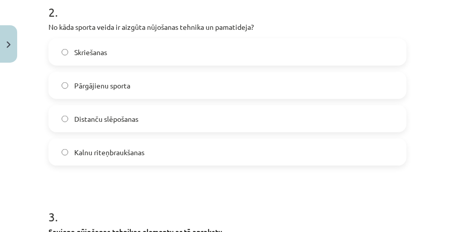
click at [133, 119] on span "Distanču slēpošanas" at bounding box center [106, 119] width 64 height 11
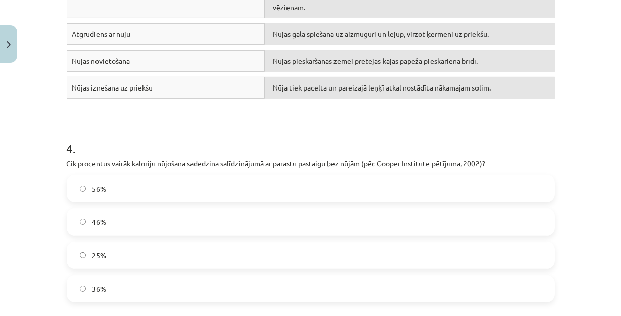
scroll to position [752, 0]
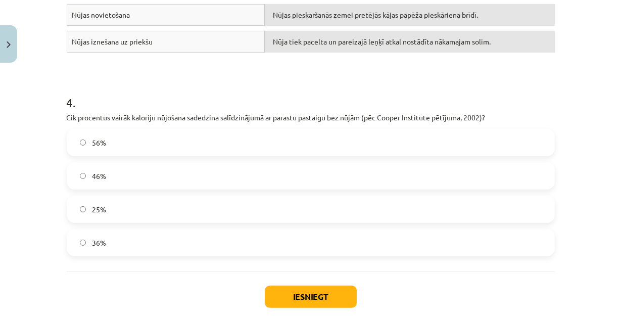
click at [124, 230] on label "36%" at bounding box center [311, 242] width 486 height 25
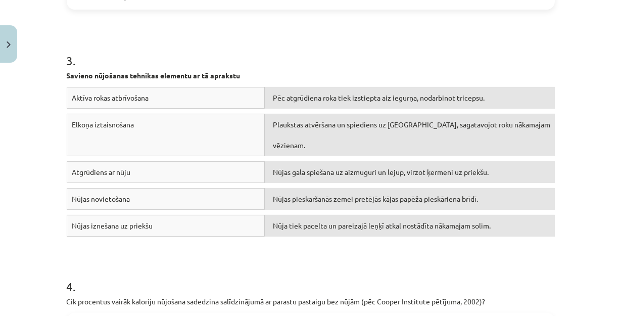
drag, startPoint x: 158, startPoint y: 190, endPoint x: 156, endPoint y: 177, distance: 13.7
click at [157, 188] on div "Nūjas novietošana Nūjas pieskaršanās zemei pretējās kājas papēža pieskāriena br…" at bounding box center [311, 201] width 488 height 27
drag, startPoint x: 150, startPoint y: 217, endPoint x: 169, endPoint y: 161, distance: 58.4
click at [169, 161] on div "Aktīva rokas atbrīvošana Pēc atgrūdiena roka tiek izstiepta aiz iegurņa, nodarb…" at bounding box center [311, 164] width 488 height 154
drag, startPoint x: 169, startPoint y: 161, endPoint x: 187, endPoint y: 183, distance: 28.7
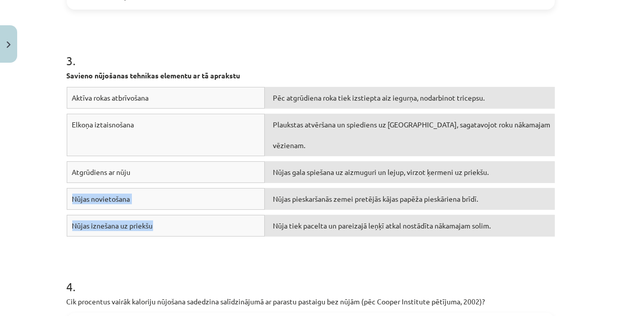
click at [187, 188] on div "Nūjas novietošana" at bounding box center [166, 199] width 198 height 22
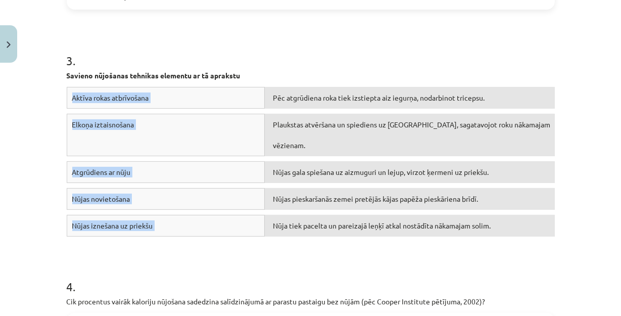
drag, startPoint x: 276, startPoint y: 237, endPoint x: 415, endPoint y: 76, distance: 212.3
click at [415, 76] on div "3 . Savieno nūjošanas tehnikas elementu ar tā aprakstu Aktīva rokas atbrīvošana…" at bounding box center [311, 129] width 488 height 226
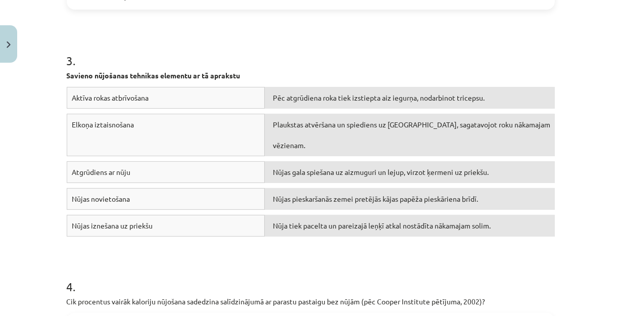
drag, startPoint x: 415, startPoint y: 76, endPoint x: 358, endPoint y: 261, distance: 193.1
click at [358, 231] on h1 "4 ." at bounding box center [311, 277] width 488 height 31
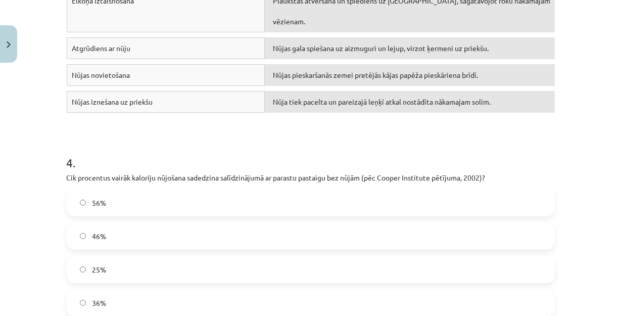
scroll to position [805, 0]
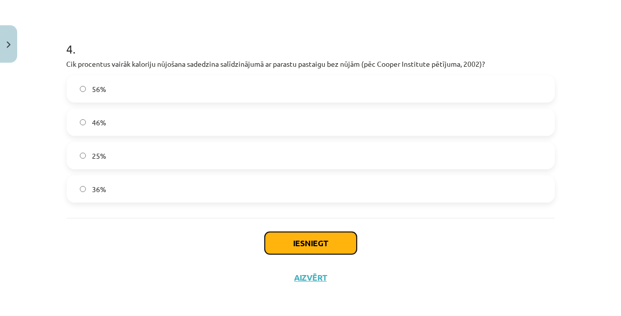
click at [333, 231] on button "Iesniegt" at bounding box center [311, 243] width 92 height 22
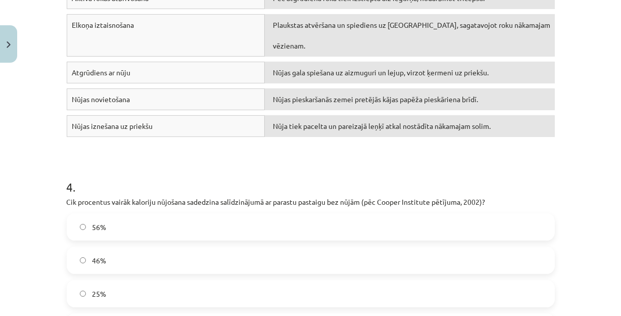
scroll to position [622, 0]
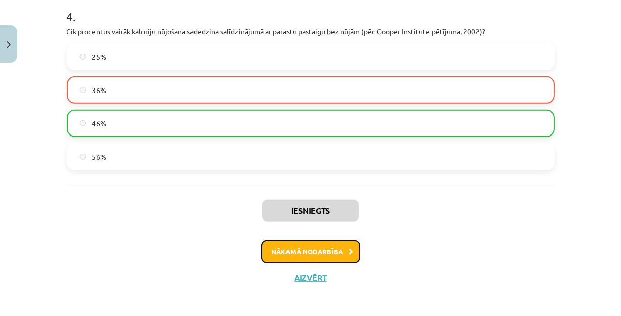
click at [297, 231] on button "Nākamā nodarbība" at bounding box center [310, 251] width 99 height 23
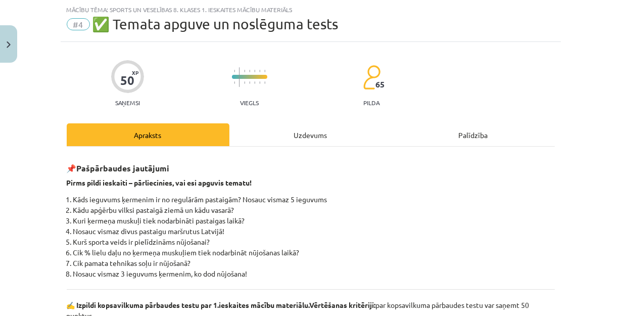
click at [288, 140] on div "Uzdevums" at bounding box center [310, 134] width 163 height 23
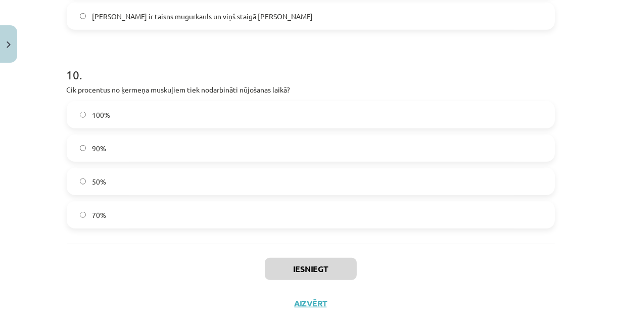
scroll to position [1966, 0]
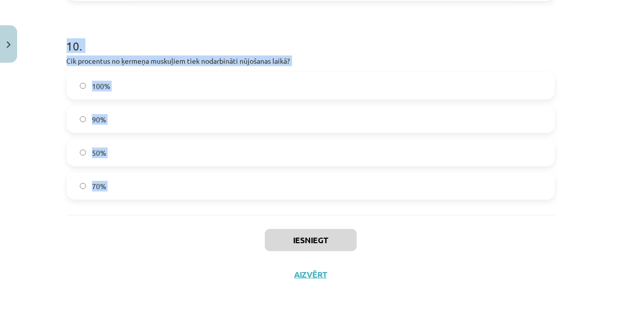
drag, startPoint x: 59, startPoint y: 55, endPoint x: 228, endPoint y: 227, distance: 241.4
copy form "9 . Lore ip dolo sitametcons adipisc el seddoeius? Temp incididu utlabor Etdolo…"
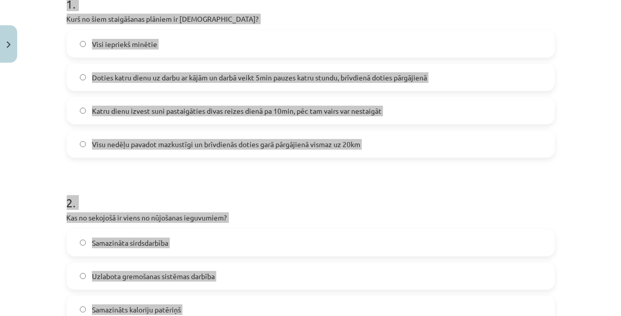
scroll to position [84, 0]
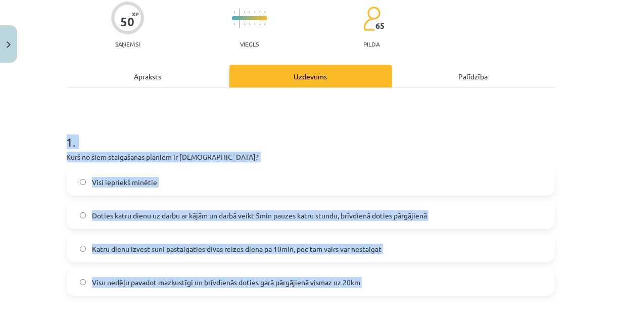
click at [3, 204] on div "Mācību tēma: Sports un veselības 8. klases 1. ieskaites mācību materiāls #4 ✅ T…" at bounding box center [310, 158] width 621 height 316
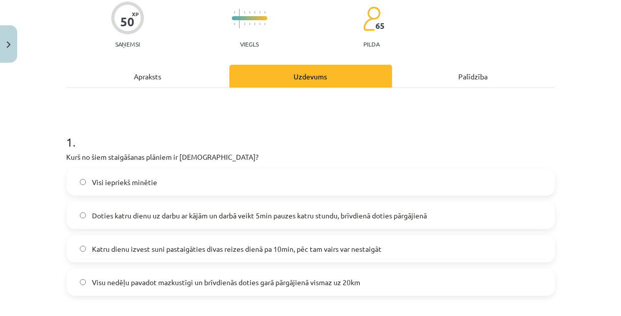
click at [166, 218] on span "Doties katru dienu uz darbu ar kājām un darbā veikt 5min pauzes katru stundu, b…" at bounding box center [259, 215] width 335 height 11
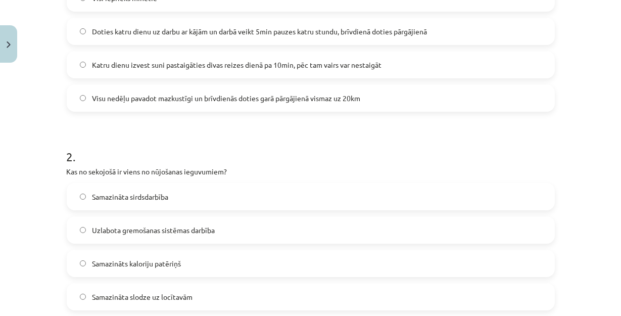
scroll to position [313, 0]
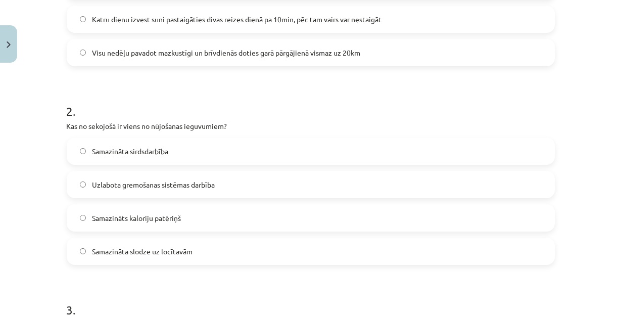
click at [150, 180] on span "Uzlabota gremošanas sistēmas darbība" at bounding box center [153, 184] width 123 height 11
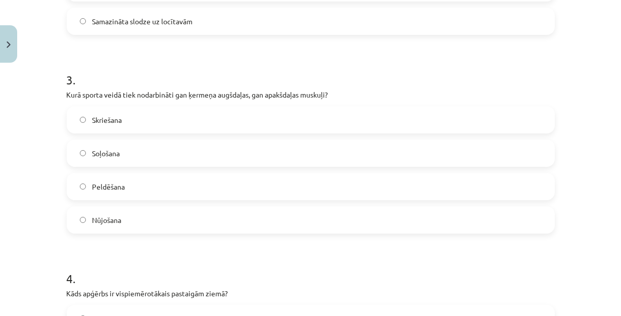
scroll to position [589, 0]
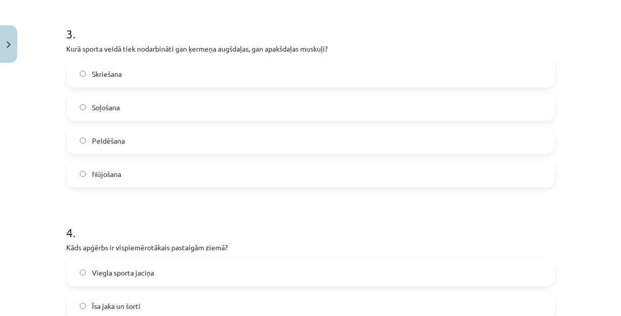
click at [131, 171] on label "Nūjošana" at bounding box center [311, 173] width 486 height 25
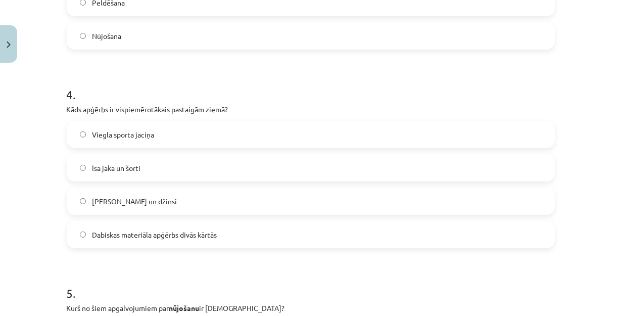
click at [163, 199] on label "[PERSON_NAME] un džinsi" at bounding box center [311, 200] width 486 height 25
click at [169, 225] on label "Dabiskas materiāla apģērbs divās kārtās" at bounding box center [311, 234] width 486 height 25
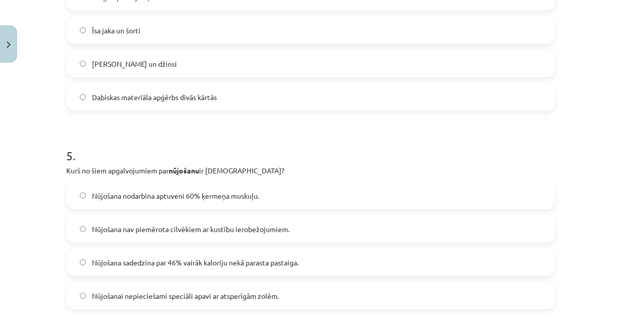
scroll to position [910, 0]
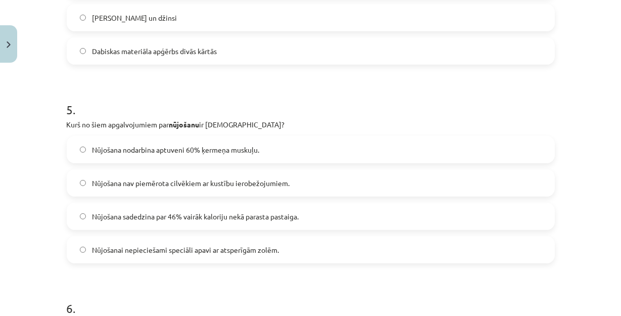
click at [346, 211] on label "Nūjošana sadedzina par 46% vairāk kaloriju nekā parasta pastaiga." at bounding box center [311, 215] width 486 height 25
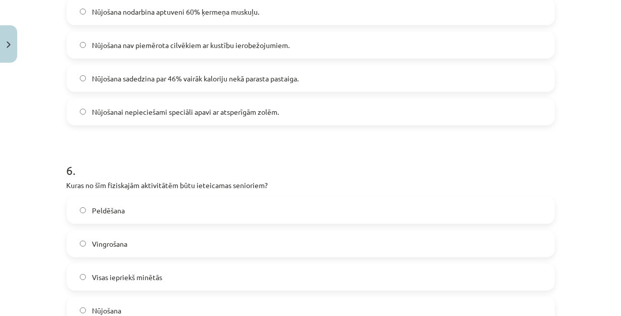
scroll to position [1140, 0]
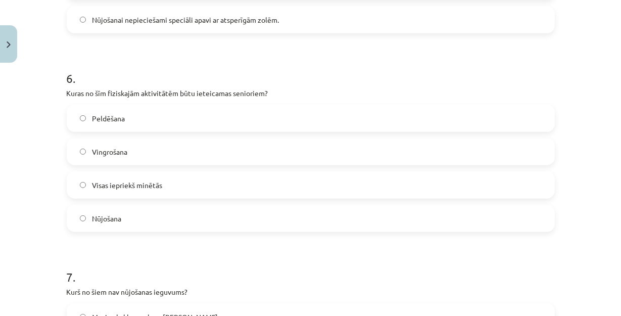
click at [184, 173] on label "Visas iepriekš minētās" at bounding box center [311, 184] width 486 height 25
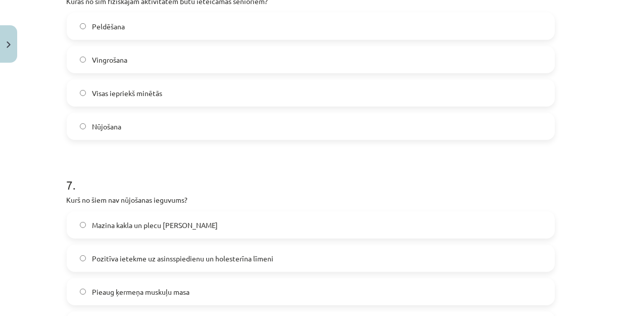
scroll to position [1277, 0]
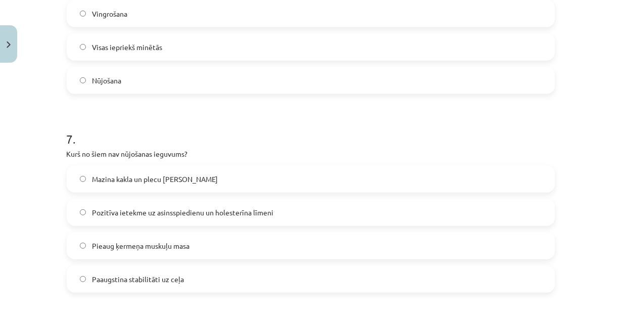
click at [165, 231] on span "Pieaug ķermeņa muskuļu masa" at bounding box center [140, 245] width 97 height 11
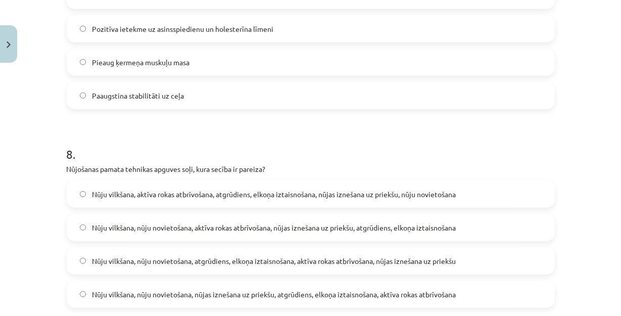
scroll to position [1507, 0]
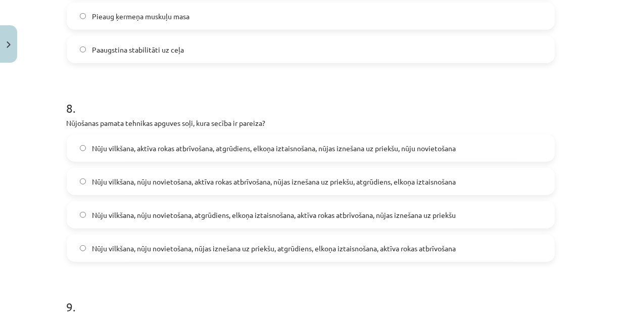
click at [353, 231] on span "Nūju vilkšana, nūju novietošana, nūjas iznešana uz priekšu, atgrūdiens, elkoņa …" at bounding box center [274, 248] width 364 height 11
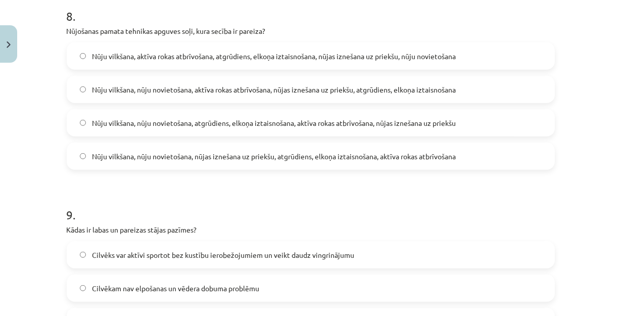
scroll to position [1690, 0]
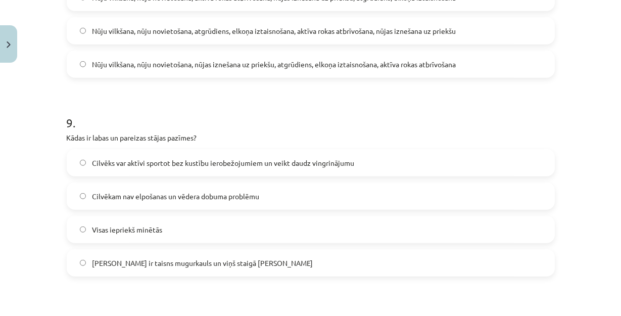
click at [150, 231] on span "Visas iepriekš minētās" at bounding box center [127, 229] width 70 height 11
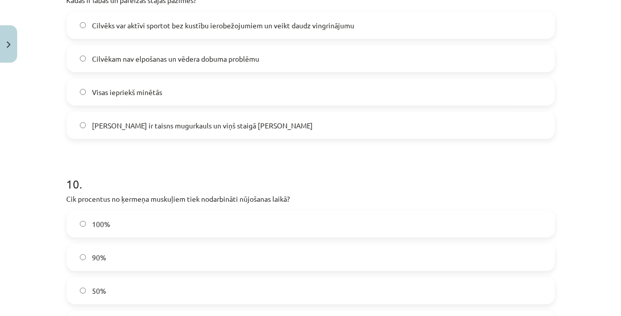
scroll to position [1920, 0]
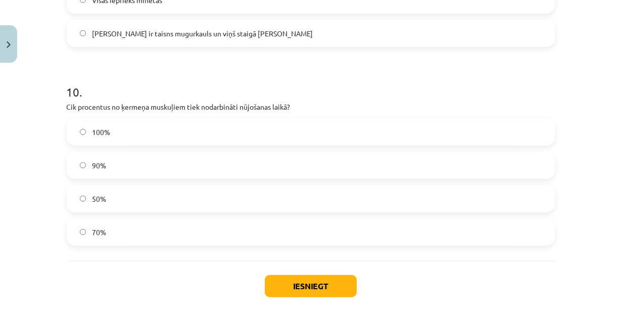
click at [136, 231] on label "70%" at bounding box center [311, 231] width 486 height 25
click at [296, 231] on div "Iesniegt Aizvērt" at bounding box center [311, 296] width 488 height 71
click at [299, 231] on button "Iesniegt" at bounding box center [311, 286] width 92 height 22
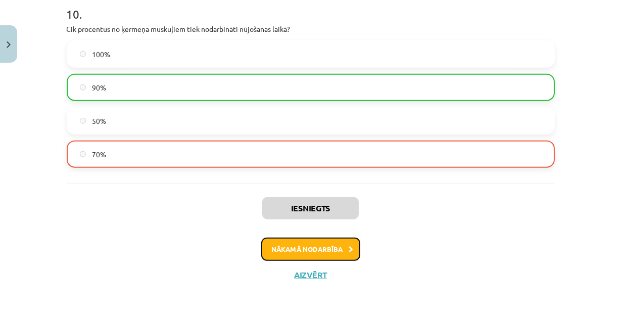
click at [296, 231] on button "Nākamā nodarbība" at bounding box center [310, 248] width 99 height 23
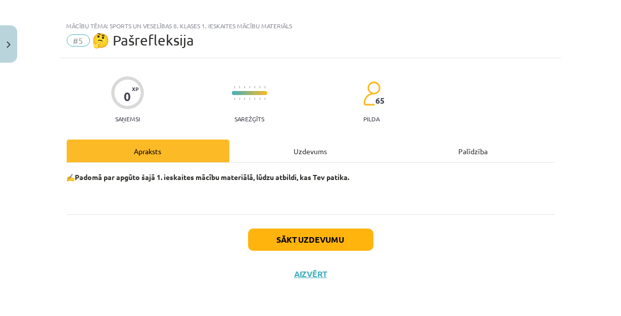
click at [298, 161] on div "Uzdevums" at bounding box center [310, 150] width 163 height 23
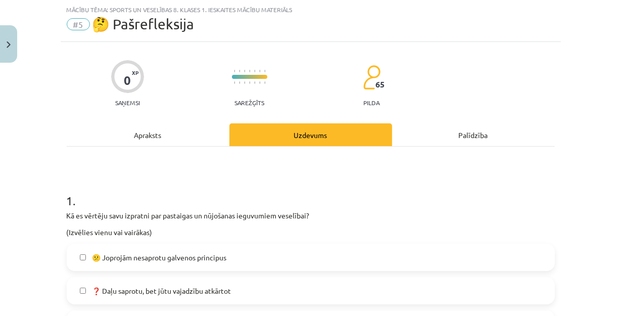
scroll to position [254, 0]
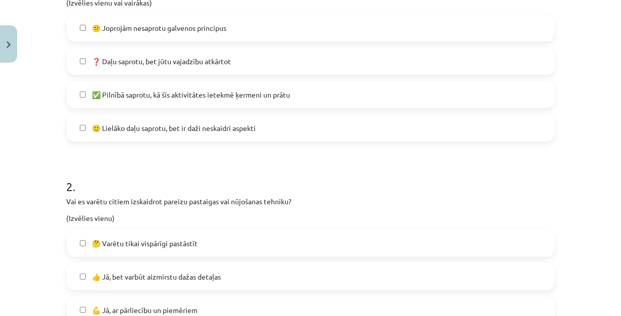
click at [218, 119] on label "🙂 Lielāko daļu saprotu, bet ir daži neskaidri aspekti" at bounding box center [311, 127] width 486 height 25
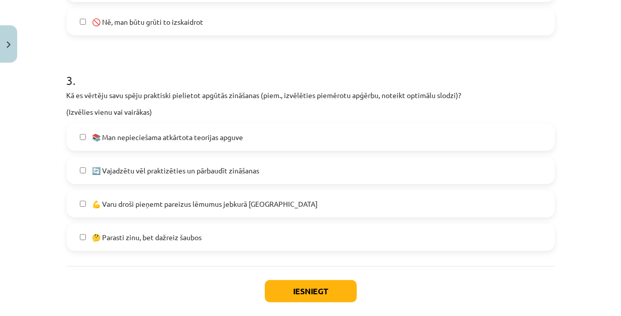
scroll to position [627, 0]
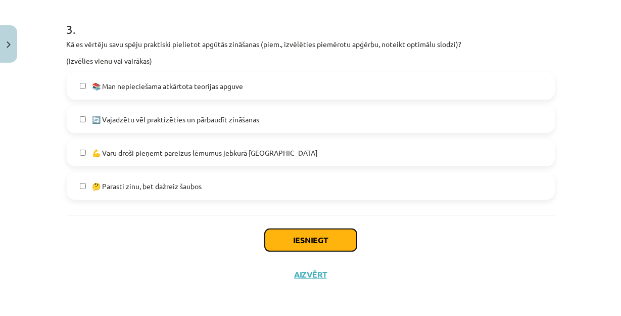
click at [300, 231] on button "Iesniegt" at bounding box center [311, 240] width 92 height 22
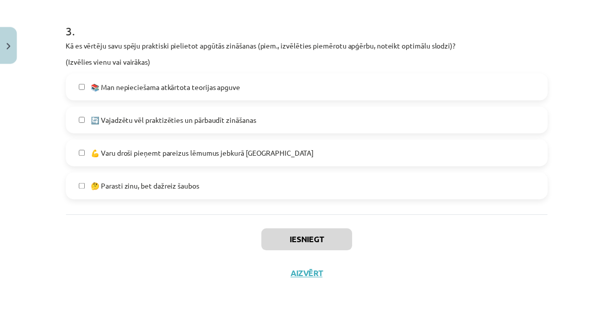
scroll to position [246, 0]
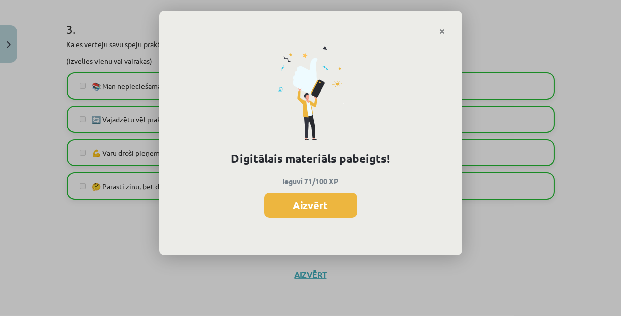
click at [307, 201] on button "Aizvērt" at bounding box center [310, 204] width 93 height 25
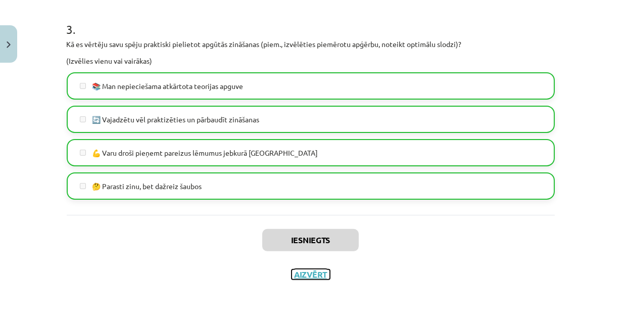
click at [300, 231] on div "Iesniegts Aizvērt" at bounding box center [311, 250] width 488 height 71
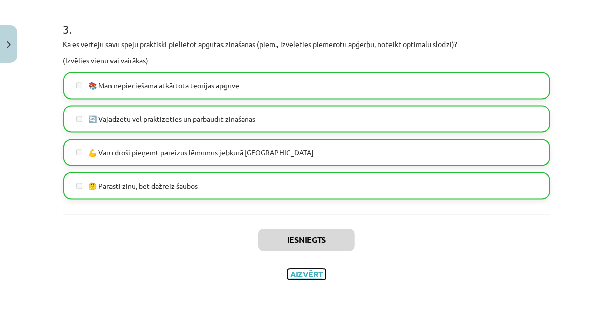
click at [293, 231] on button "Aizvērt" at bounding box center [307, 274] width 38 height 10
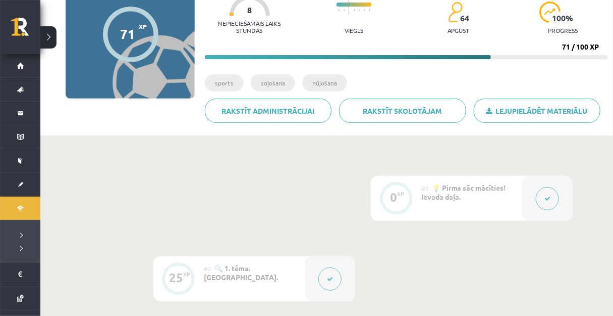
scroll to position [0, 0]
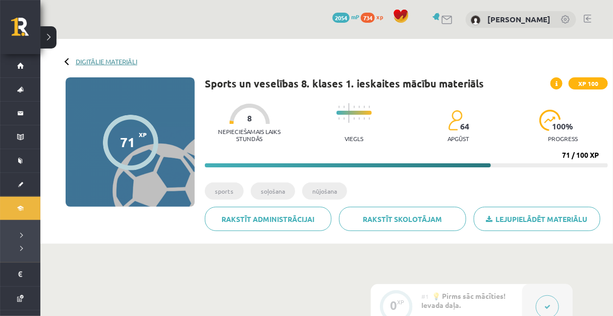
click at [117, 60] on link "Digitālie materiāli" at bounding box center [107, 62] width 62 height 8
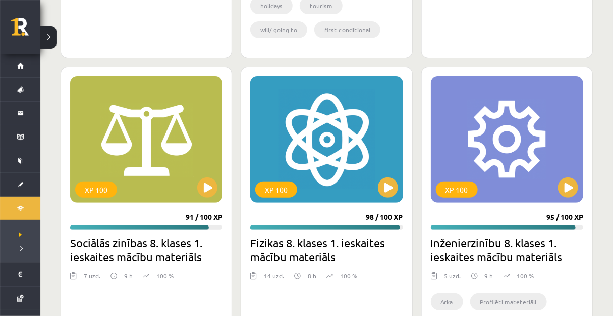
scroll to position [1652, 0]
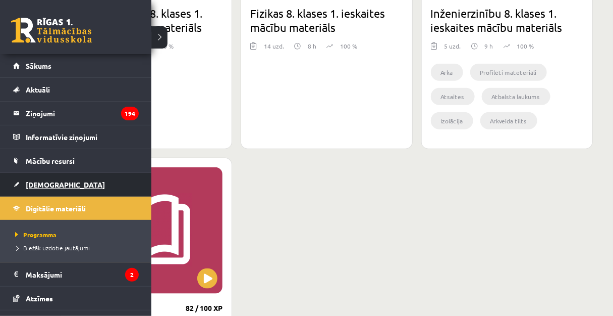
click at [46, 186] on span "[DEMOGRAPHIC_DATA]" at bounding box center [65, 184] width 79 height 9
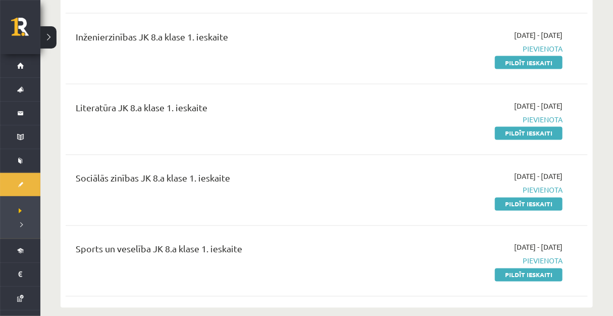
scroll to position [596, 0]
